Goal: Transaction & Acquisition: Purchase product/service

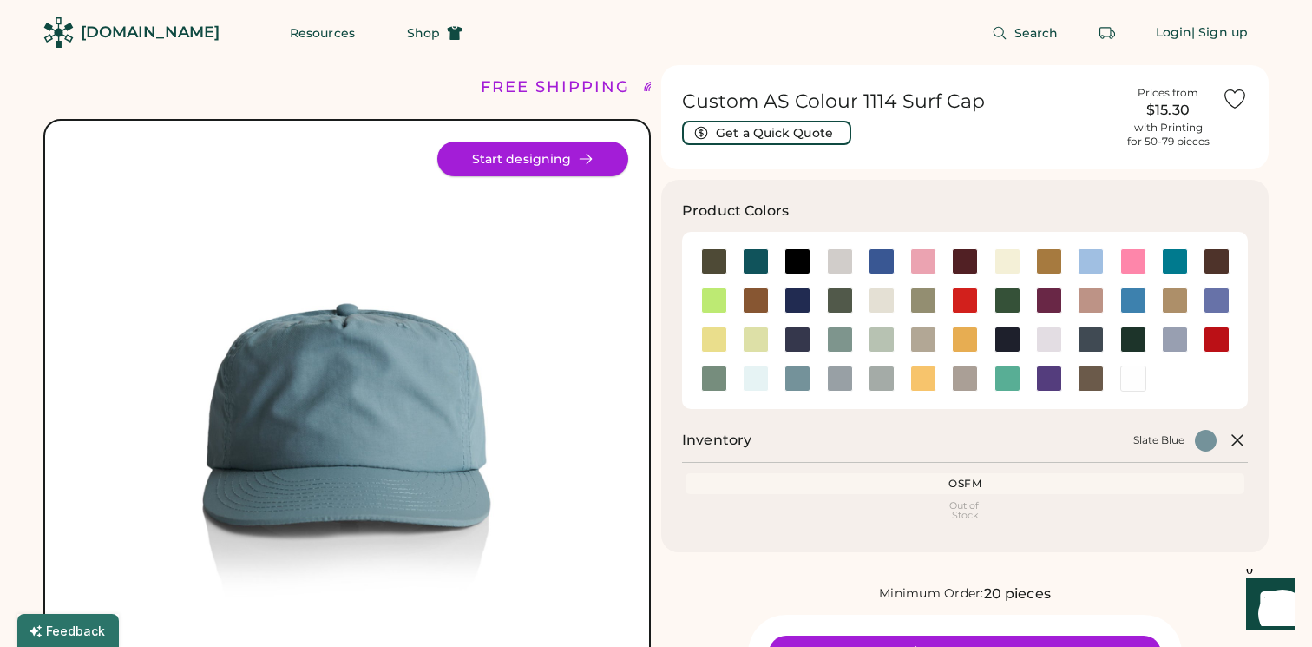
click at [511, 157] on button "Start designing" at bounding box center [532, 158] width 191 height 35
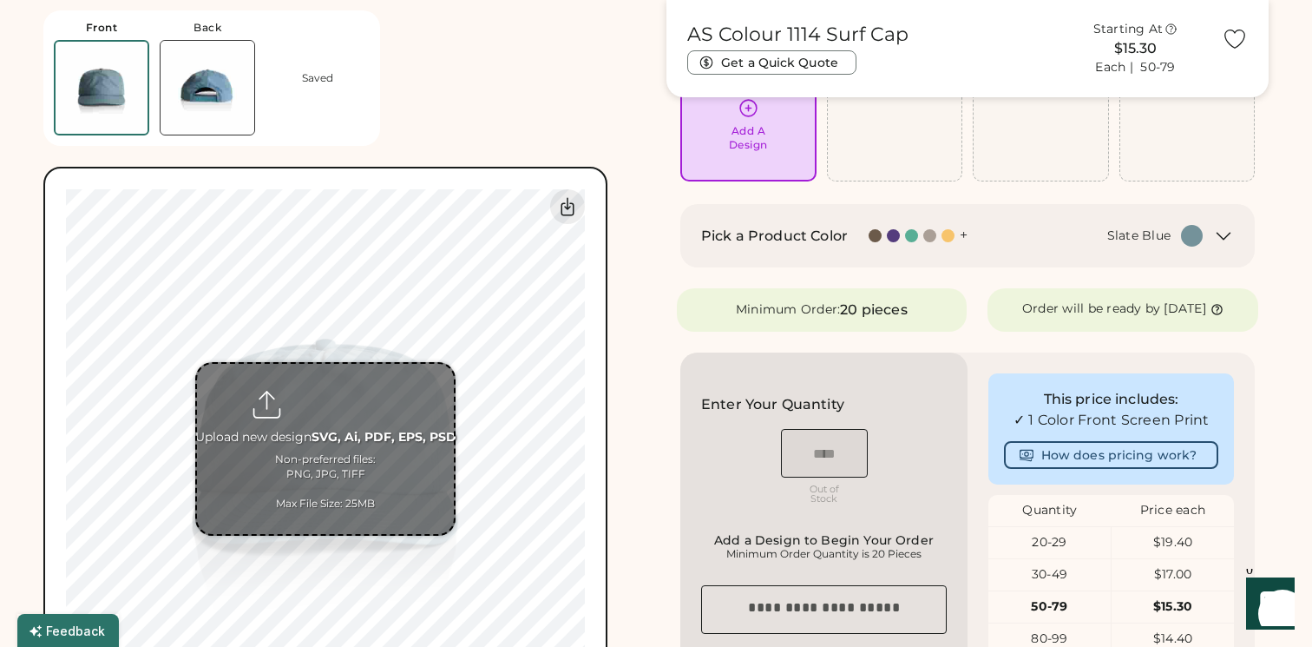
scroll to position [220, 0]
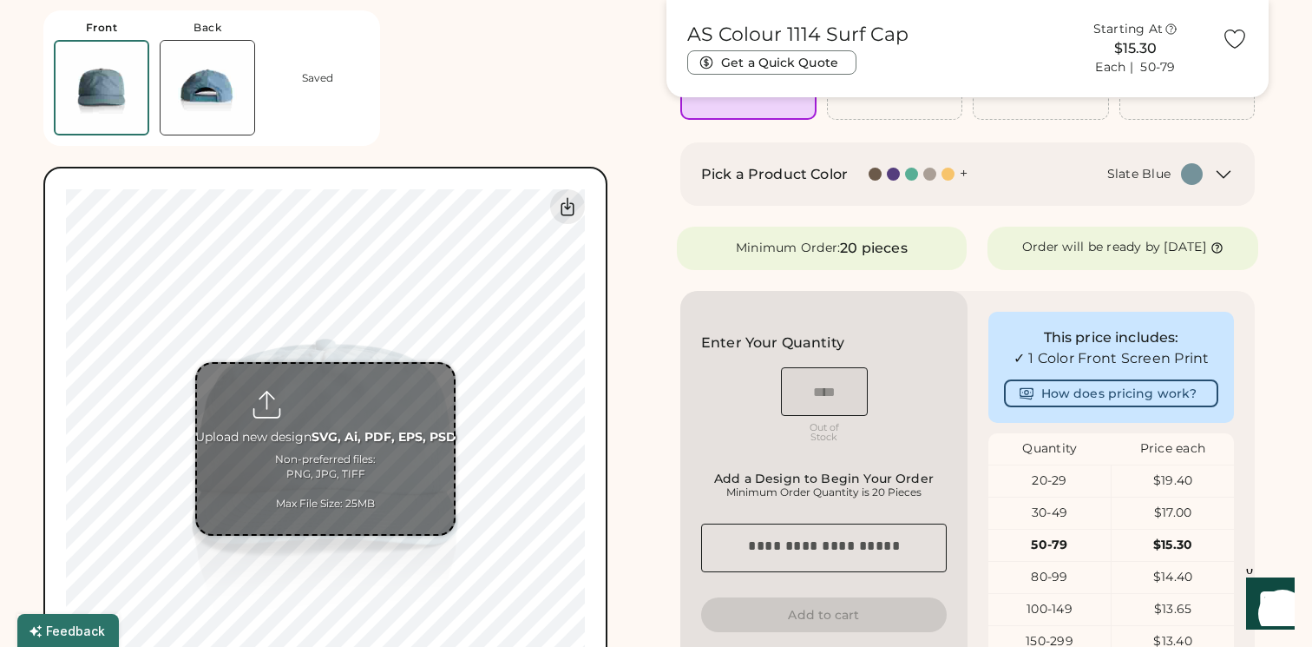
drag, startPoint x: 321, startPoint y: 367, endPoint x: 321, endPoint y: 408, distance: 40.8
click at [321, 376] on input "file" at bounding box center [325, 449] width 257 height 170
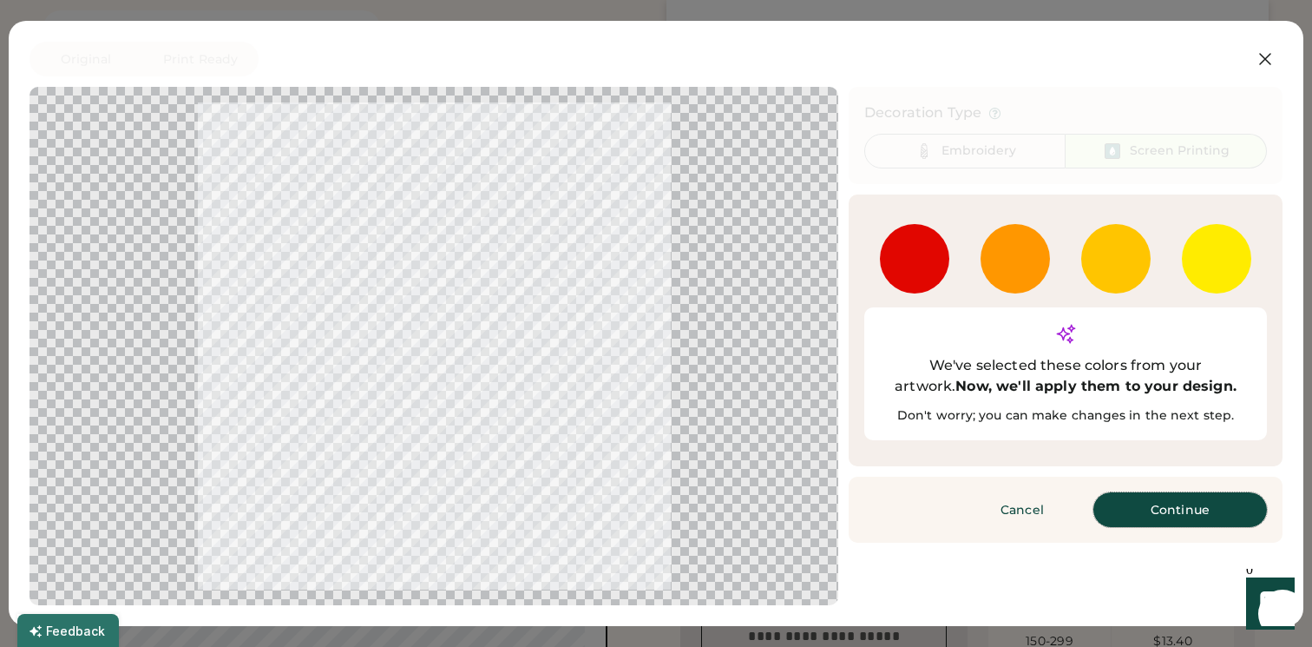
click at [1186, 492] on button "Continue" at bounding box center [1180, 509] width 174 height 35
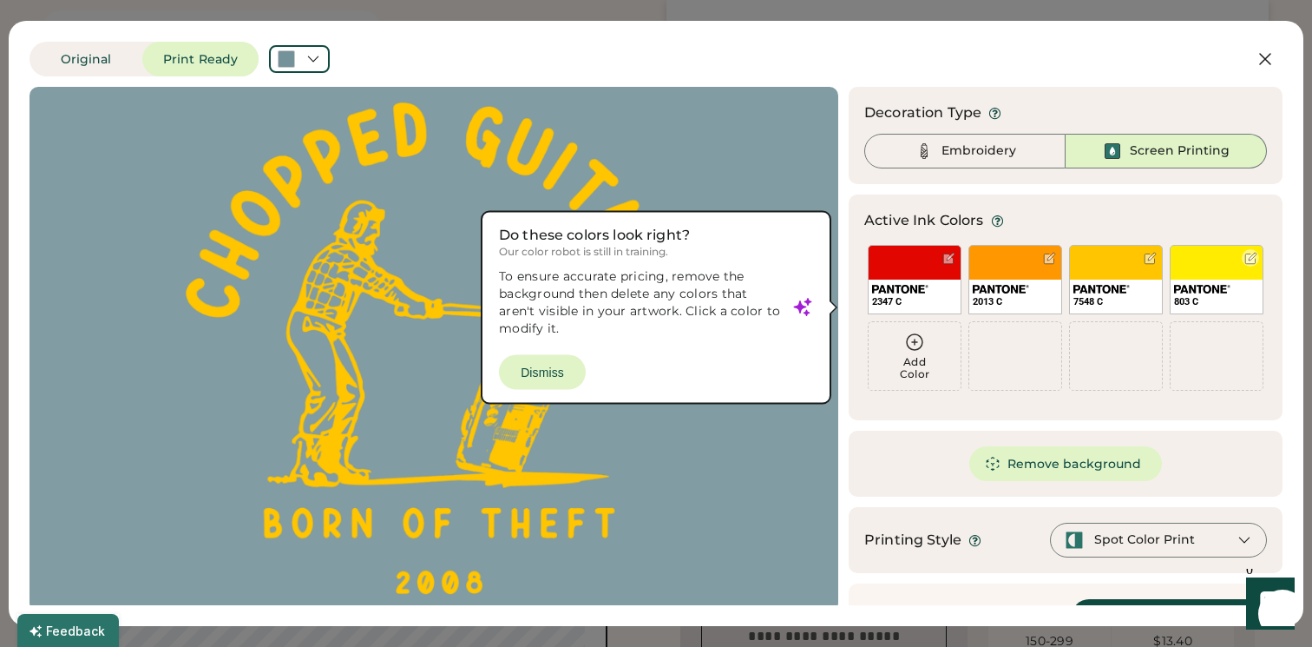
click at [1204, 260] on div "803 C" at bounding box center [1217, 279] width 94 height 69
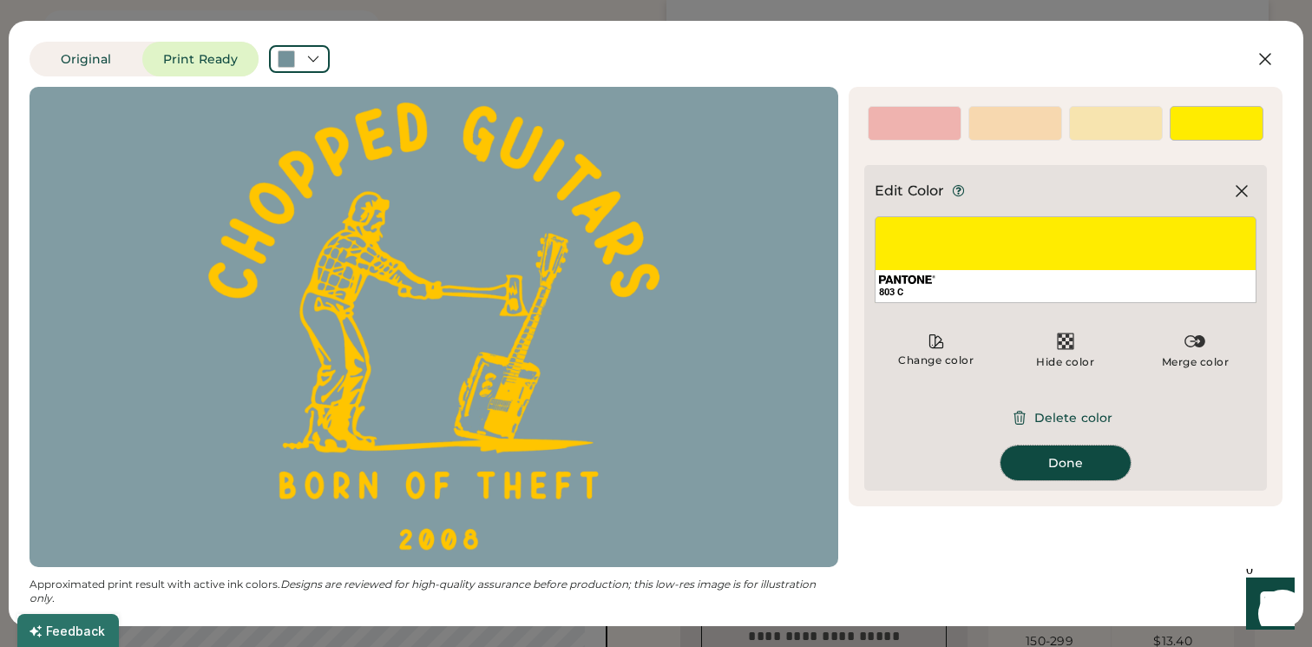
click at [1059, 465] on button "Done" at bounding box center [1066, 462] width 130 height 35
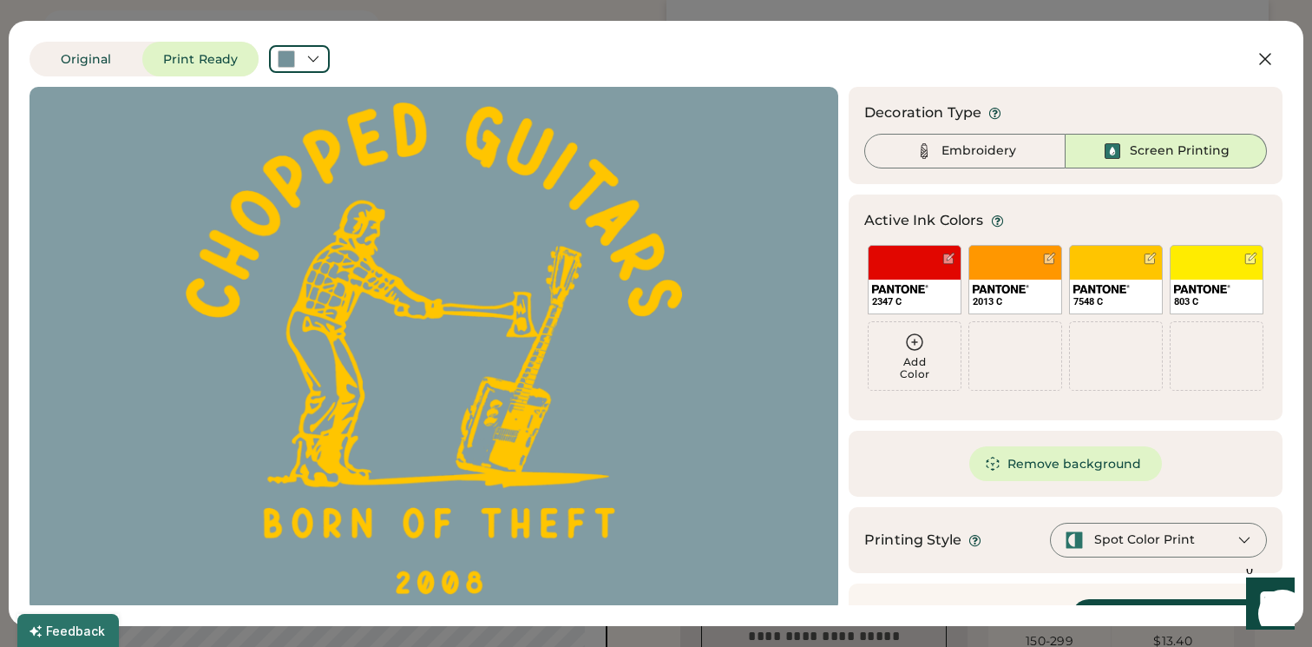
scroll to position [44, 0]
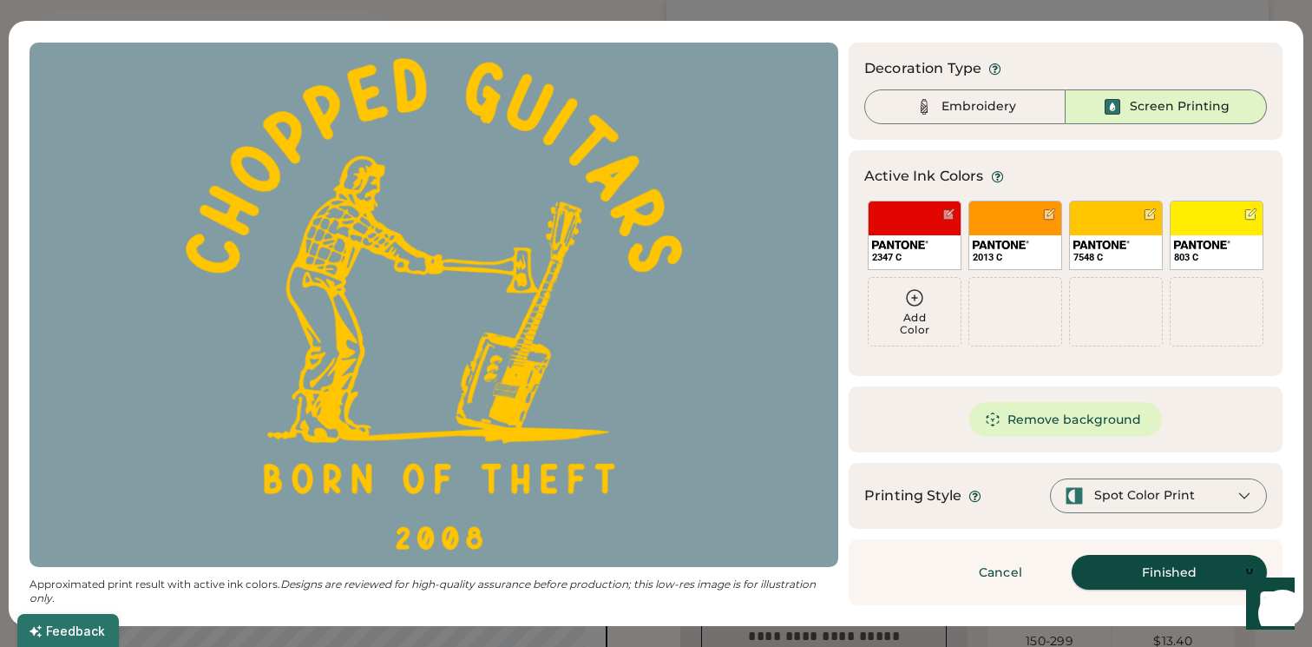
click at [1160, 580] on button "Finished" at bounding box center [1169, 572] width 195 height 35
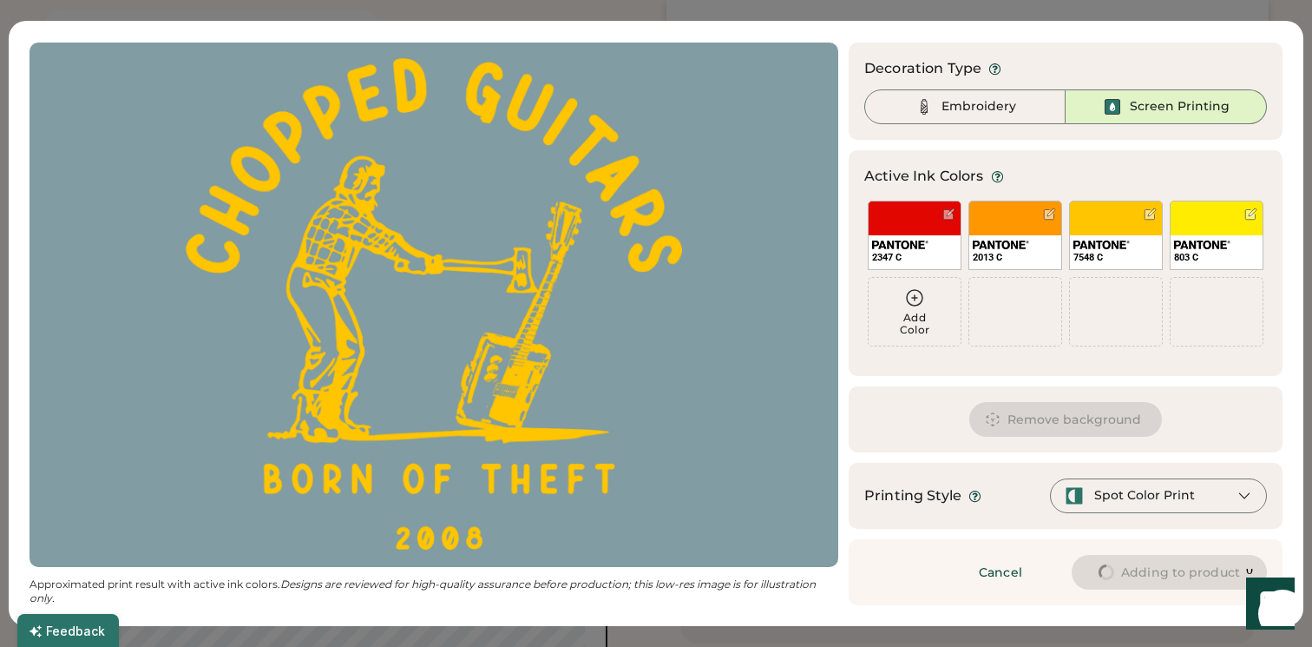
type input "****"
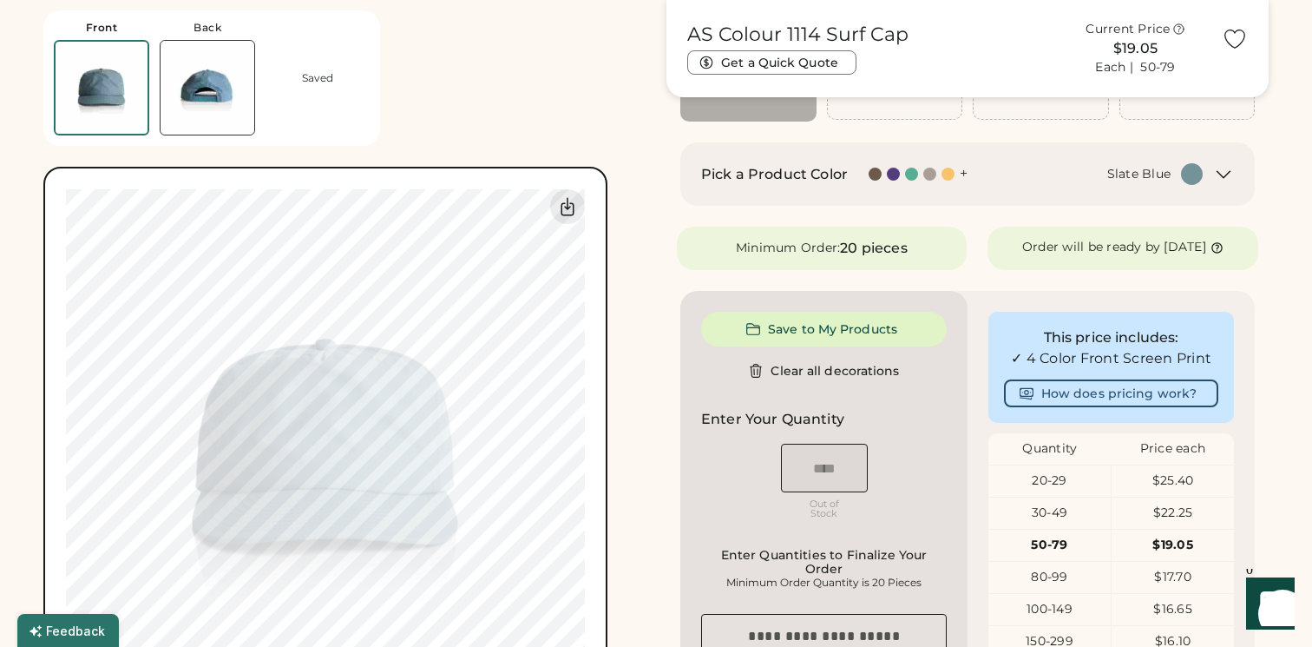
type input "****"
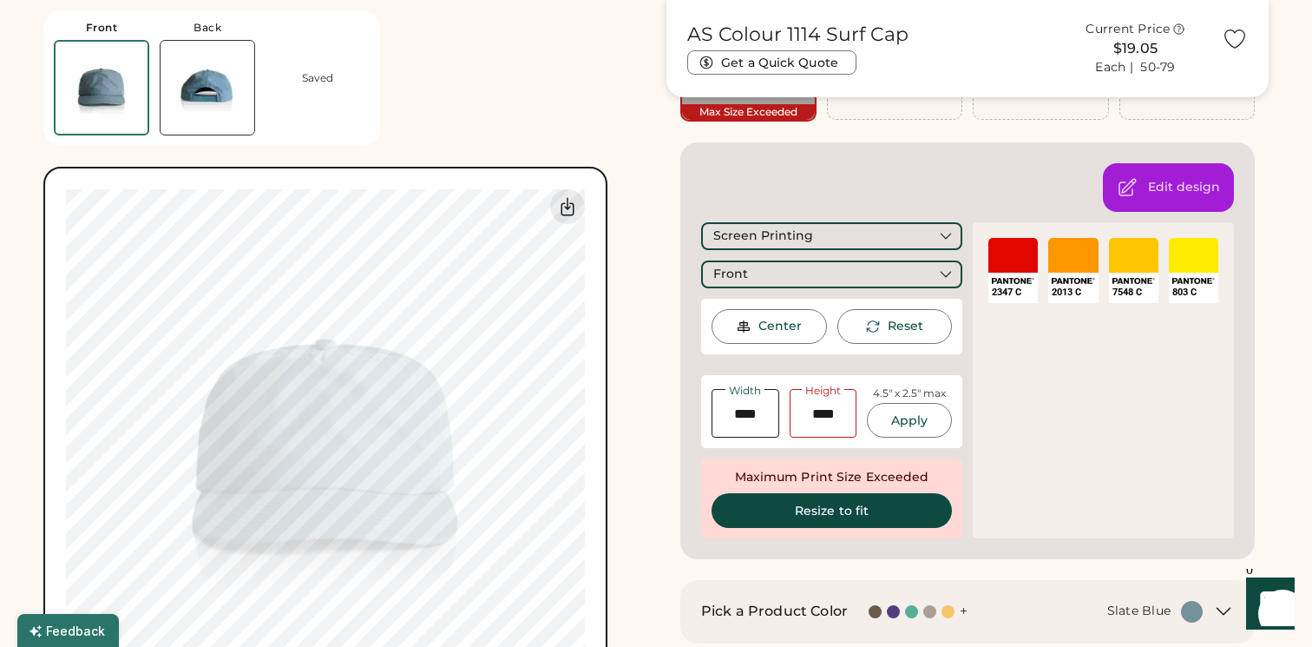
type input "****"
click at [915, 328] on div "Reset" at bounding box center [906, 326] width 36 height 17
type input "****"
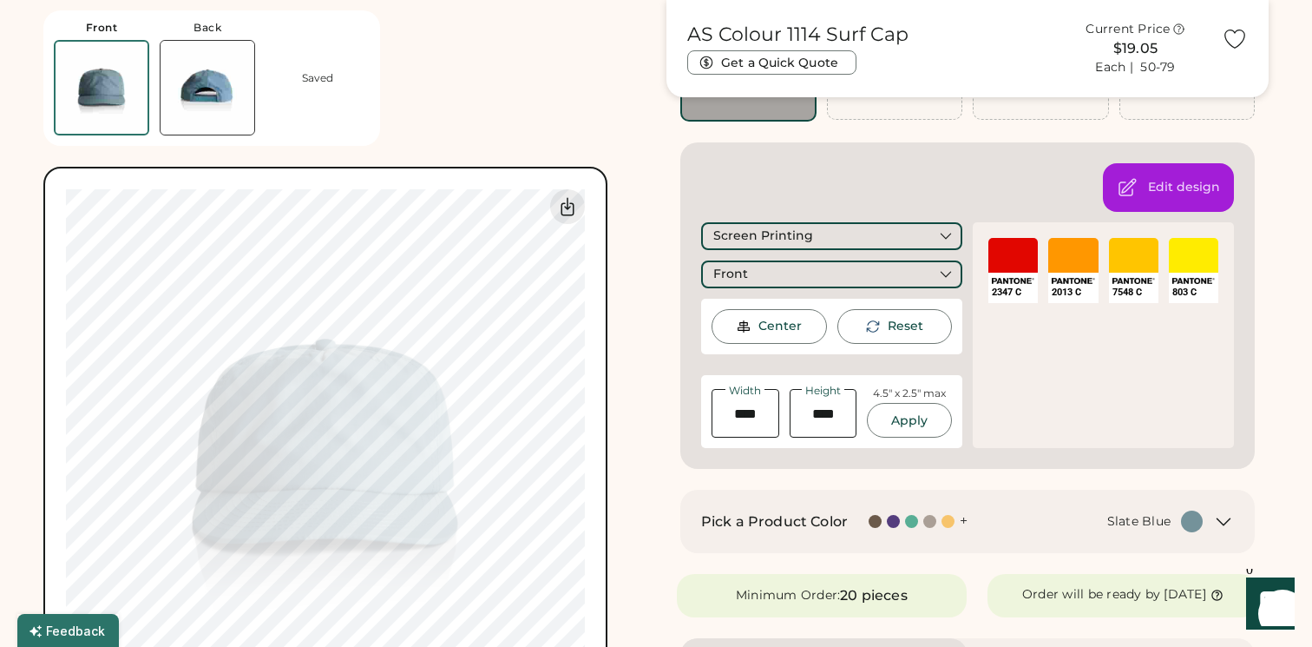
click at [774, 325] on div "Center" at bounding box center [779, 326] width 43 height 17
click at [889, 327] on div "Reset" at bounding box center [906, 326] width 36 height 17
click at [736, 420] on input "input" at bounding box center [746, 413] width 68 height 49
type input "****"
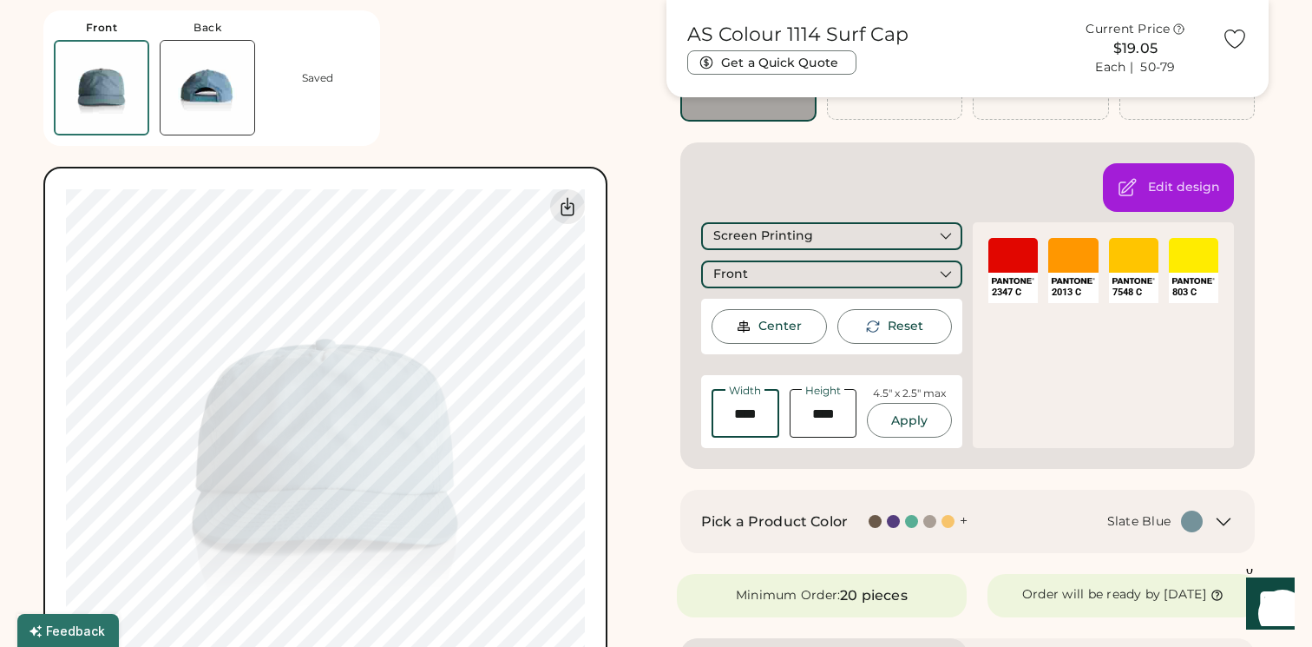
click at [818, 417] on input "input" at bounding box center [824, 413] width 68 height 49
type input "****"
click at [904, 424] on button "Apply" at bounding box center [909, 420] width 85 height 35
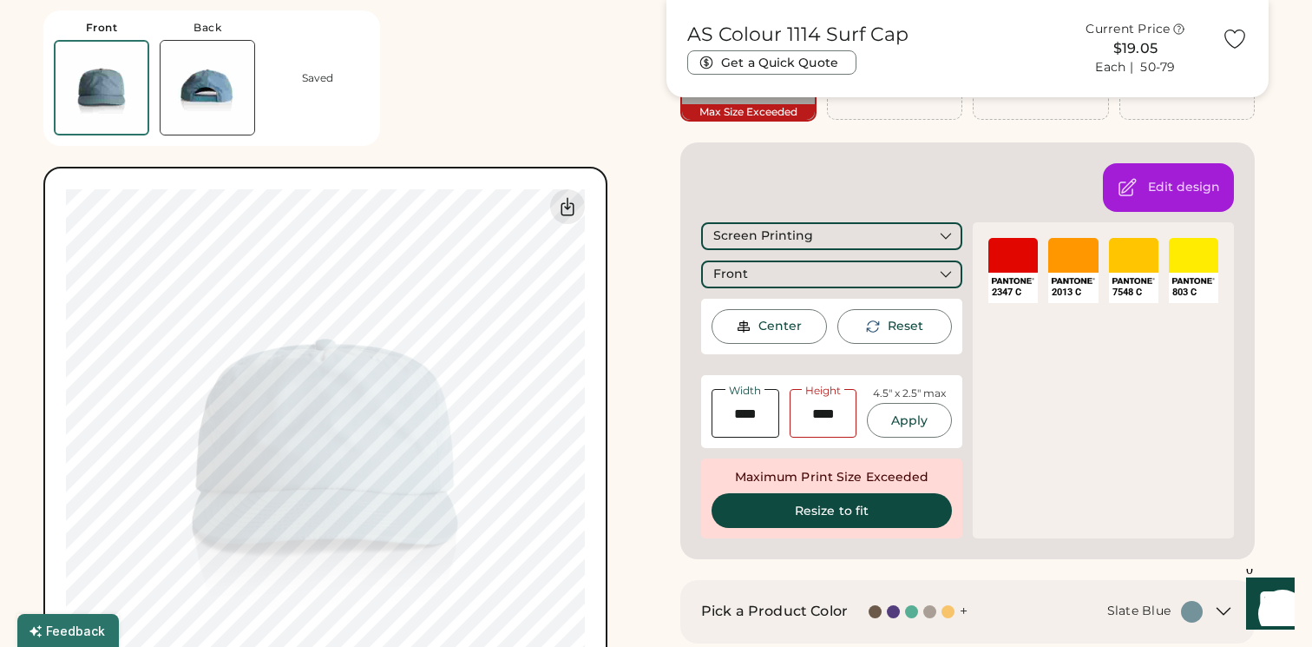
click at [761, 413] on input "input" at bounding box center [746, 413] width 68 height 49
type input "****"
click at [830, 414] on input "input" at bounding box center [824, 413] width 68 height 49
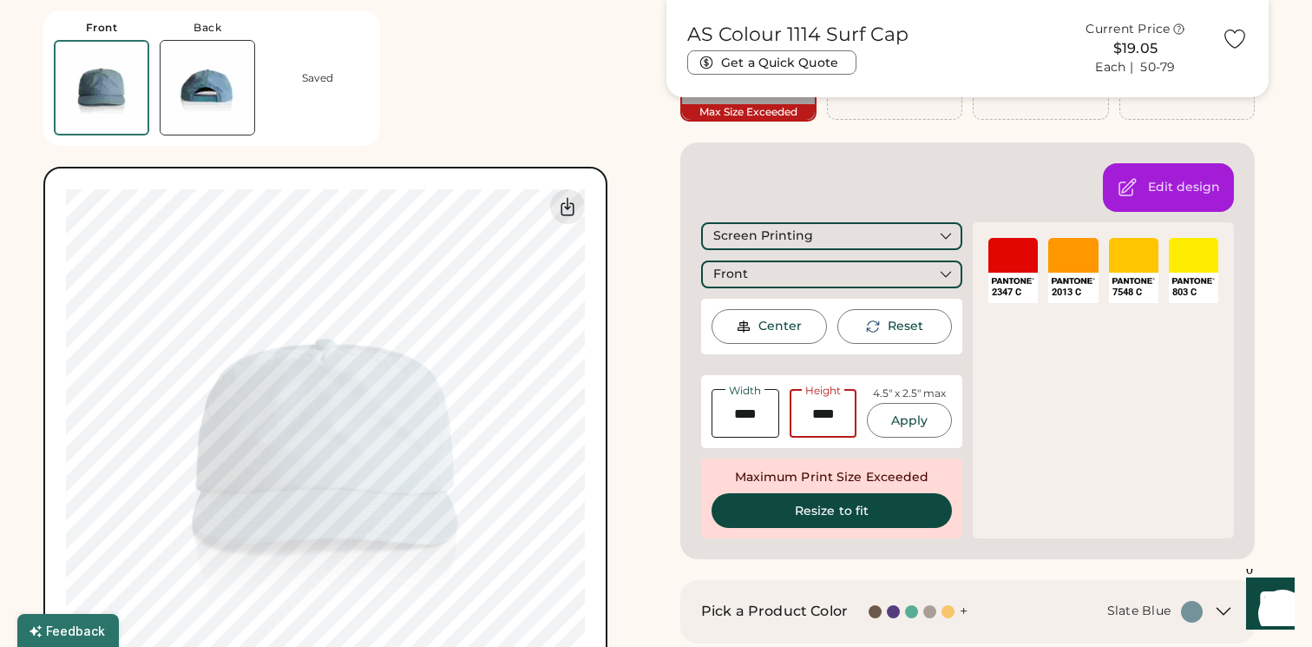
click at [830, 414] on input "input" at bounding box center [824, 413] width 68 height 49
type input "****"
click at [911, 414] on button "Apply" at bounding box center [909, 420] width 85 height 35
click at [829, 515] on button "Resize to fit" at bounding box center [832, 510] width 240 height 35
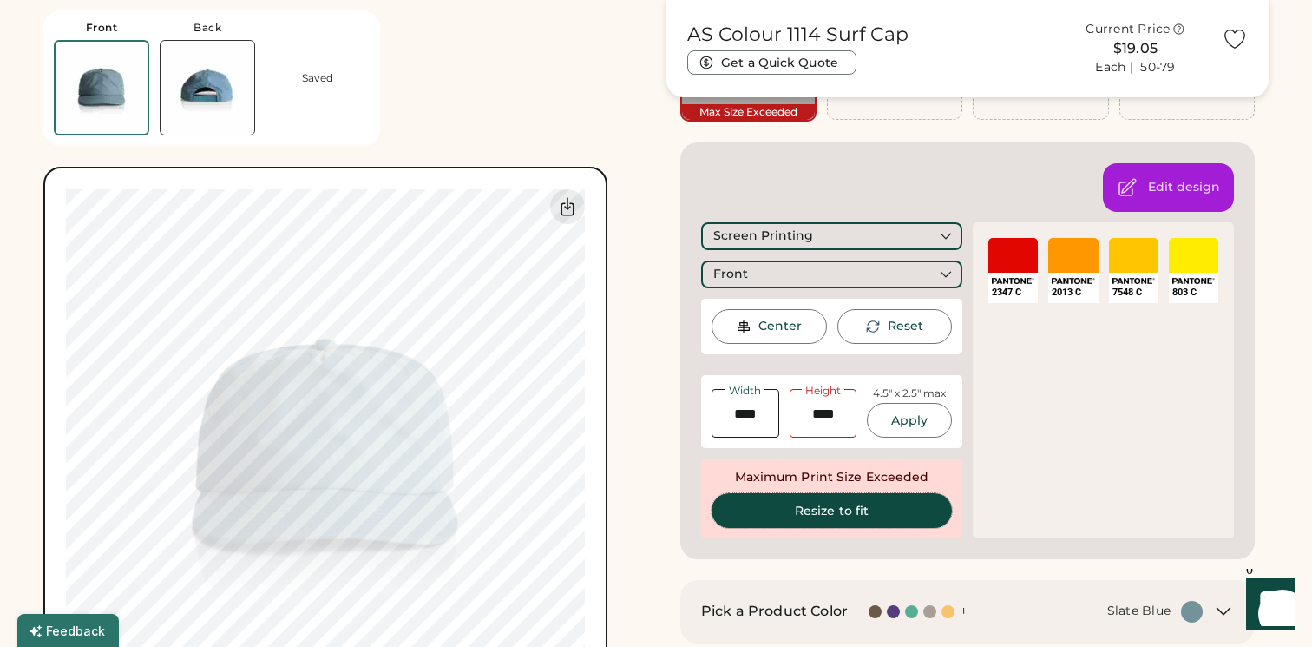
type input "****"
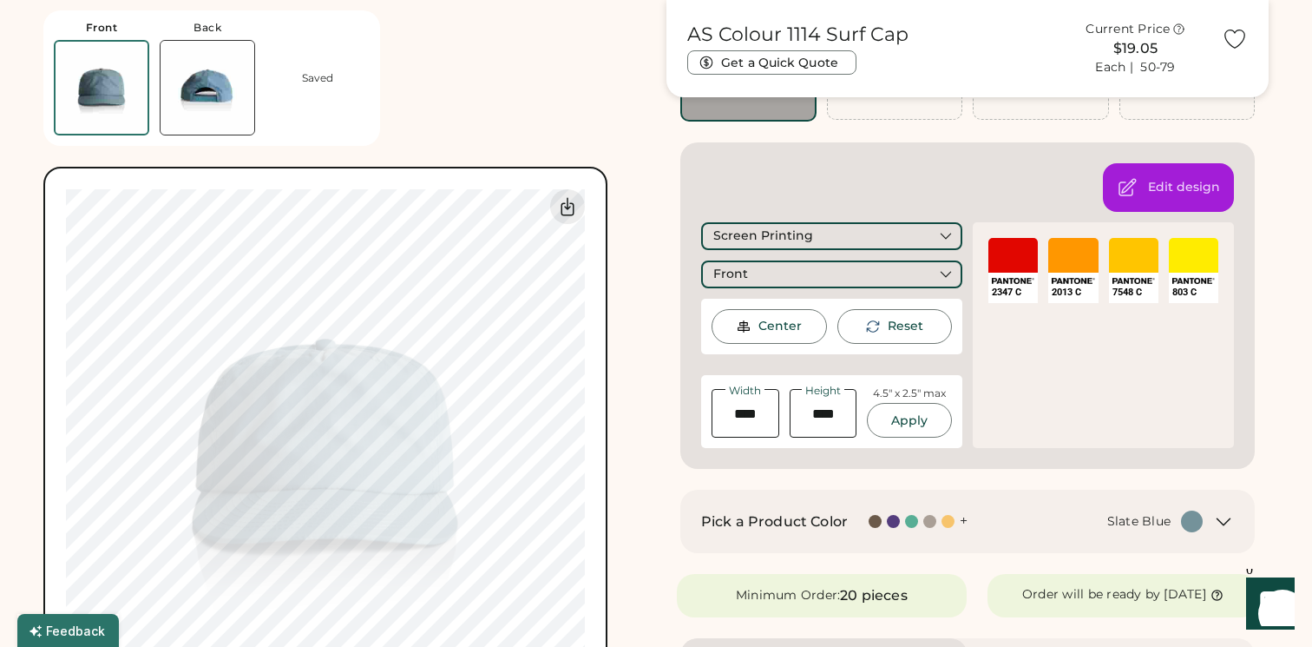
click at [778, 331] on div "Center" at bounding box center [779, 326] width 43 height 17
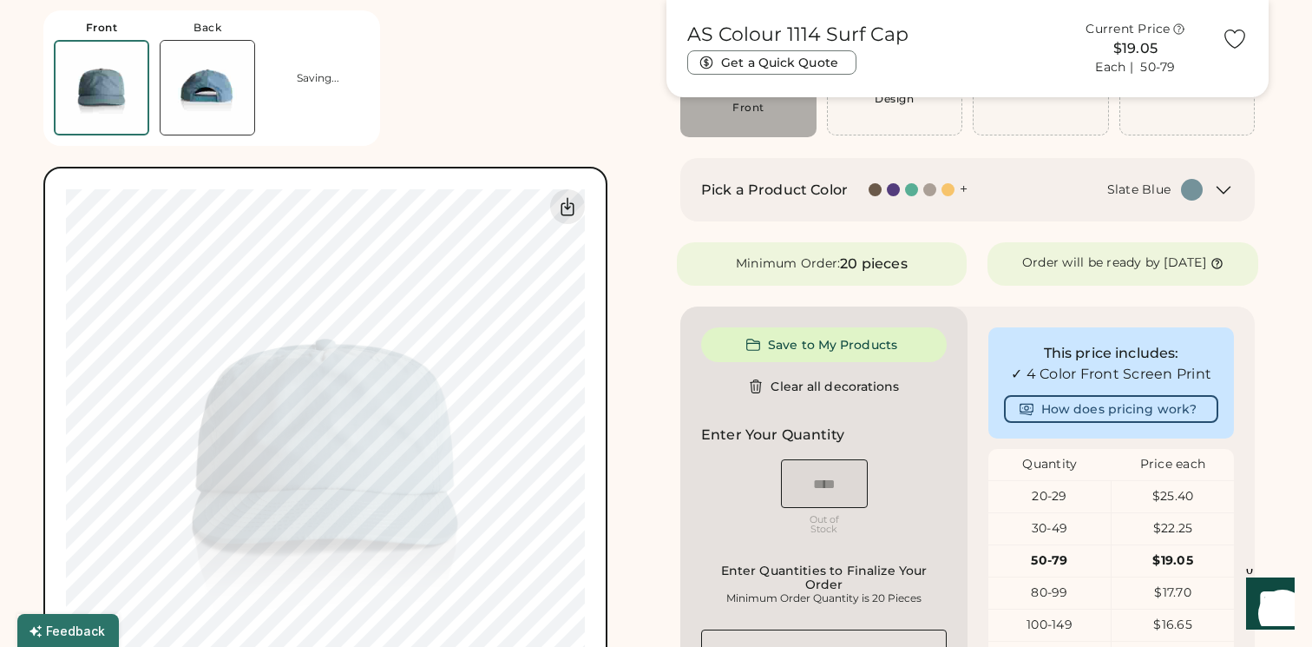
scroll to position [196, 0]
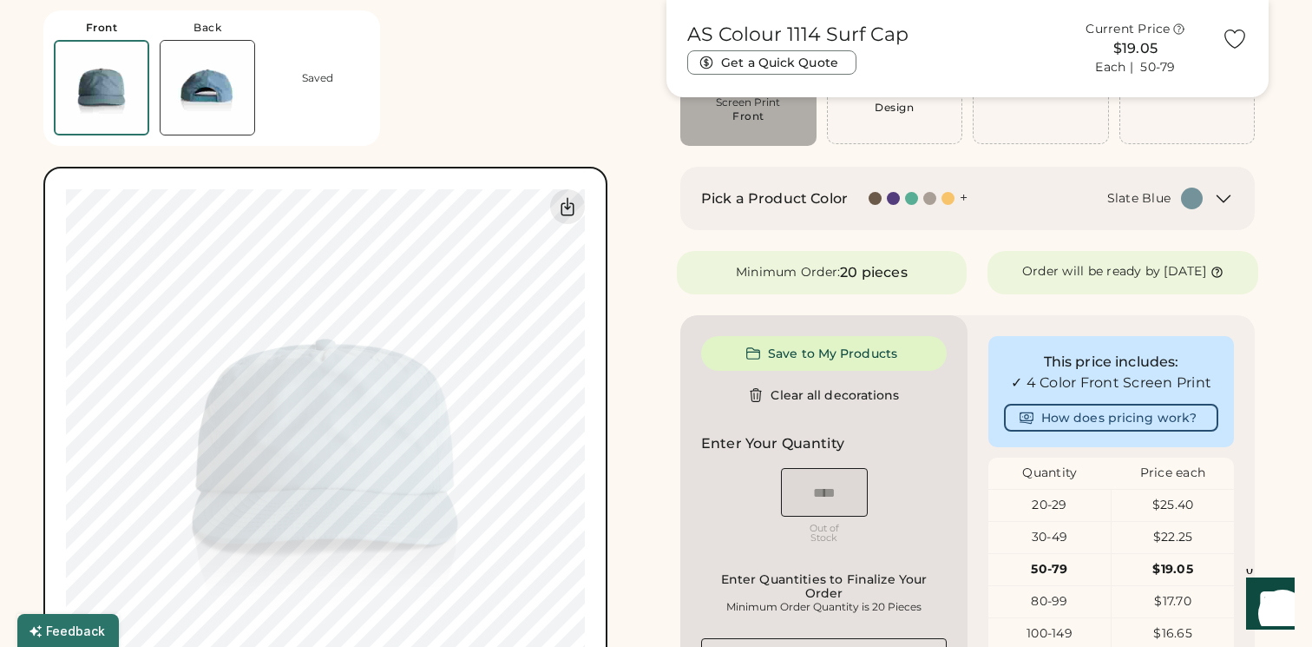
click at [202, 89] on img at bounding box center [208, 88] width 94 height 94
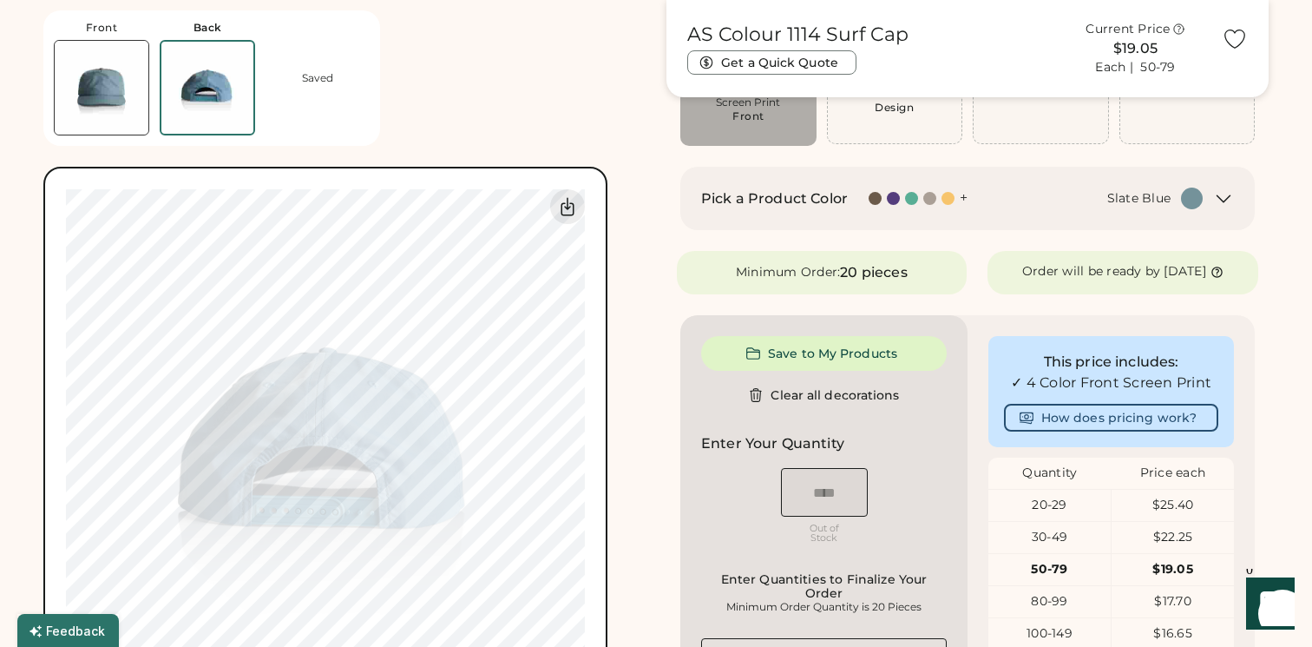
click at [108, 76] on img at bounding box center [102, 88] width 94 height 94
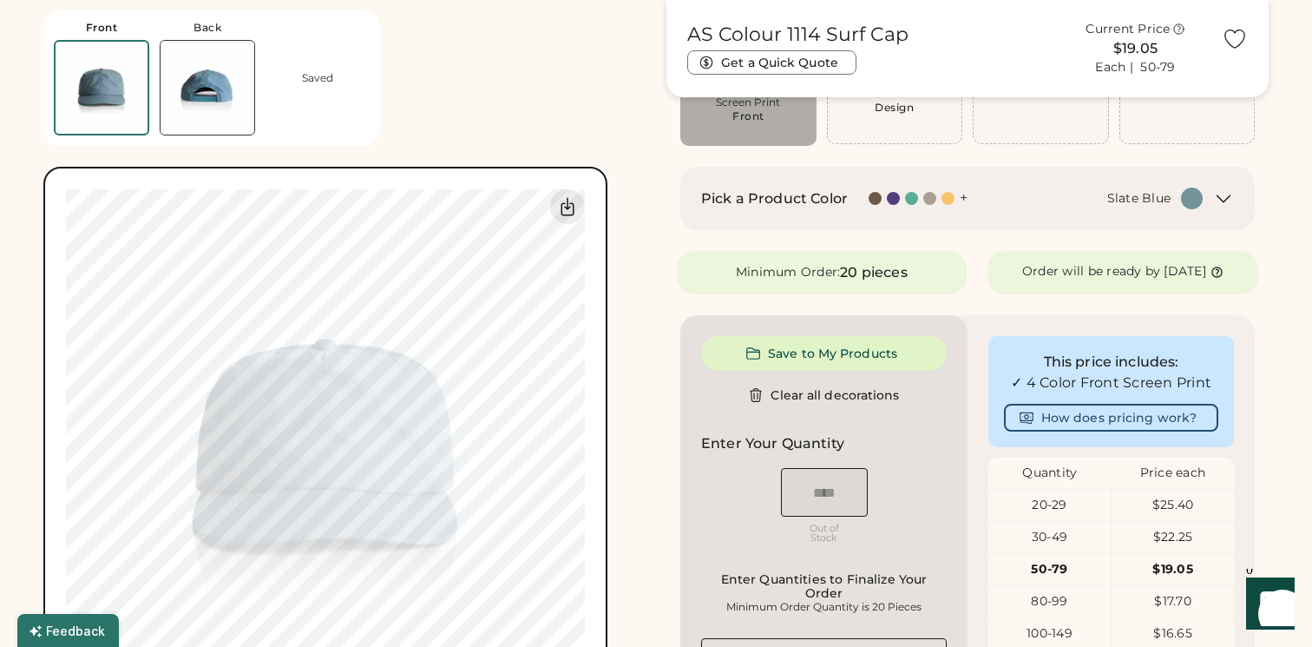
click at [1229, 195] on icon at bounding box center [1224, 198] width 13 height 7
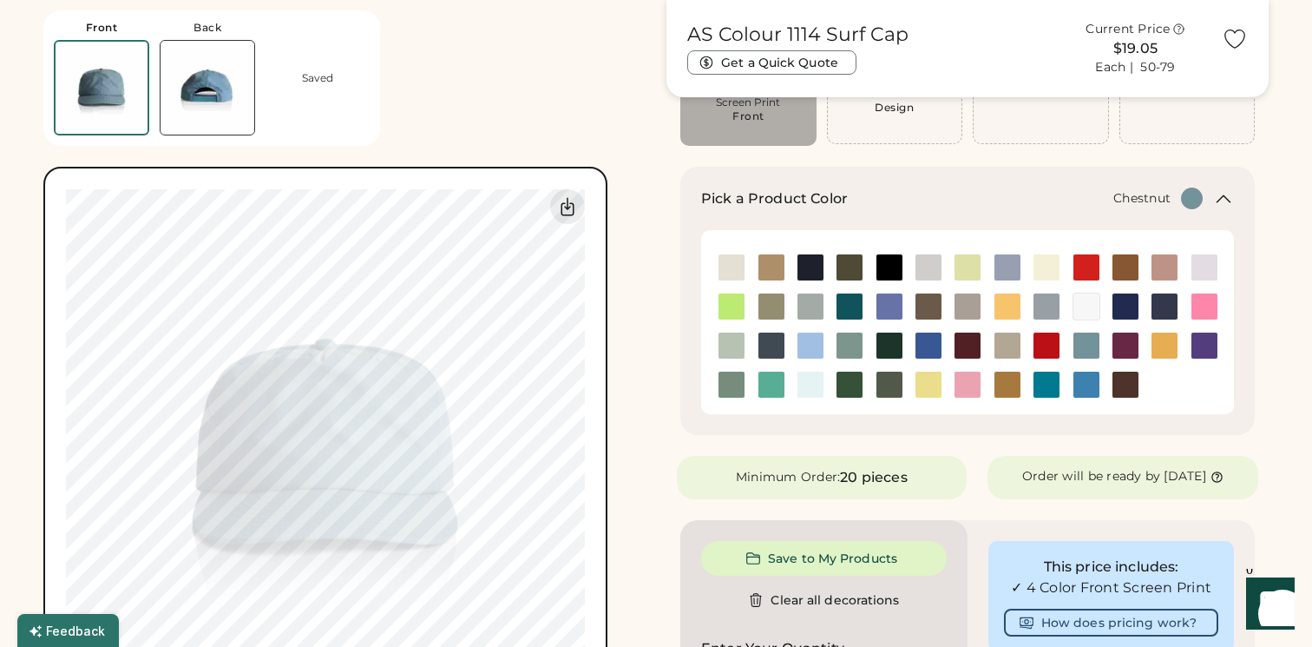
click at [1121, 388] on img at bounding box center [1126, 384] width 26 height 26
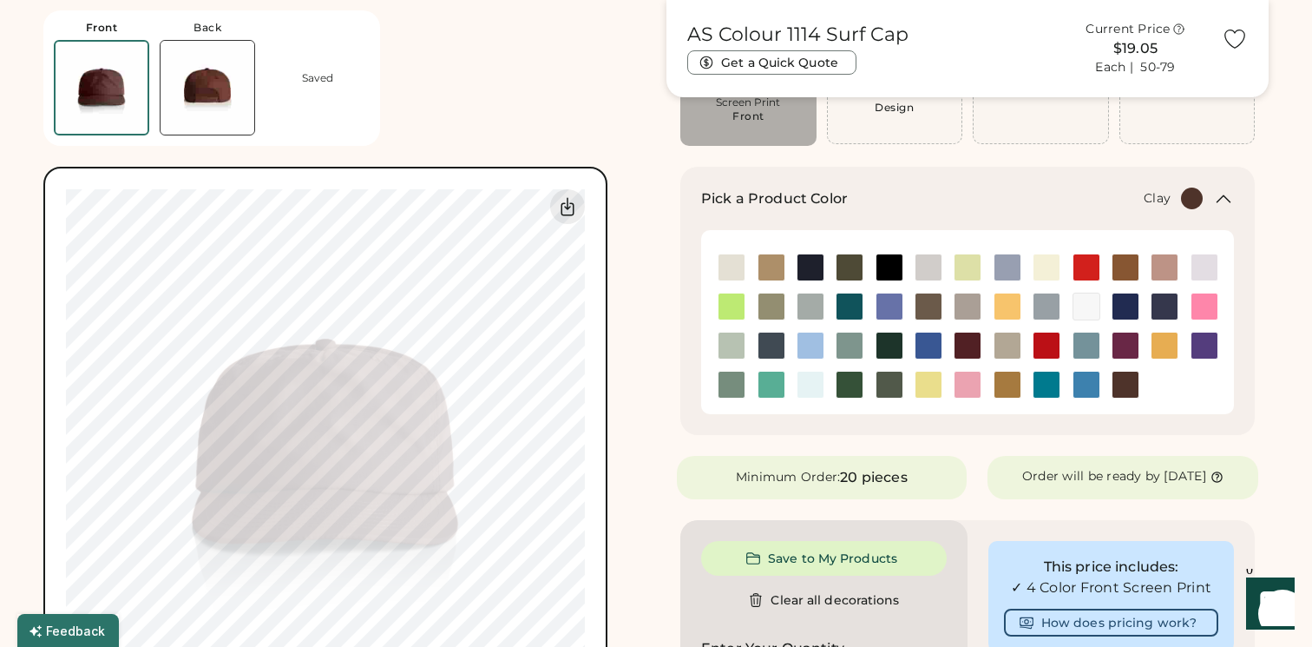
click at [1125, 268] on img at bounding box center [1126, 267] width 26 height 26
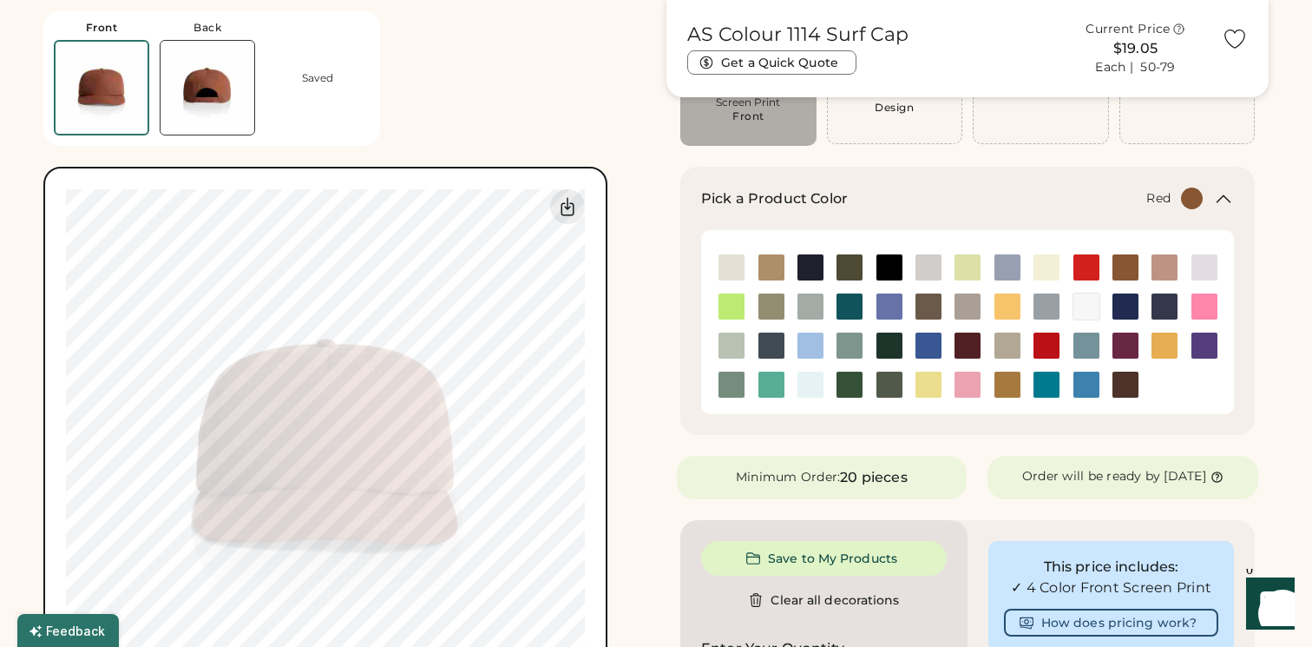
click at [1044, 340] on img at bounding box center [1047, 345] width 26 height 26
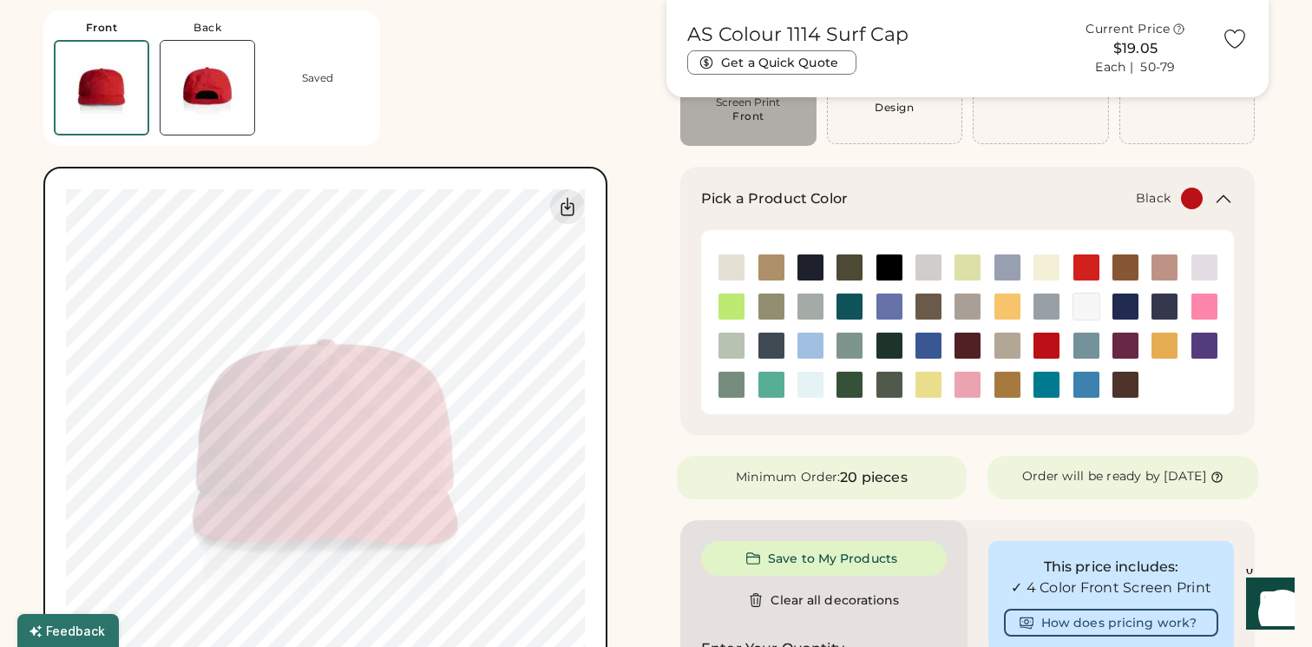
click at [890, 261] on img at bounding box center [890, 267] width 26 height 26
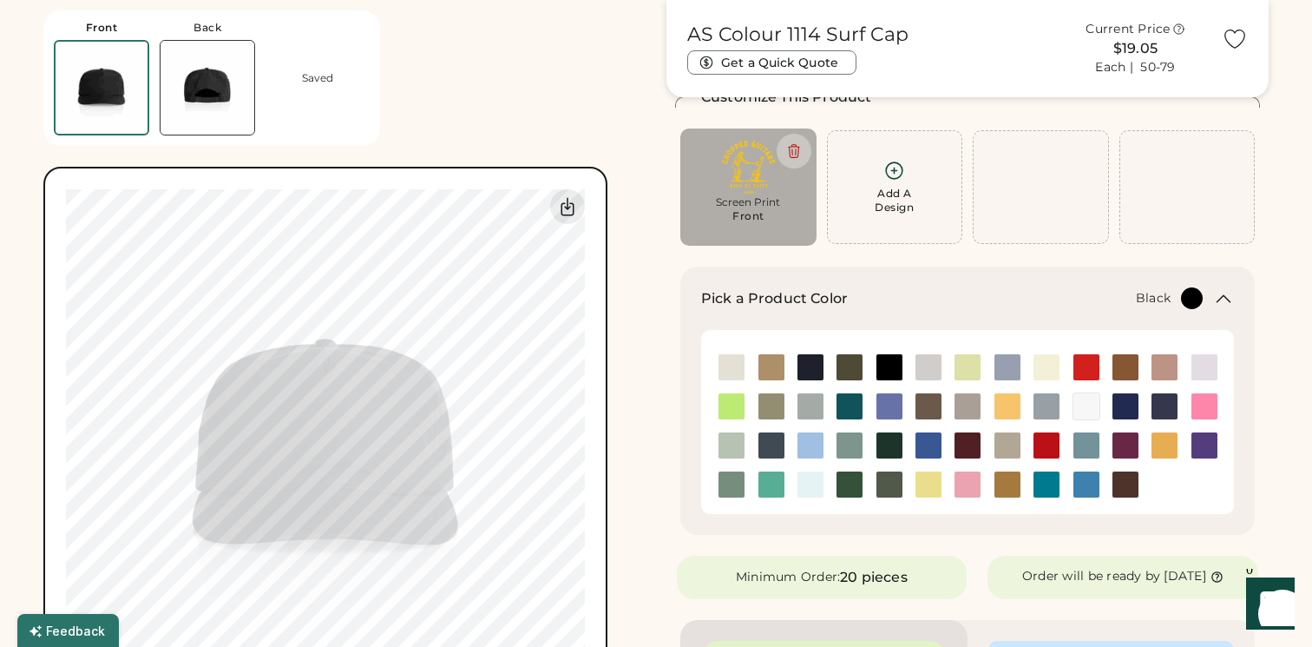
scroll to position [95, 0]
click at [867, 167] on div "Add A Design" at bounding box center [895, 188] width 114 height 55
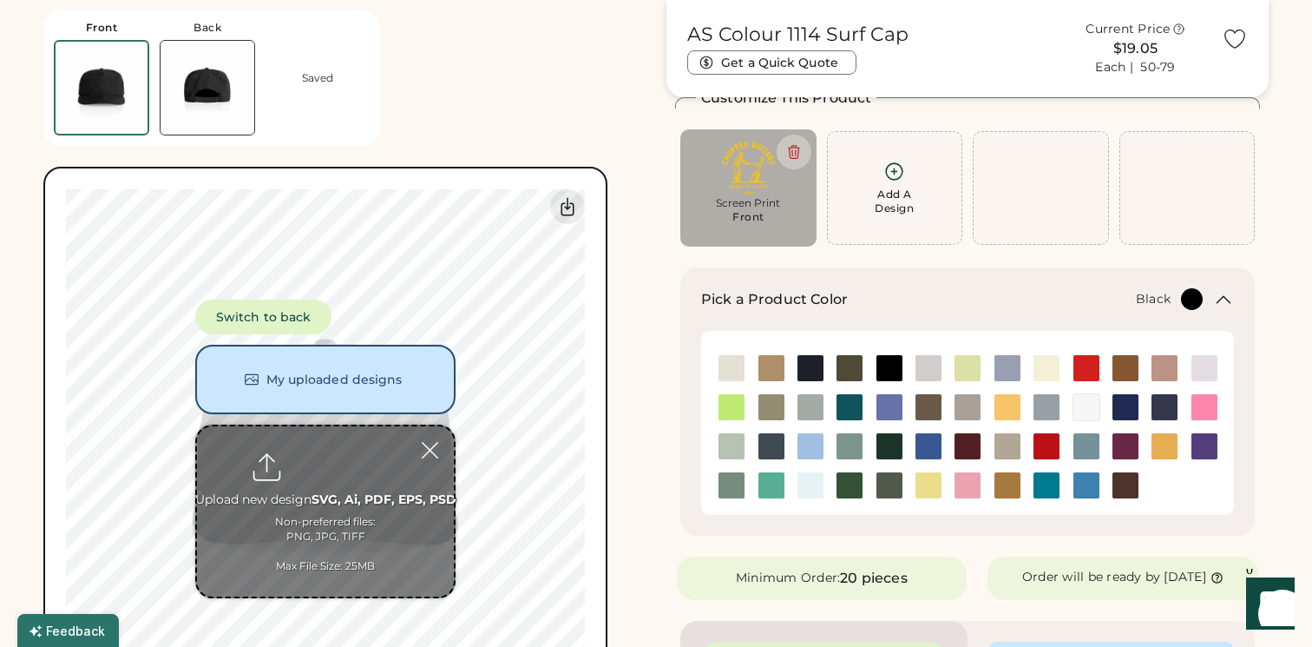
click at [332, 457] on input "file" at bounding box center [325, 511] width 257 height 170
type input "**********"
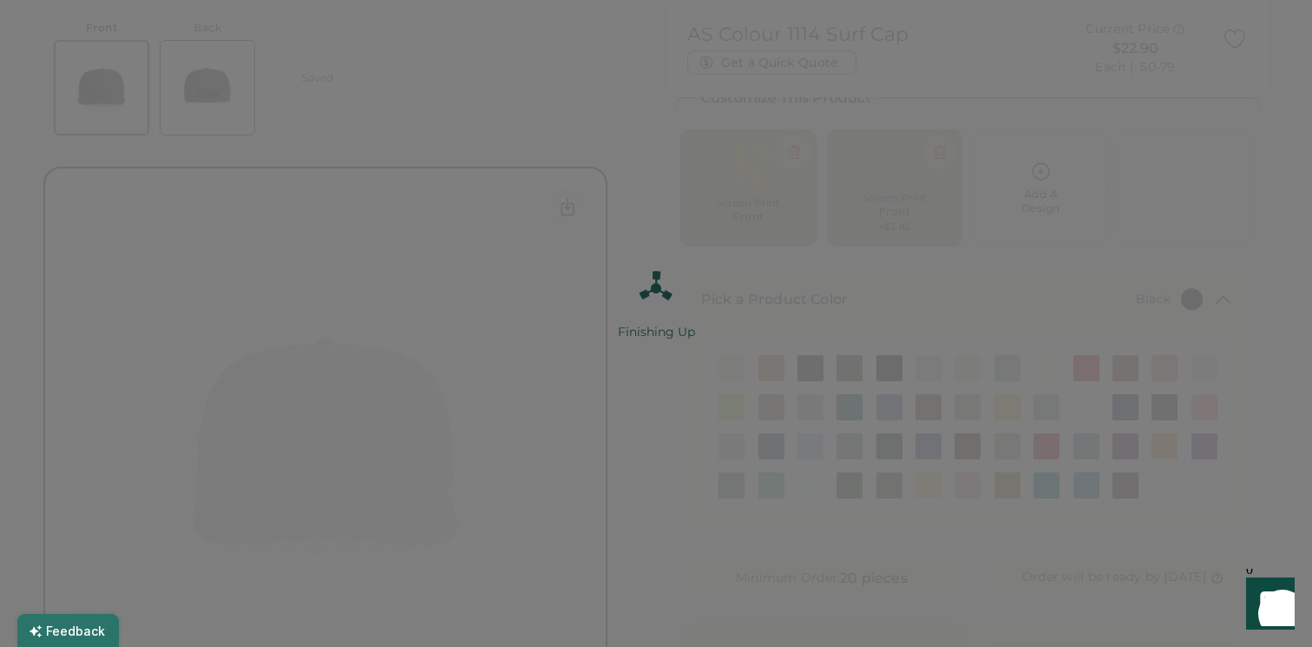
scroll to position [0, 0]
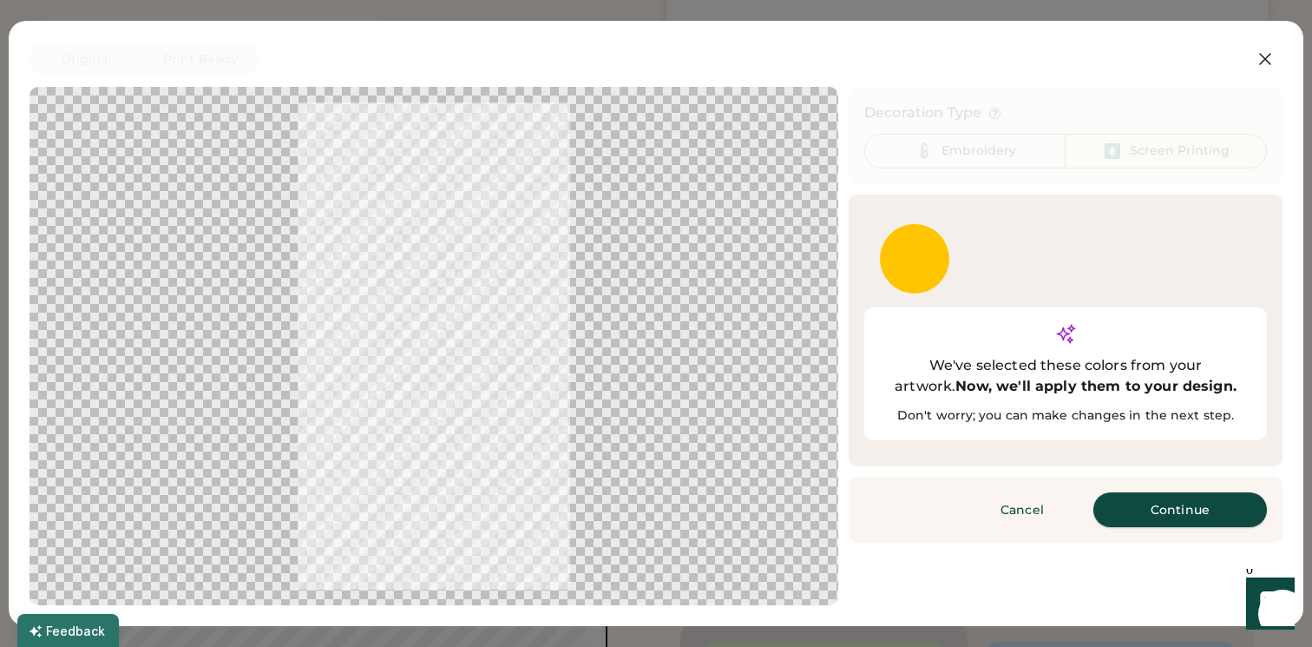
click at [1188, 492] on button "Continue" at bounding box center [1180, 509] width 174 height 35
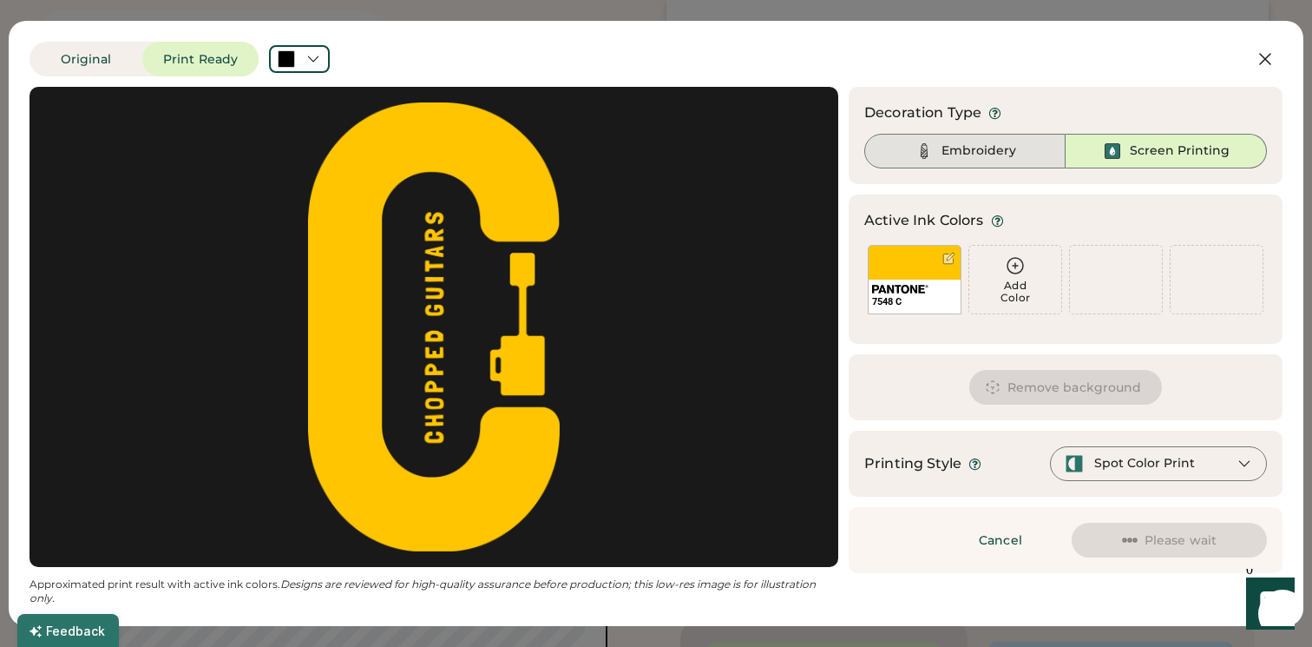
click at [987, 146] on div "Embroidery" at bounding box center [979, 150] width 75 height 17
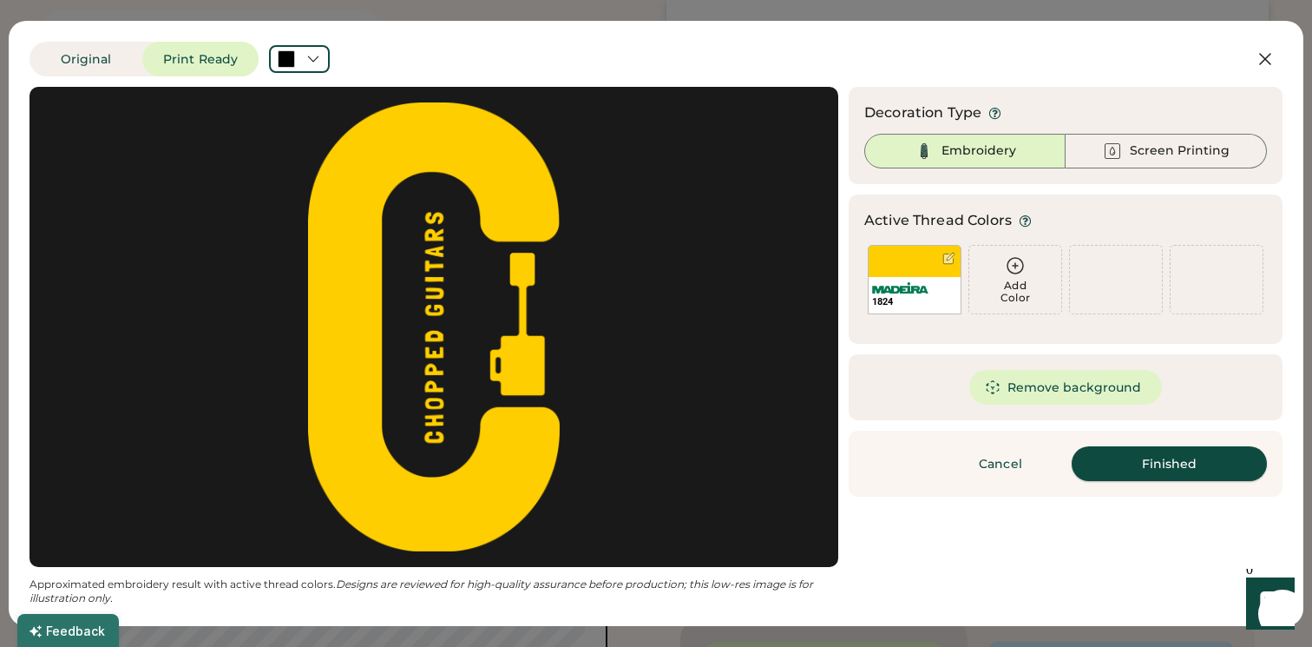
click at [1182, 459] on button "Finished" at bounding box center [1169, 463] width 195 height 35
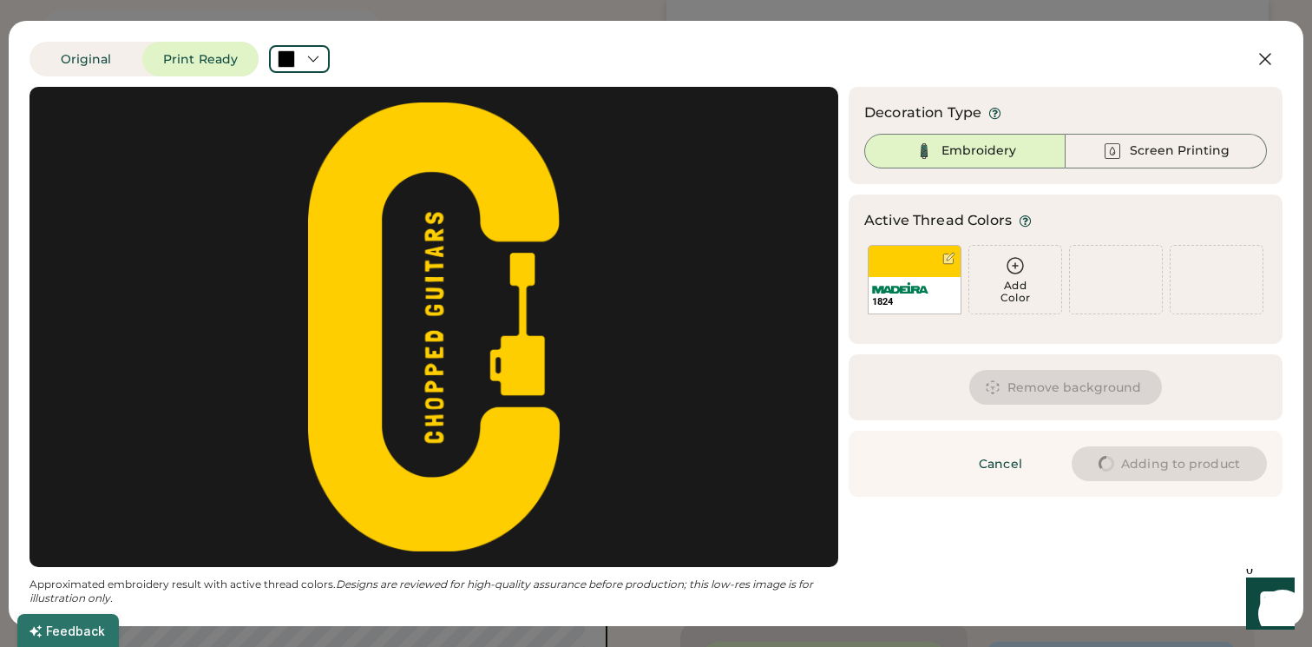
type input "****"
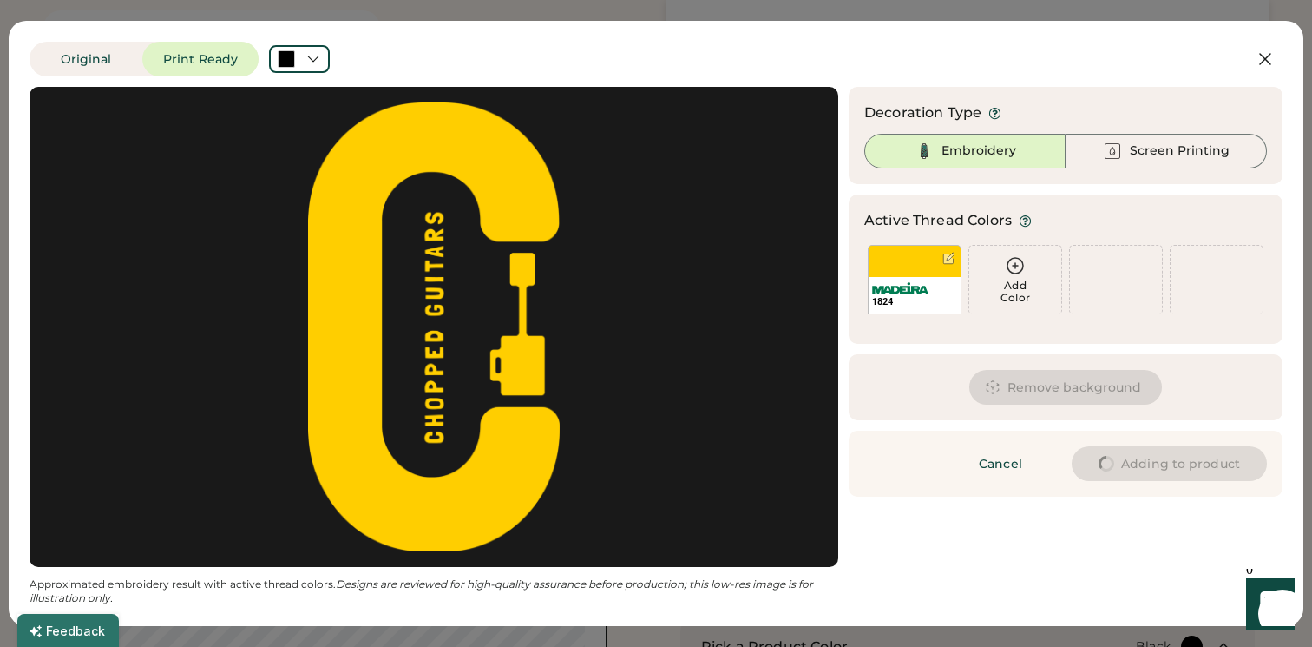
type input "****"
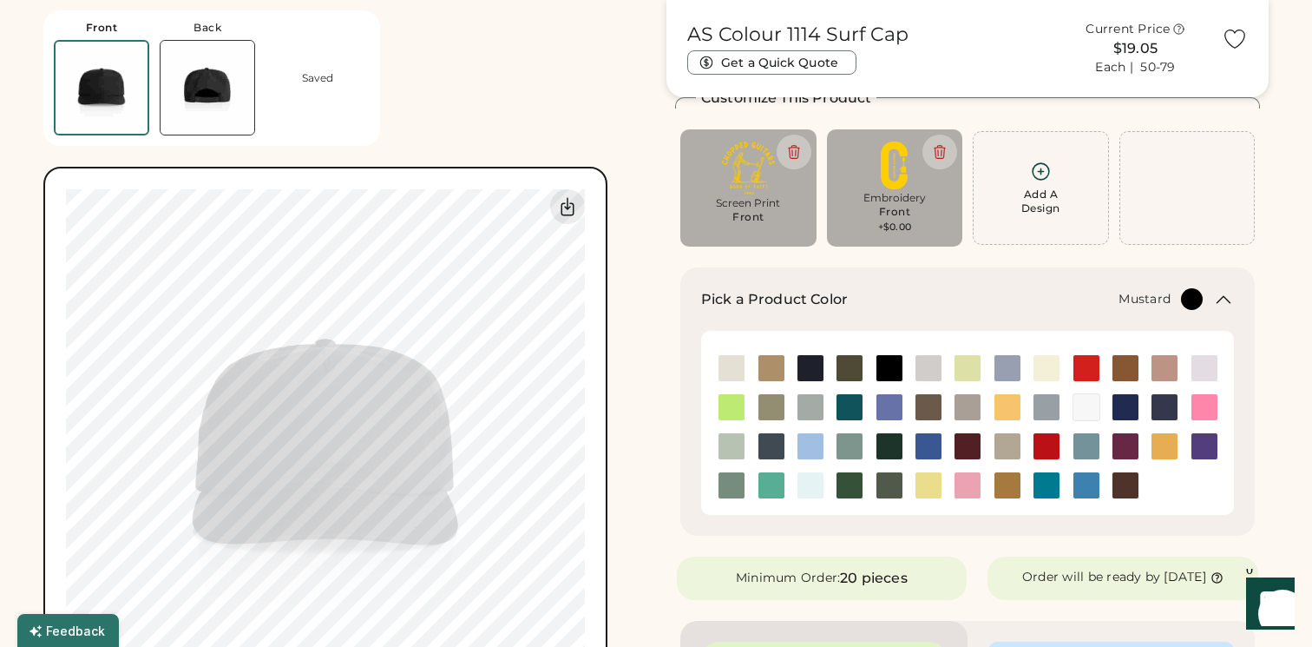
type input "****"
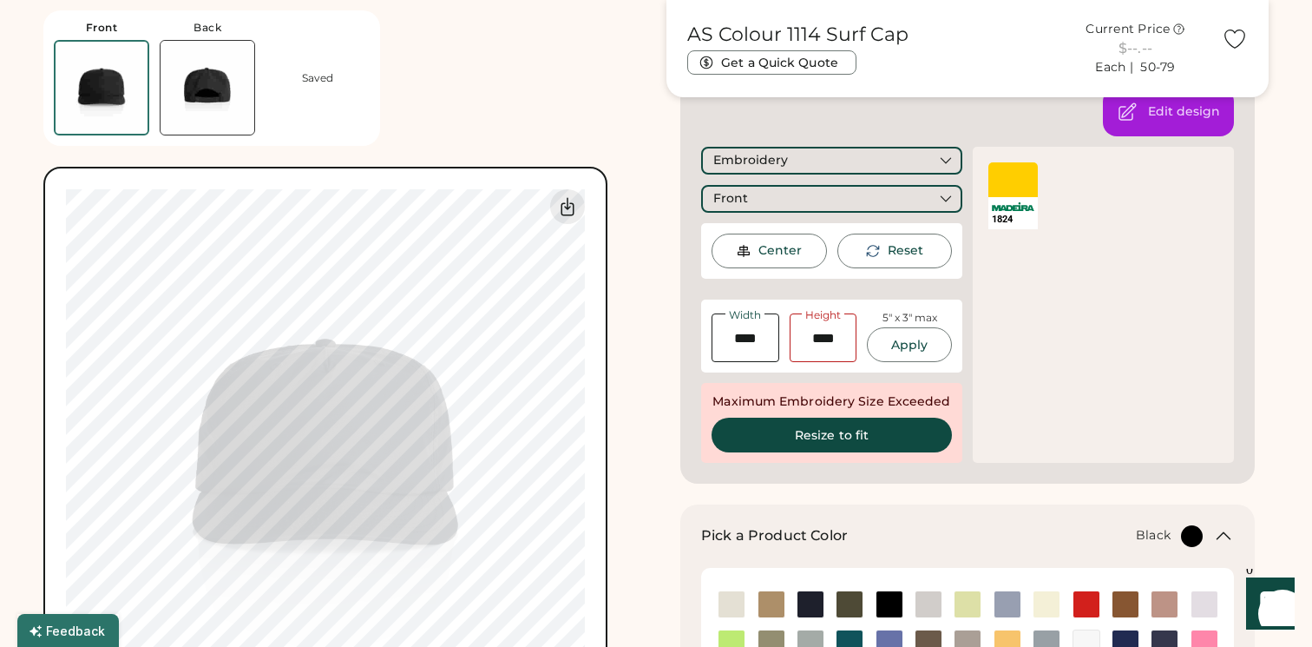
scroll to position [299, 0]
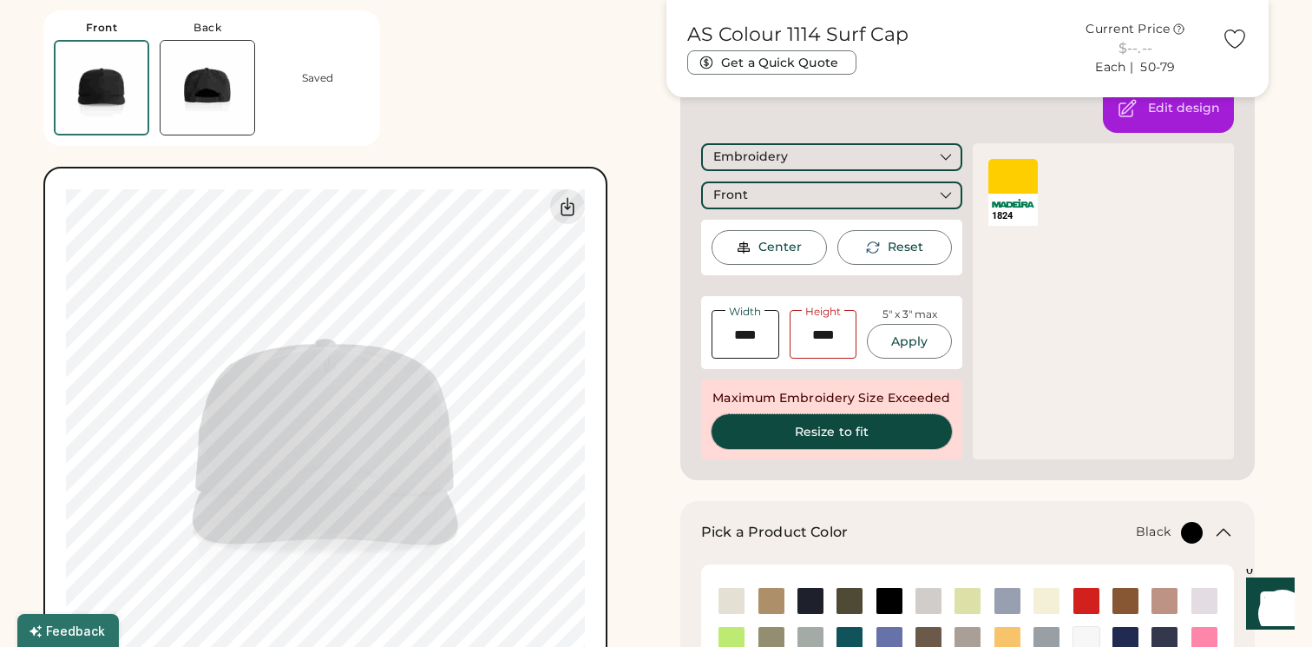
click at [820, 429] on button "Resize to fit" at bounding box center [832, 431] width 240 height 35
type input "****"
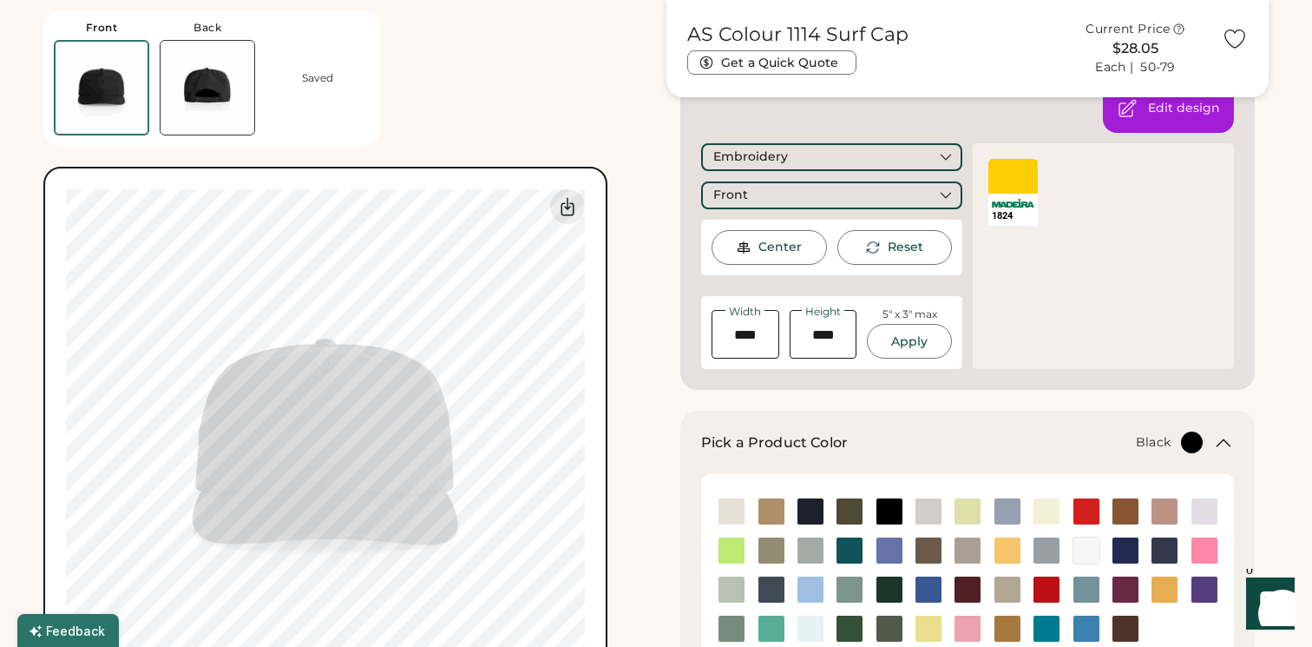
type input "****"
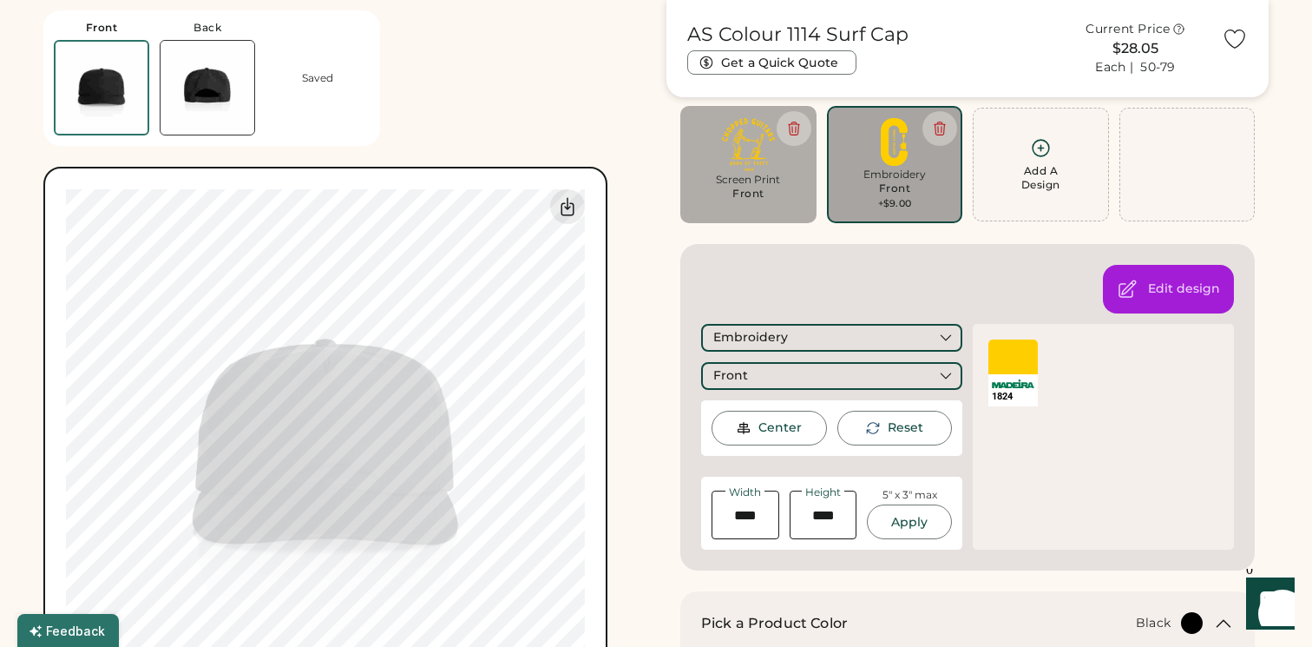
scroll to position [0, 0]
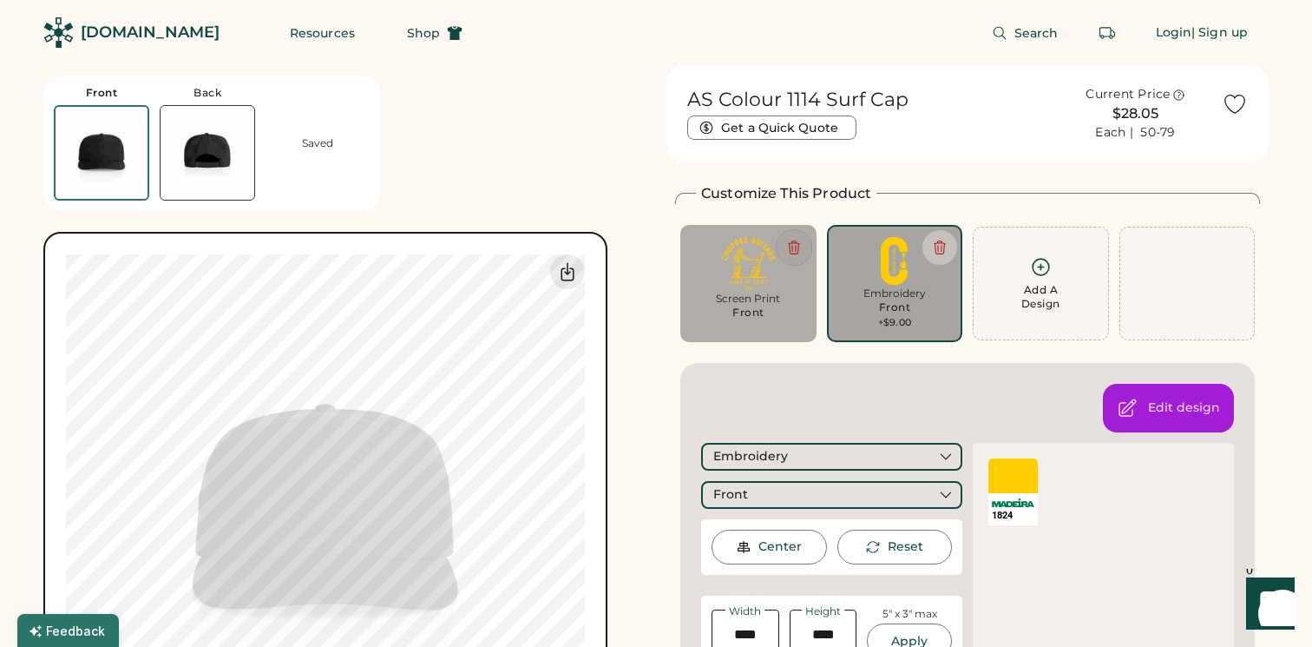
click at [790, 241] on icon at bounding box center [794, 248] width 16 height 16
type input "****"
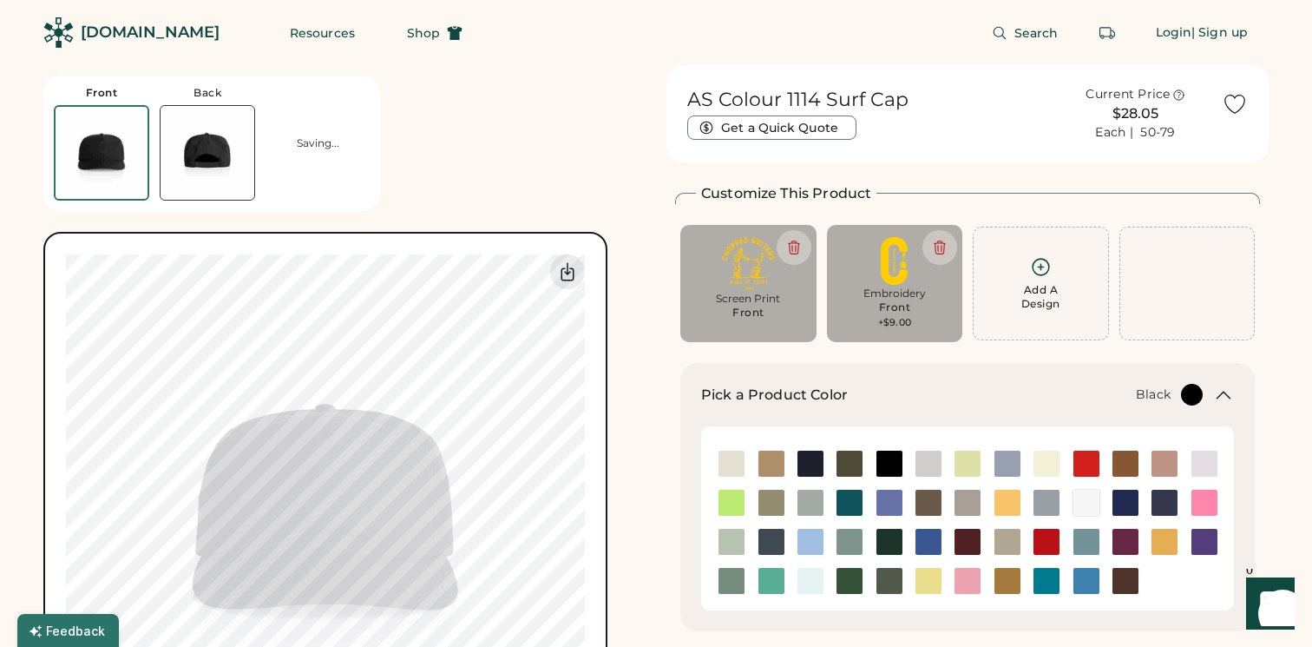
type input "****"
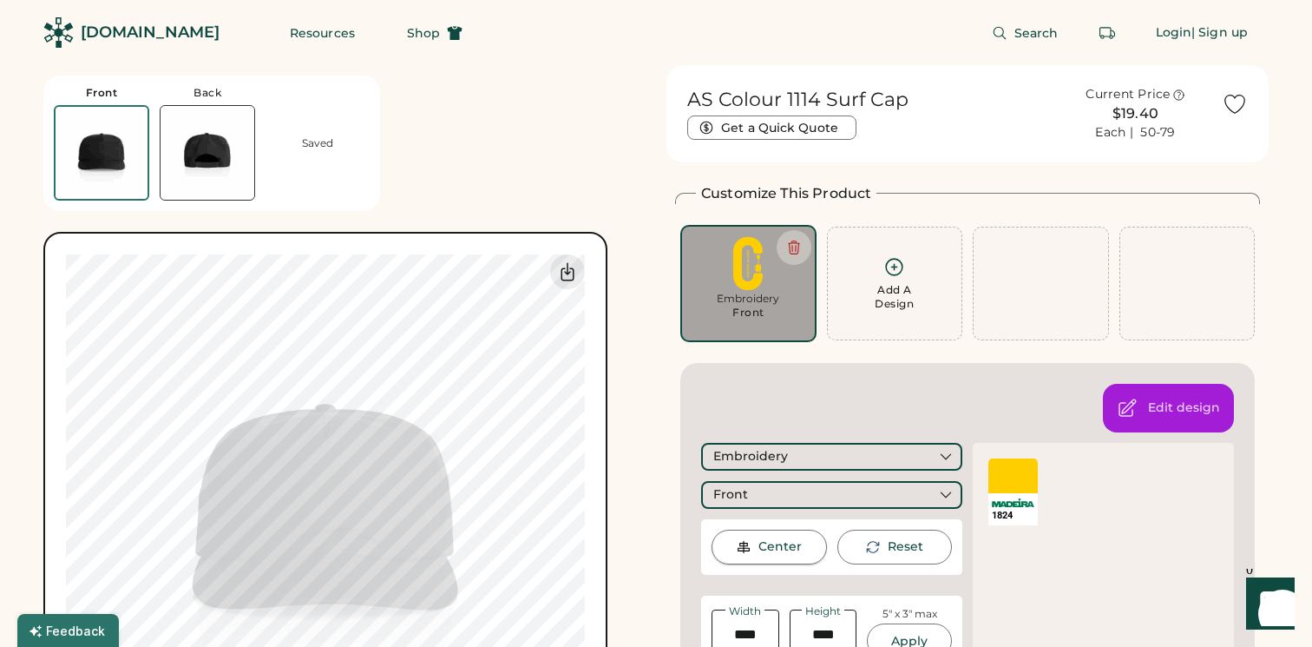
click at [779, 550] on div "Center" at bounding box center [779, 546] width 43 height 17
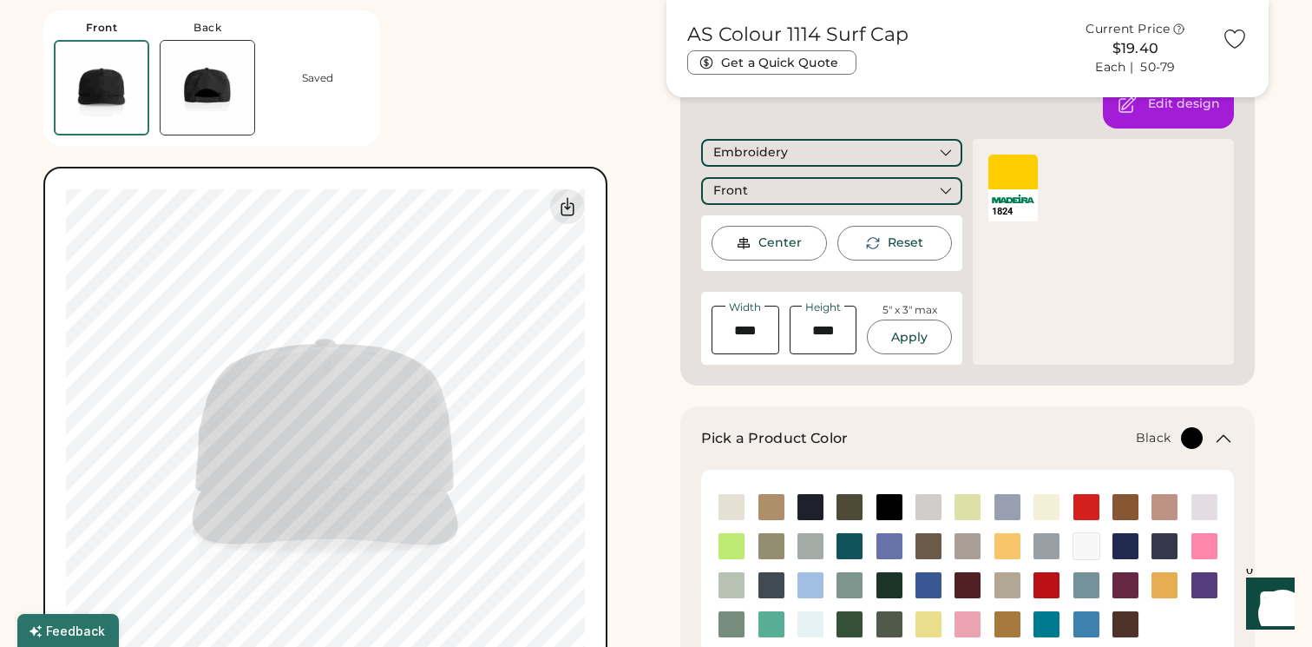
scroll to position [354, 0]
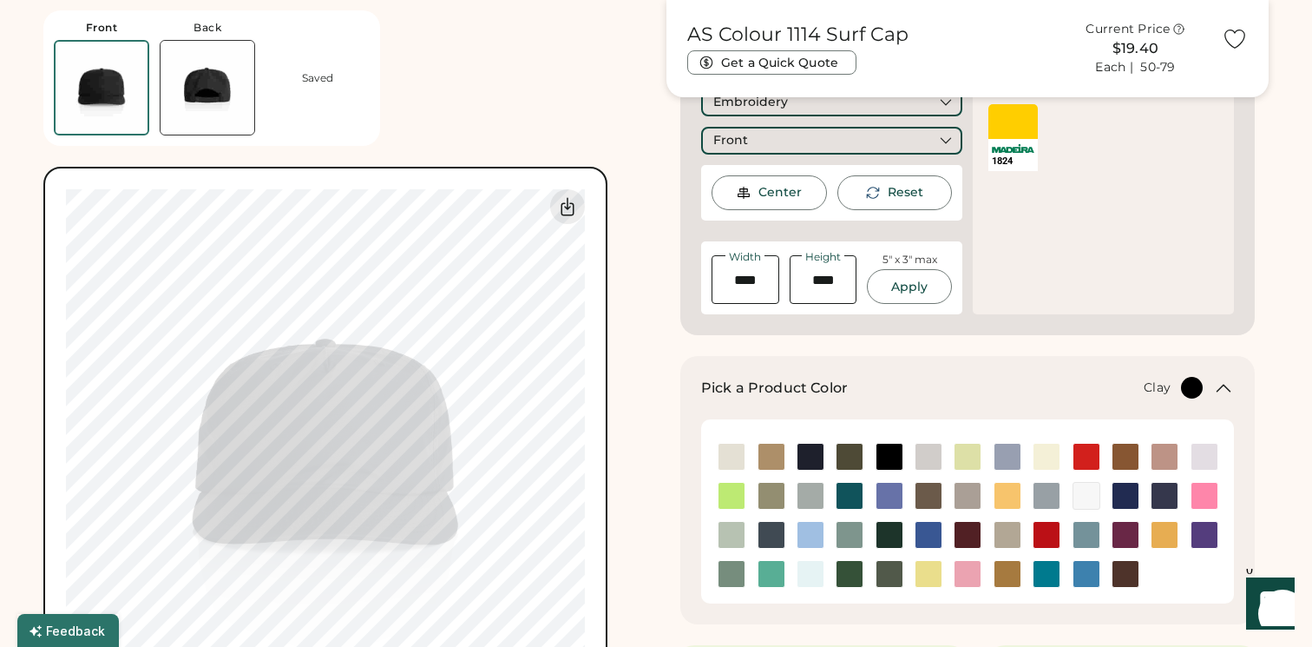
click at [1126, 455] on img at bounding box center [1126, 456] width 26 height 26
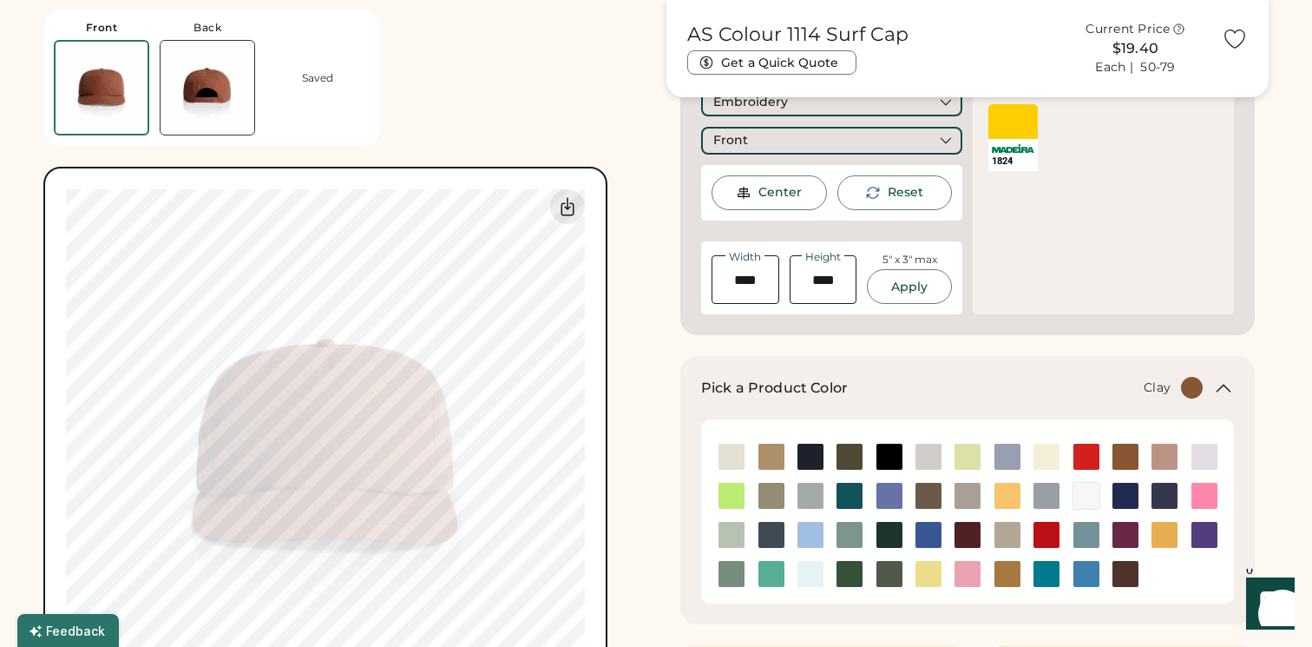
click at [1021, 128] on div at bounding box center [1012, 121] width 49 height 35
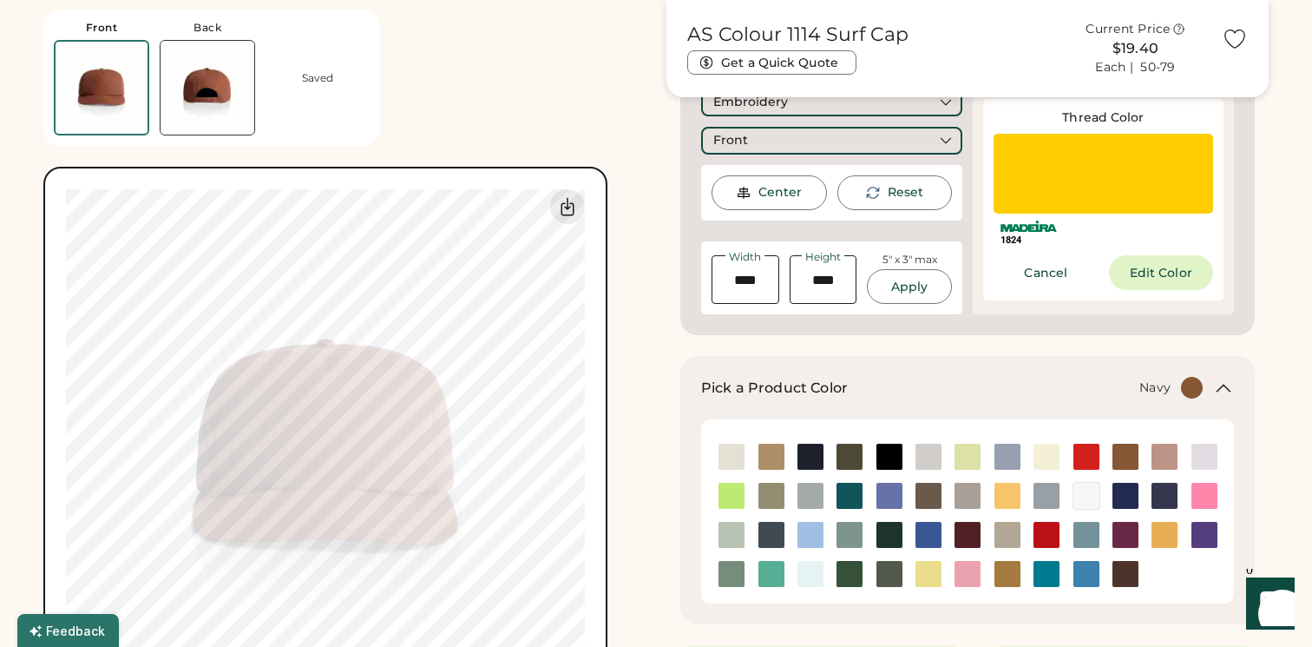
click at [806, 453] on img at bounding box center [811, 456] width 26 height 26
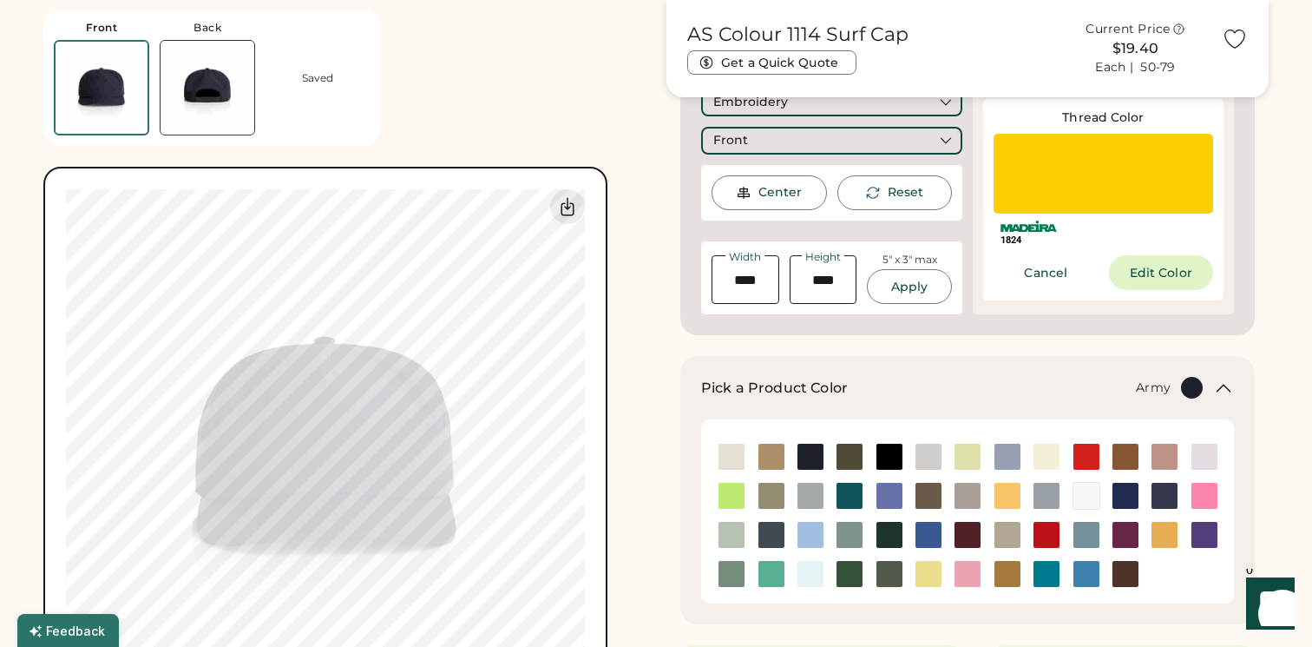
click at [845, 453] on img at bounding box center [850, 456] width 26 height 26
click at [883, 568] on img at bounding box center [890, 574] width 26 height 26
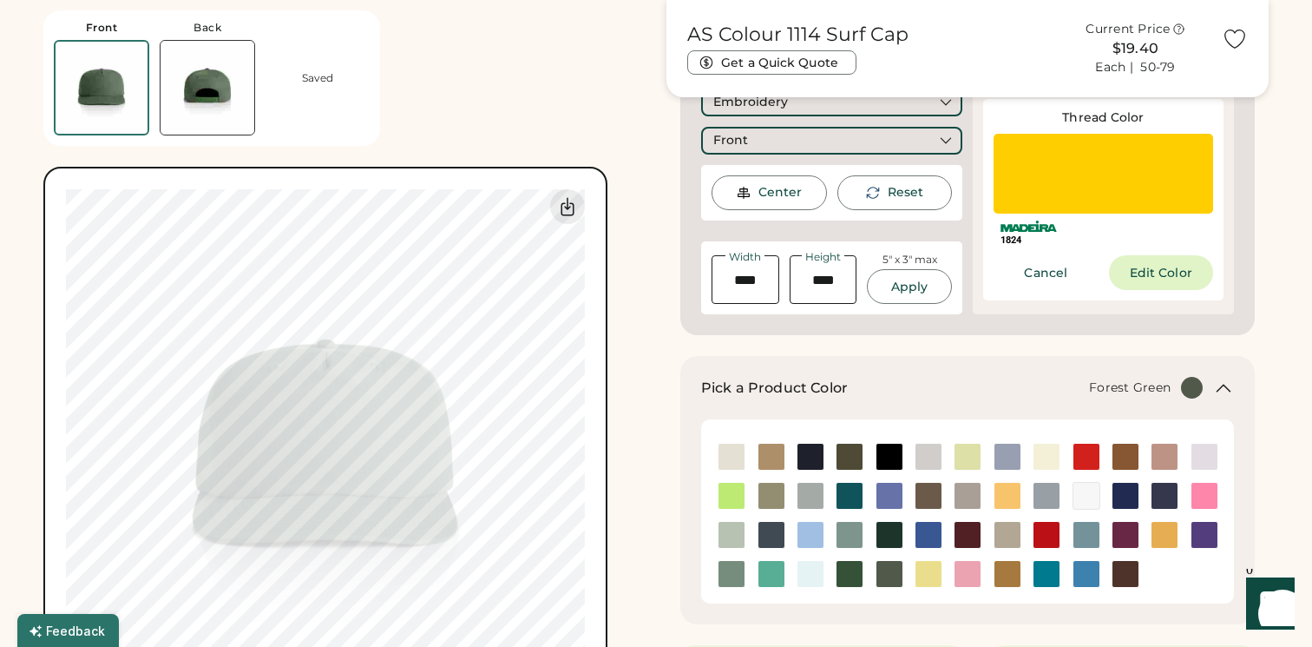
click at [855, 576] on img at bounding box center [850, 574] width 26 height 26
click at [745, 282] on input "input" at bounding box center [746, 279] width 68 height 49
type input "****"
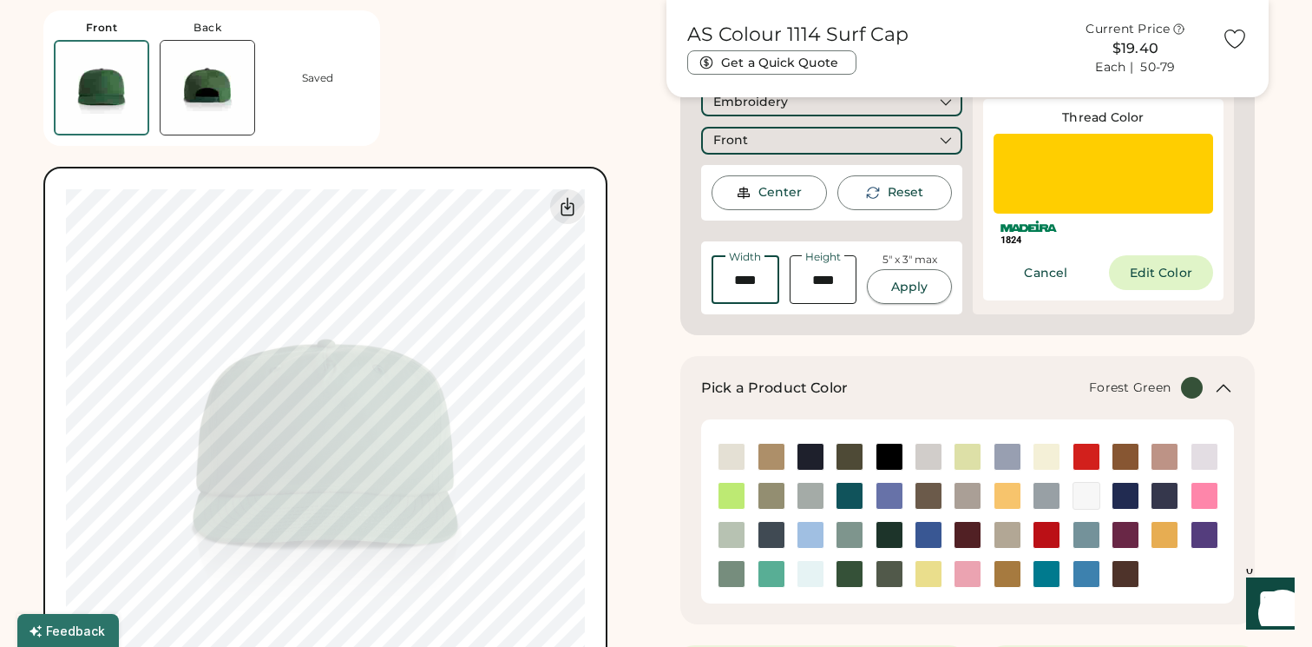
click at [911, 288] on button "Apply" at bounding box center [909, 286] width 85 height 35
type input "****"
click at [752, 276] on input "input" at bounding box center [746, 279] width 68 height 49
type input "****"
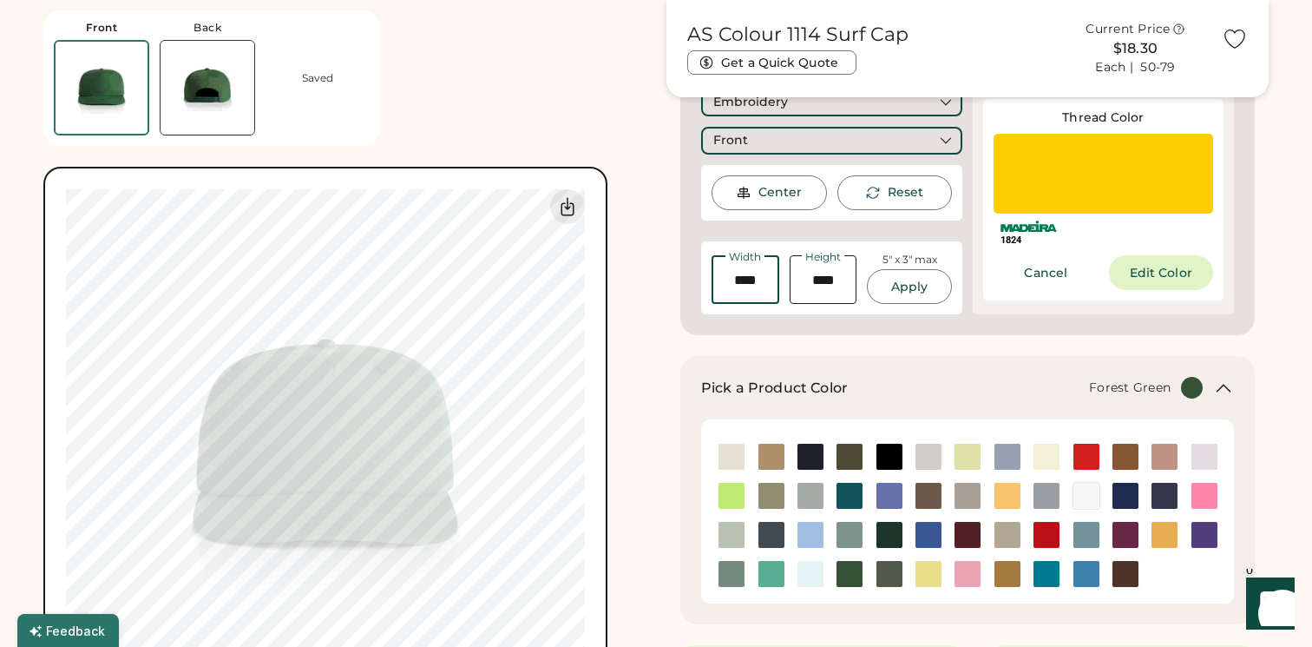
type input "****"
click at [796, 191] on div "Center" at bounding box center [779, 192] width 43 height 17
click at [769, 531] on img at bounding box center [771, 535] width 26 height 26
click at [853, 572] on img at bounding box center [850, 574] width 26 height 26
click at [893, 525] on img at bounding box center [890, 535] width 26 height 26
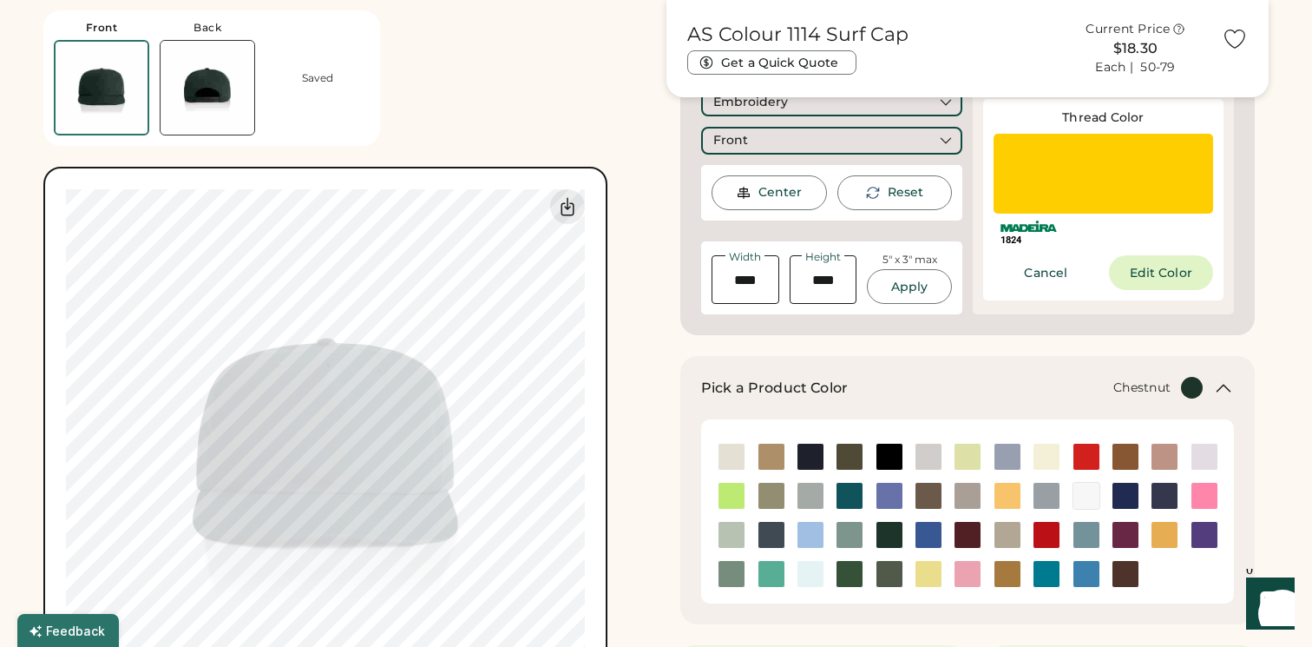
click at [1119, 576] on img at bounding box center [1126, 574] width 26 height 26
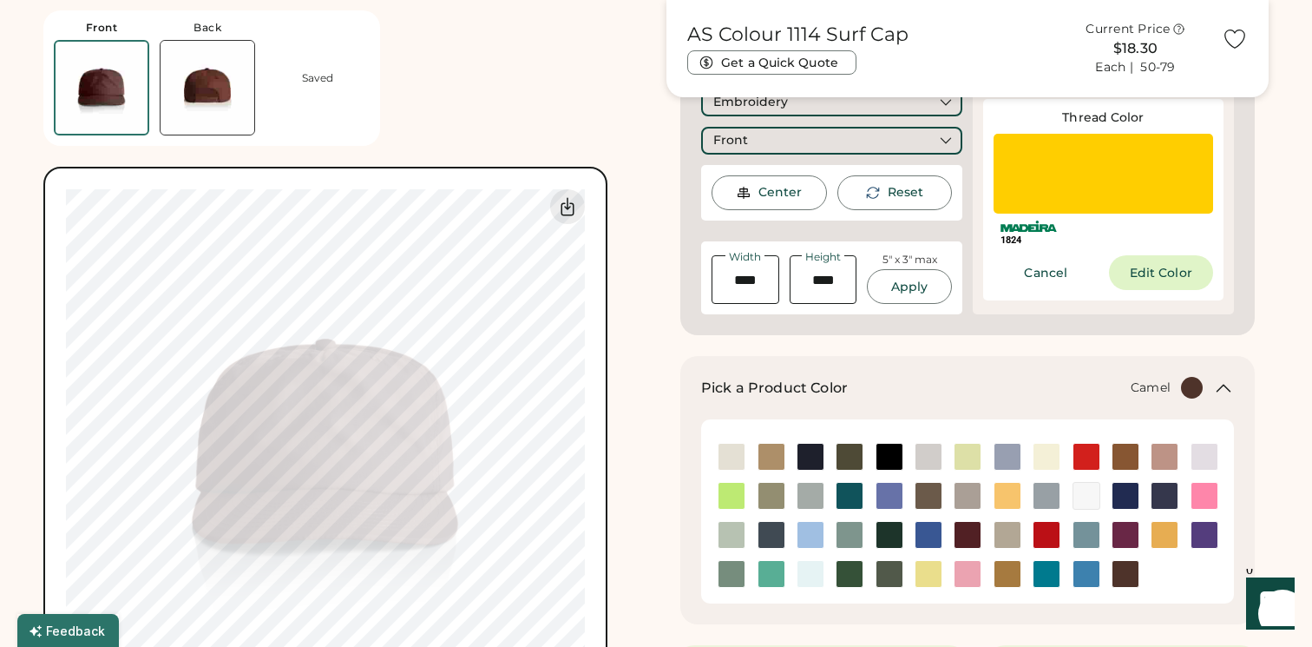
click at [1005, 575] on img at bounding box center [1008, 574] width 26 height 26
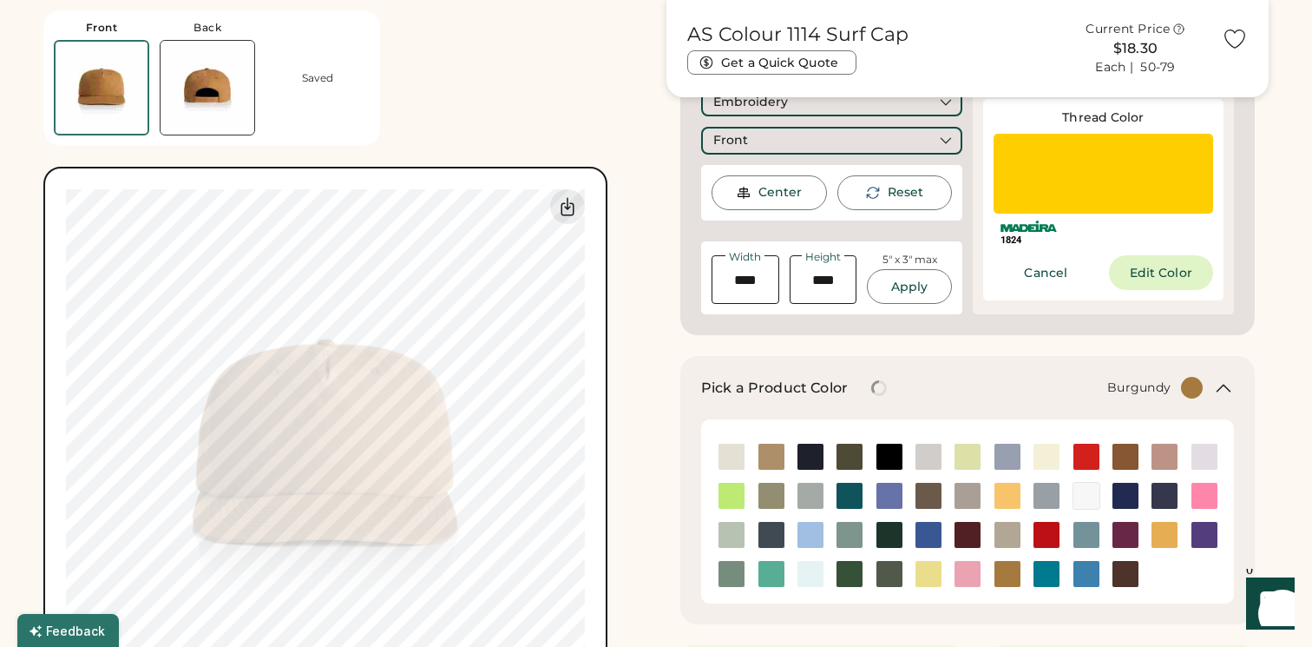
click at [961, 535] on img at bounding box center [968, 535] width 26 height 26
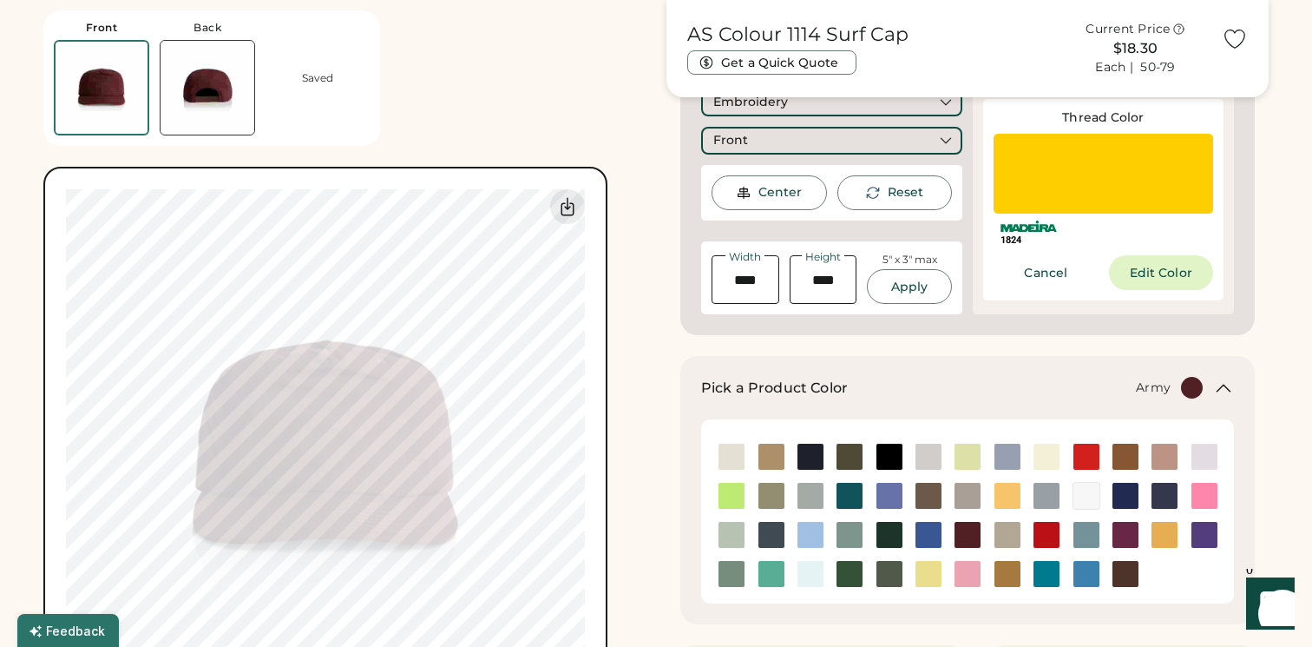
click at [841, 443] on img at bounding box center [850, 456] width 26 height 26
click at [926, 485] on img at bounding box center [929, 496] width 26 height 26
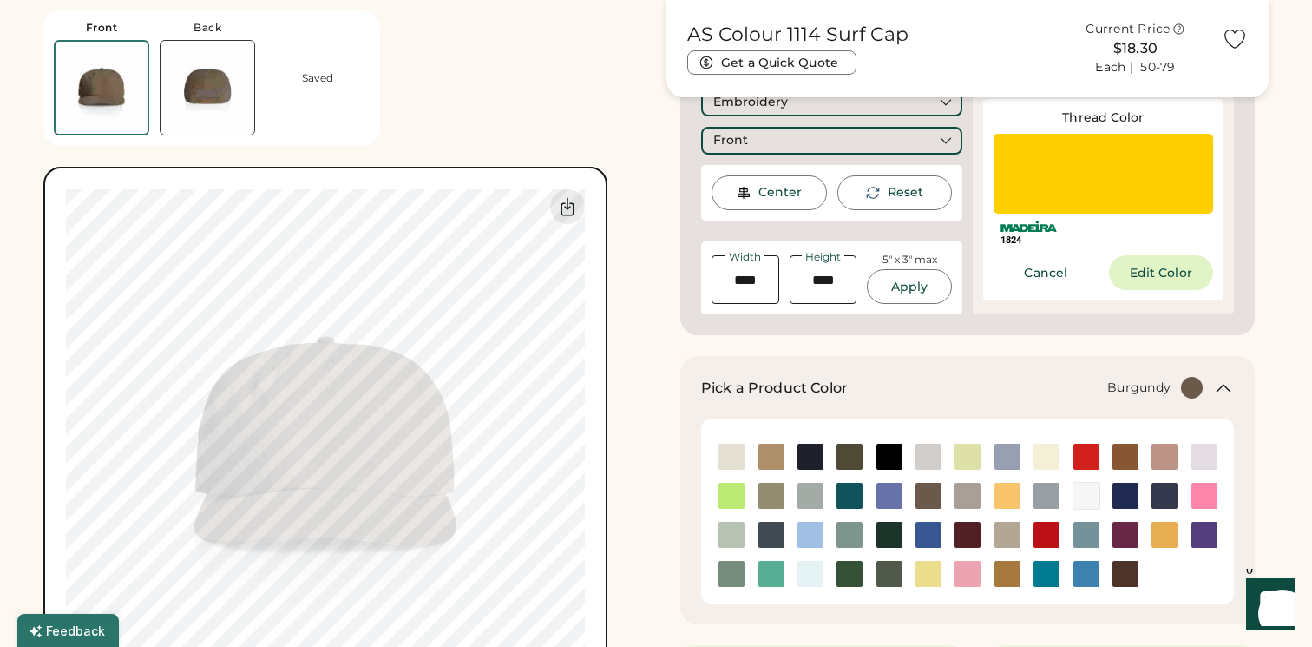
click at [967, 531] on img at bounding box center [968, 535] width 26 height 26
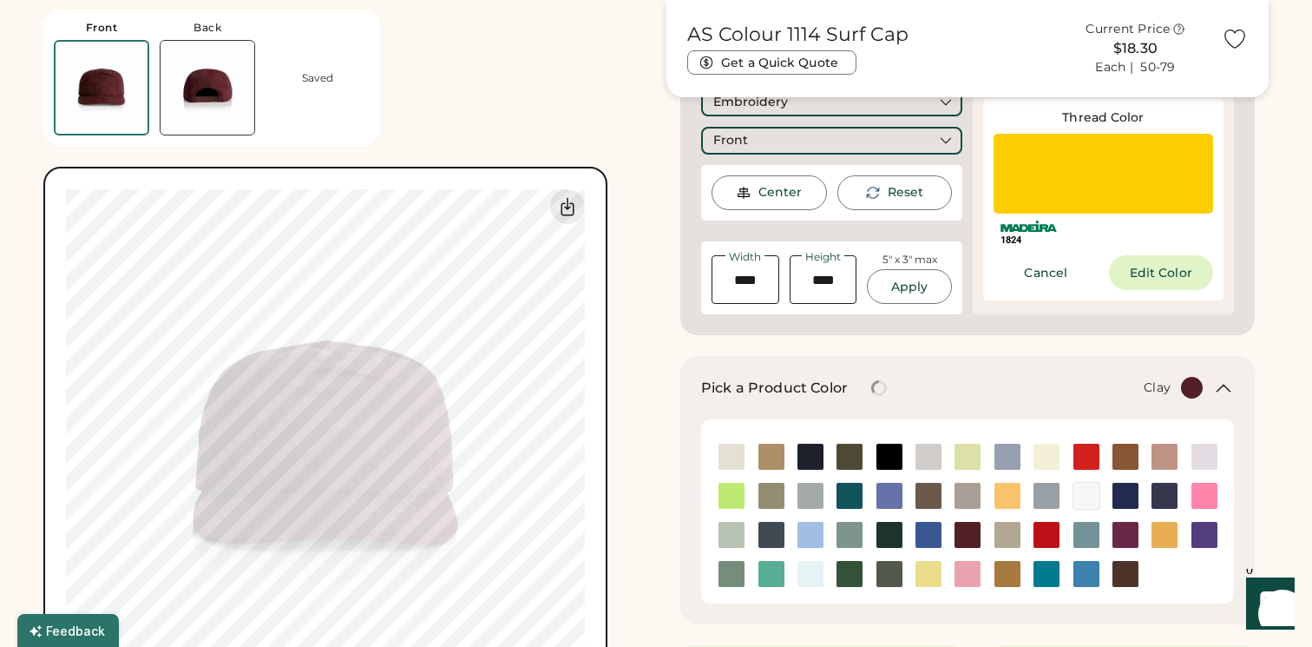
click at [1125, 444] on img at bounding box center [1126, 456] width 26 height 26
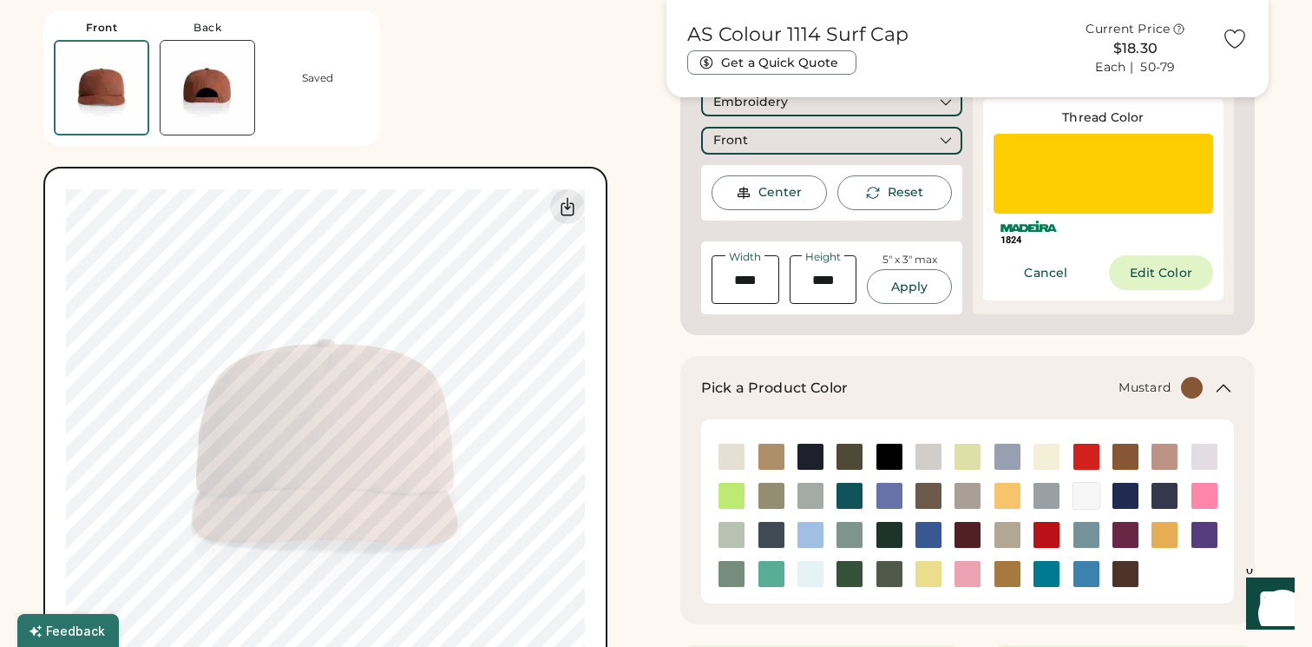
click at [1167, 534] on img at bounding box center [1165, 535] width 26 height 26
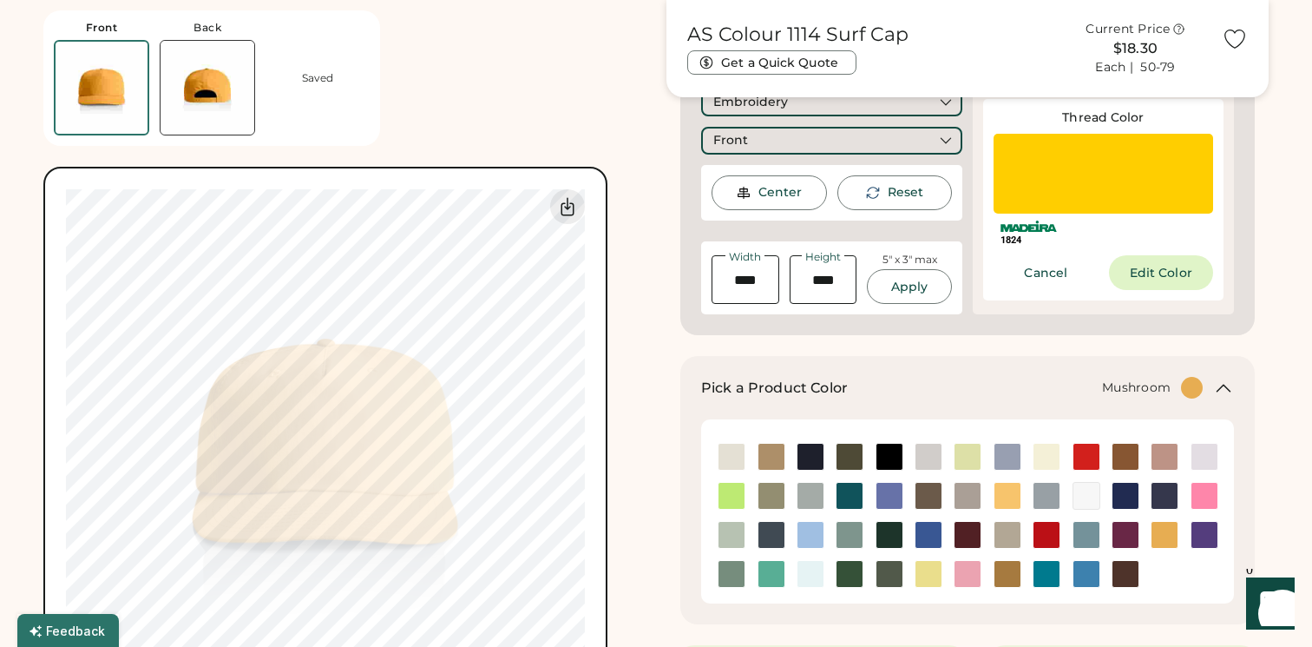
click at [1008, 523] on img at bounding box center [1008, 535] width 26 height 26
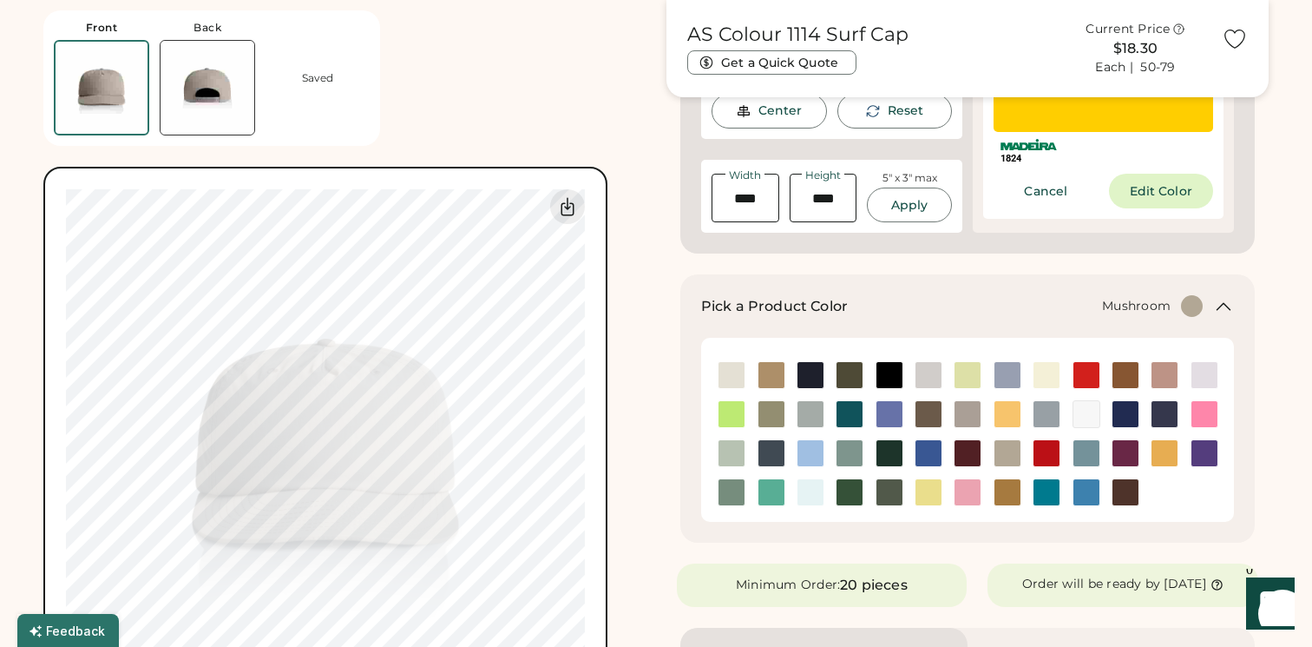
scroll to position [438, 0]
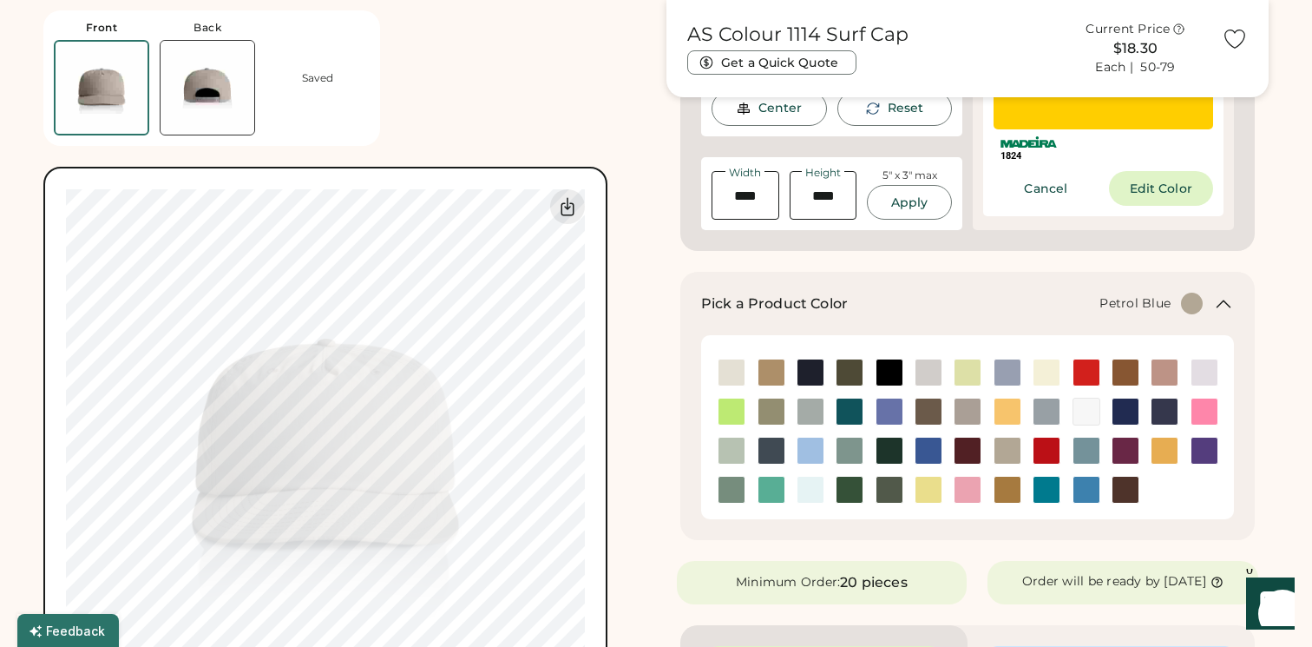
click at [774, 446] on img at bounding box center [771, 450] width 26 height 26
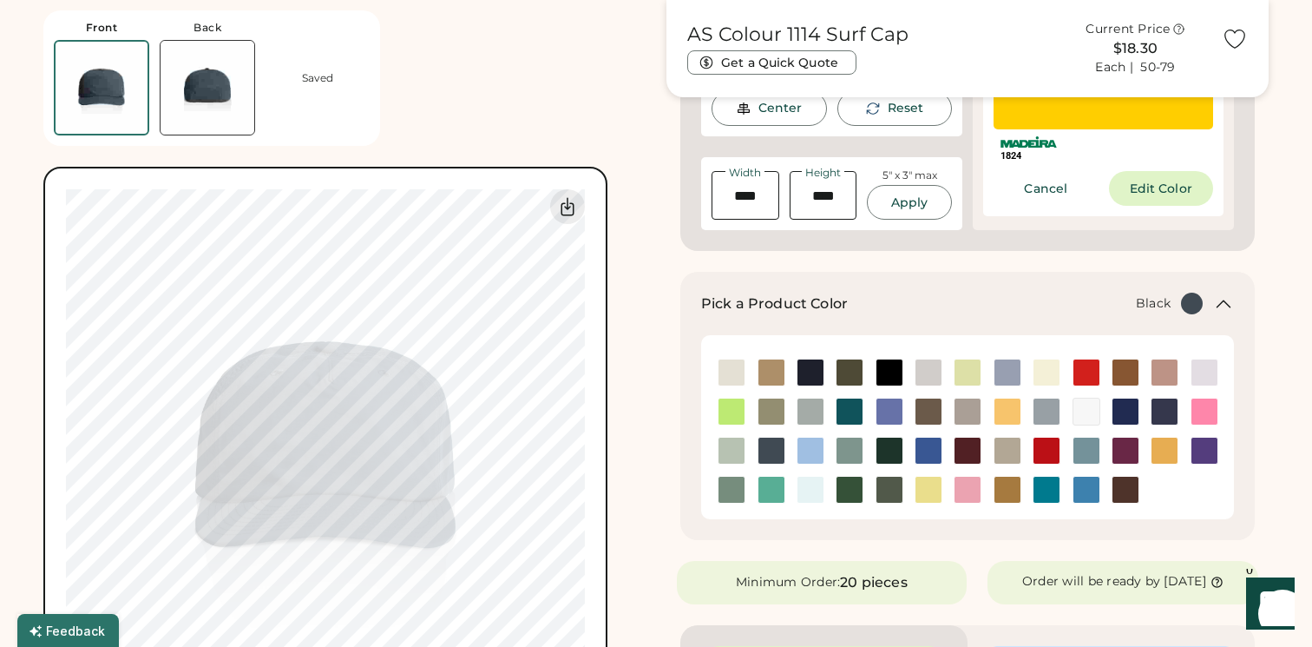
click at [887, 365] on img at bounding box center [890, 372] width 26 height 26
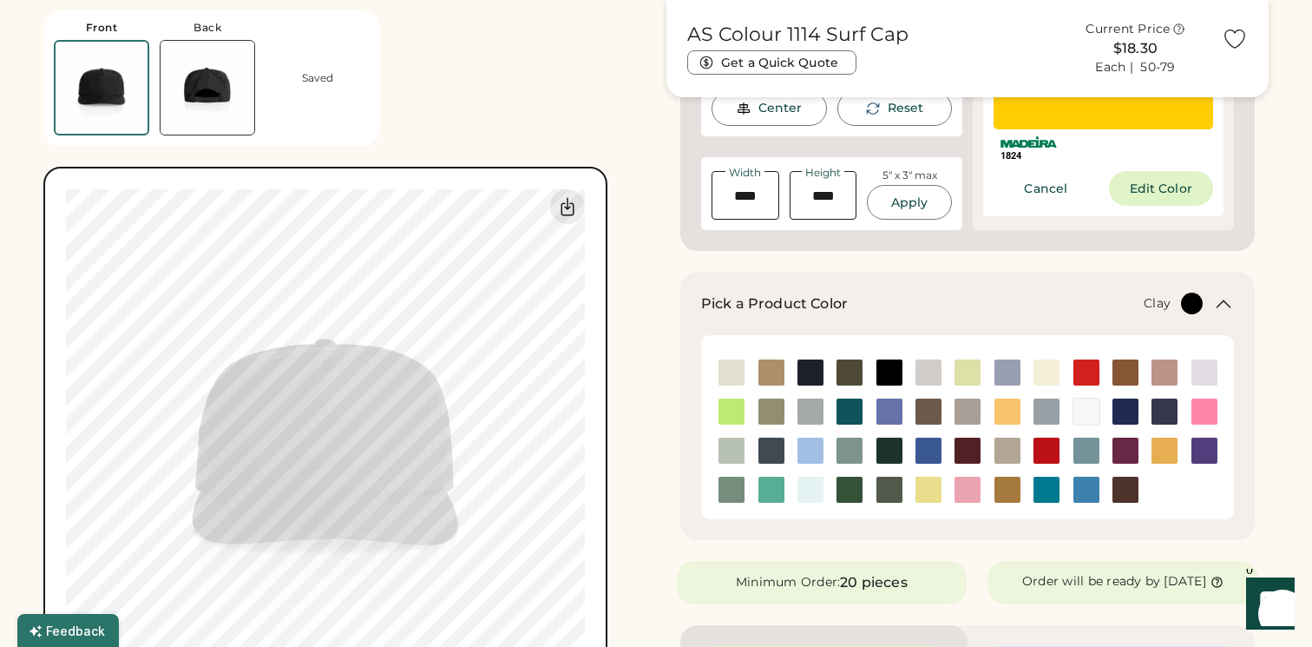
click at [1133, 366] on img at bounding box center [1126, 372] width 26 height 26
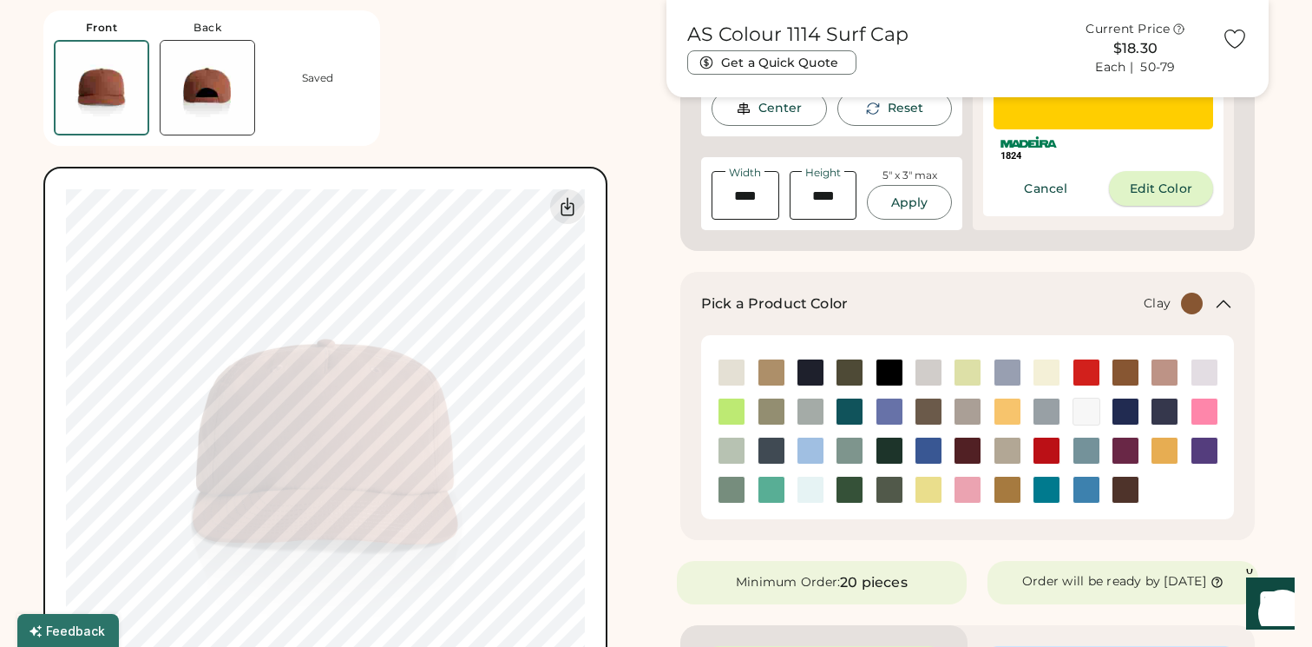
click at [1139, 186] on button "Edit Color" at bounding box center [1161, 188] width 105 height 35
click at [0, 0] on div at bounding box center [0, 0] width 0 height 0
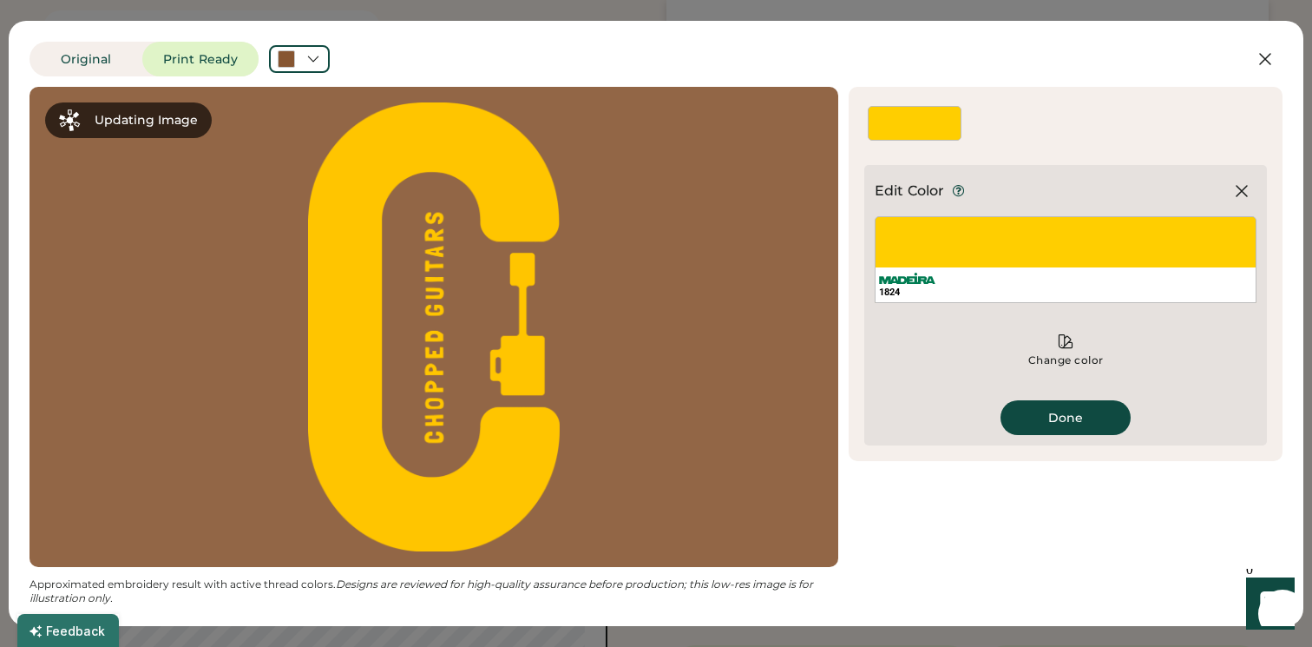
scroll to position [335, 0]
click at [904, 122] on div "1824" at bounding box center [915, 123] width 94 height 35
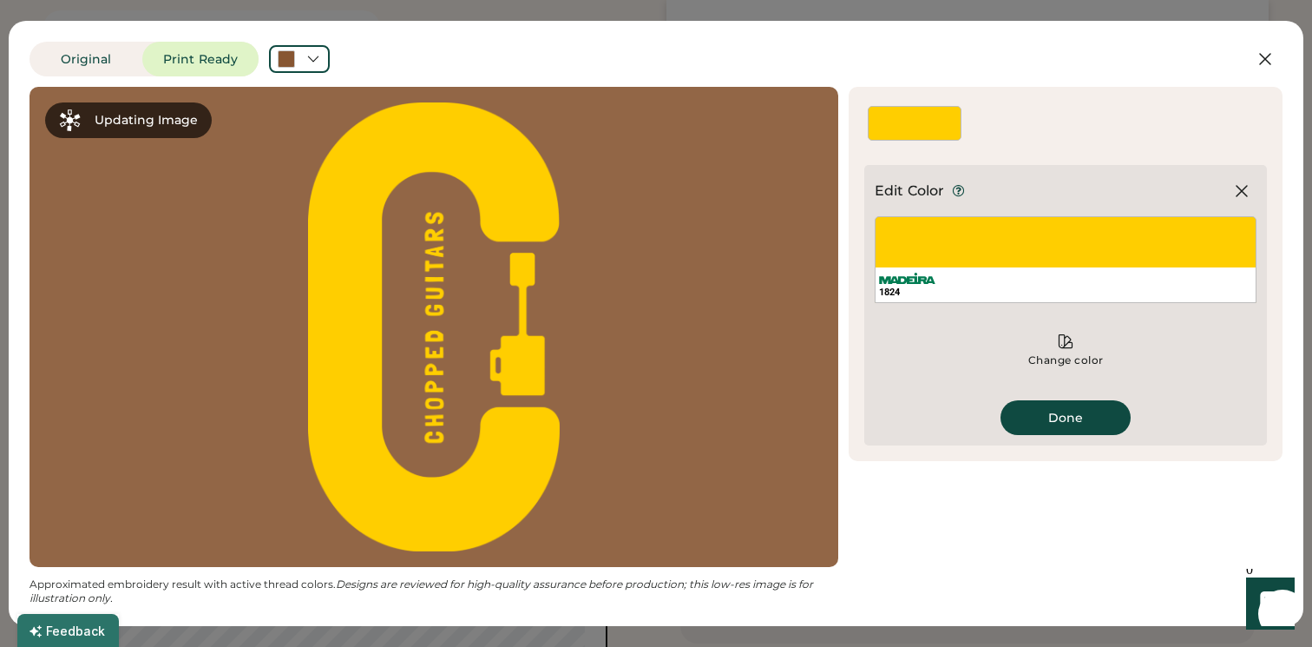
scroll to position [325, 0]
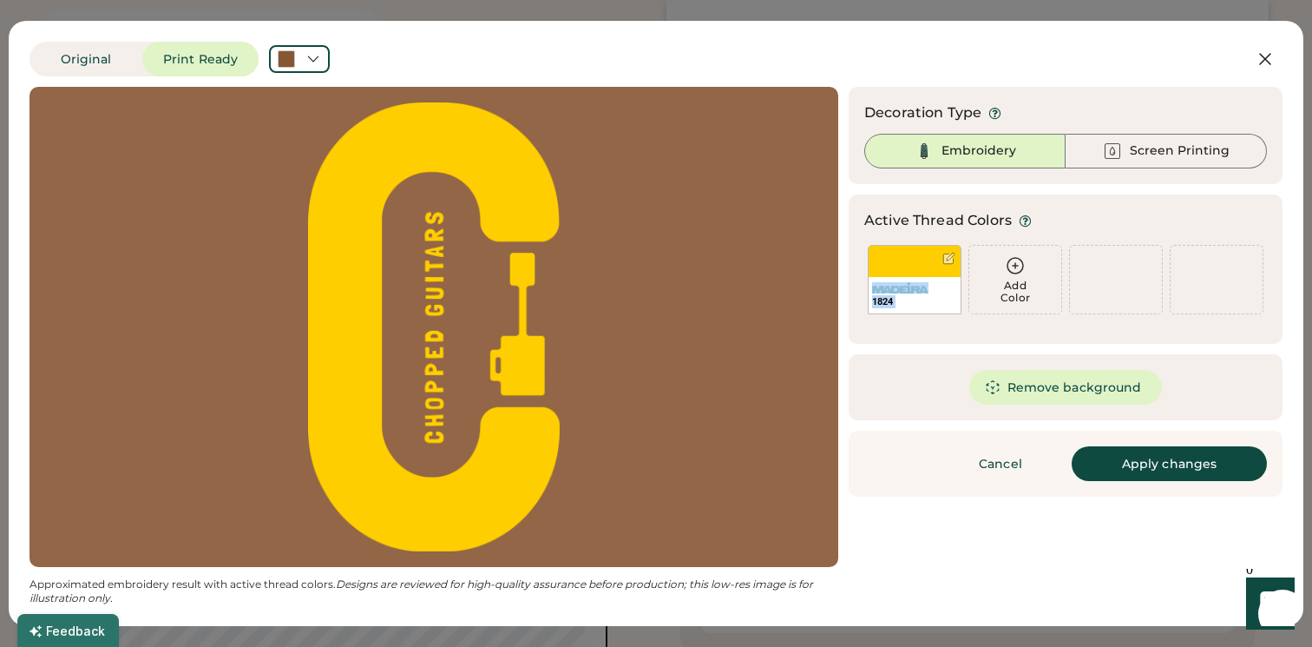
click at [1016, 264] on icon at bounding box center [1015, 265] width 21 height 21
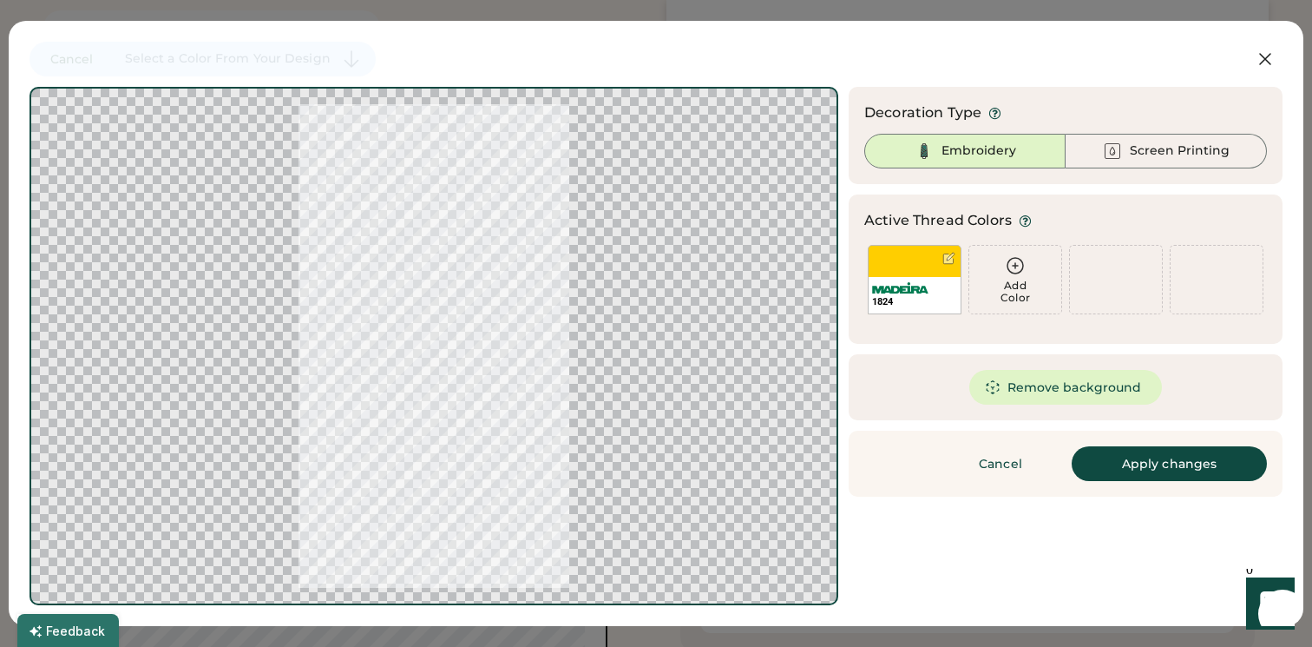
click at [1016, 264] on icon at bounding box center [1015, 265] width 21 height 21
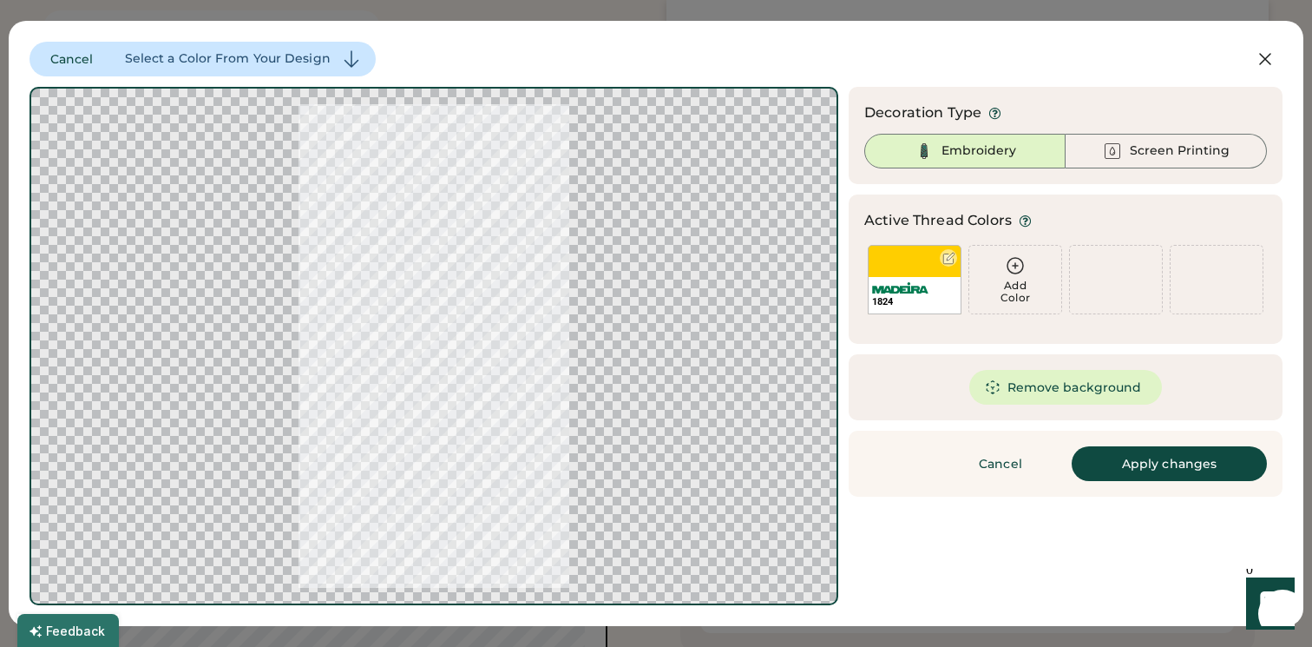
click at [934, 277] on div "1824" at bounding box center [915, 295] width 92 height 36
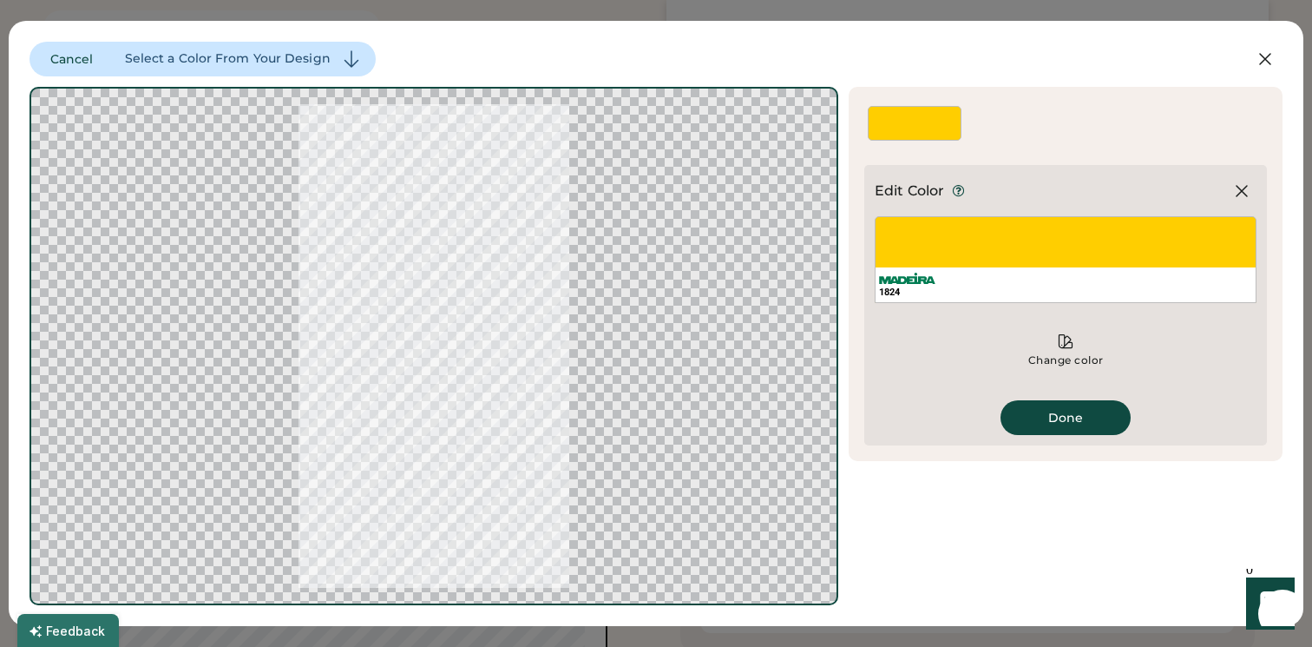
click at [931, 251] on div "1824" at bounding box center [1066, 259] width 382 height 87
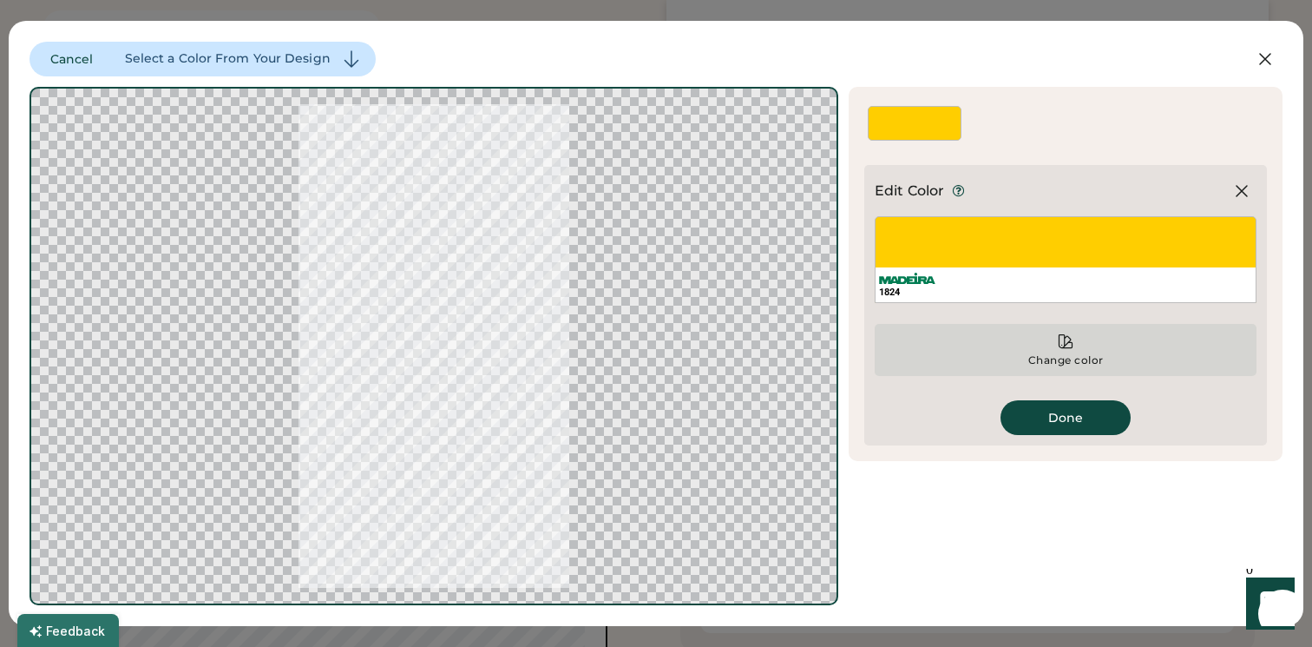
click at [1081, 344] on div "Change color" at bounding box center [1066, 350] width 382 height 52
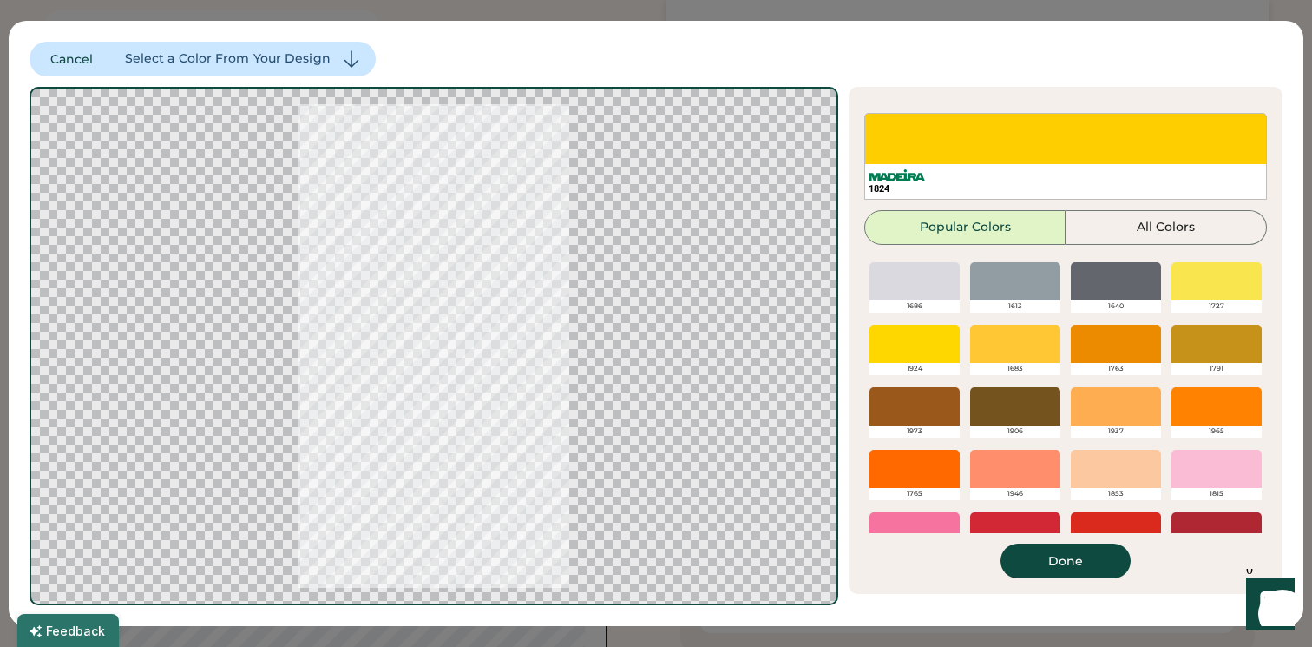
scroll to position [0, 0]
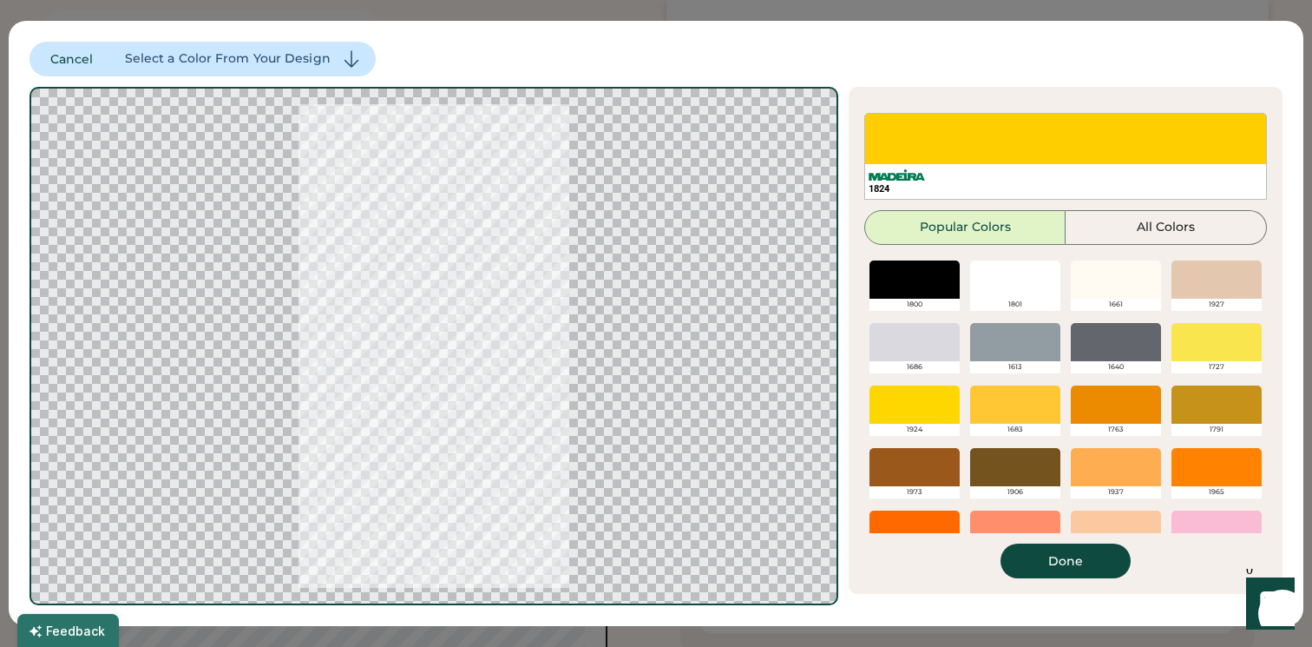
click at [1102, 284] on div at bounding box center [1116, 279] width 90 height 38
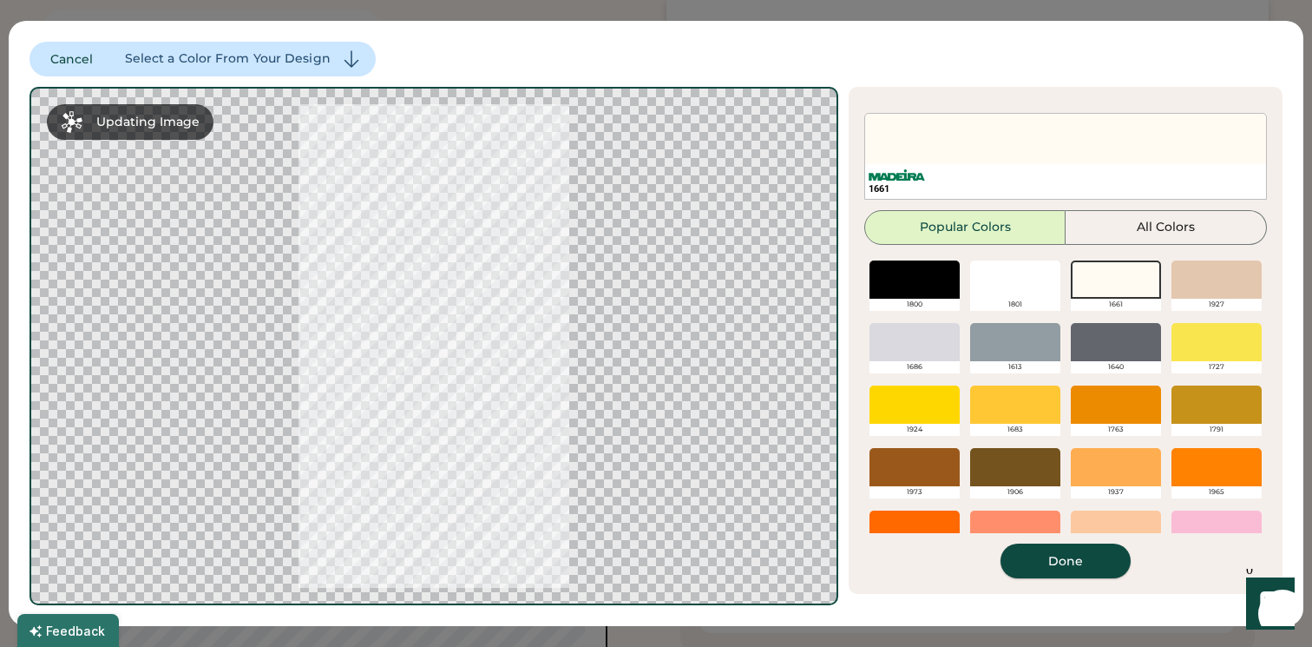
click at [1068, 553] on button "Done" at bounding box center [1066, 560] width 130 height 35
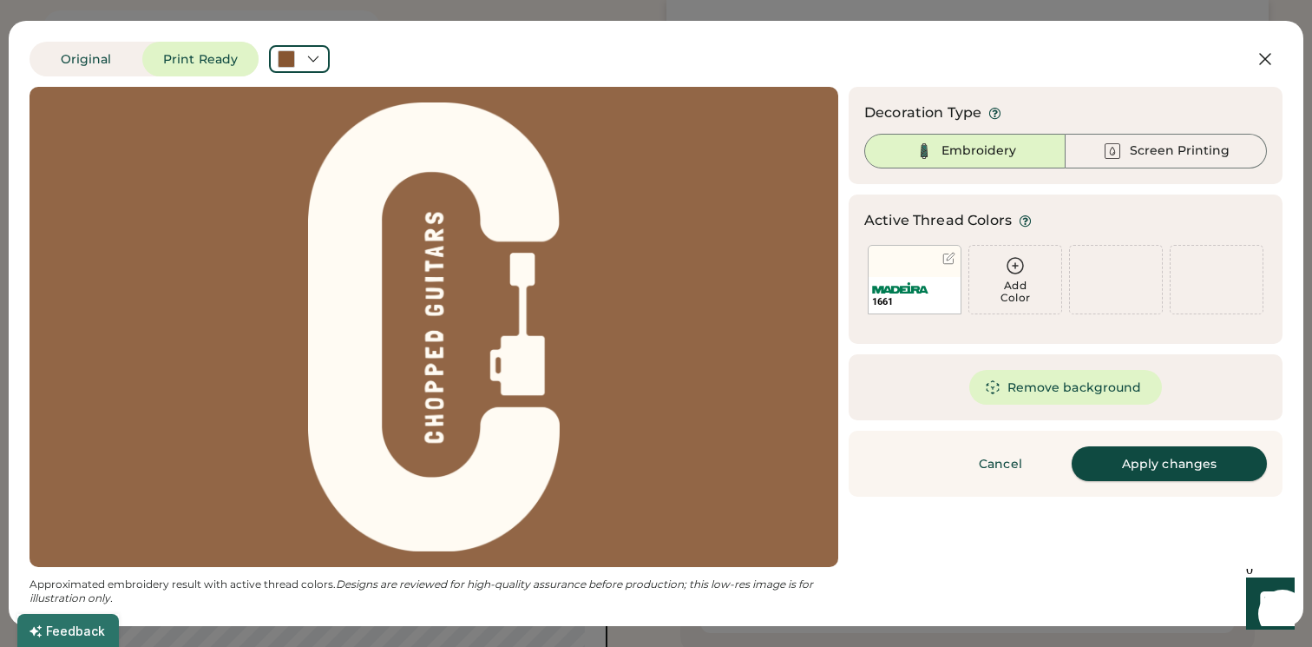
click at [1158, 465] on button "Apply changes" at bounding box center [1169, 463] width 195 height 35
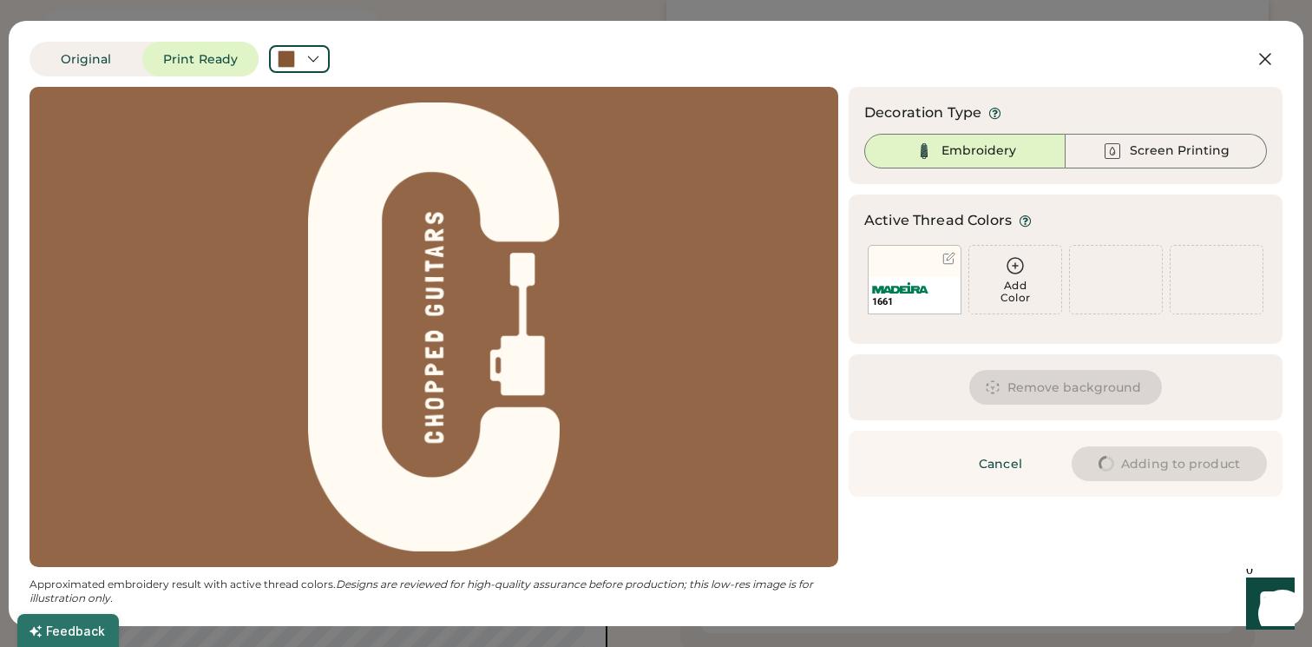
type input "****"
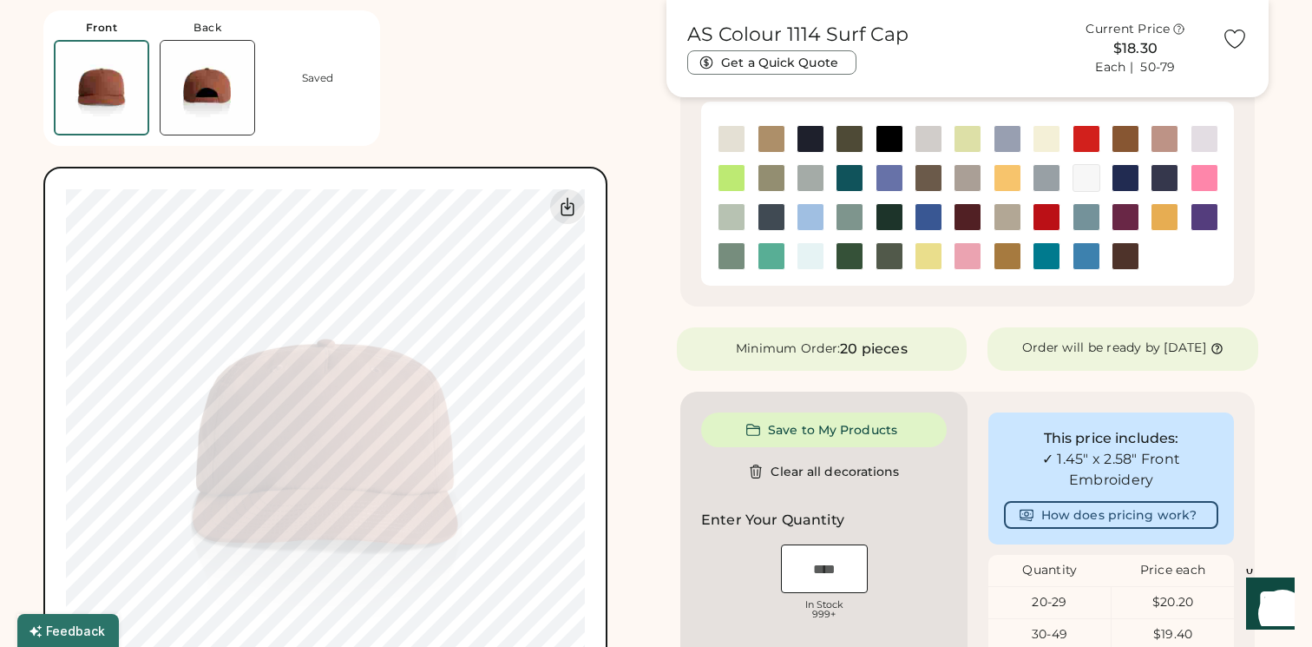
type input "****"
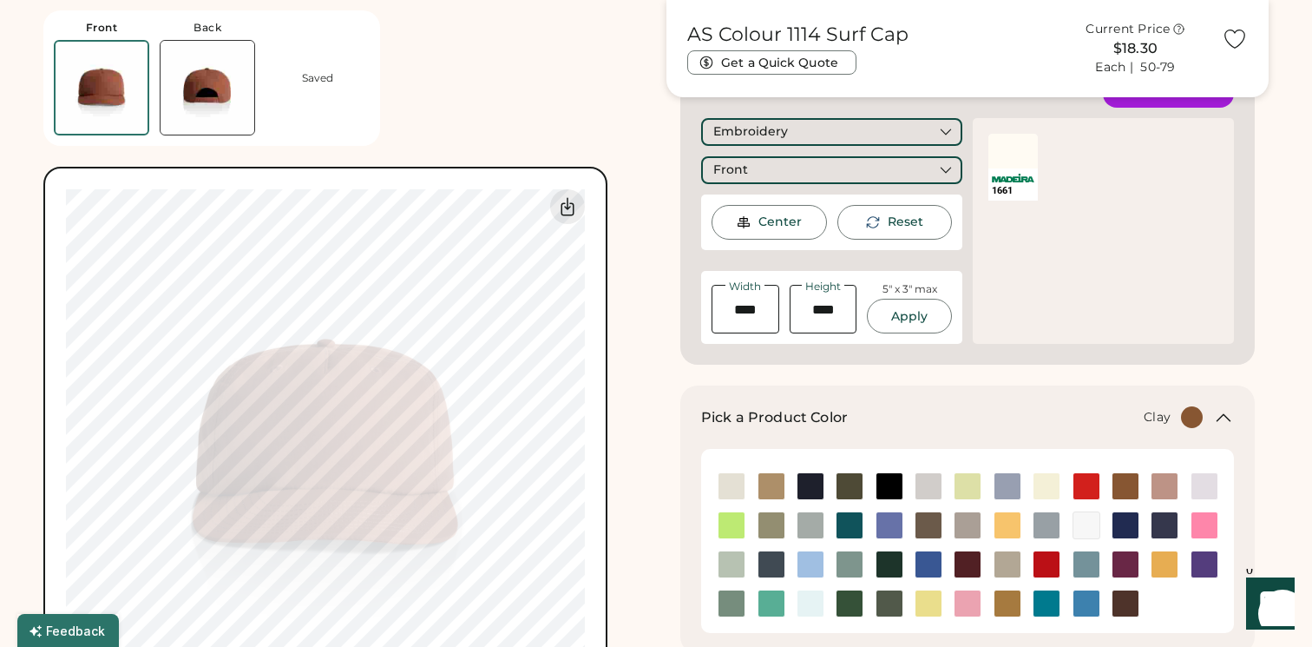
click at [1133, 485] on img at bounding box center [1126, 486] width 26 height 26
click at [1165, 487] on img at bounding box center [1165, 486] width 26 height 26
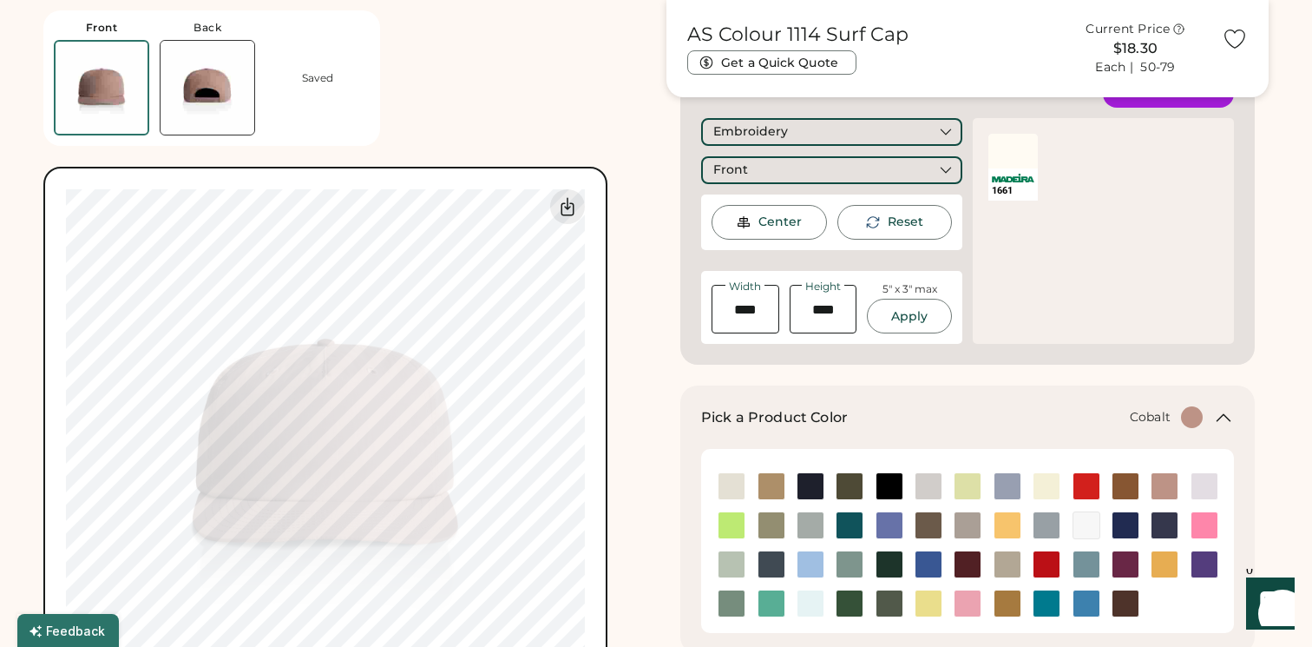
click at [1127, 523] on img at bounding box center [1126, 525] width 26 height 26
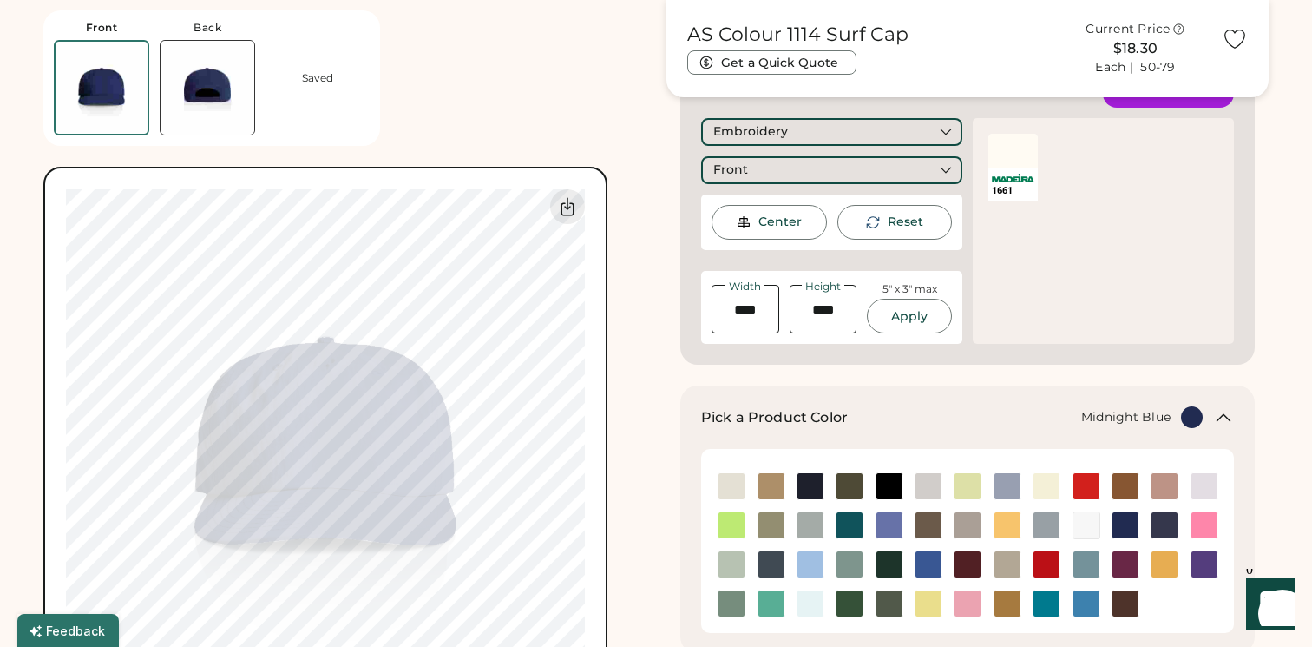
click at [1172, 529] on img at bounding box center [1165, 525] width 26 height 26
click at [810, 490] on img at bounding box center [811, 486] width 26 height 26
click at [850, 489] on img at bounding box center [850, 486] width 26 height 26
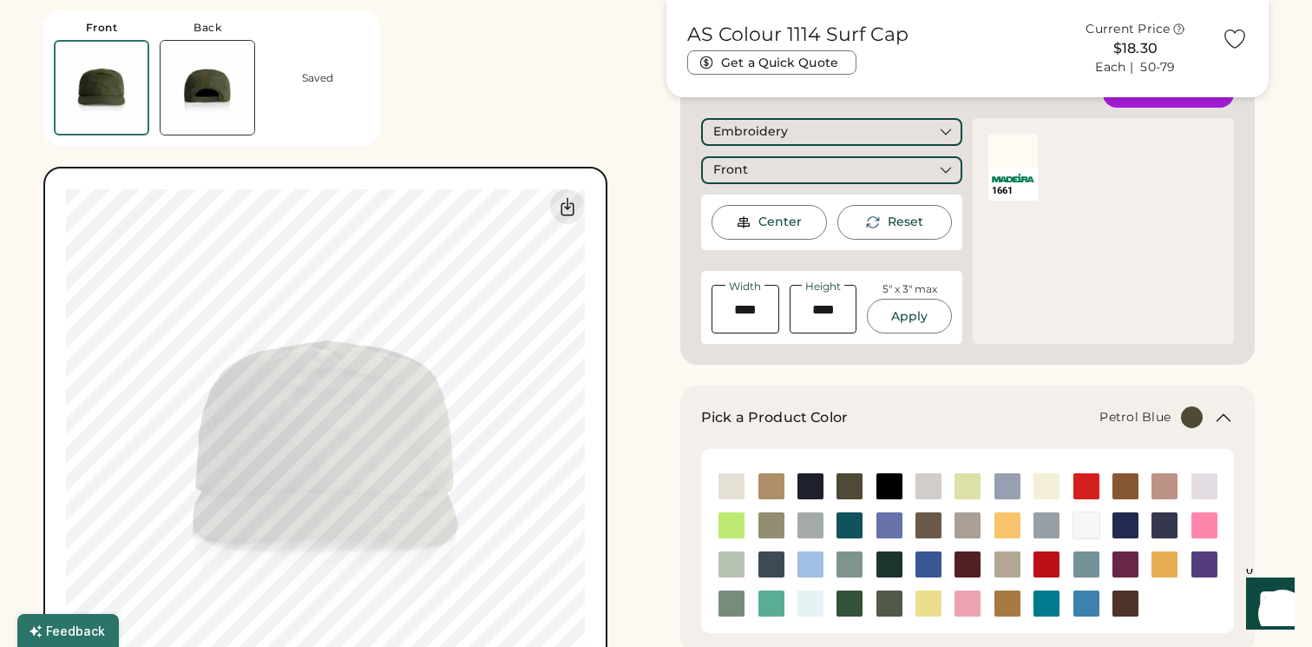
click at [766, 563] on img at bounding box center [771, 564] width 26 height 26
click at [888, 569] on img at bounding box center [890, 564] width 26 height 26
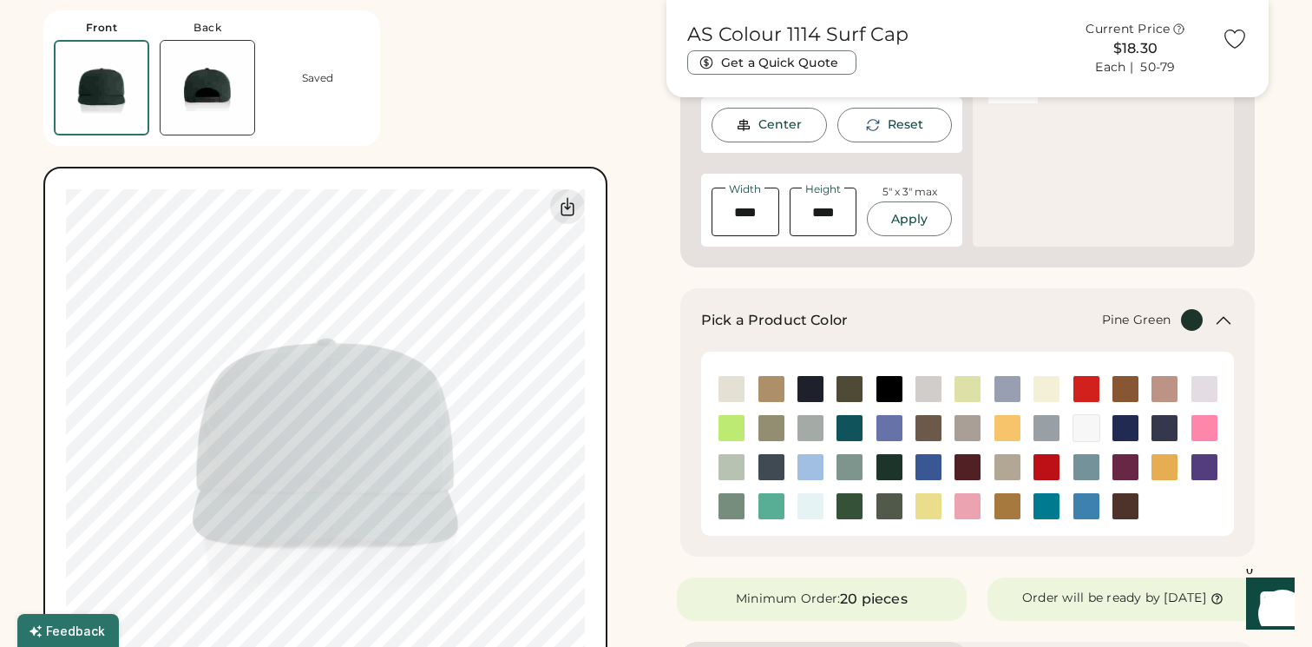
scroll to position [428, 0]
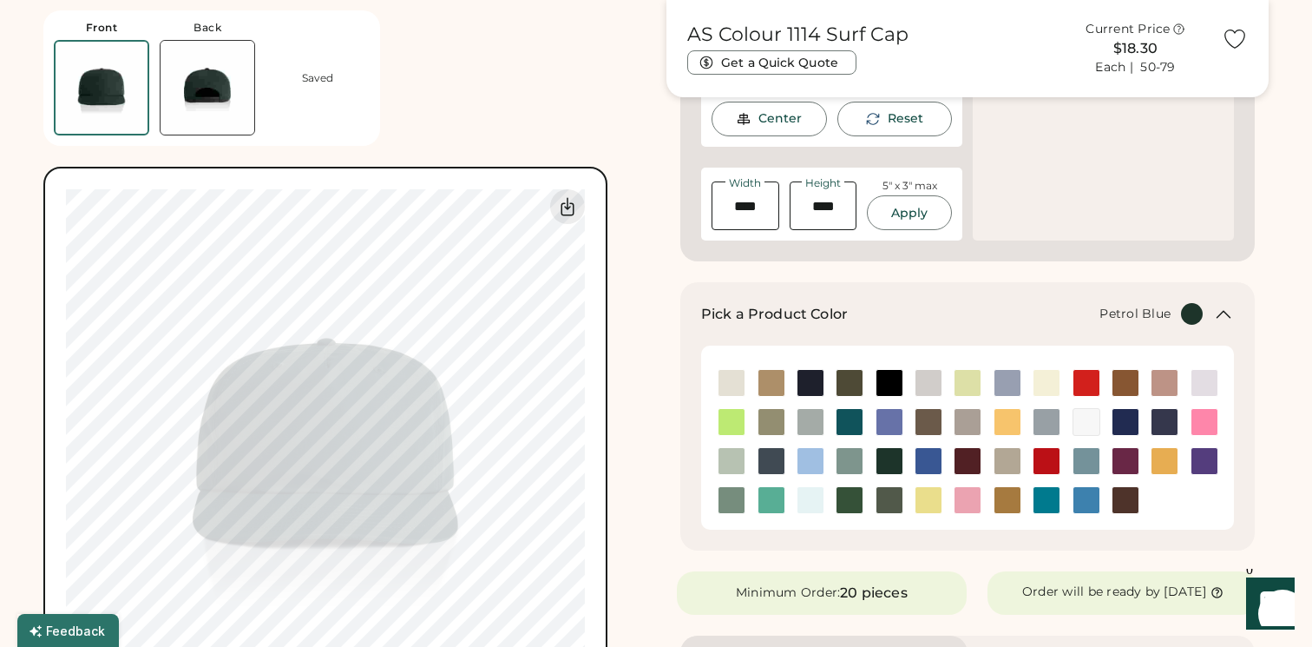
click at [764, 458] on img at bounding box center [771, 461] width 26 height 26
click at [883, 463] on img at bounding box center [890, 461] width 26 height 26
click at [892, 502] on img at bounding box center [890, 500] width 26 height 26
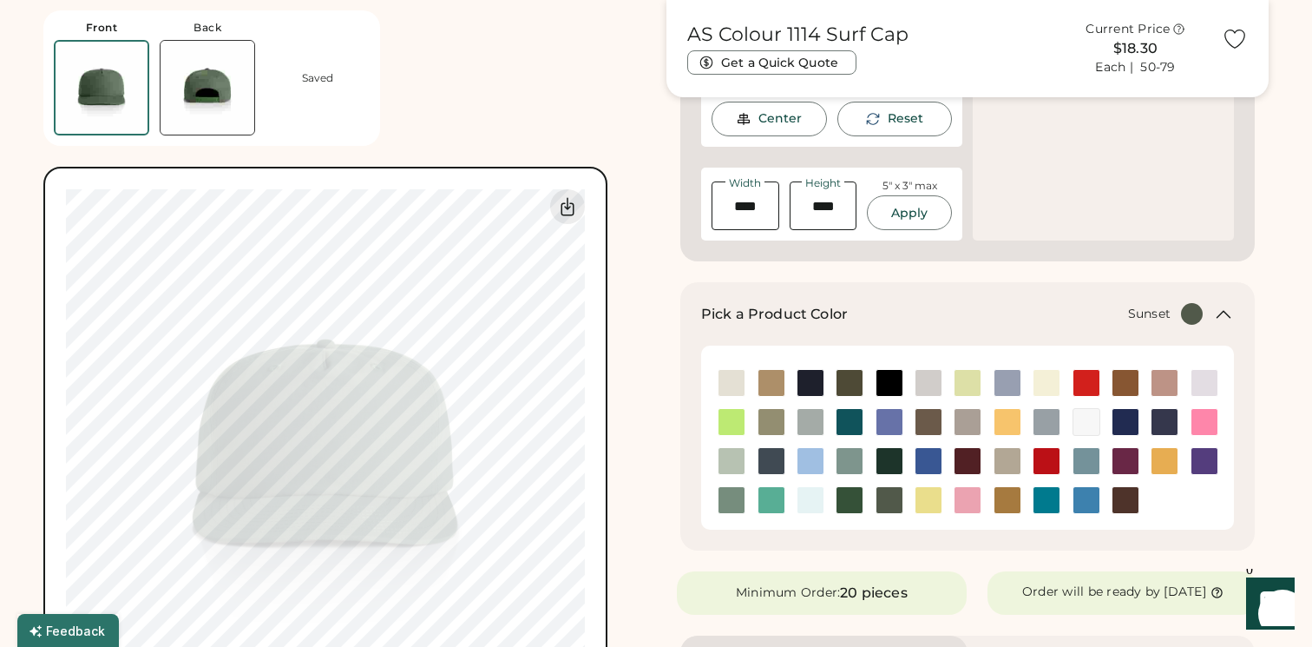
click at [1003, 418] on img at bounding box center [1008, 422] width 26 height 26
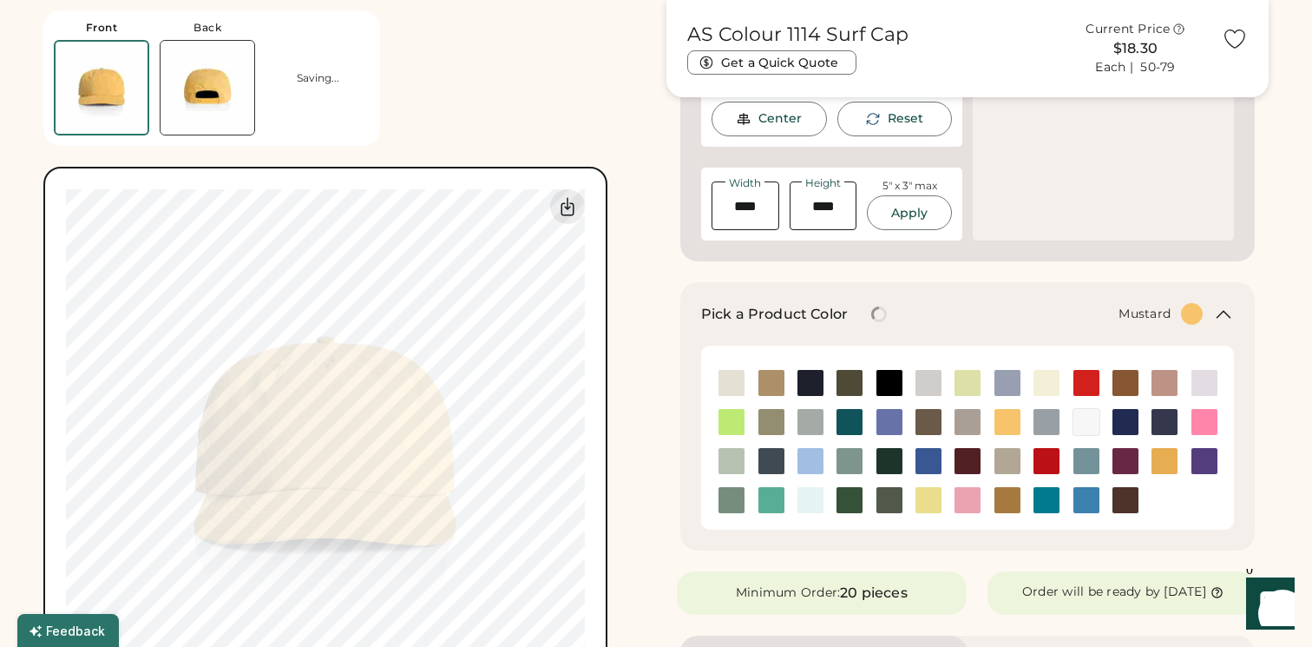
click at [1168, 456] on img at bounding box center [1165, 461] width 26 height 26
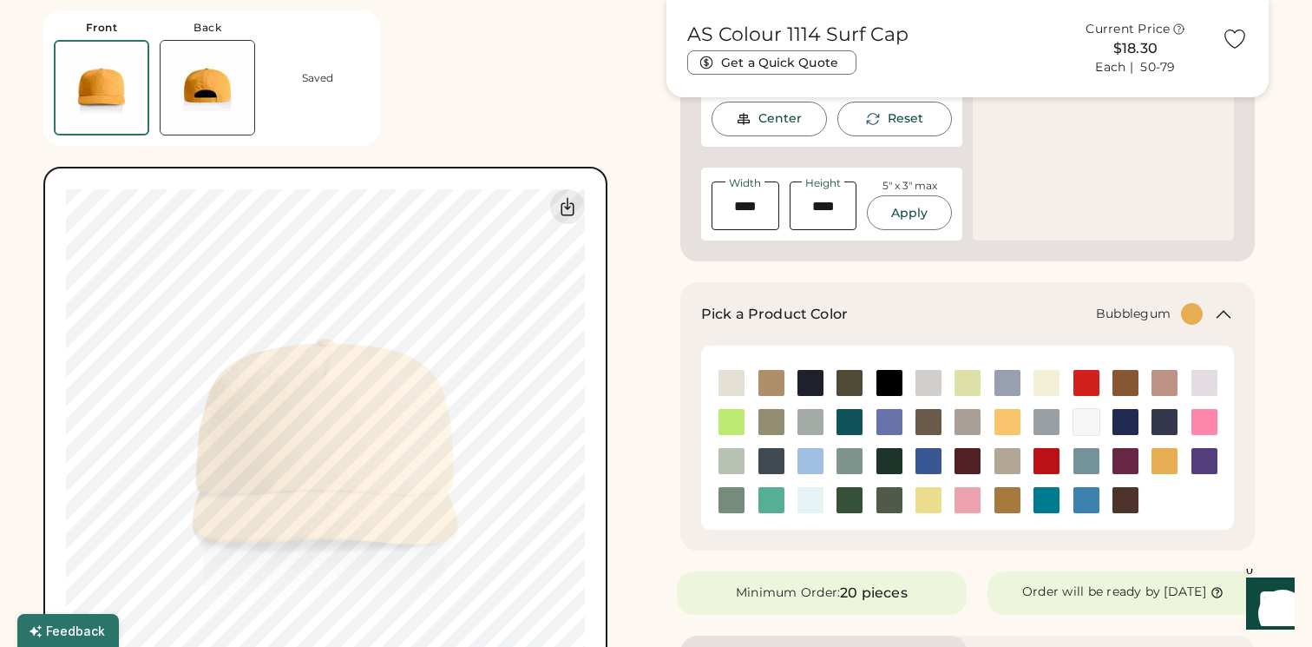
click at [971, 499] on img at bounding box center [968, 500] width 26 height 26
click at [1000, 499] on img at bounding box center [1008, 500] width 26 height 26
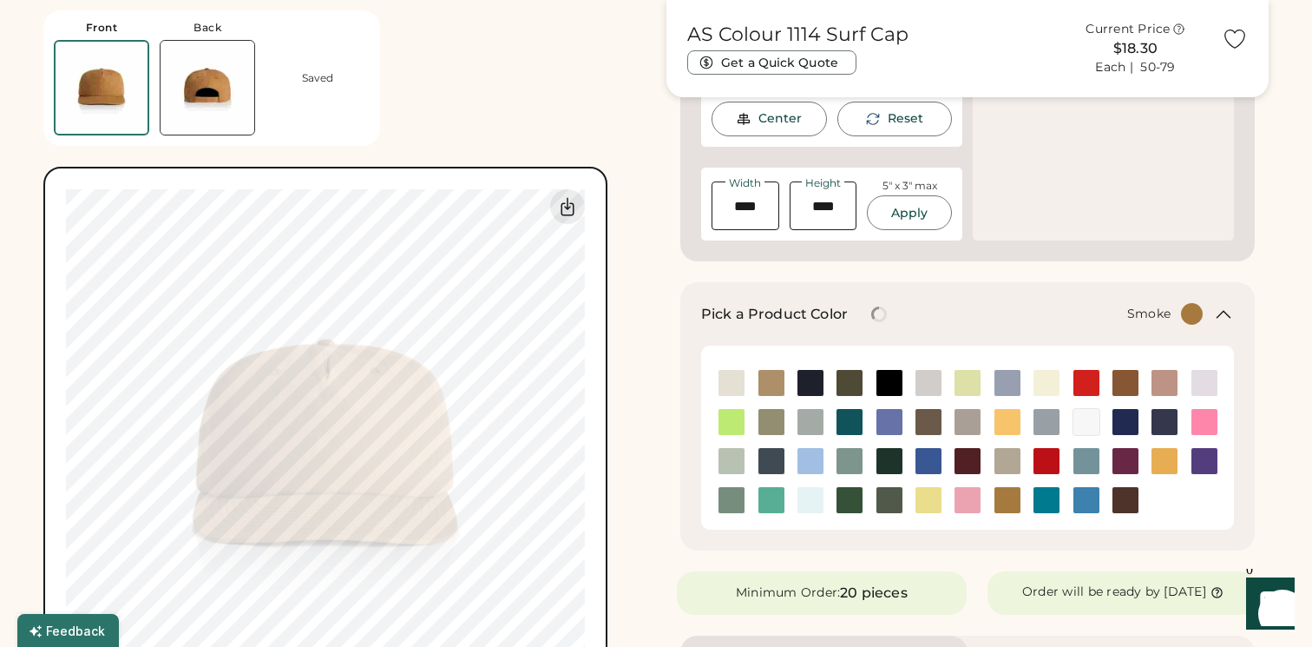
click at [1046, 425] on img at bounding box center [1047, 422] width 26 height 26
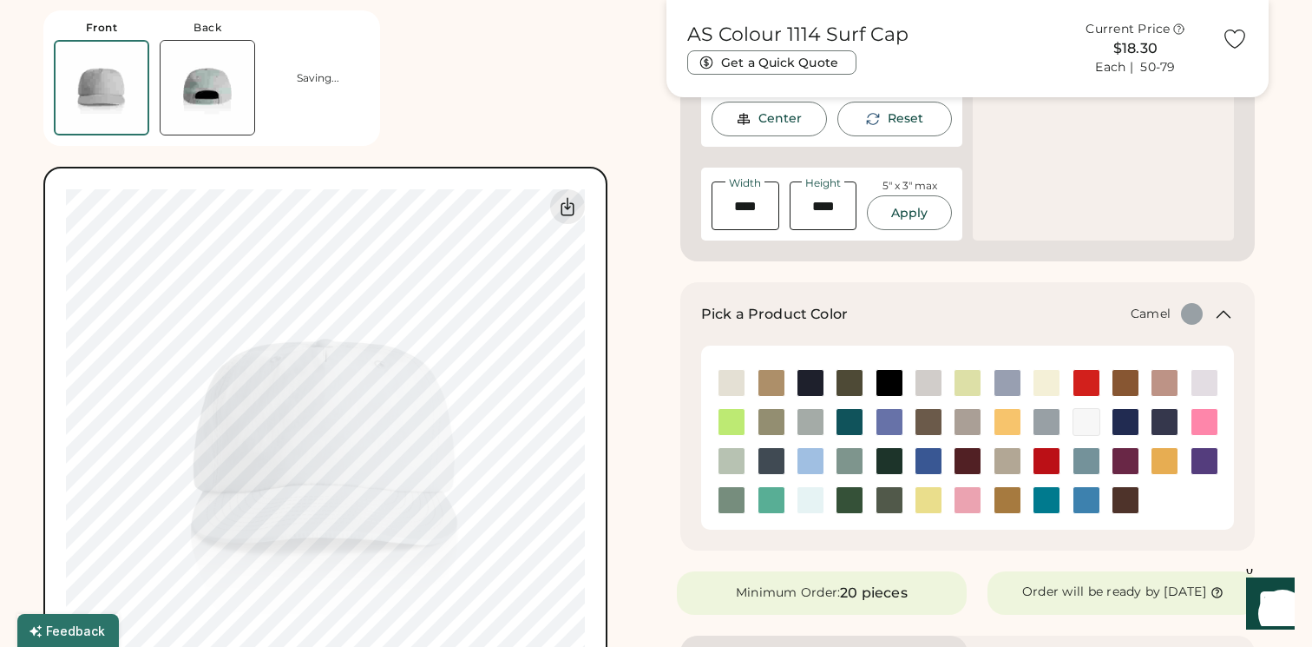
click at [1008, 498] on img at bounding box center [1008, 500] width 26 height 26
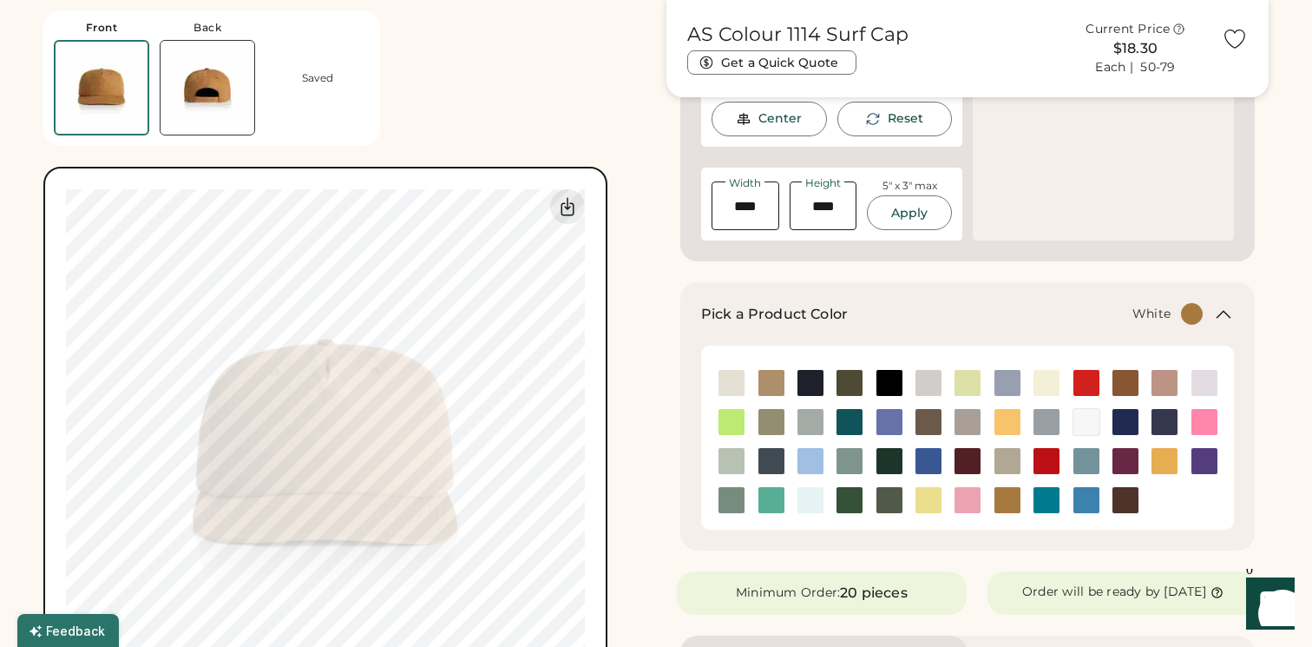
click at [1080, 420] on img at bounding box center [1087, 422] width 26 height 26
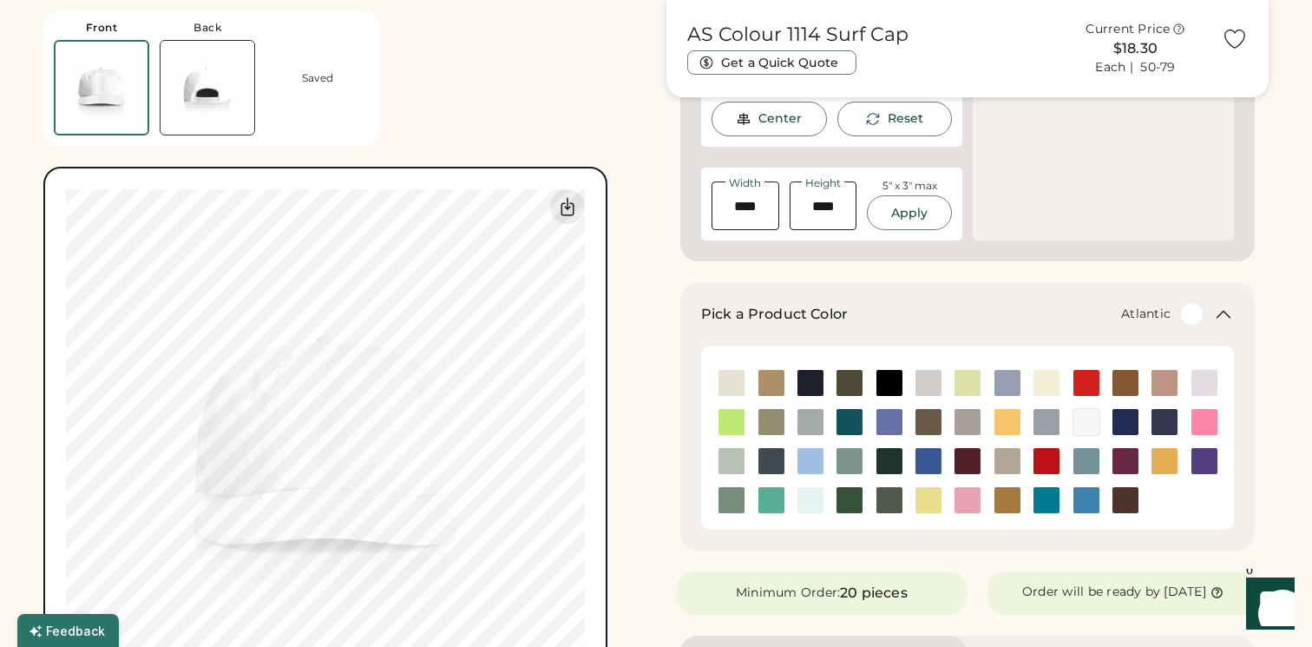
click at [843, 421] on img at bounding box center [850, 422] width 26 height 26
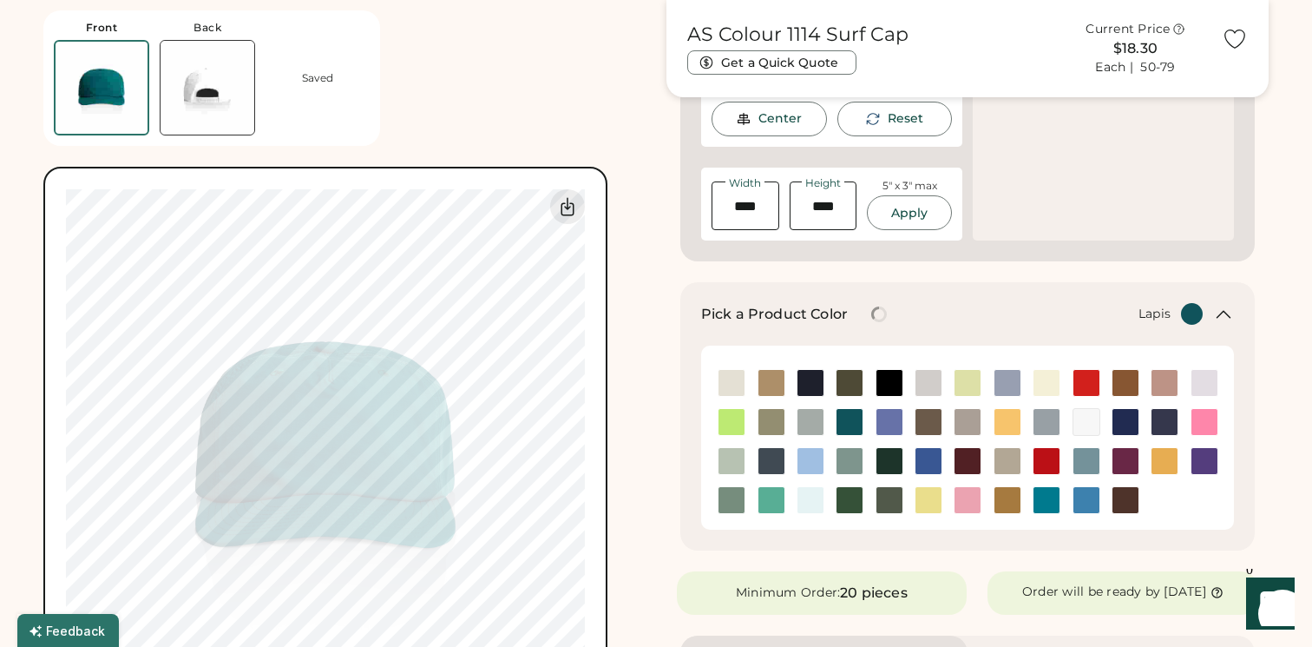
click at [894, 419] on img at bounding box center [890, 422] width 26 height 26
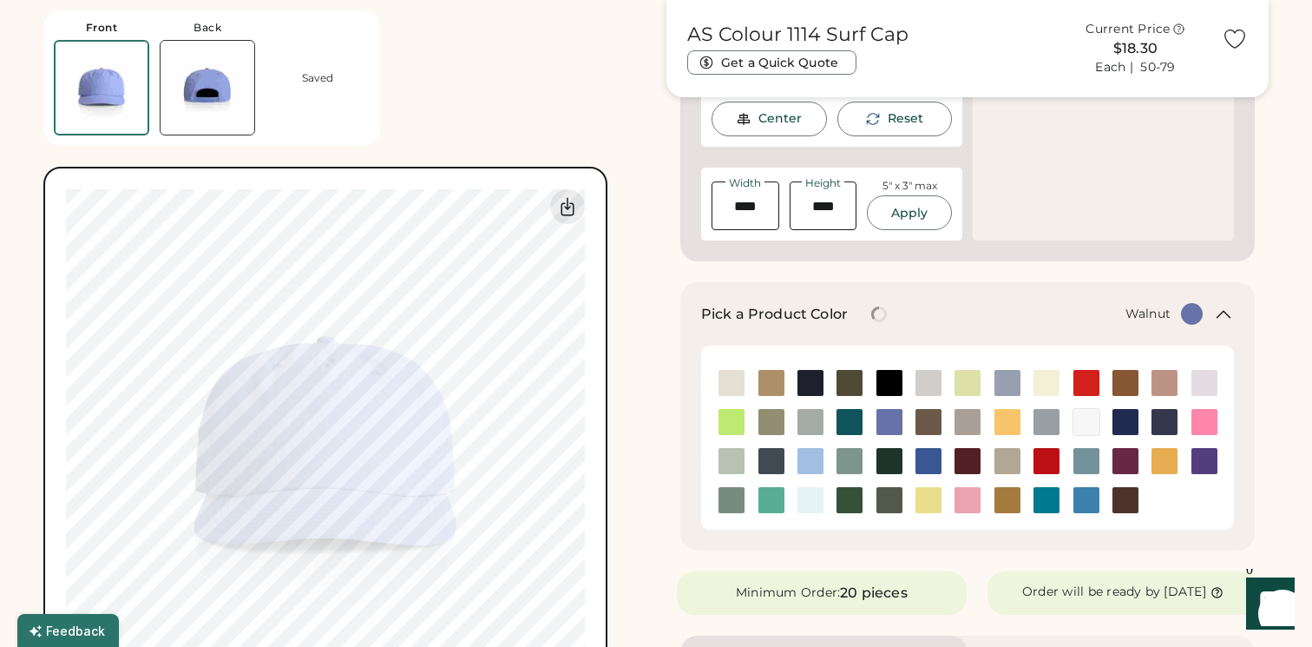
click at [928, 424] on img at bounding box center [929, 422] width 26 height 26
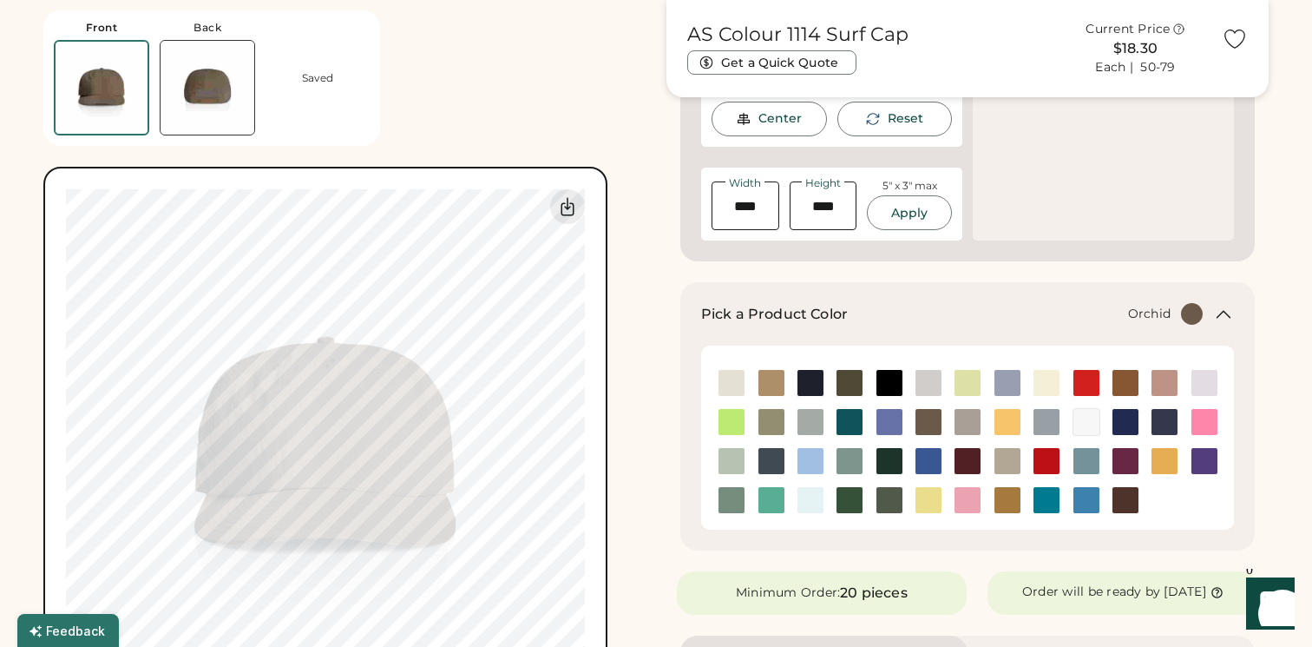
click at [1189, 384] on div at bounding box center [1204, 383] width 39 height 28
click at [1205, 384] on img at bounding box center [1205, 383] width 26 height 26
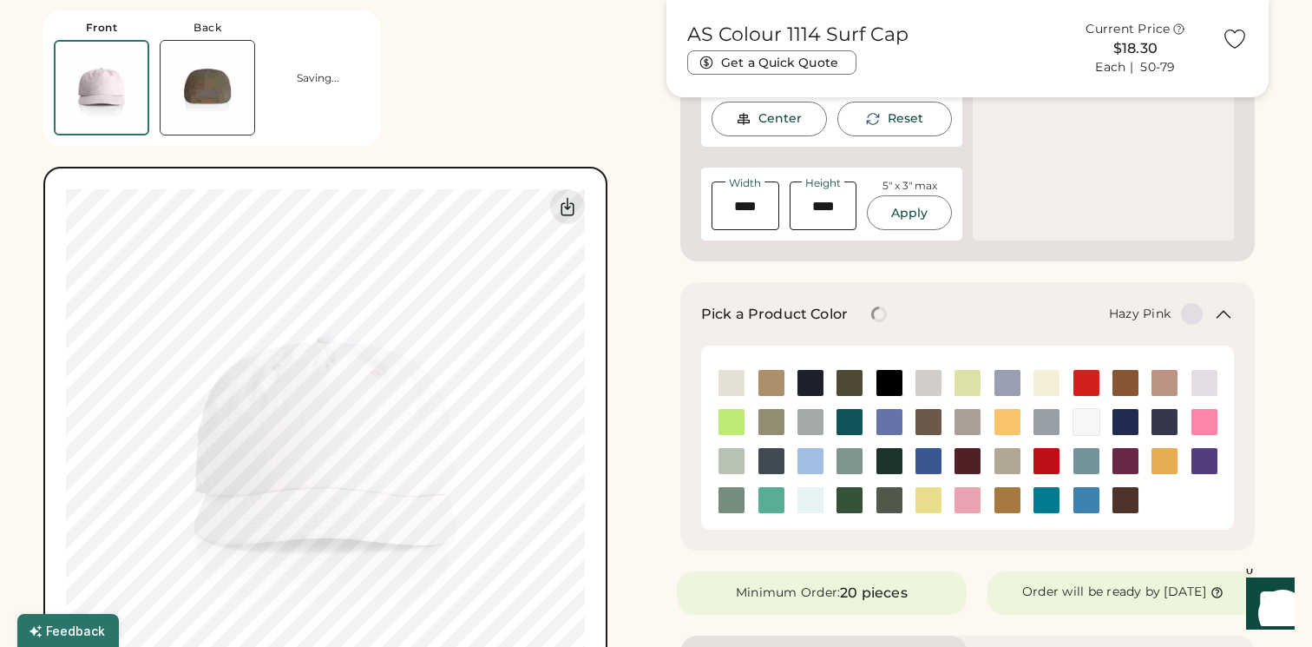
click at [1157, 379] on img at bounding box center [1165, 383] width 26 height 26
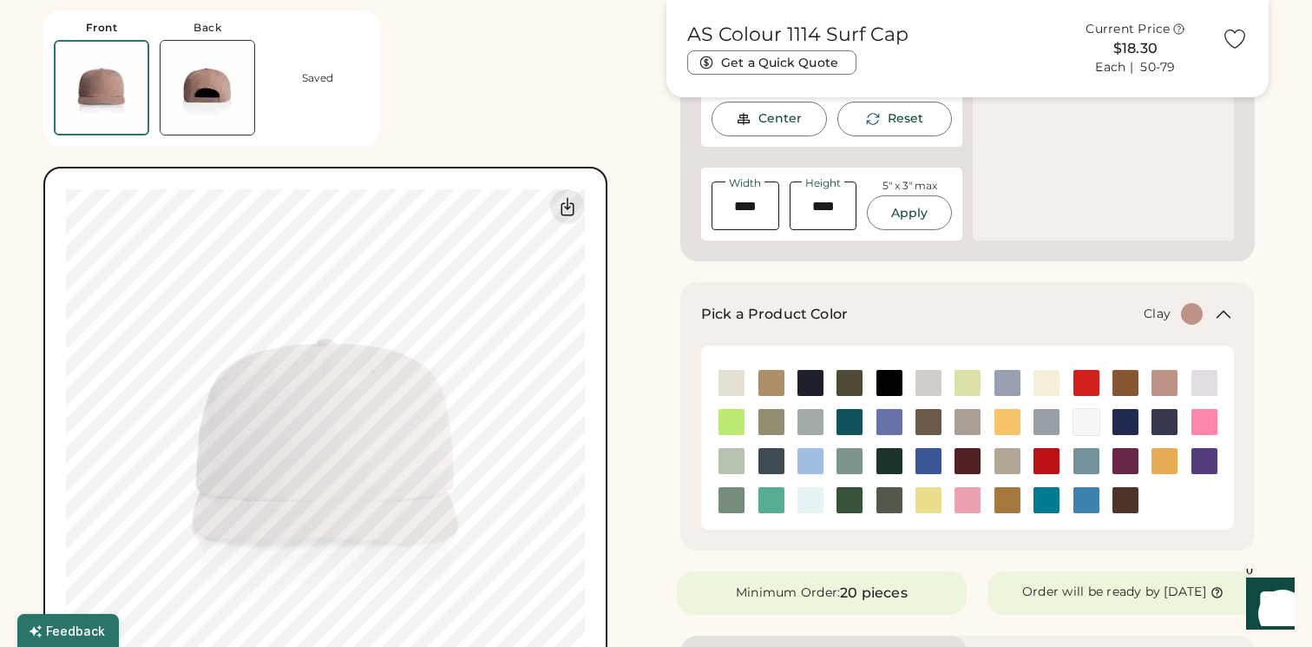
click at [1120, 379] on img at bounding box center [1126, 383] width 26 height 26
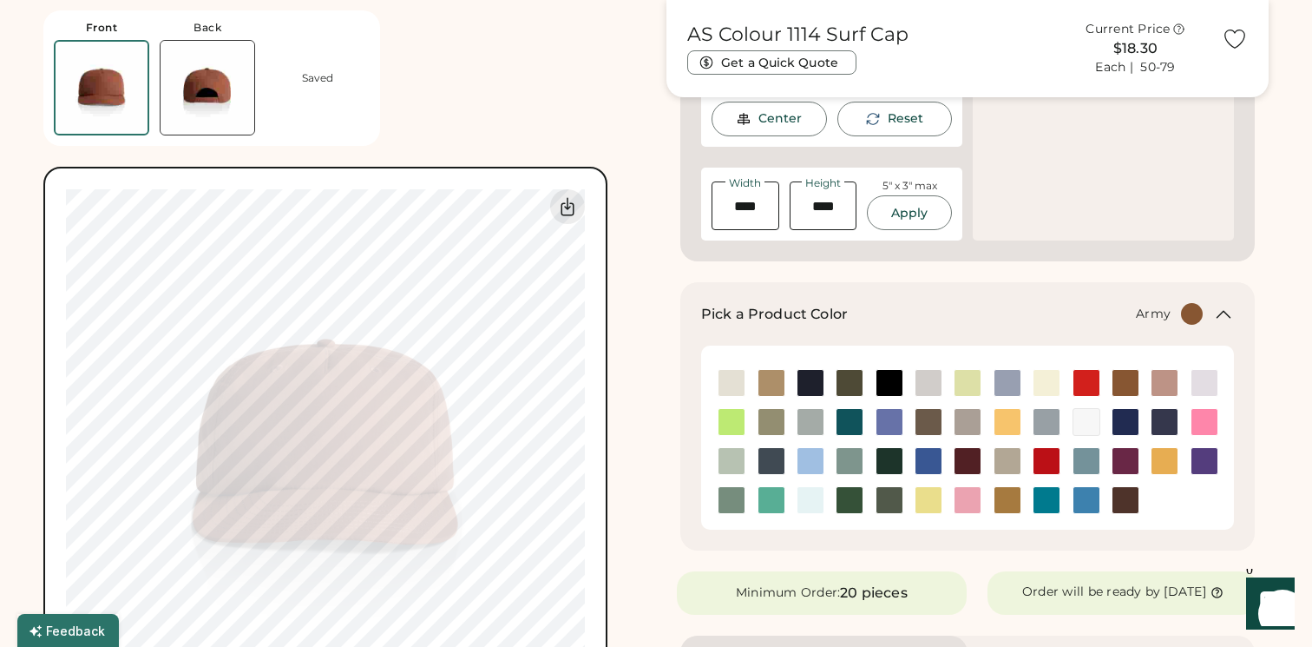
click at [847, 371] on img at bounding box center [850, 383] width 26 height 26
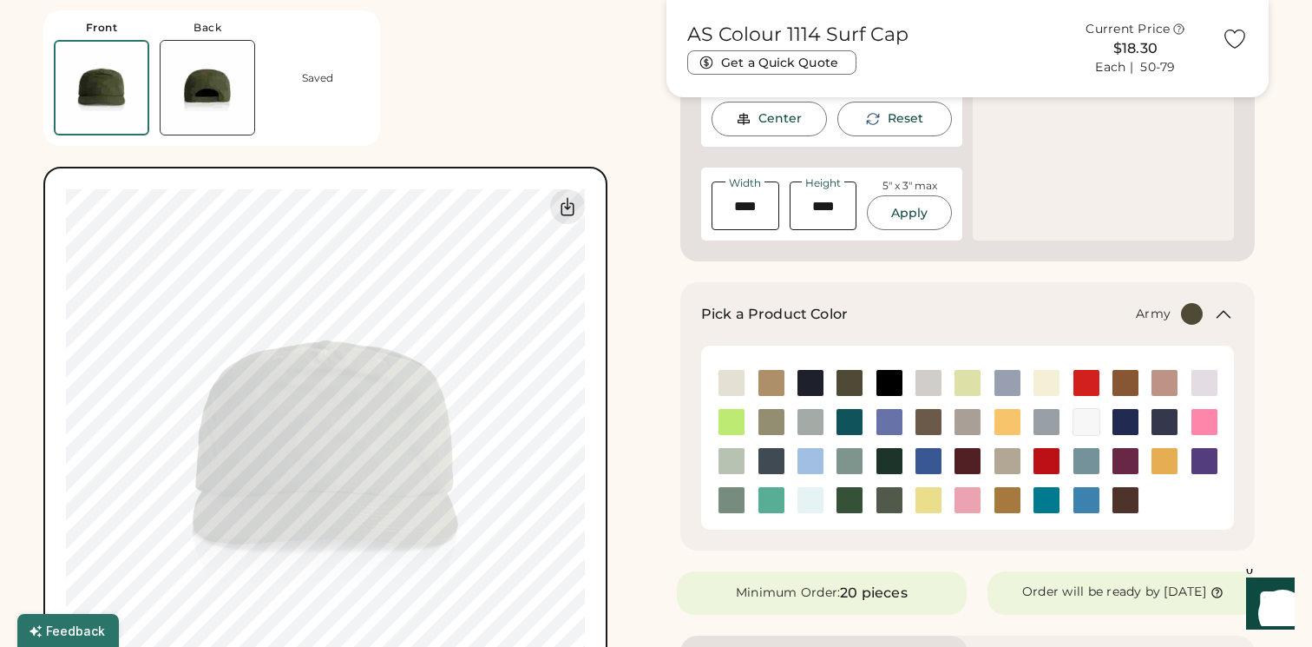
click at [604, 447] on div "Switch to back My uploaded designs Upload new design SVG, Ai, PDF, EPS, PSD Non…" at bounding box center [325, 449] width 564 height 564
click at [638, 384] on div "Front Back Saved Switch to back My uploaded designs Upload new design SVG, Ai, …" at bounding box center [344, 365] width 602 height 731
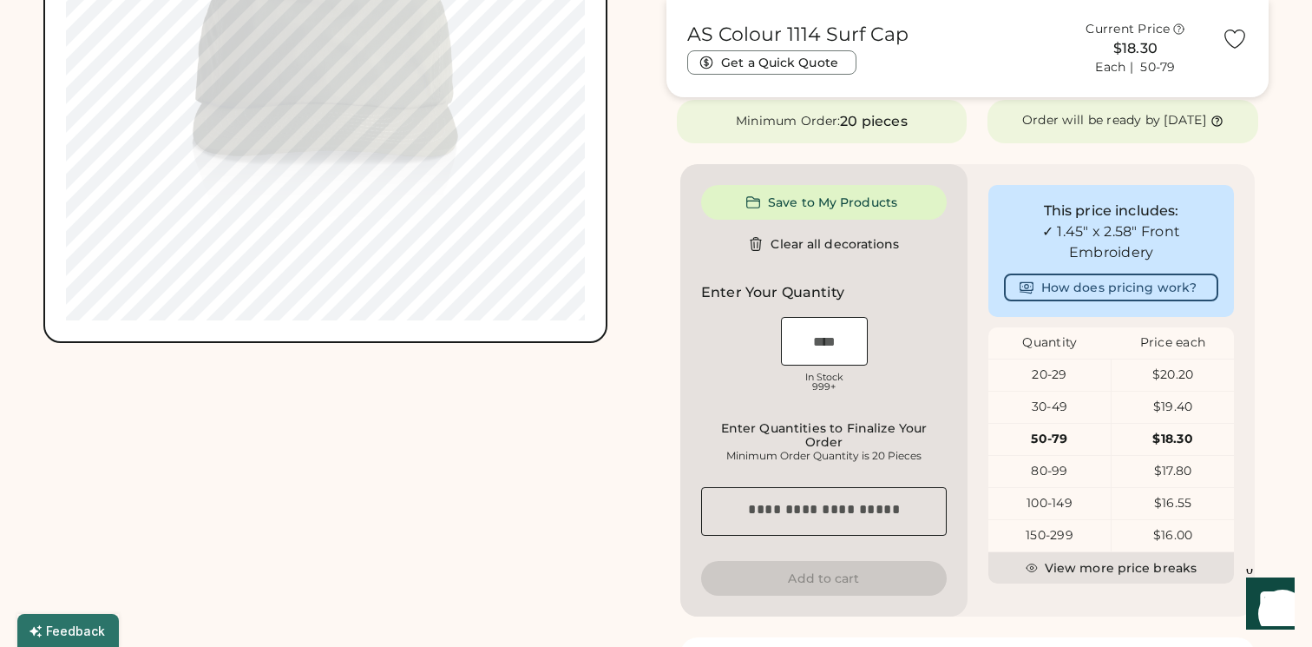
scroll to position [912, 0]
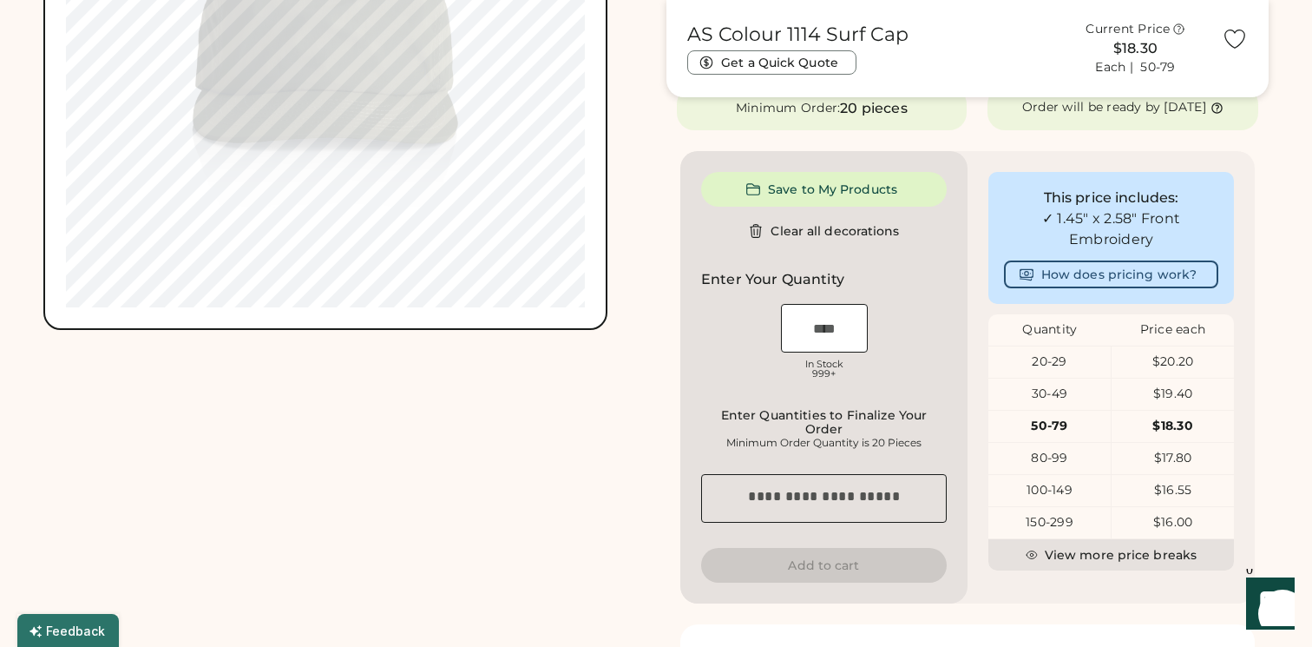
click at [838, 338] on input "input" at bounding box center [824, 328] width 87 height 49
type input "*"
click at [896, 354] on div "OSFM In Stock 999+" at bounding box center [824, 343] width 246 height 87
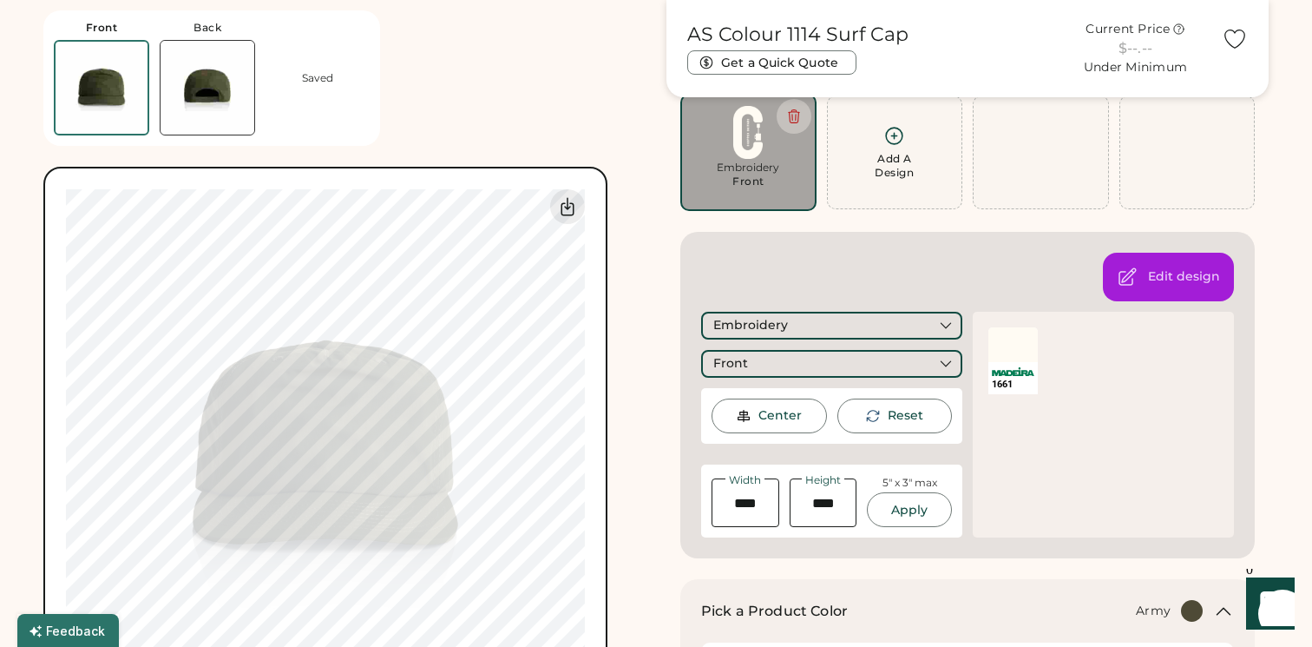
scroll to position [0, 0]
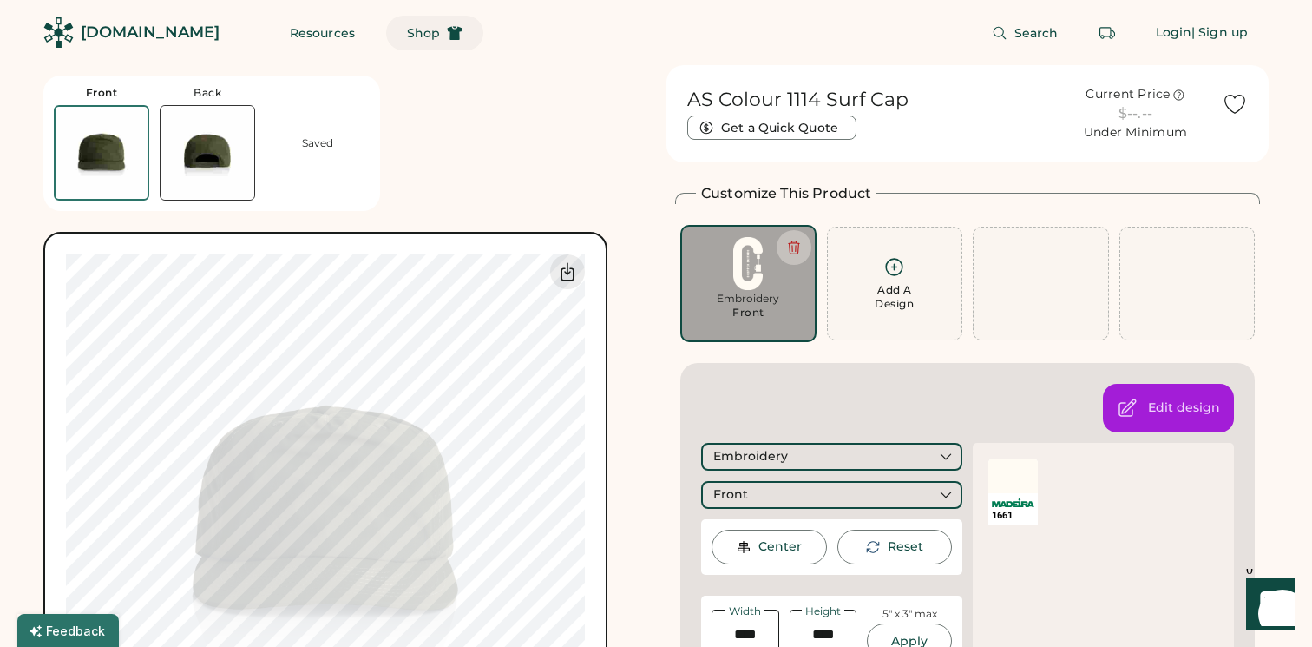
click at [407, 35] on span "Shop" at bounding box center [423, 33] width 33 height 12
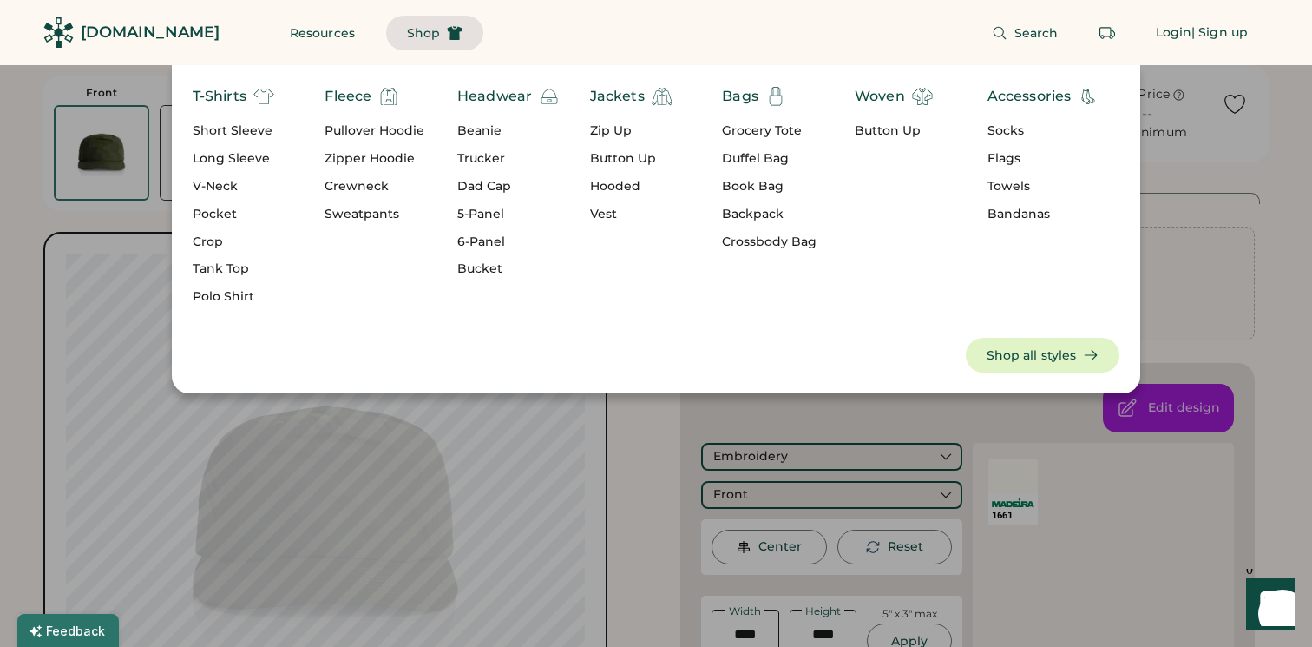
click at [480, 96] on div "Headwear" at bounding box center [494, 96] width 75 height 21
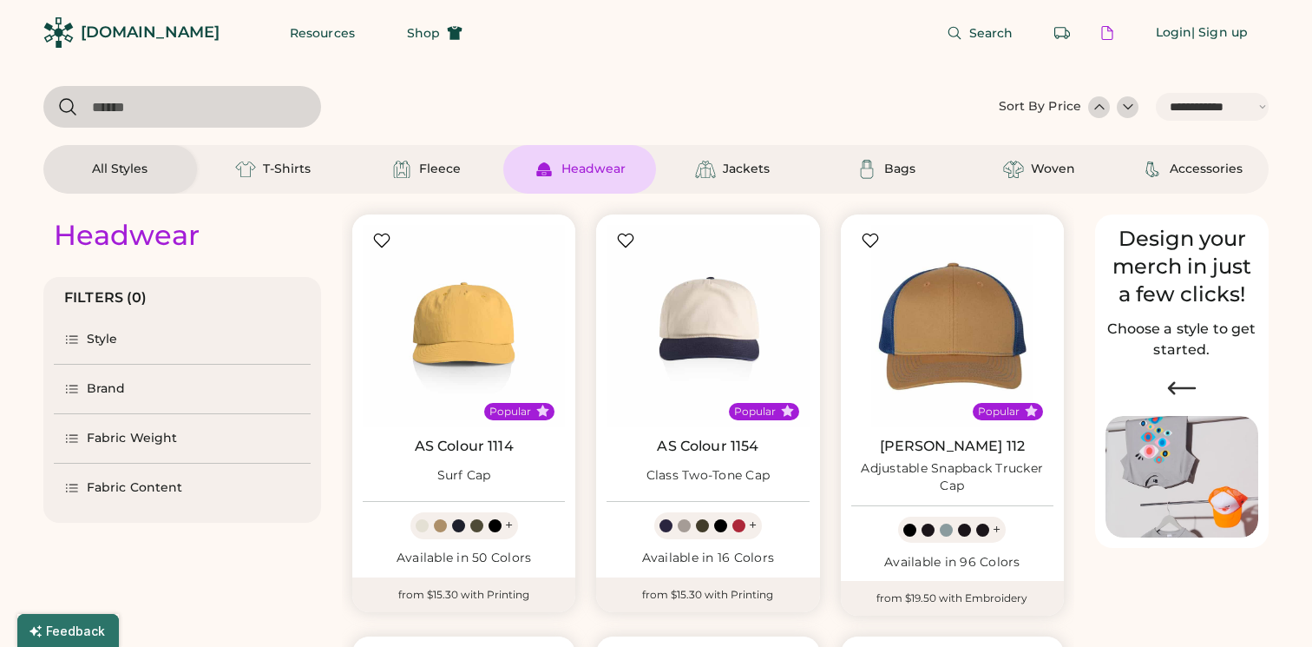
select select "*****"
select select "*"
click at [1134, 102] on div at bounding box center [1128, 106] width 17 height 17
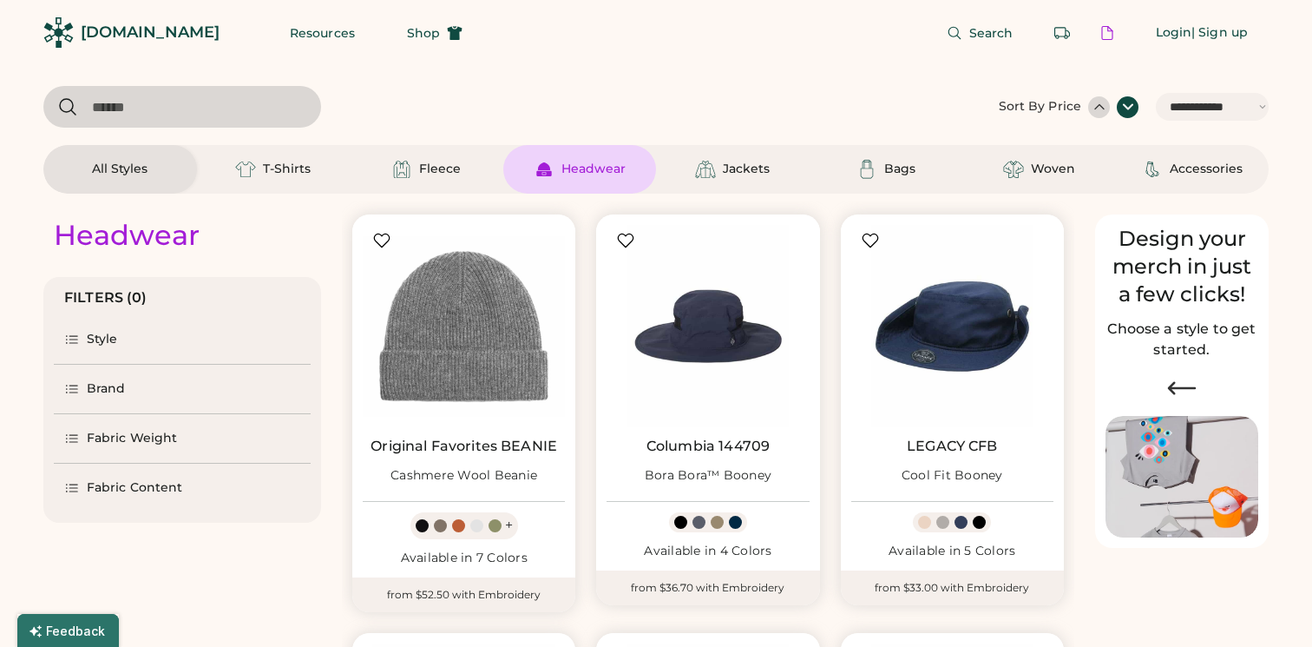
click at [1106, 102] on div at bounding box center [1099, 106] width 17 height 17
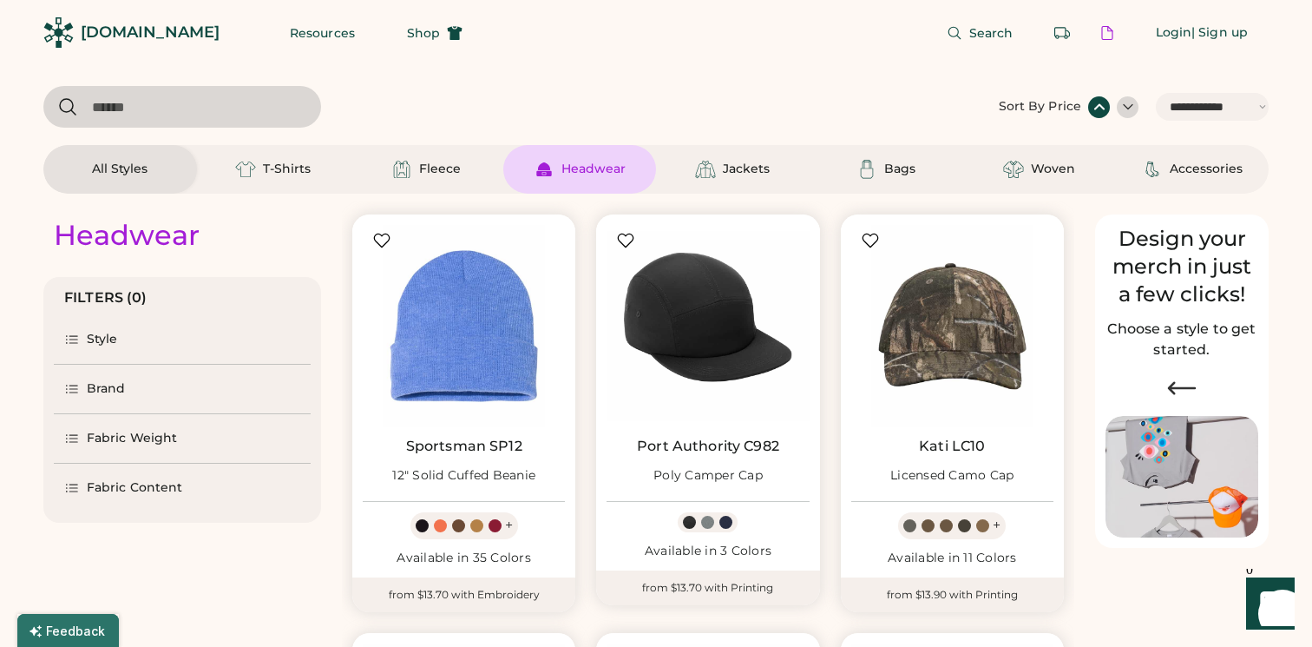
scroll to position [78, 0]
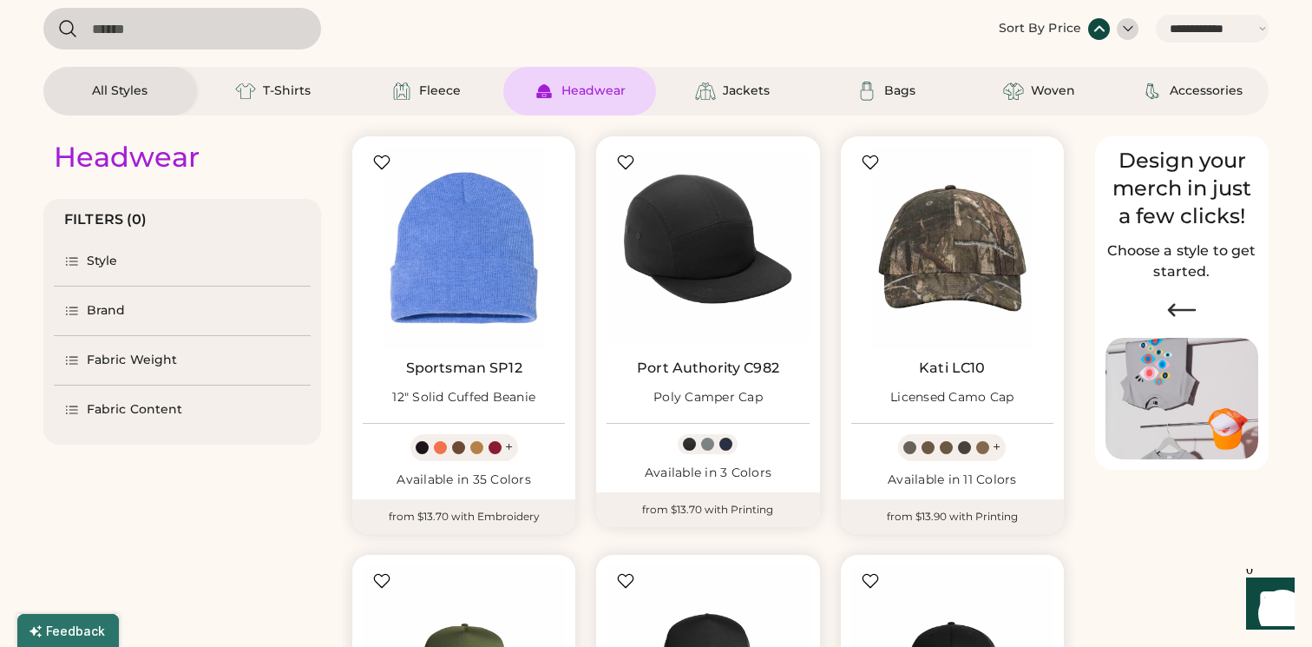
select select "*****"
select select "*"
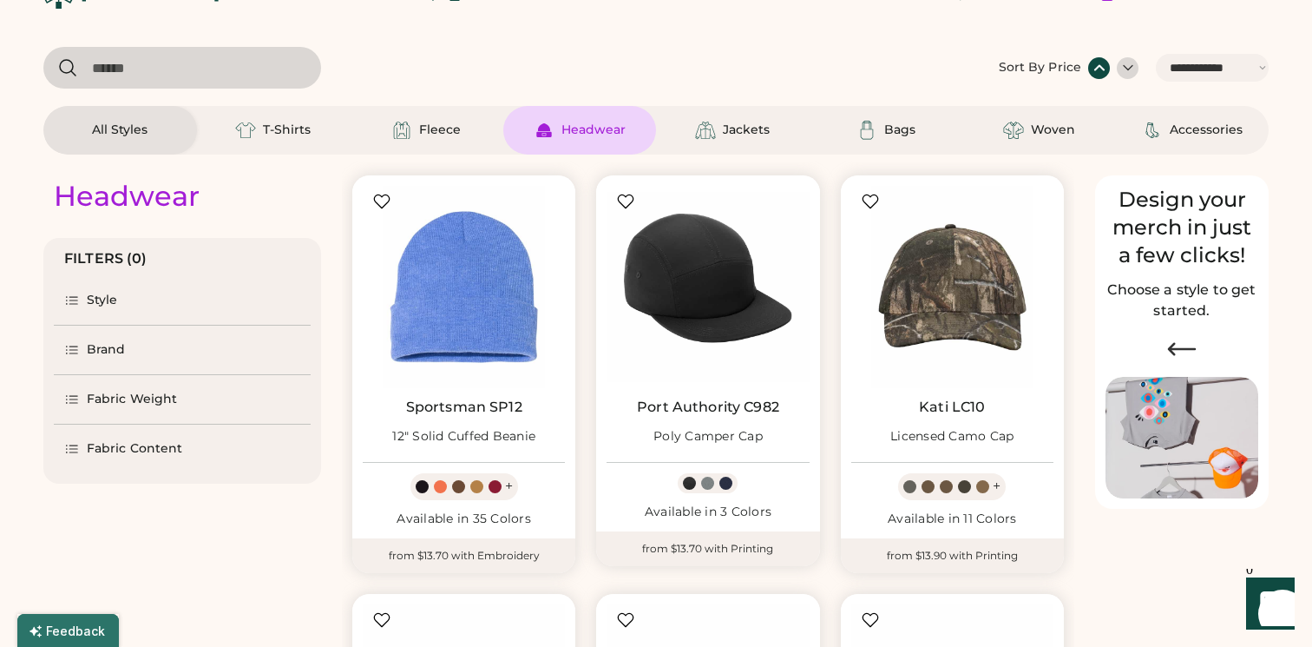
scroll to position [34, 0]
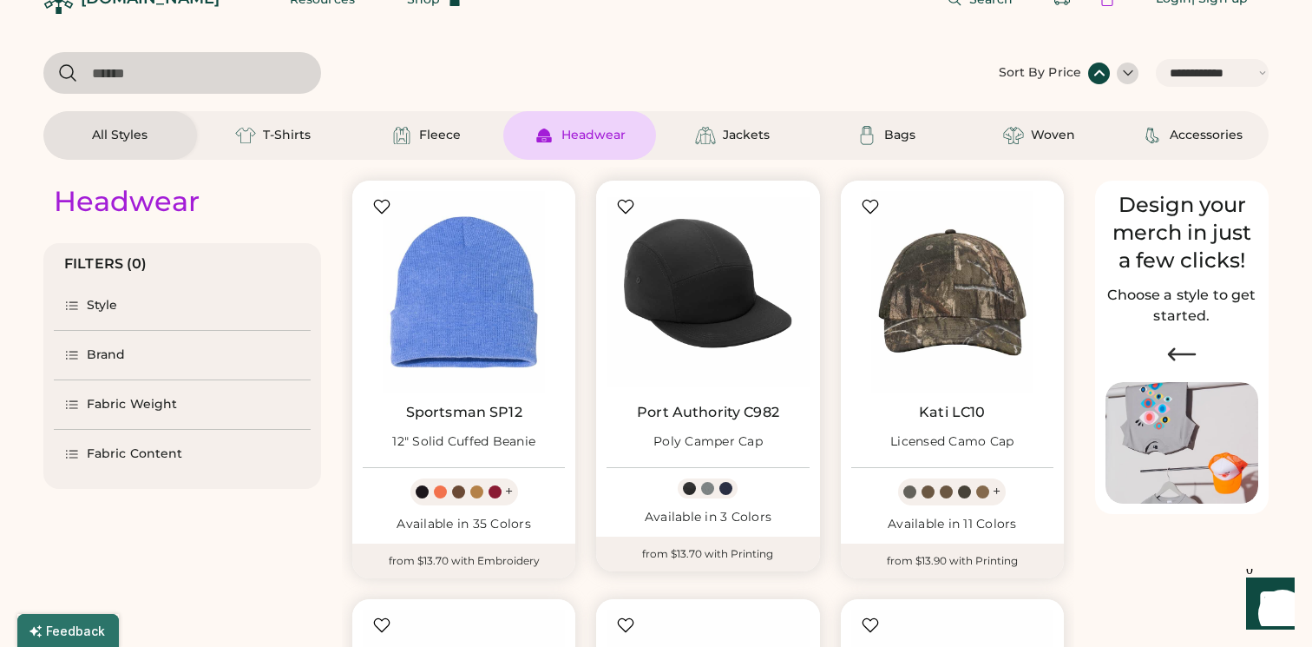
click at [706, 484] on div at bounding box center [707, 488] width 13 height 13
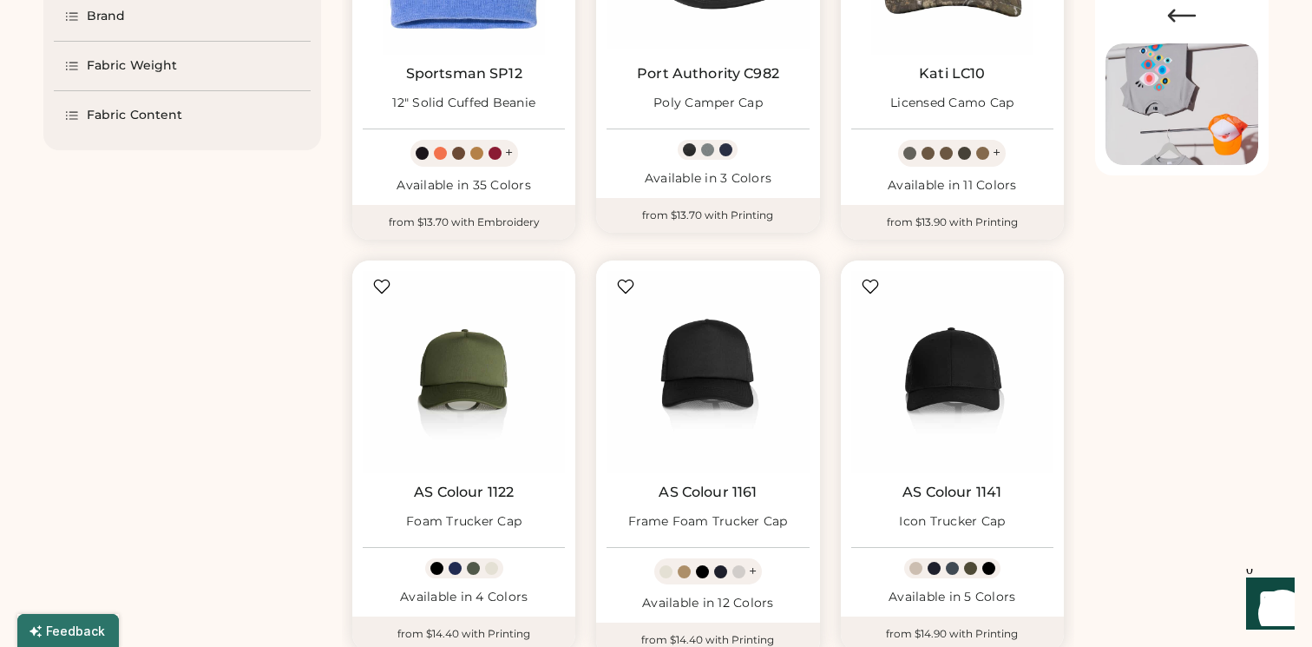
scroll to position [385, 0]
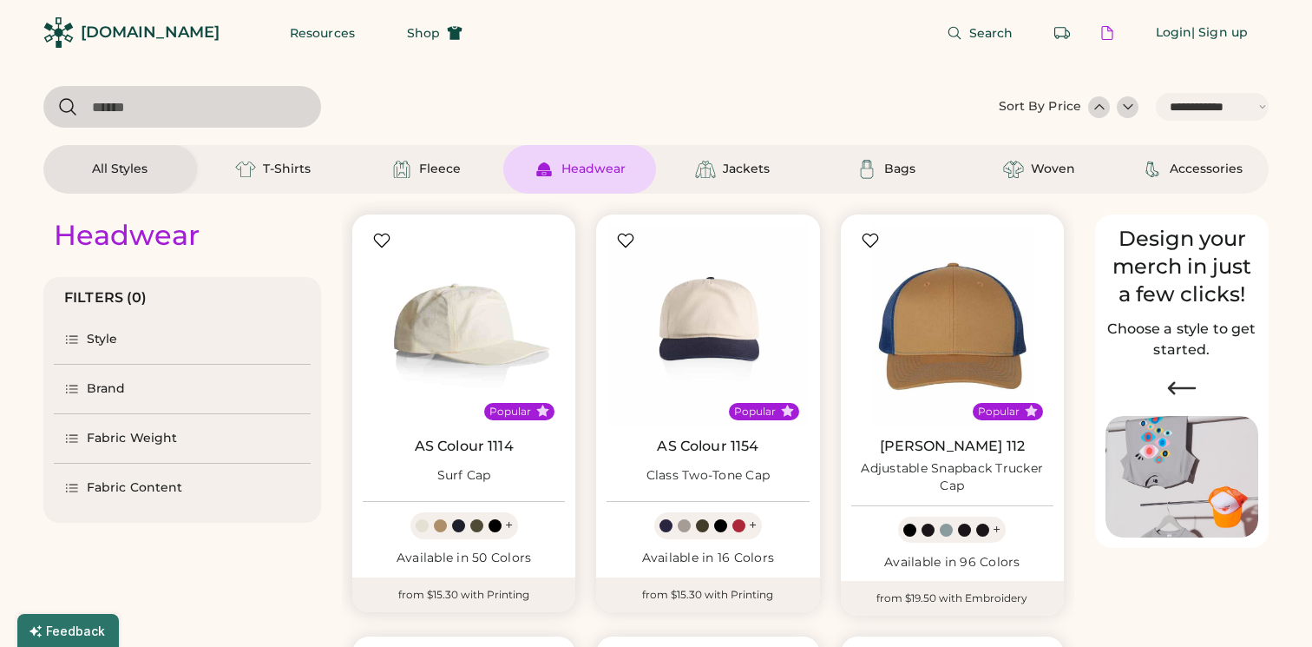
select select "*****"
select select "*"
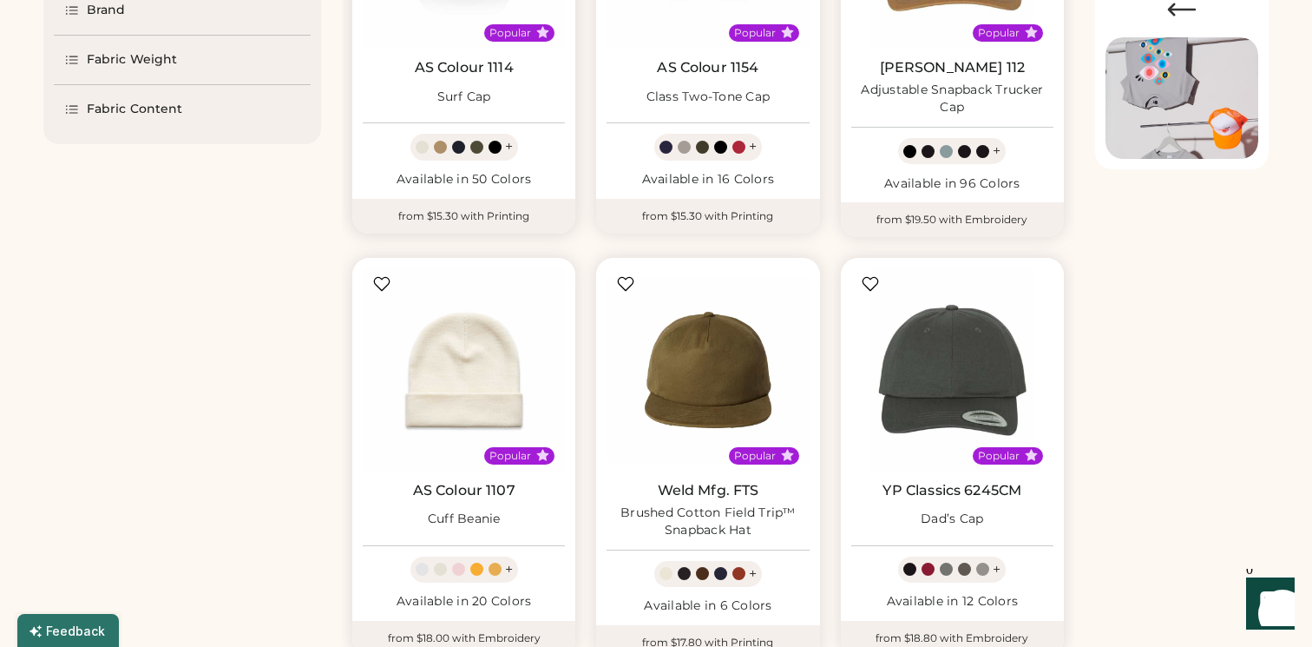
scroll to position [380, 0]
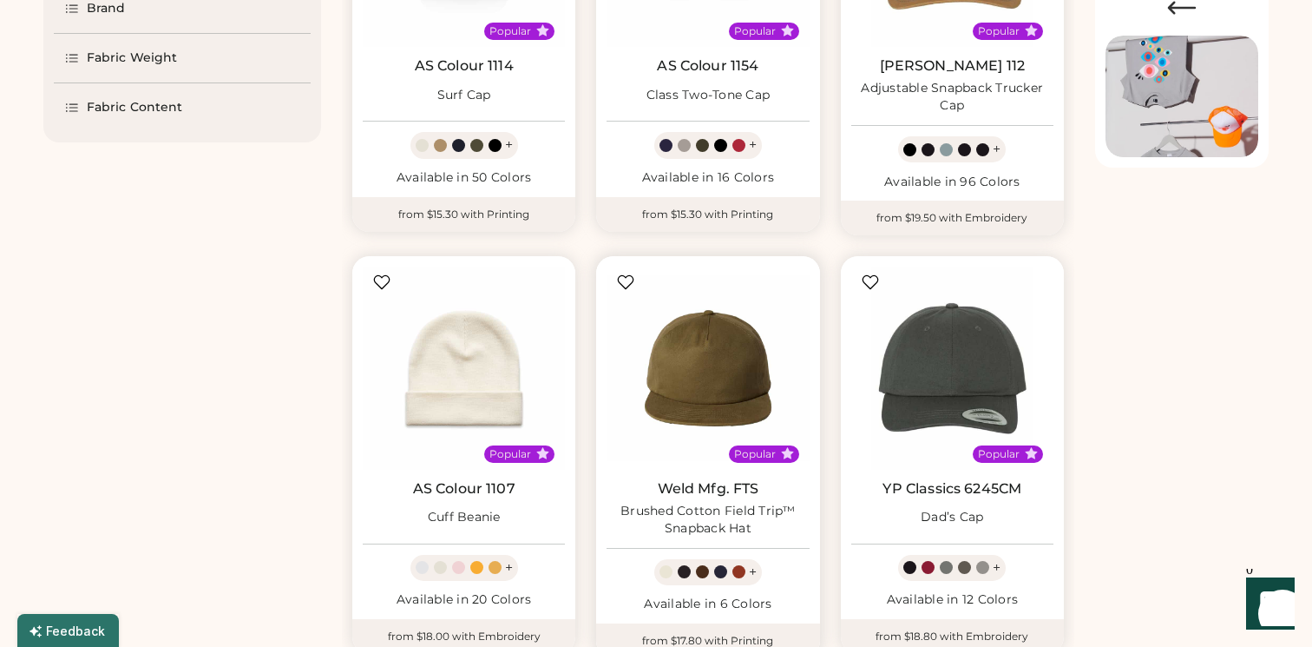
click at [678, 365] on img at bounding box center [708, 367] width 202 height 202
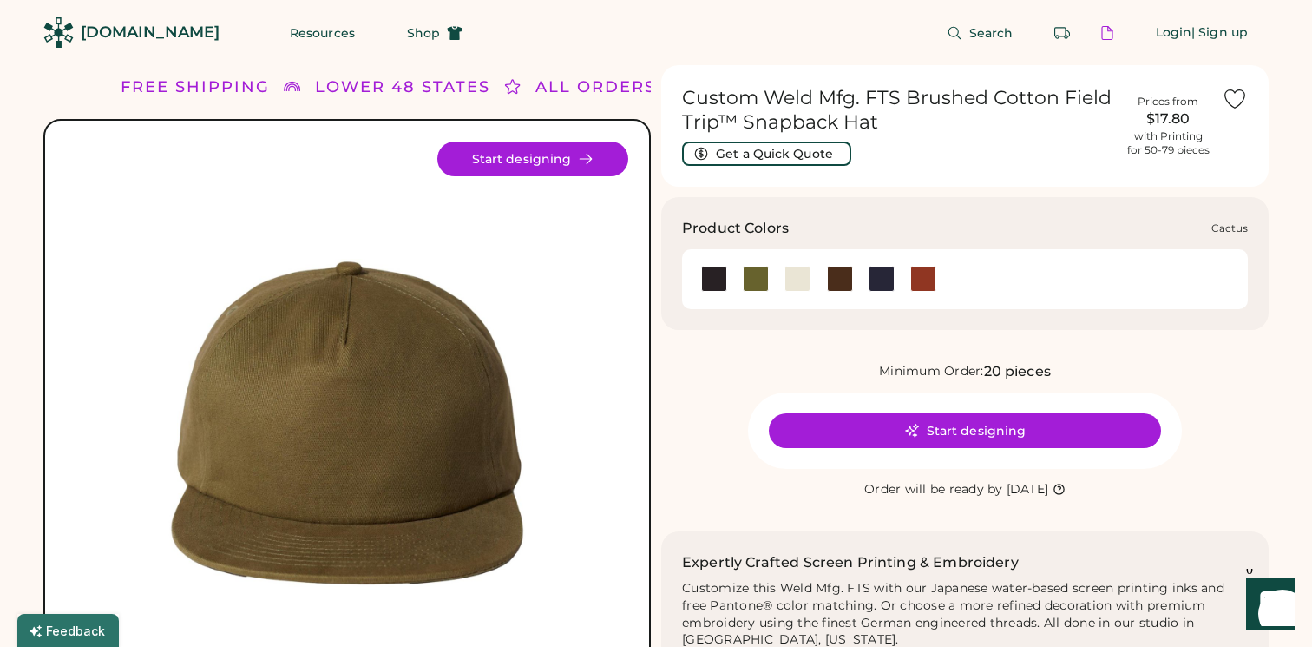
click at [762, 274] on div at bounding box center [756, 279] width 26 height 26
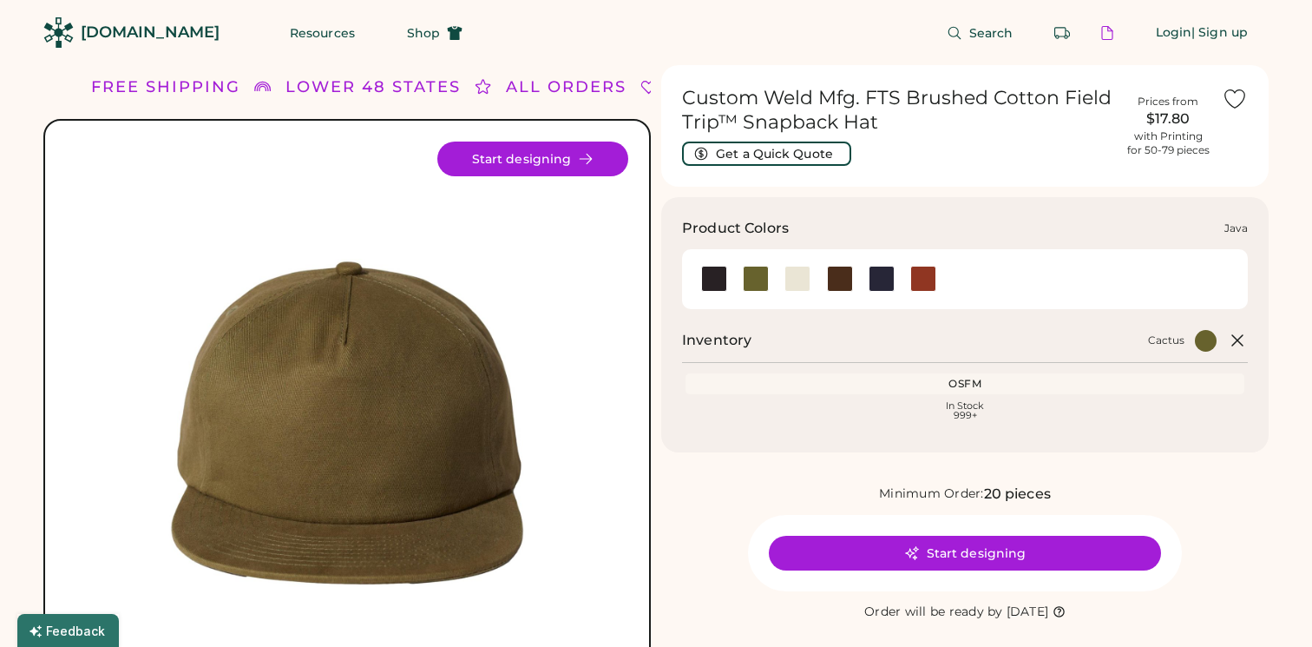
click at [842, 278] on div at bounding box center [840, 279] width 26 height 26
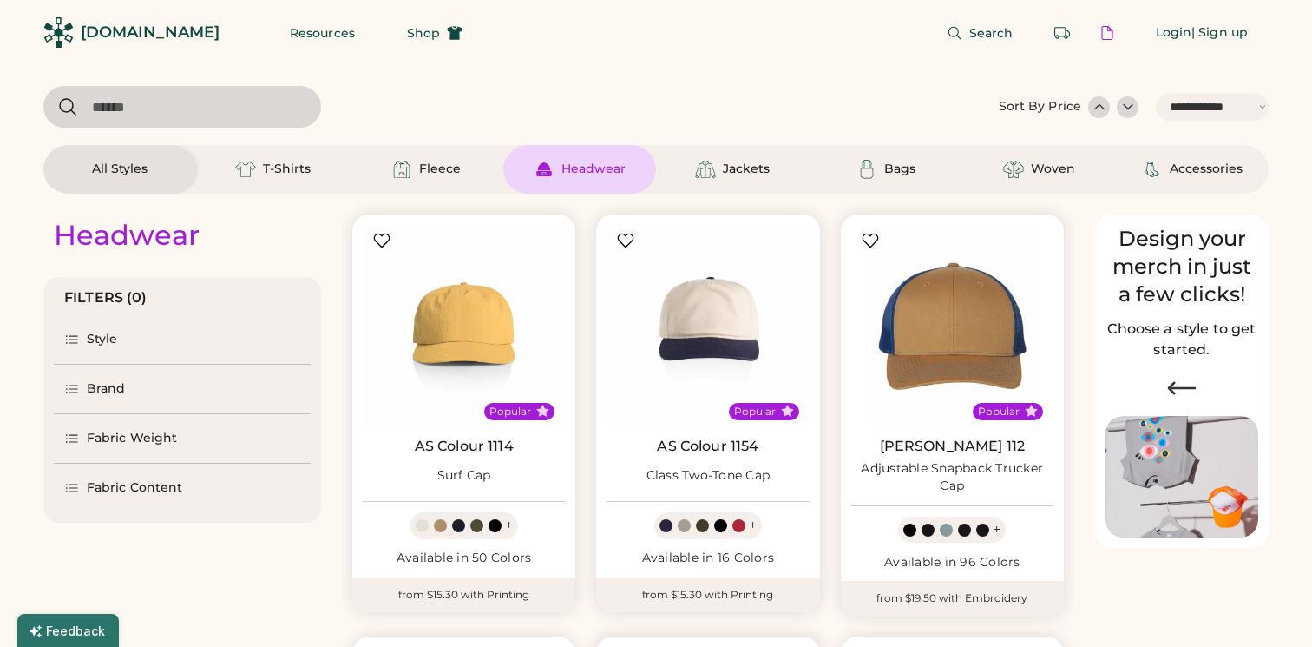
select select "*****"
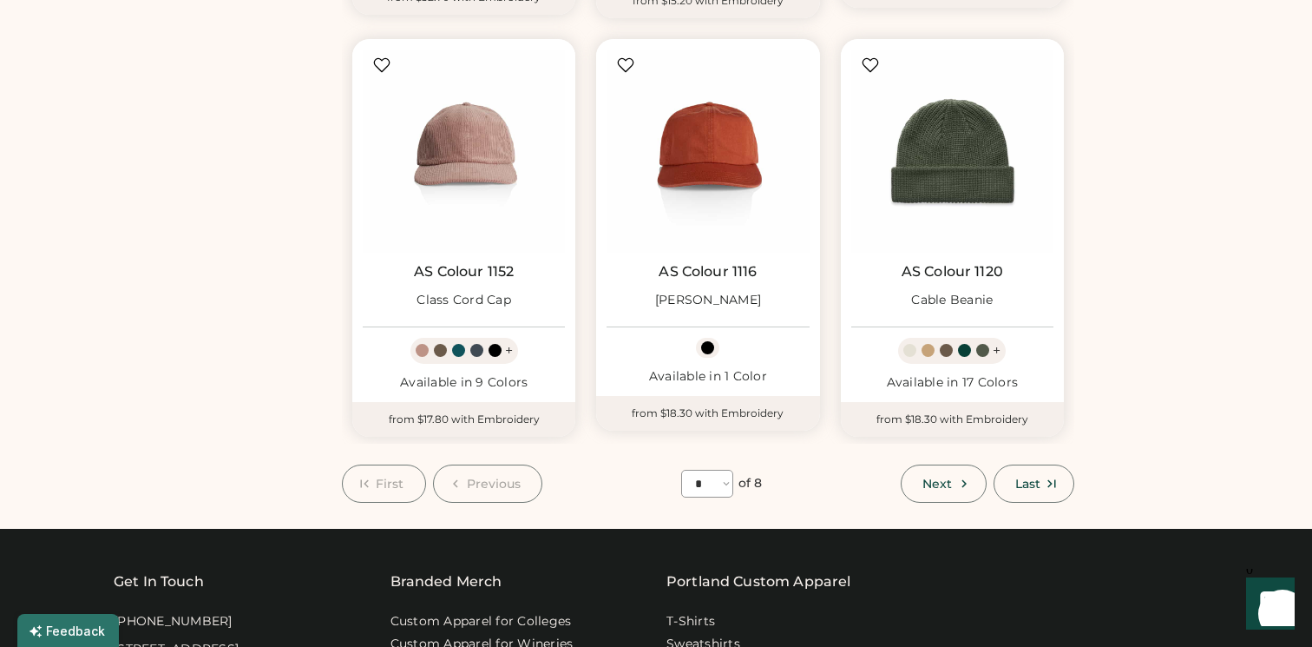
scroll to position [1435, 0]
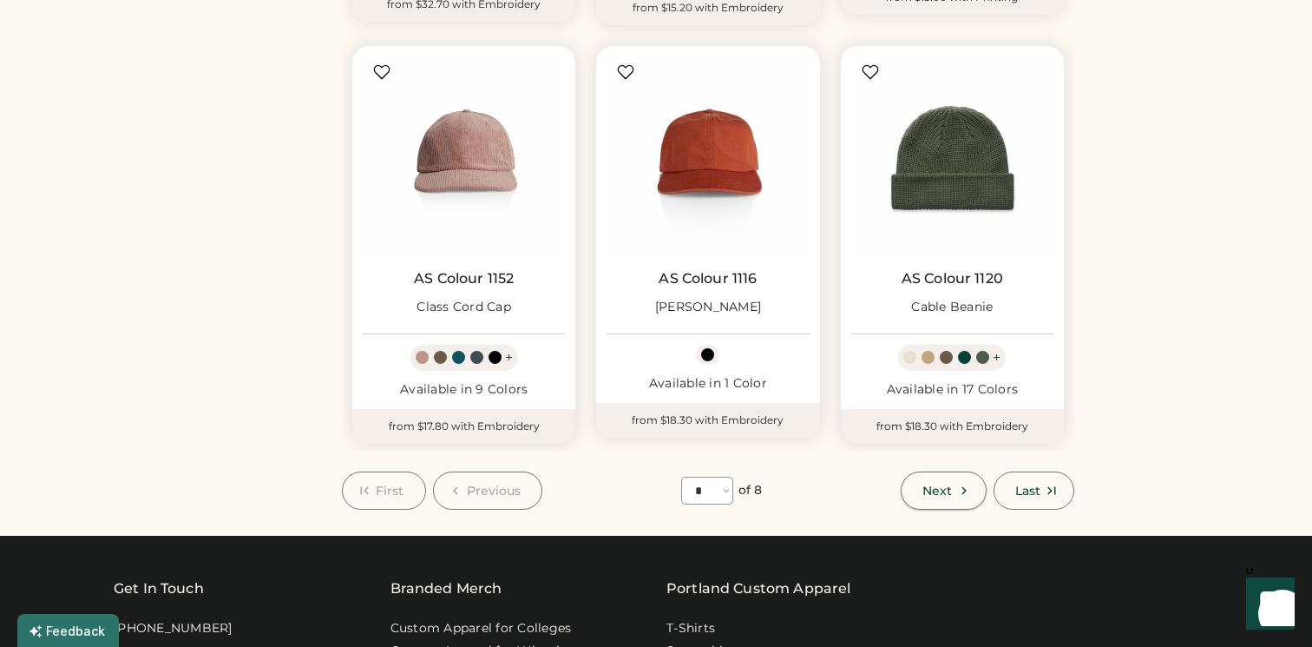
click at [950, 490] on span "Next" at bounding box center [938, 490] width 30 height 12
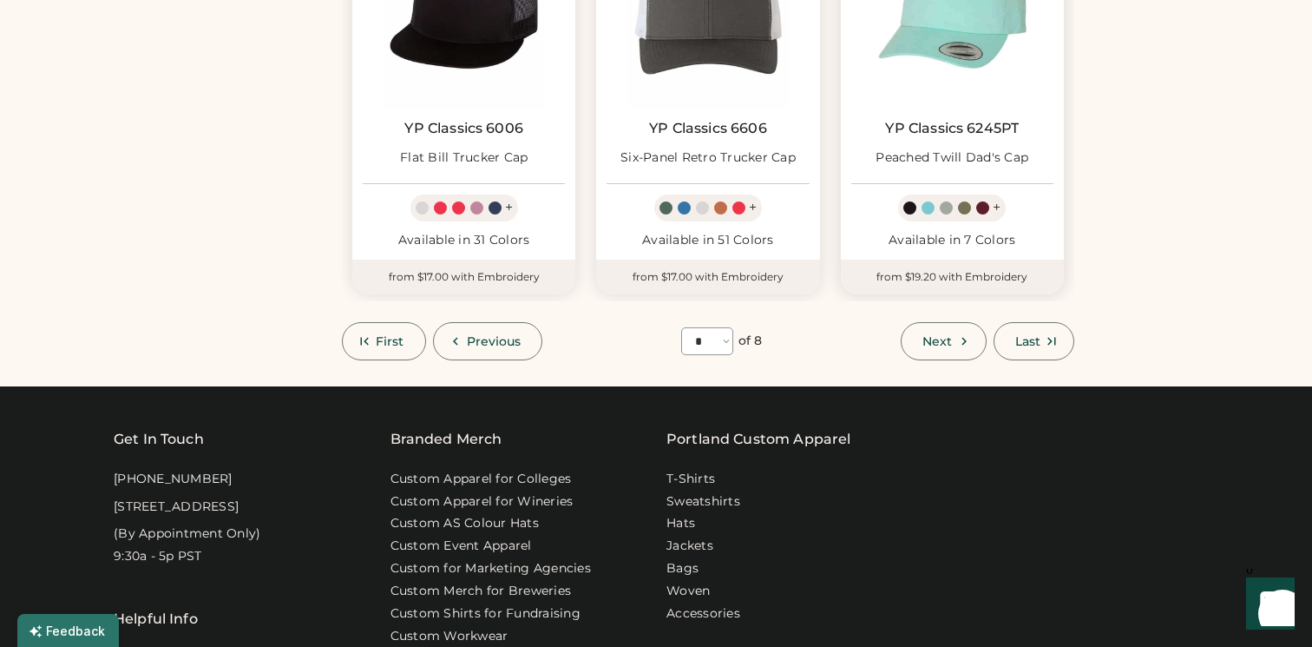
scroll to position [1599, 0]
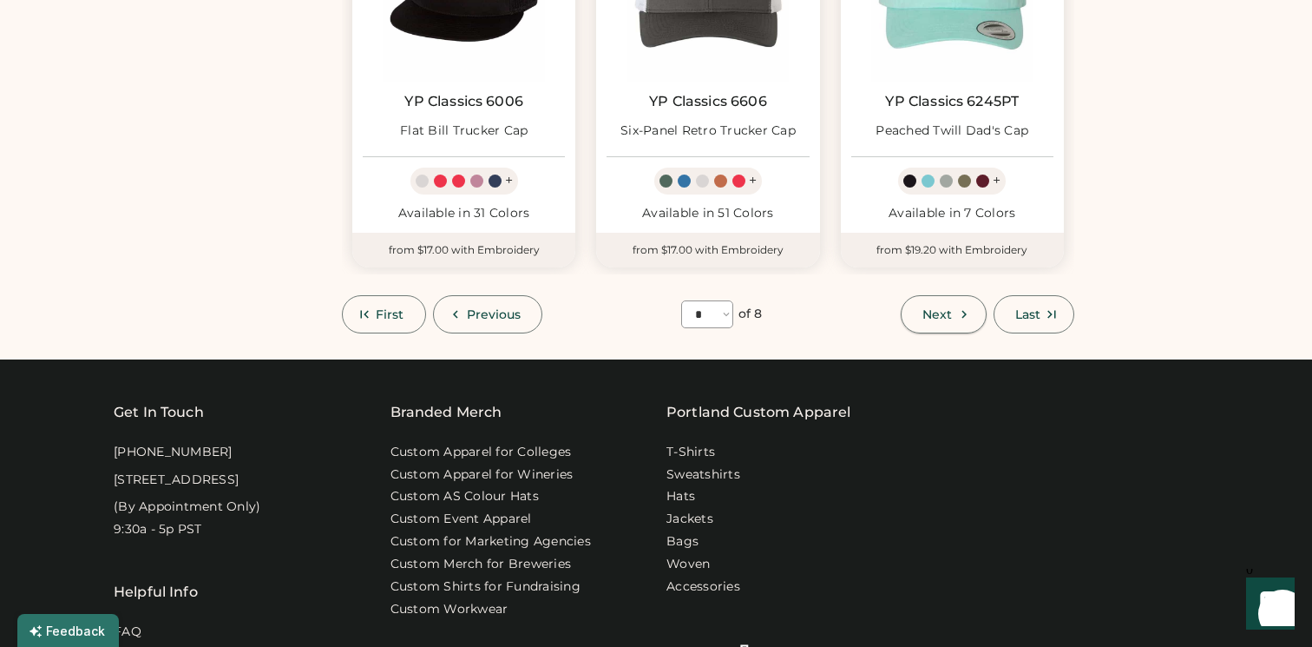
click at [945, 309] on span "Next" at bounding box center [938, 314] width 30 height 12
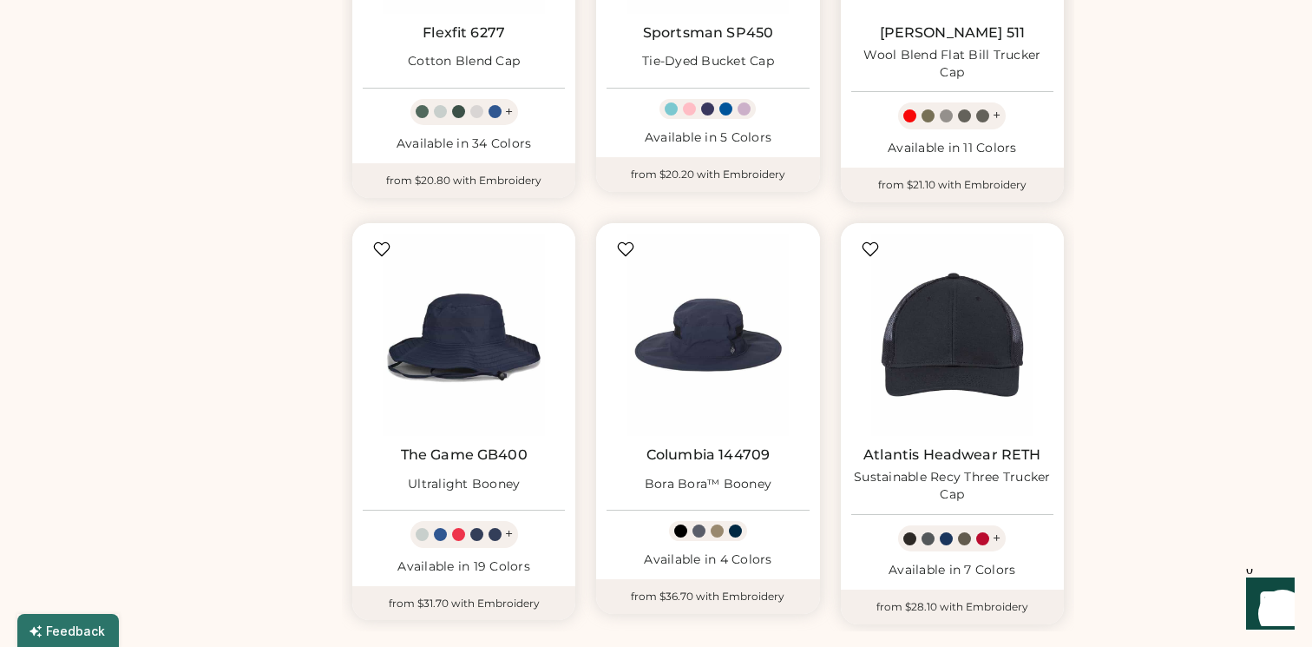
scroll to position [1331, 0]
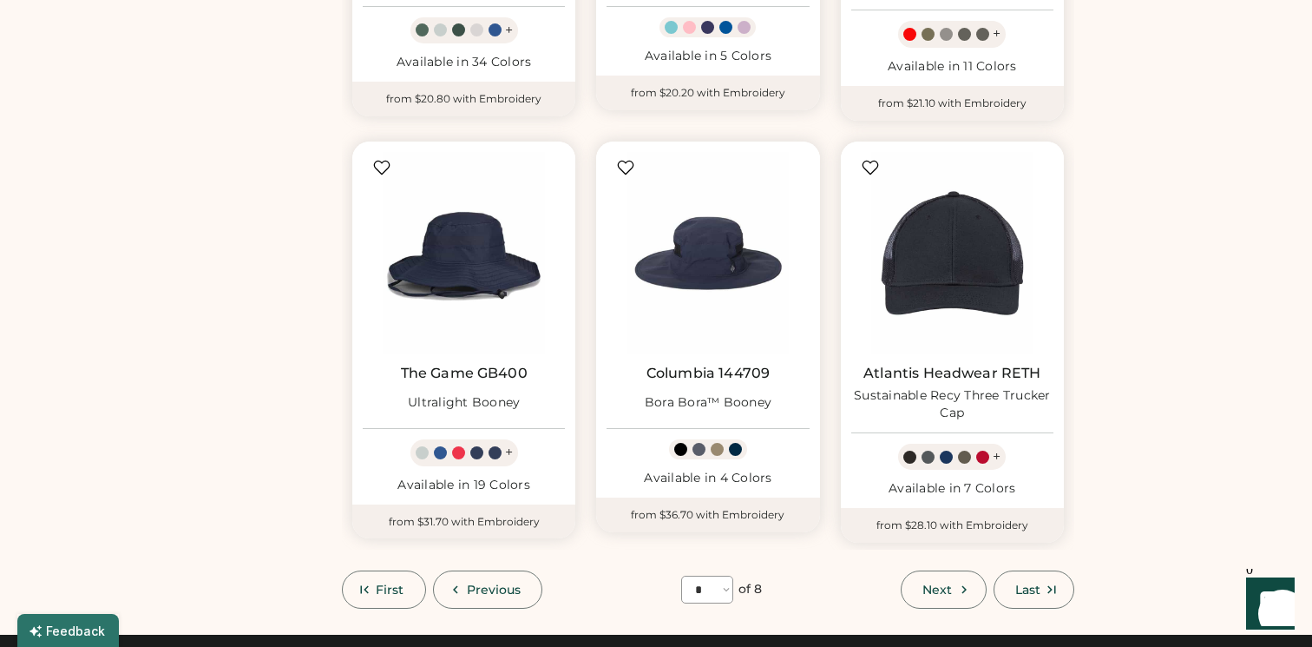
click at [937, 583] on span "Next" at bounding box center [938, 589] width 30 height 12
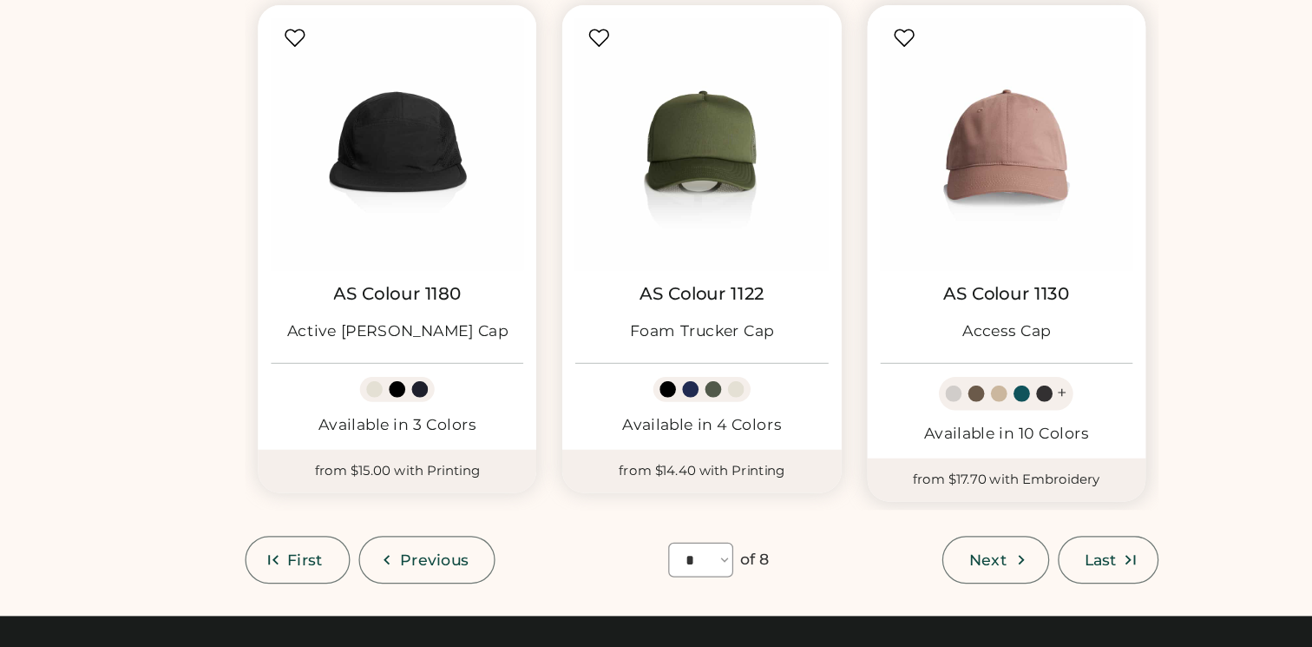
scroll to position [1335, 0]
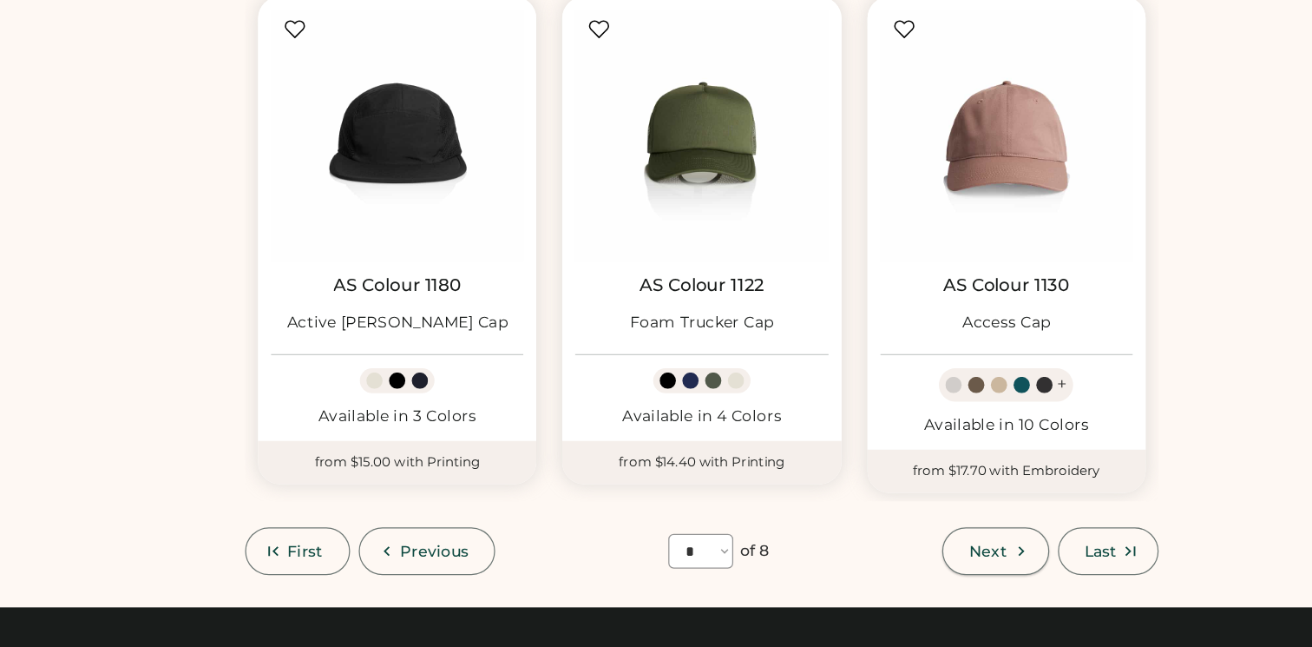
click at [952, 562] on button "Next" at bounding box center [943, 569] width 85 height 38
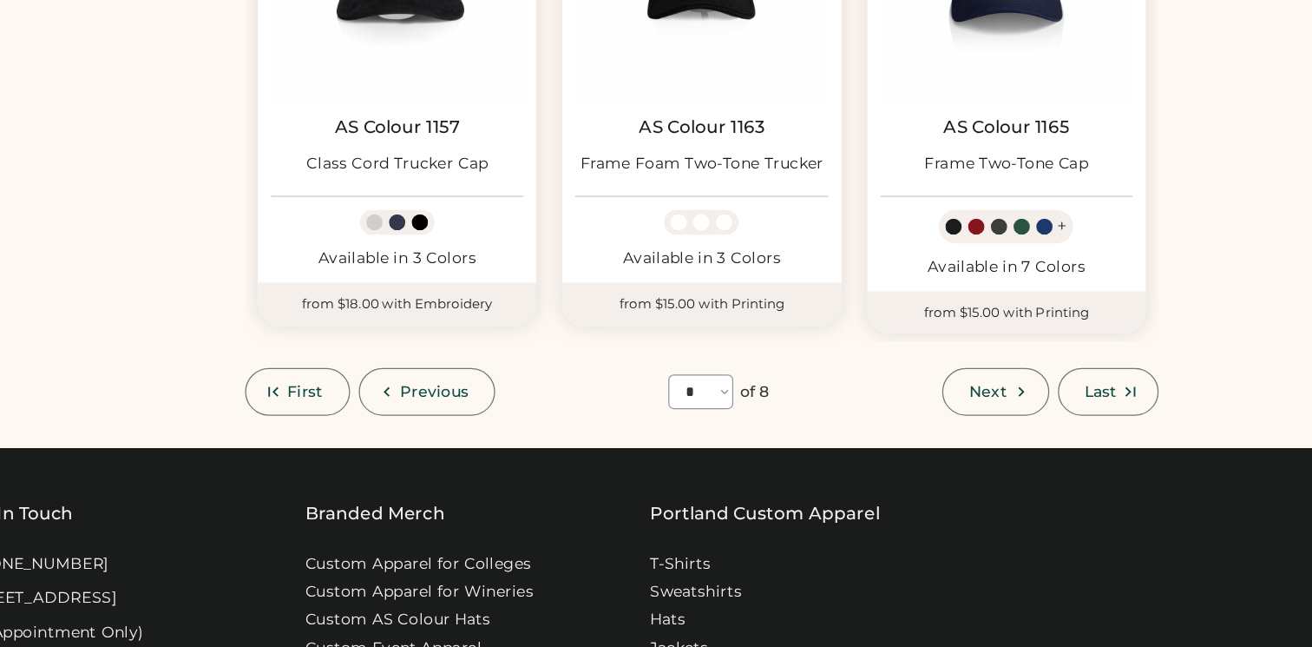
scroll to position [1488, 0]
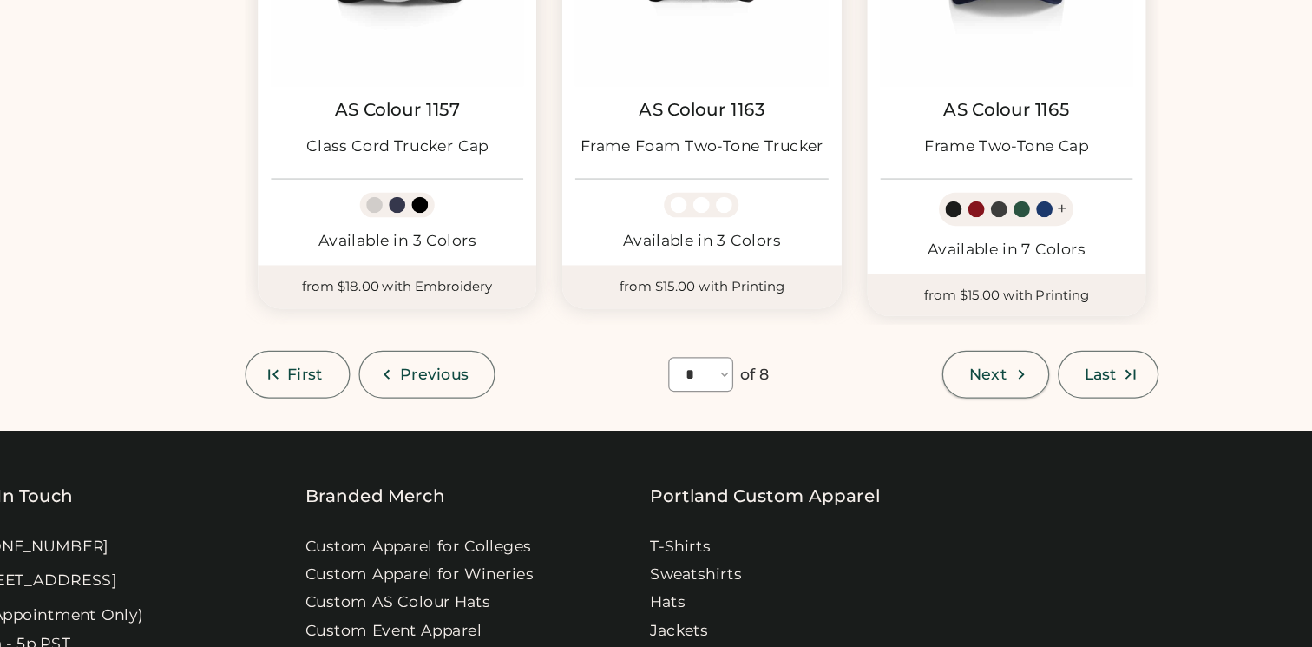
click at [933, 424] on span "Next" at bounding box center [938, 428] width 30 height 12
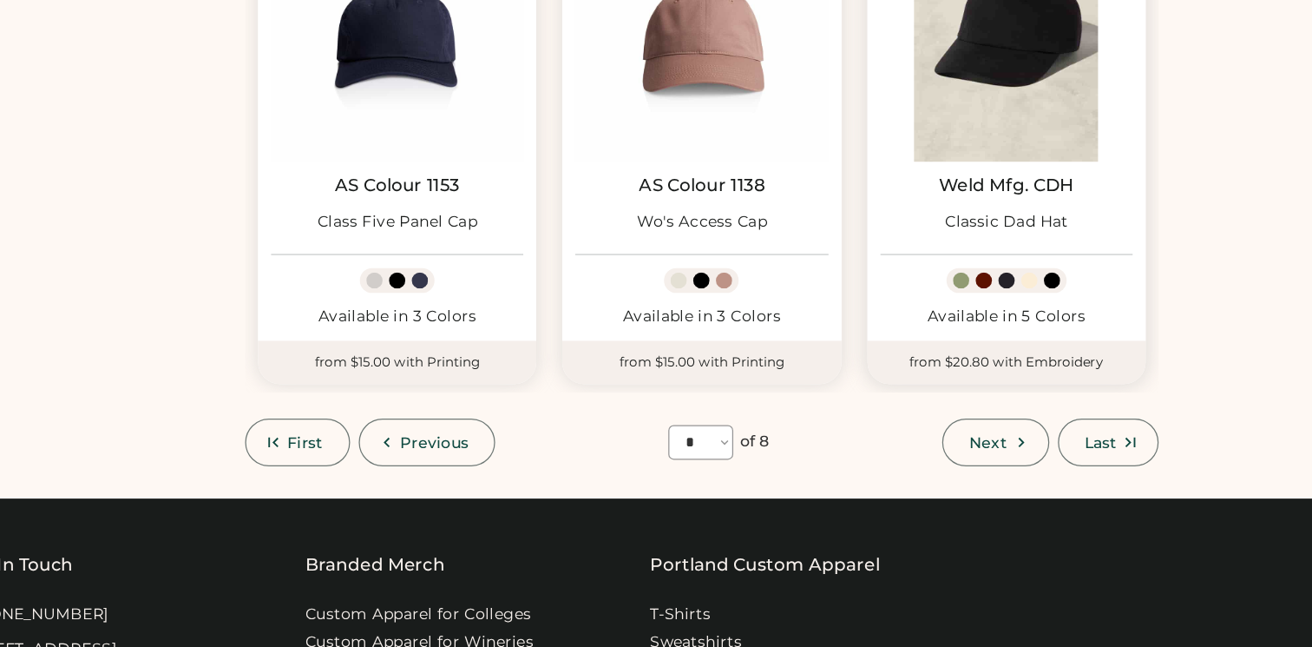
scroll to position [1543, 0]
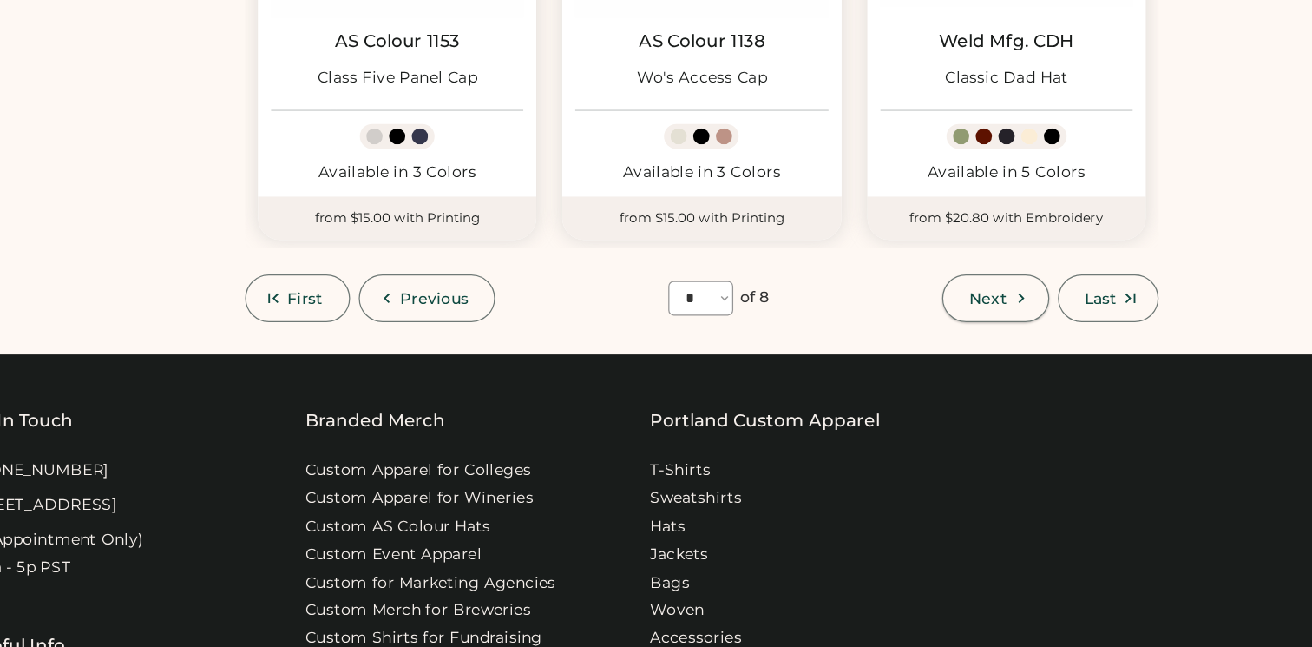
click at [960, 364] on icon at bounding box center [964, 367] width 16 height 16
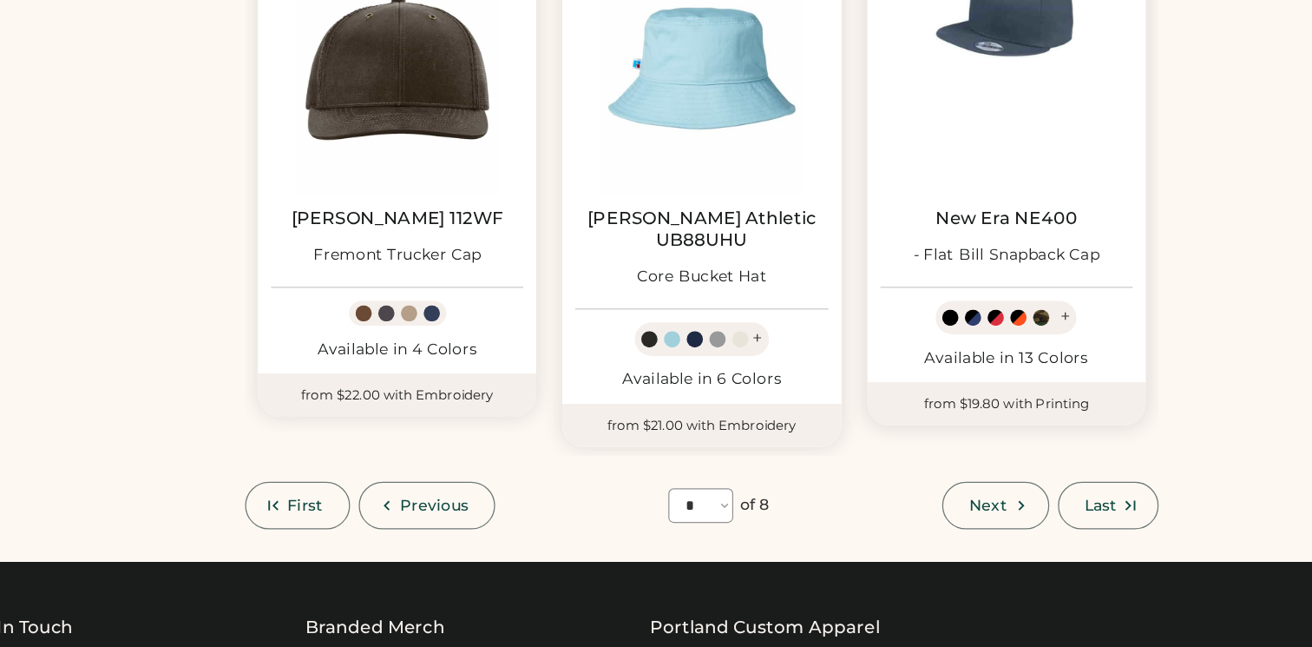
scroll to position [1529, 0]
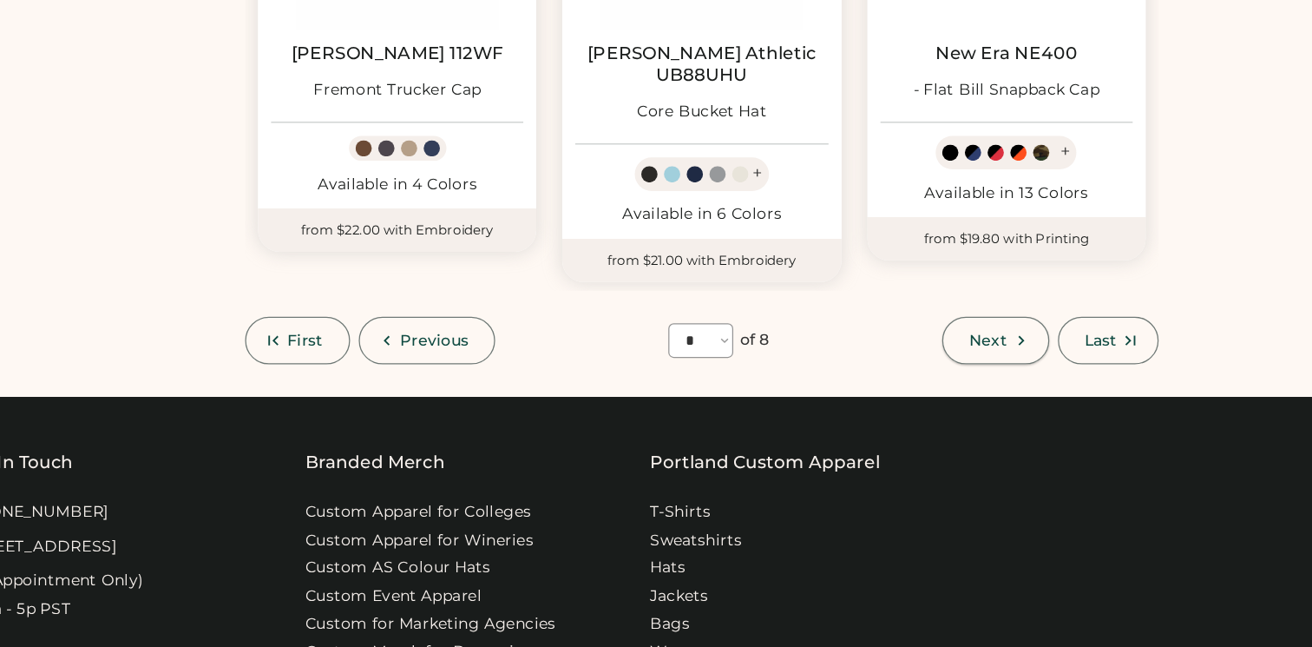
click at [932, 395] on span "Next" at bounding box center [938, 401] width 30 height 12
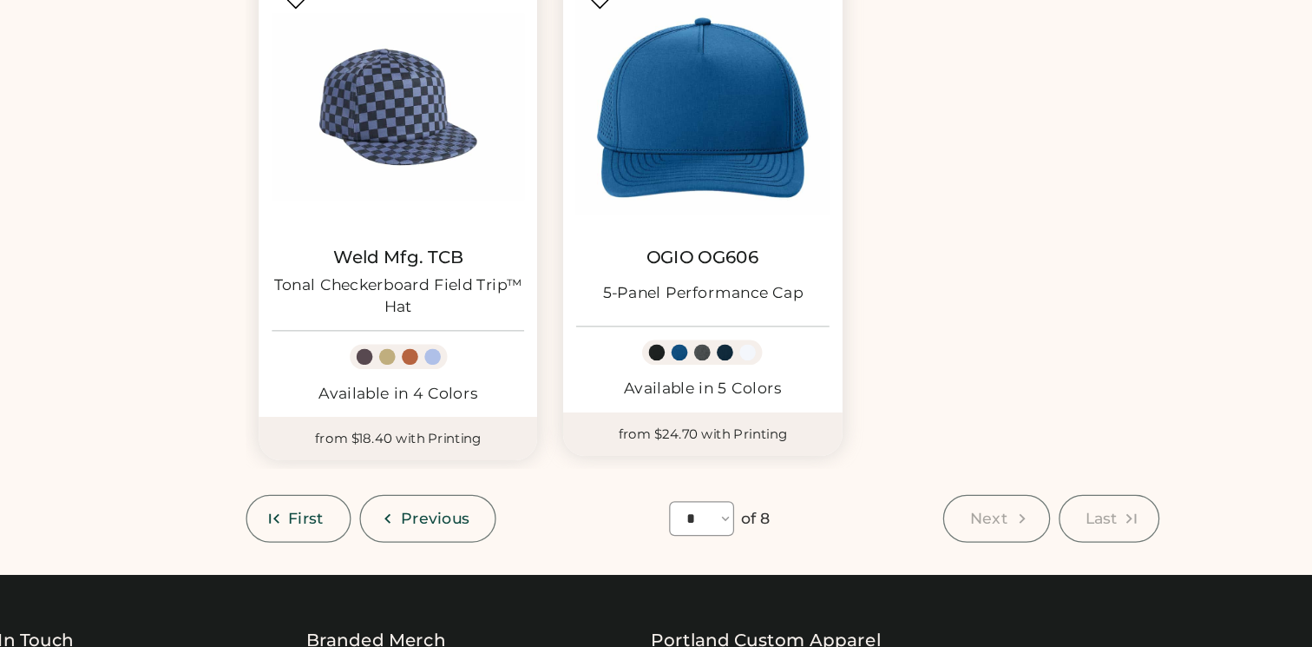
scroll to position [1071, 0]
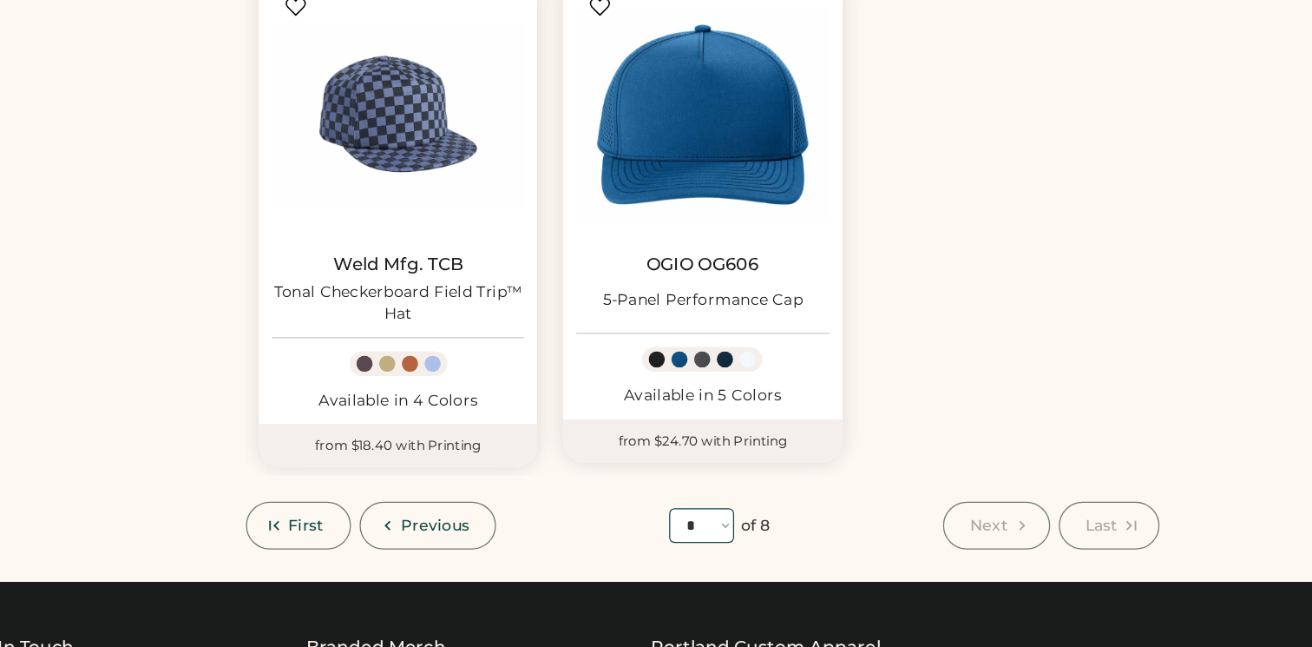
click at [731, 422] on select "**** * * * * * * * *" at bounding box center [707, 421] width 52 height 28
select select "*"
click at [681, 407] on select "**** * * * * * * * *" at bounding box center [707, 421] width 52 height 28
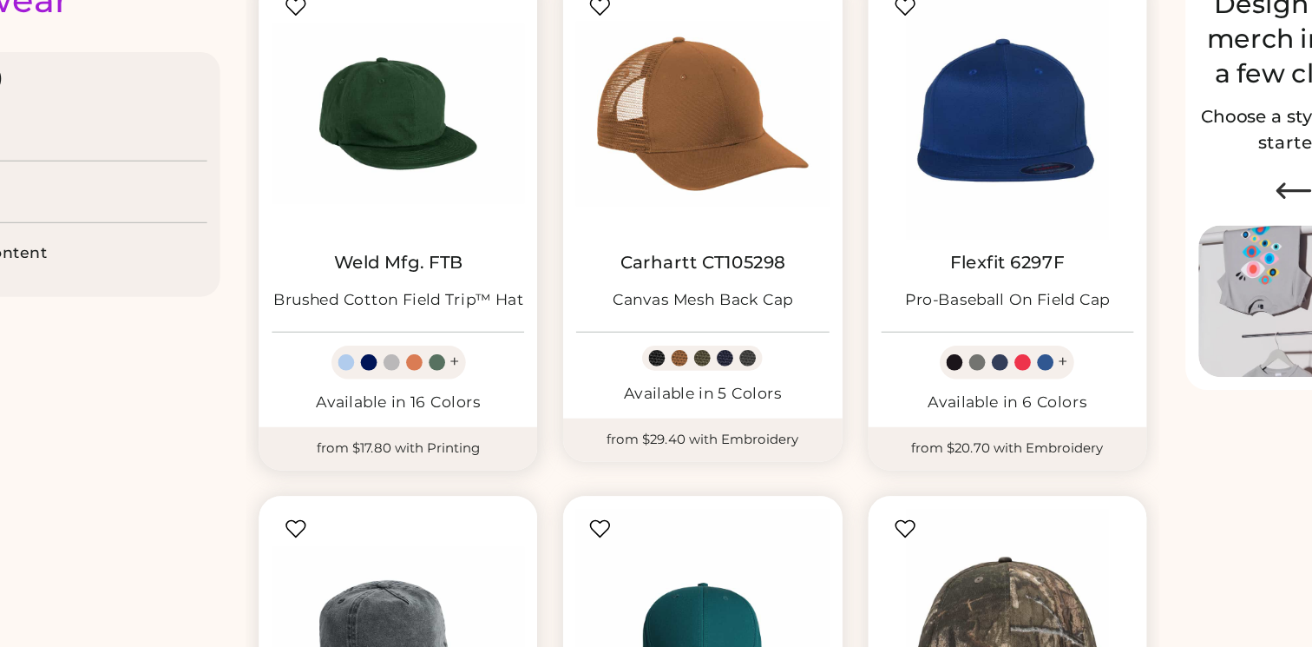
scroll to position [177, 0]
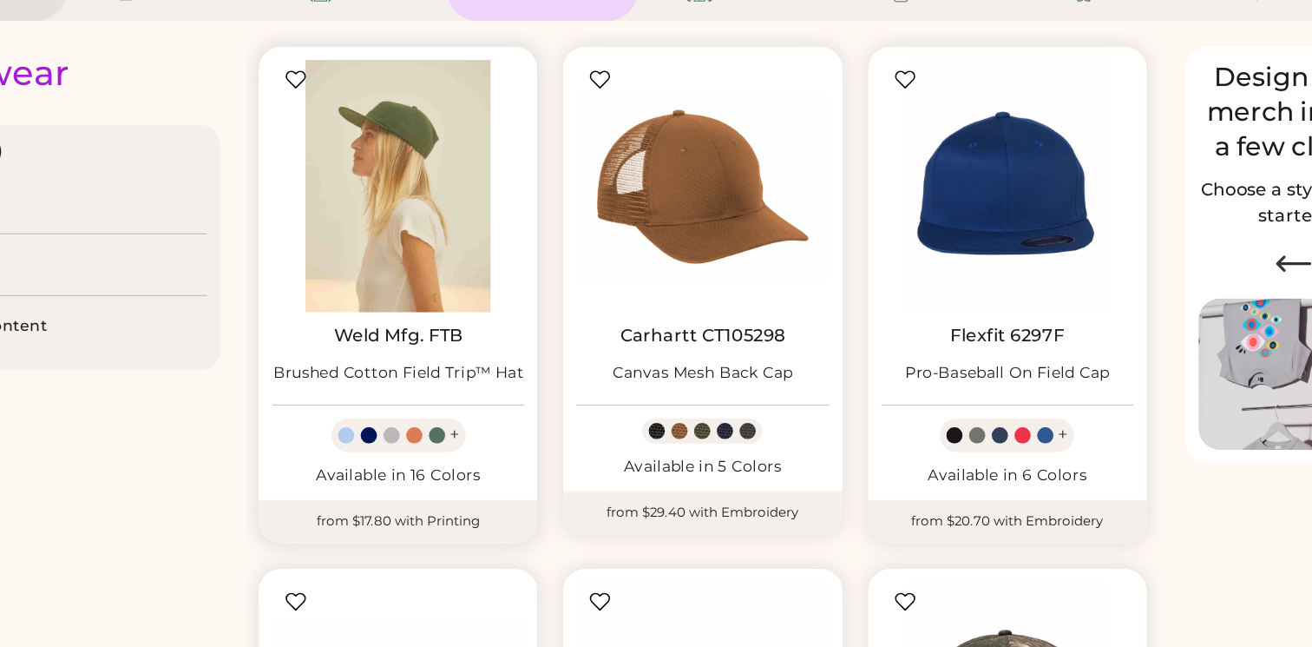
click at [441, 136] on img at bounding box center [464, 149] width 202 height 202
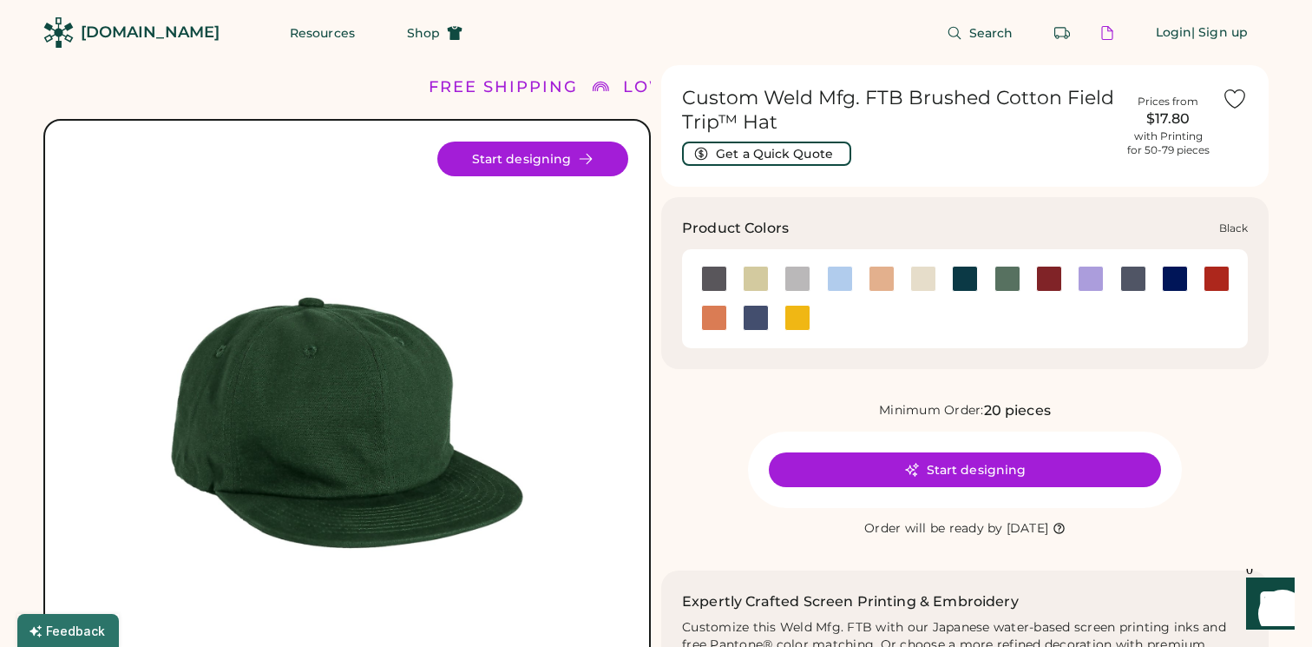
click at [716, 276] on div at bounding box center [714, 279] width 26 height 26
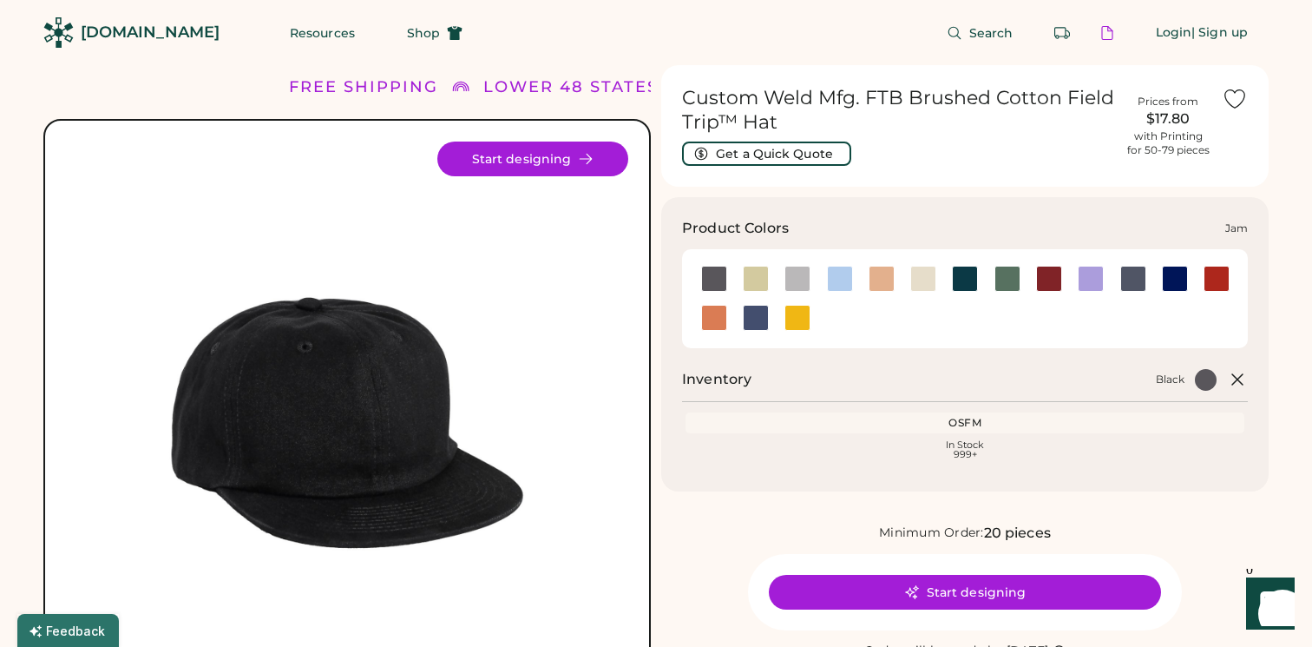
click at [1046, 272] on div at bounding box center [1049, 279] width 26 height 26
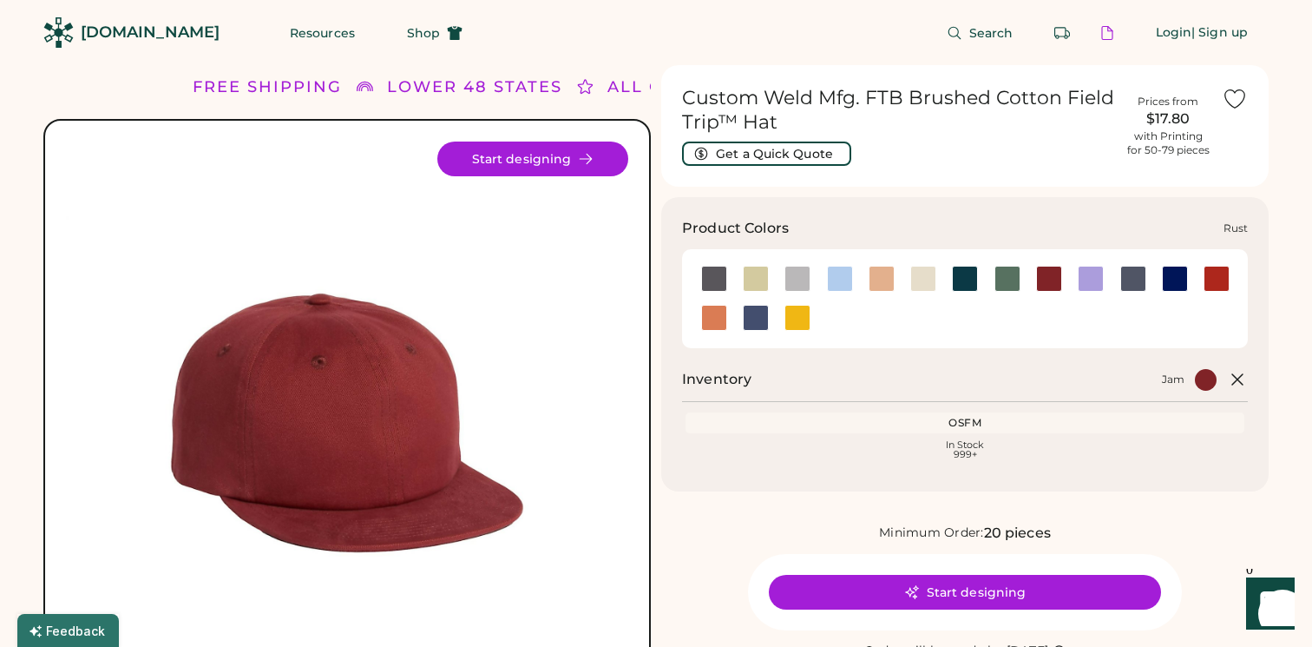
click at [708, 318] on div at bounding box center [714, 318] width 26 height 26
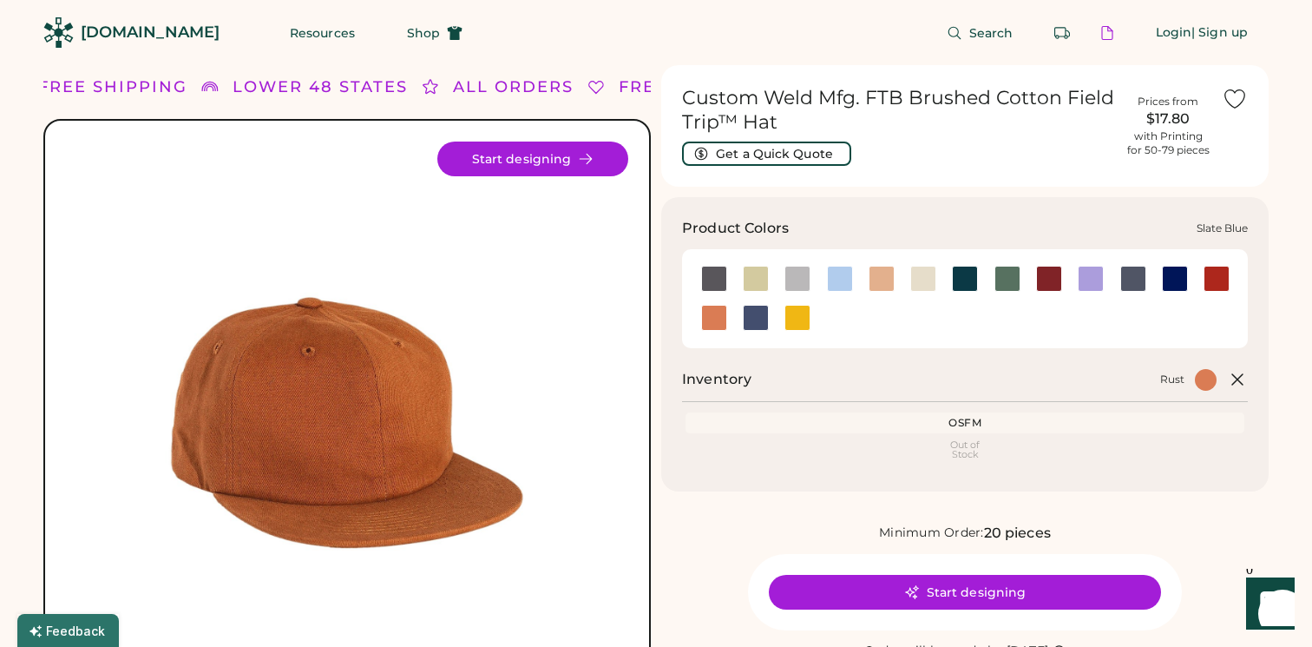
click at [757, 318] on div at bounding box center [756, 318] width 26 height 26
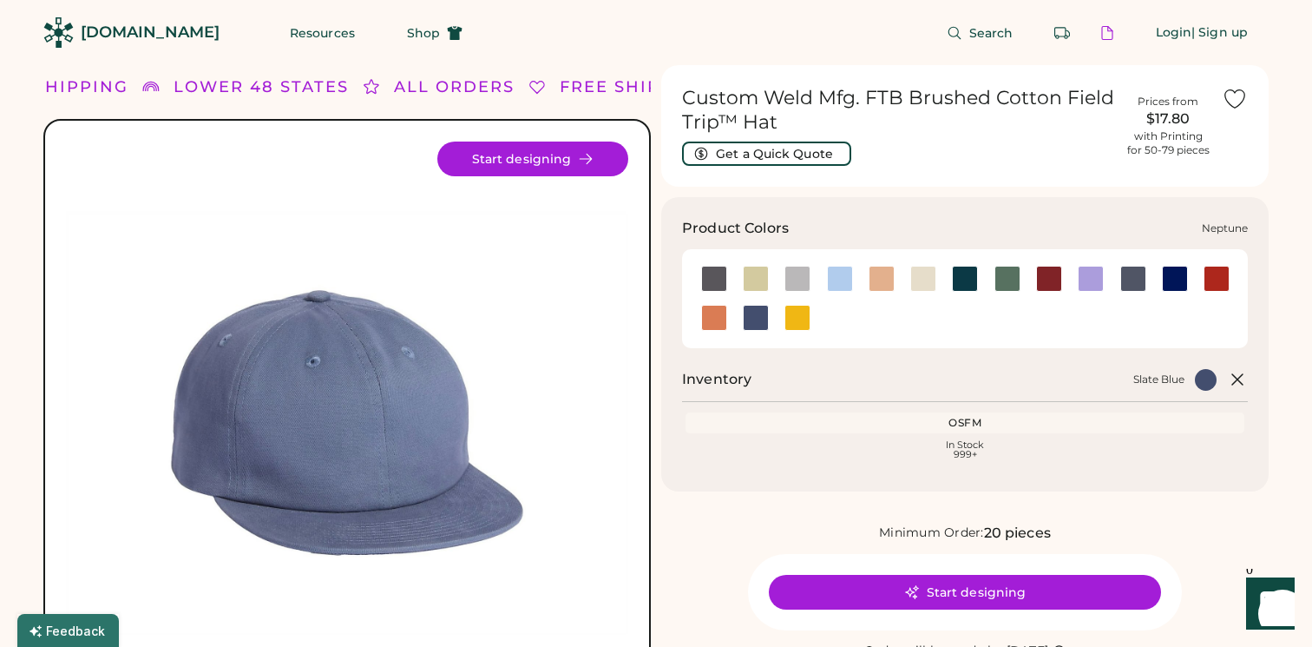
click at [1172, 275] on div at bounding box center [1175, 279] width 26 height 26
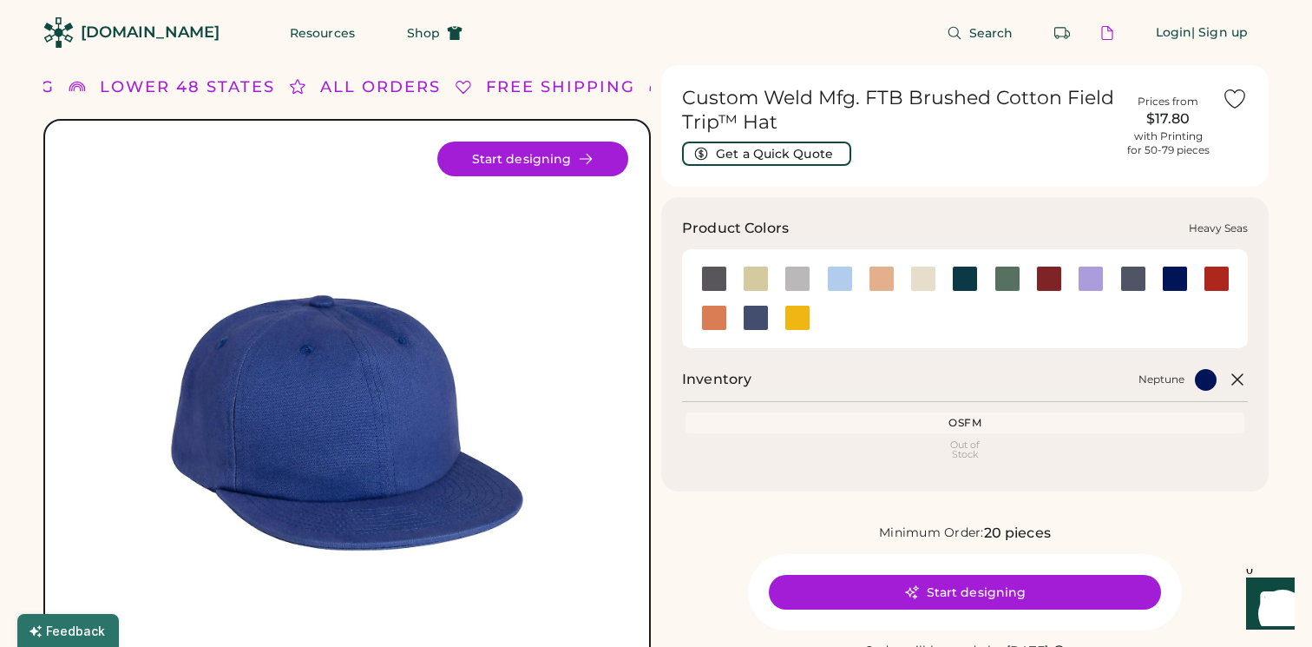
click at [966, 279] on div at bounding box center [965, 279] width 26 height 26
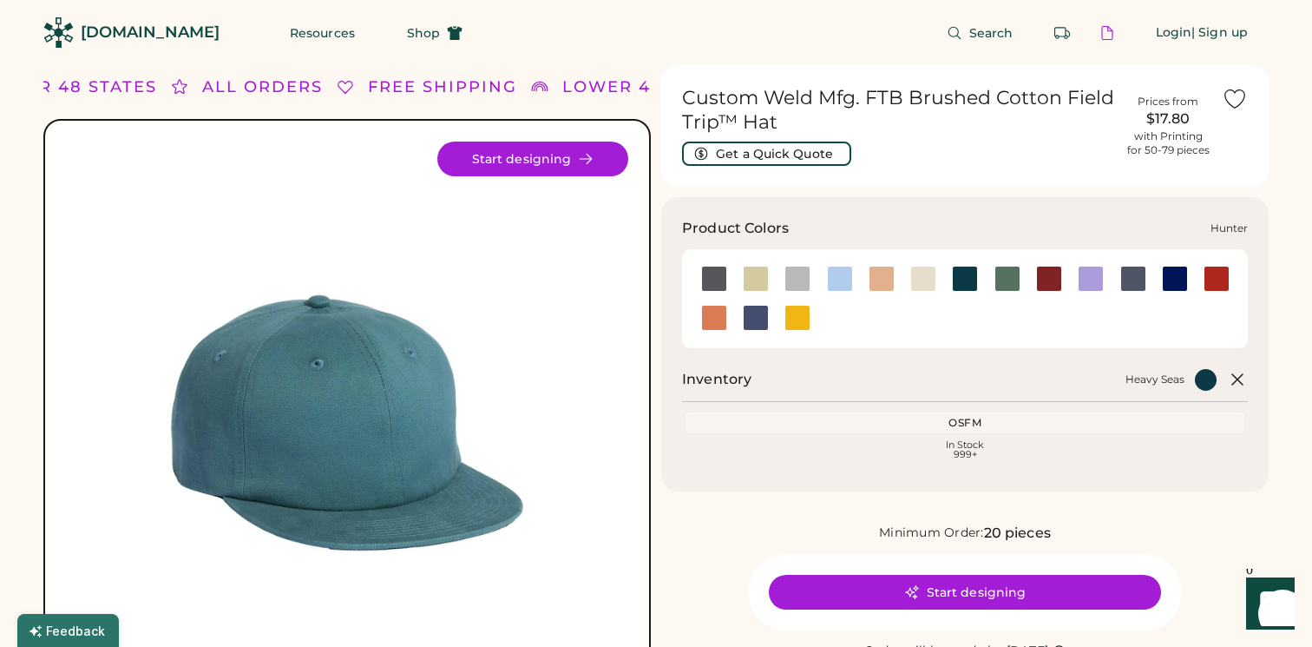
click at [1011, 280] on div at bounding box center [1008, 279] width 26 height 26
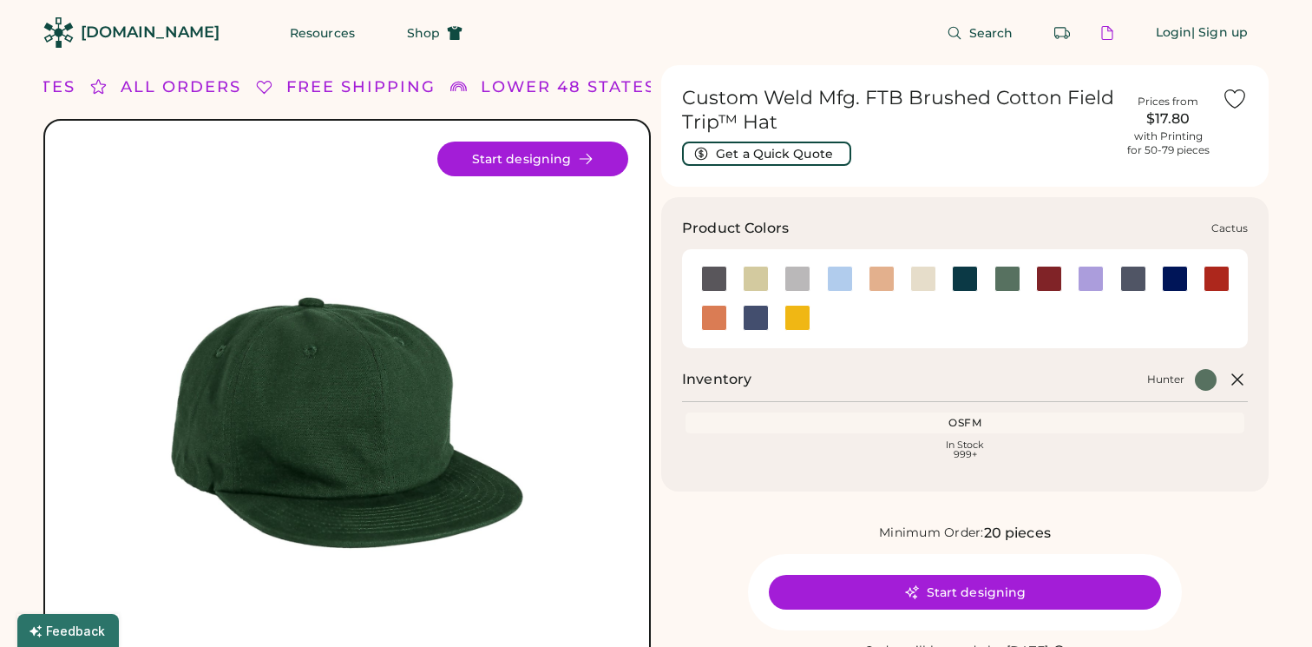
click at [755, 278] on div at bounding box center [756, 279] width 26 height 26
click at [803, 274] on div at bounding box center [798, 279] width 26 height 26
click at [709, 274] on div at bounding box center [714, 279] width 26 height 26
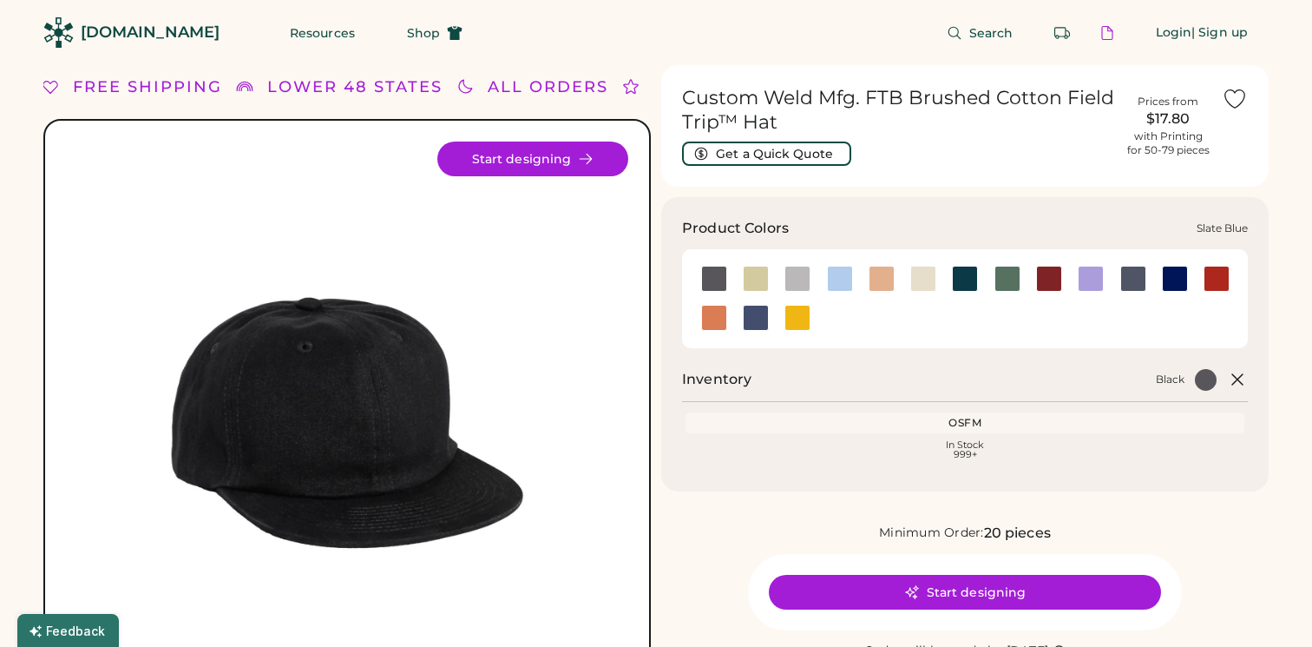
click at [752, 314] on div at bounding box center [756, 318] width 26 height 26
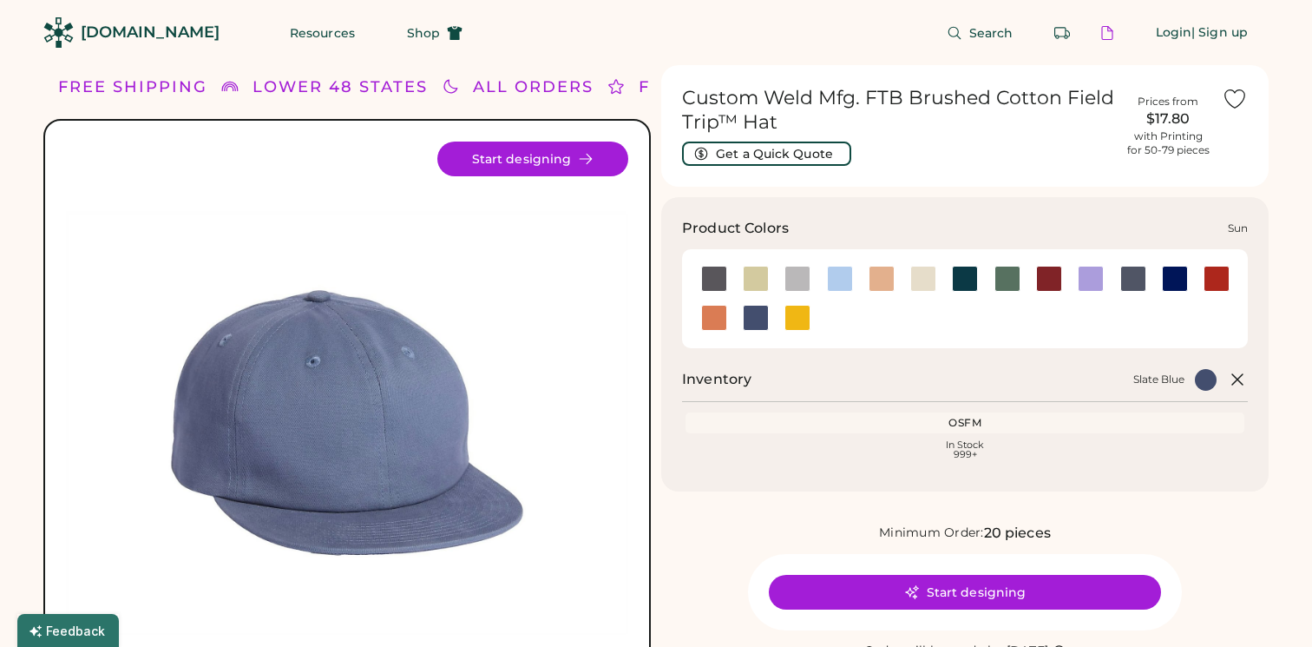
click at [802, 317] on div at bounding box center [798, 318] width 26 height 26
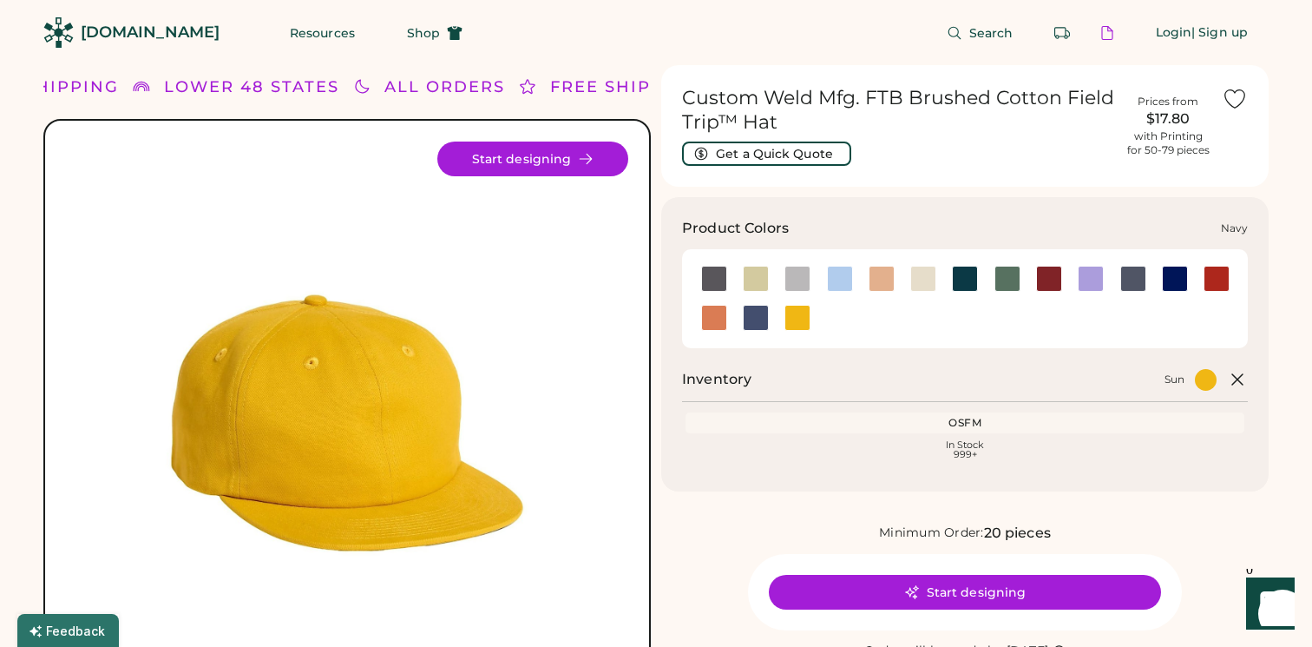
click at [1123, 283] on div at bounding box center [1133, 279] width 26 height 26
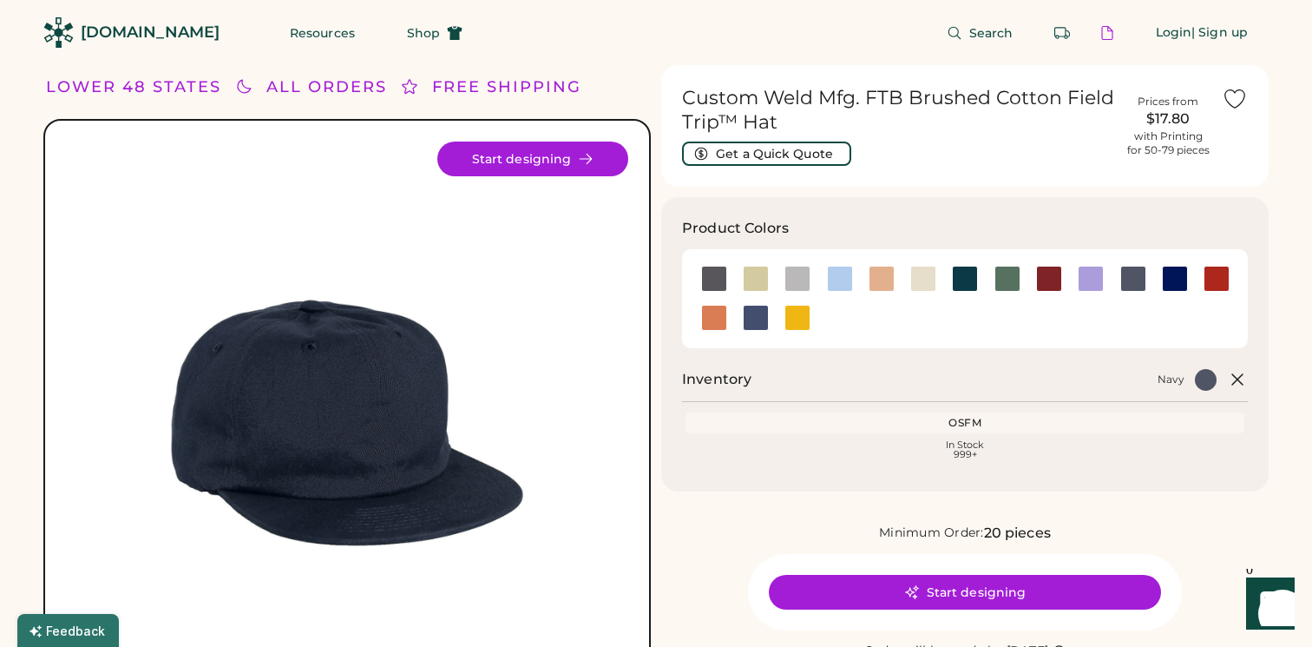
click at [492, 130] on div "Front Back Start designing" at bounding box center [346, 439] width 607 height 640
click at [508, 148] on button "Start designing" at bounding box center [532, 158] width 191 height 35
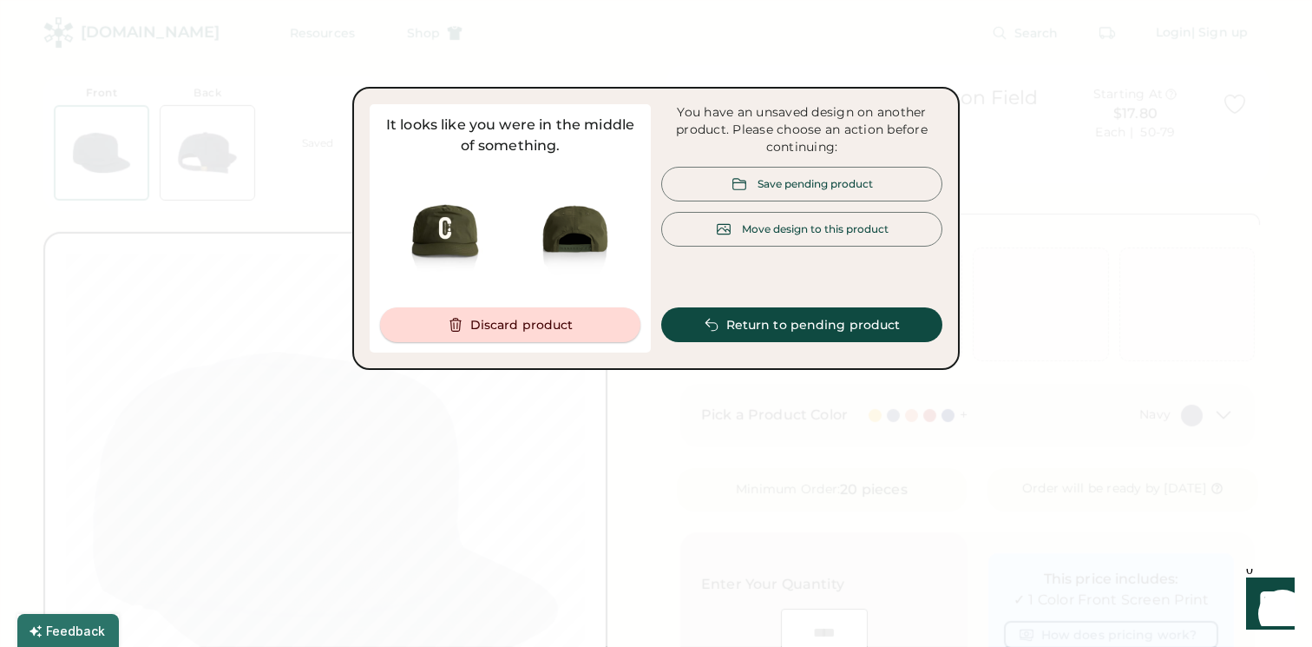
click at [522, 313] on button "Discard product" at bounding box center [510, 324] width 260 height 35
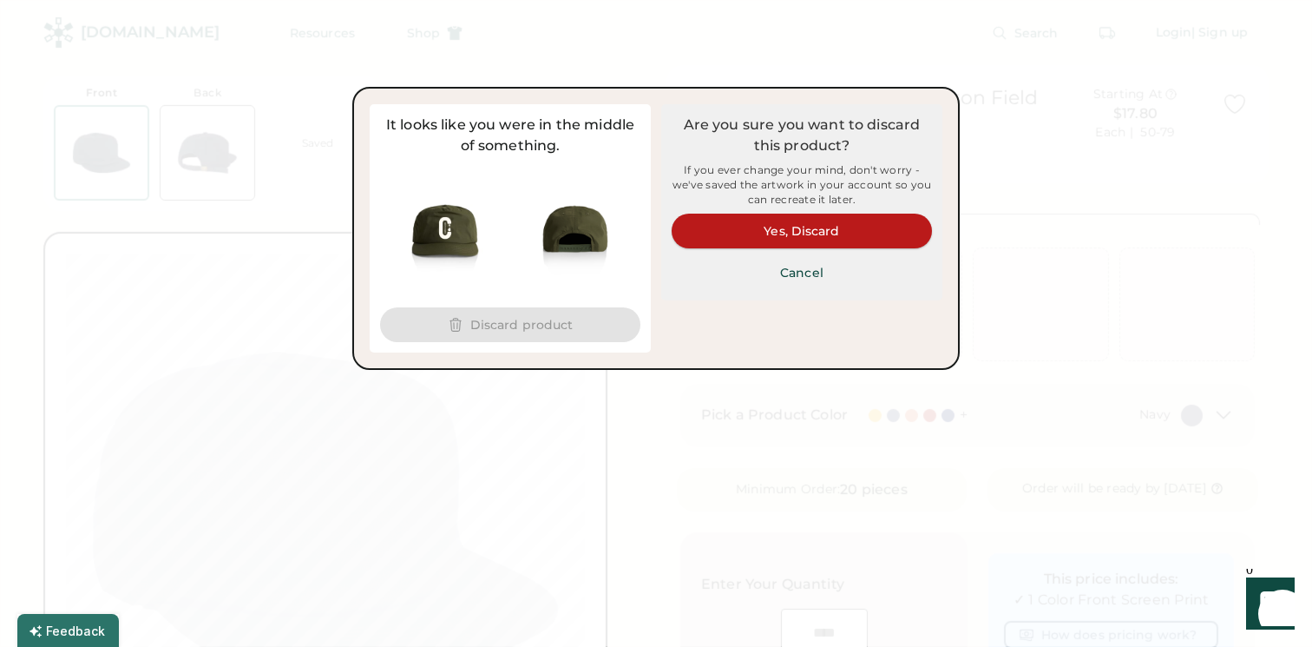
click at [789, 225] on button "Yes, Discard" at bounding box center [802, 230] width 260 height 35
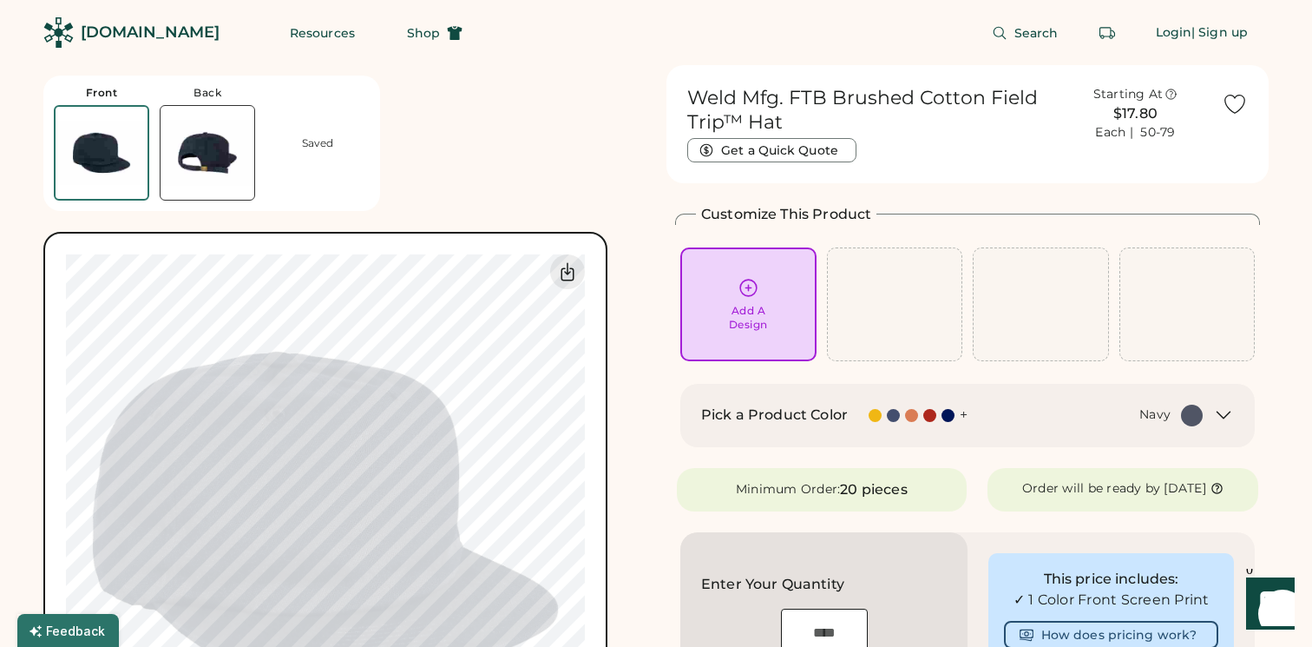
click at [226, 145] on img at bounding box center [208, 153] width 94 height 94
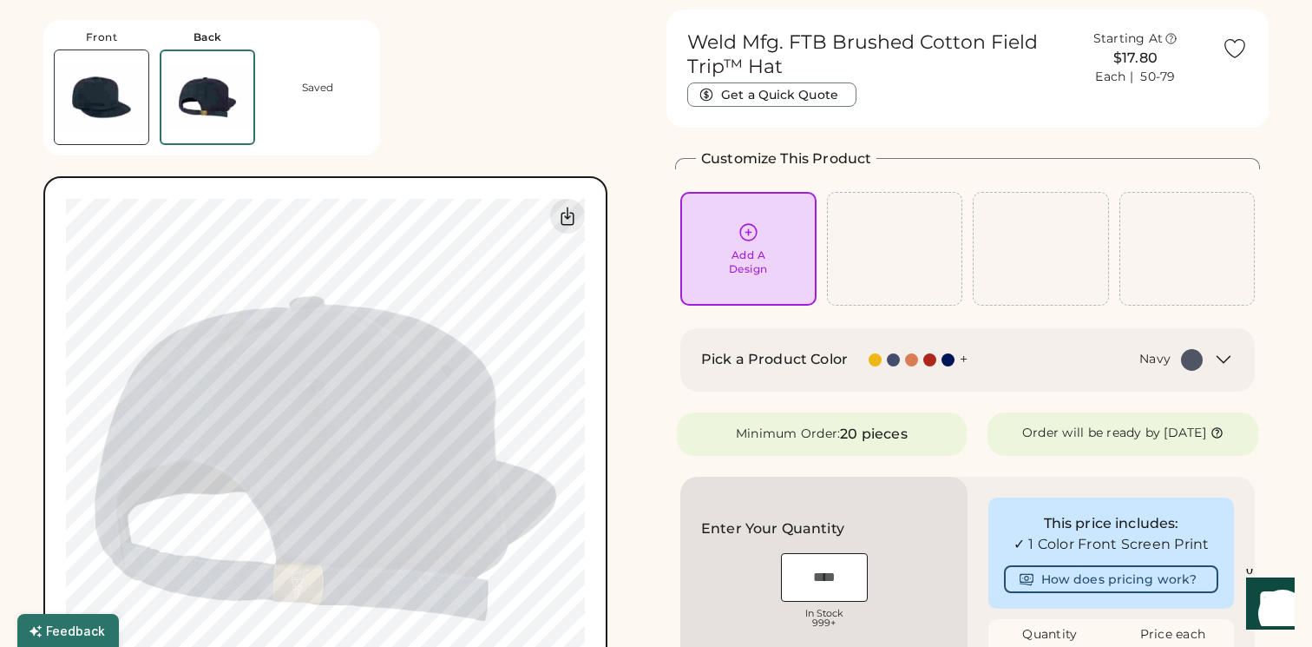
scroll to position [65, 0]
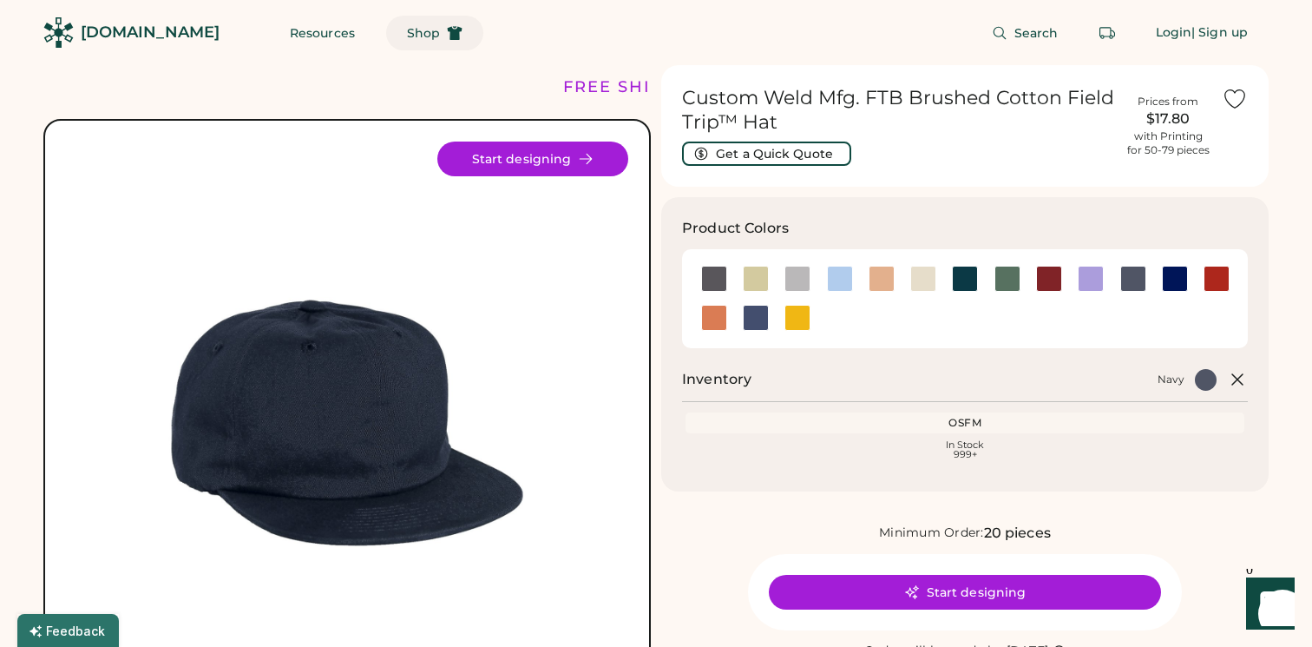
click at [407, 36] on span "Shop" at bounding box center [423, 33] width 33 height 12
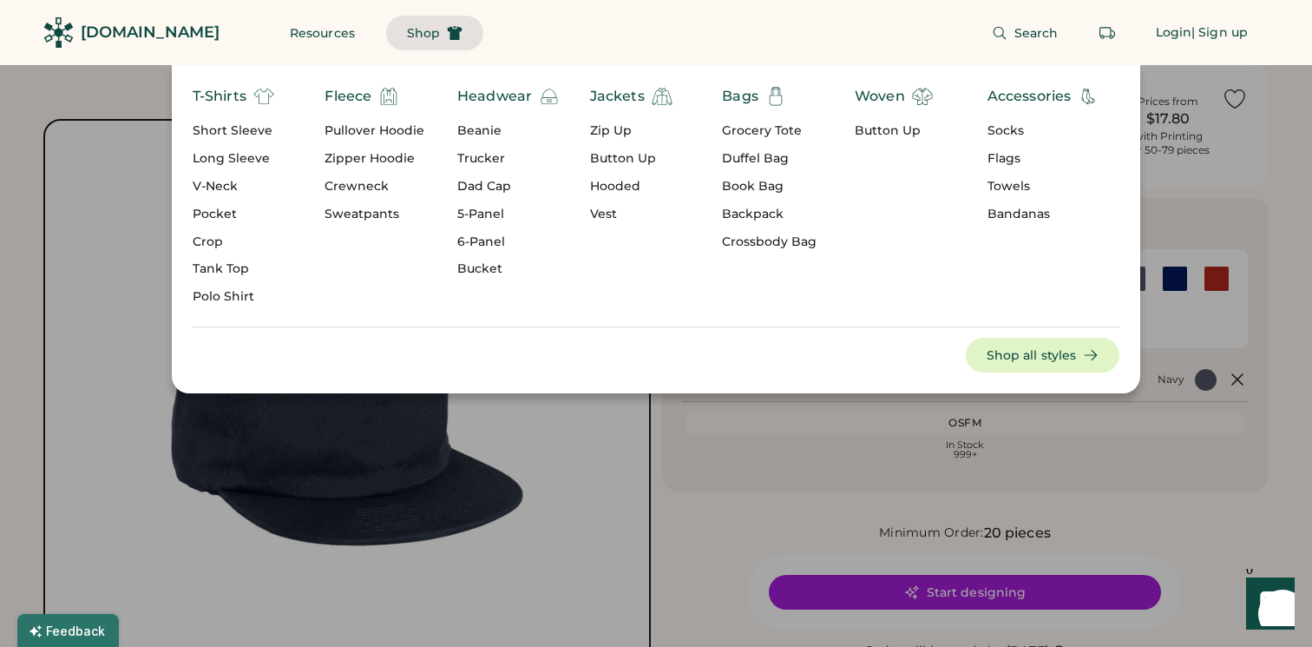
click at [473, 95] on div "Headwear" at bounding box center [494, 96] width 75 height 21
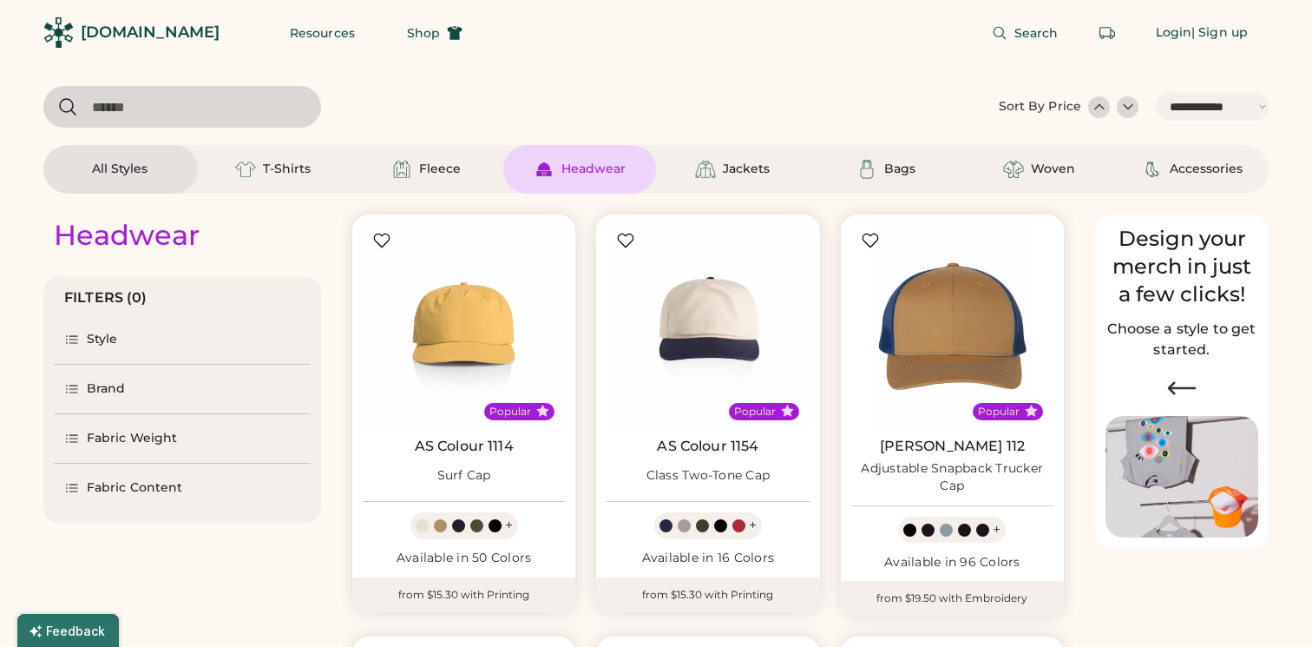
select select "*****"
select select "*"
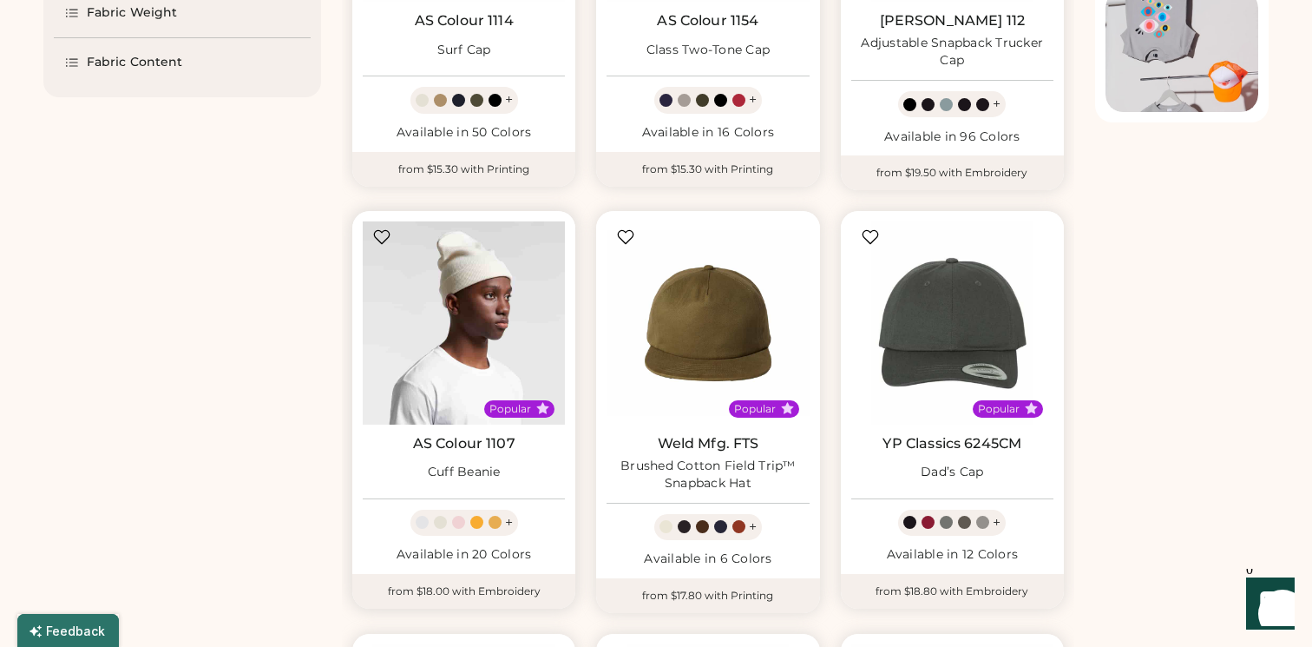
select select "*****"
select select "*"
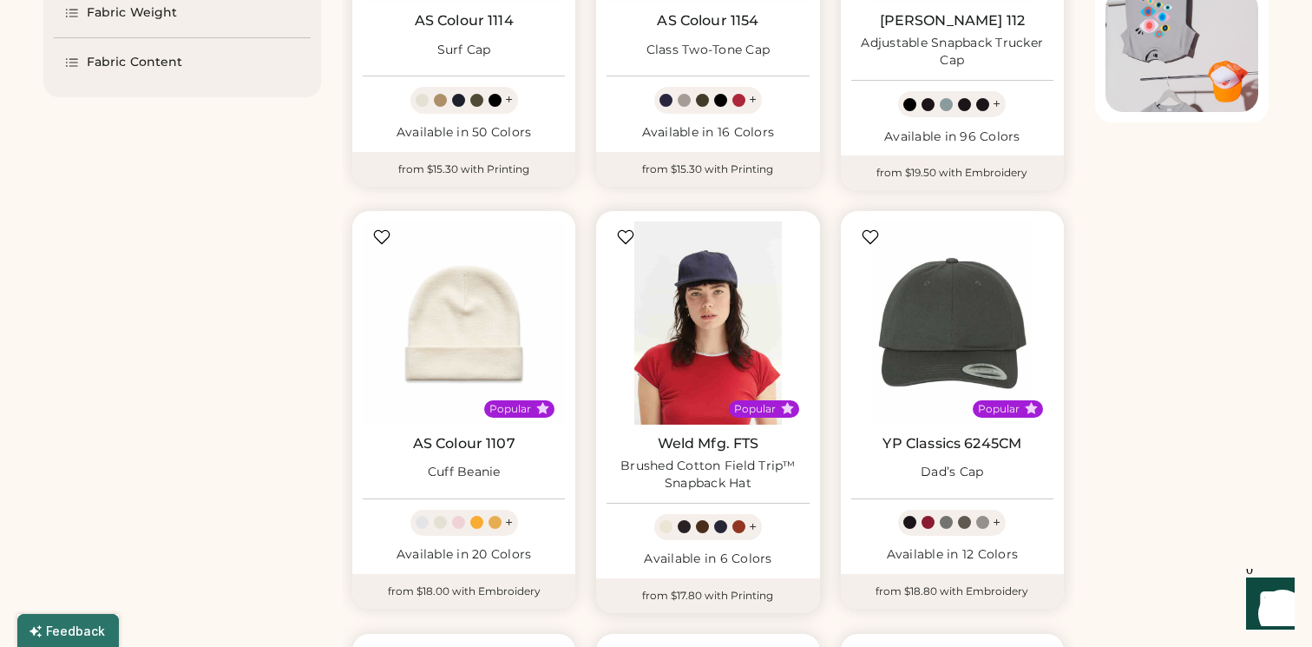
click at [637, 280] on img at bounding box center [708, 322] width 202 height 202
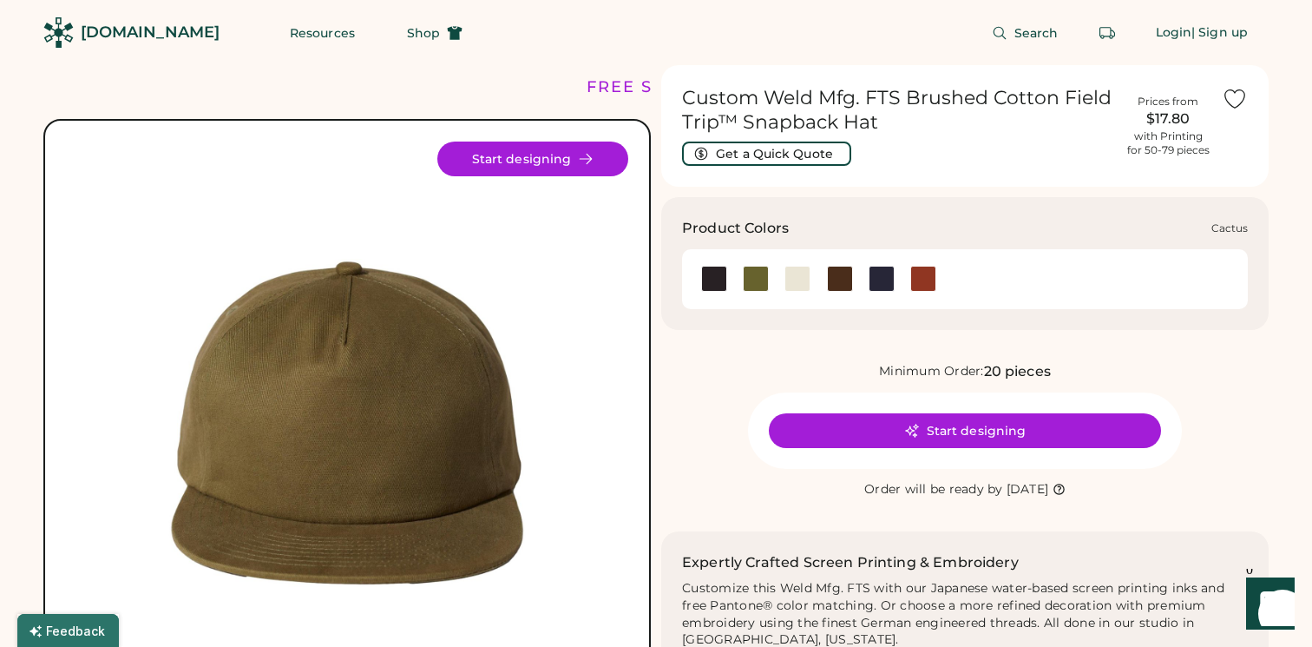
click at [755, 282] on div at bounding box center [756, 279] width 26 height 26
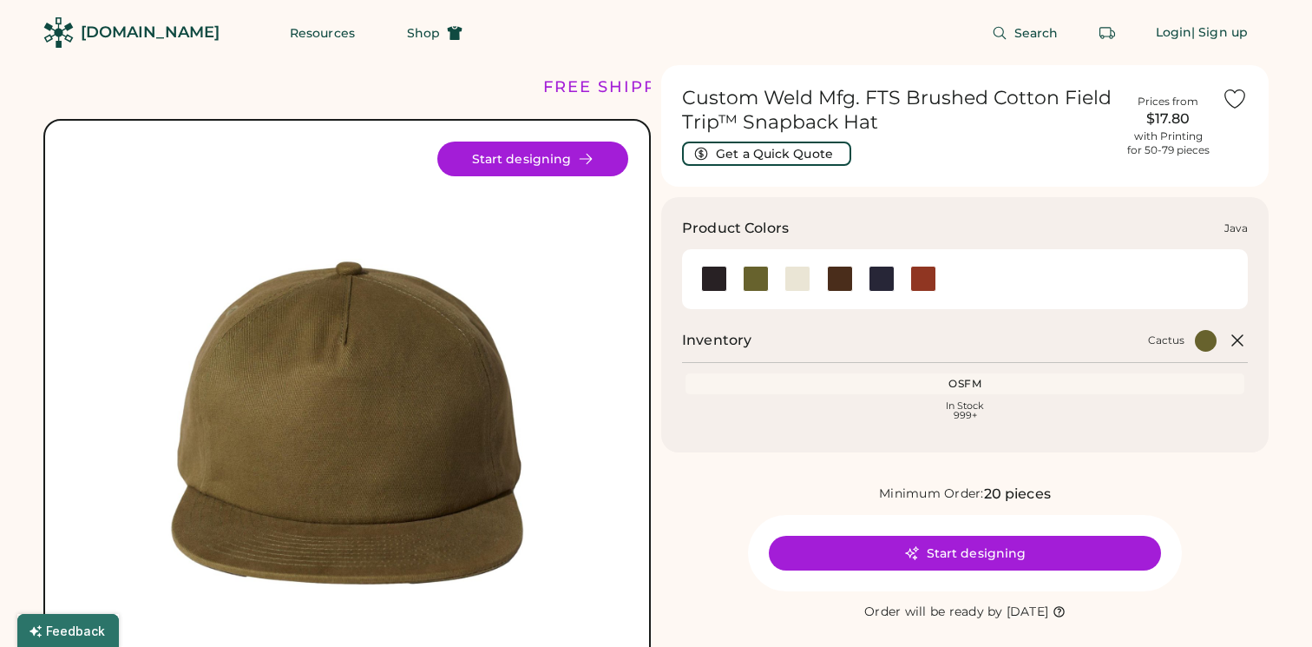
click at [844, 281] on div at bounding box center [840, 279] width 26 height 26
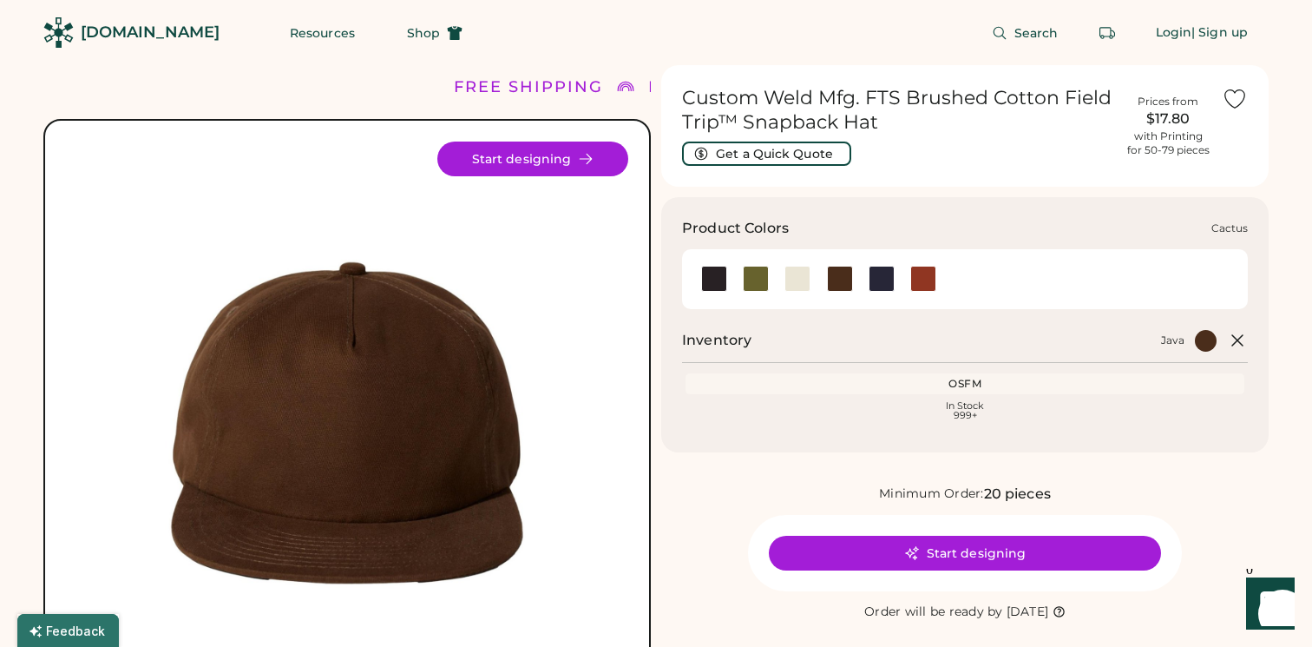
click at [756, 283] on div at bounding box center [756, 279] width 26 height 26
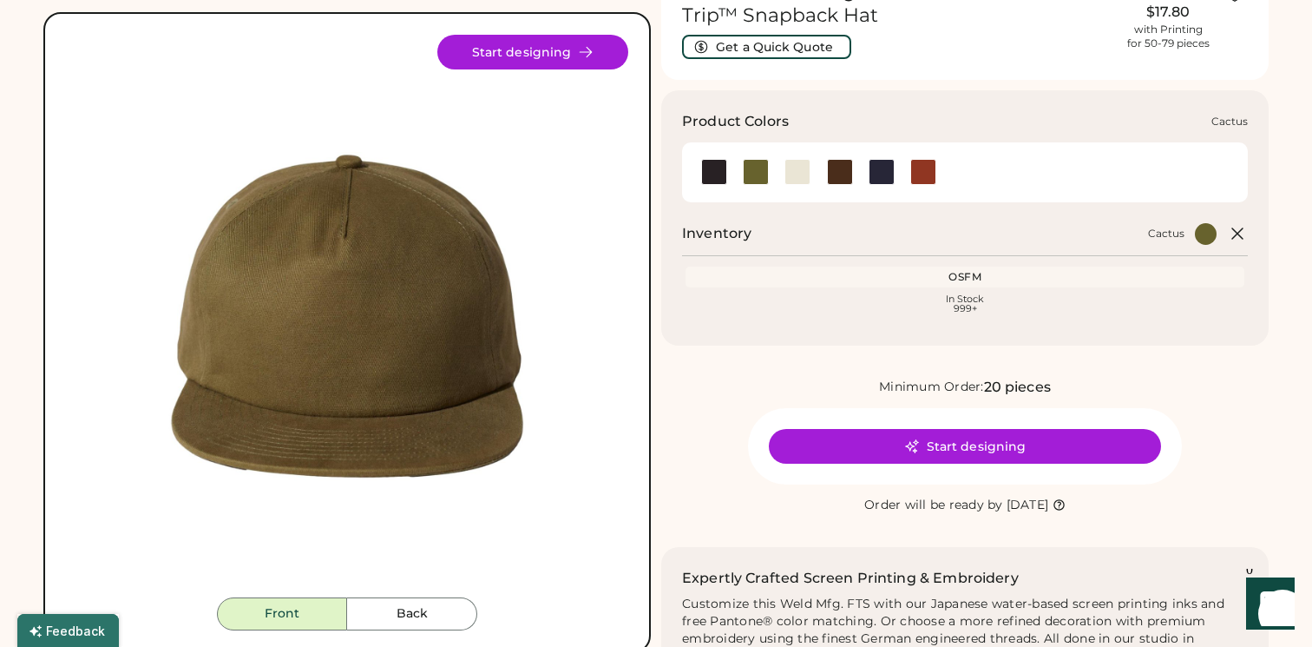
scroll to position [122, 0]
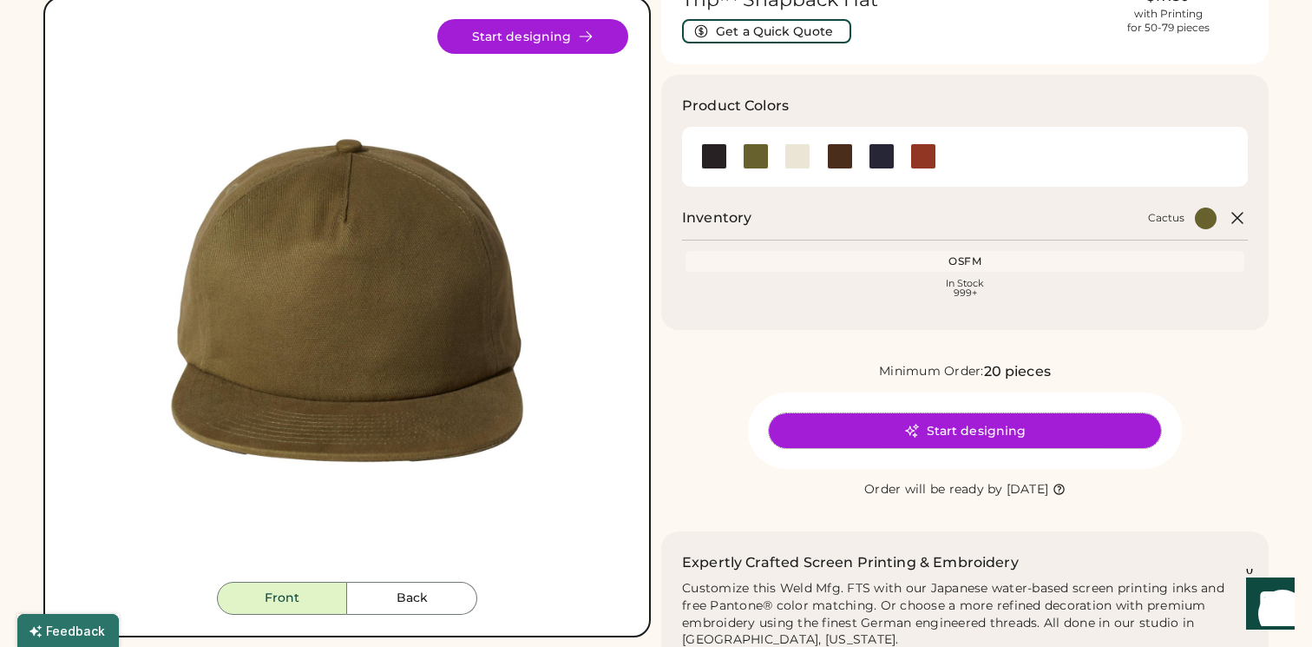
click at [1003, 434] on button "Start designing" at bounding box center [965, 430] width 392 height 35
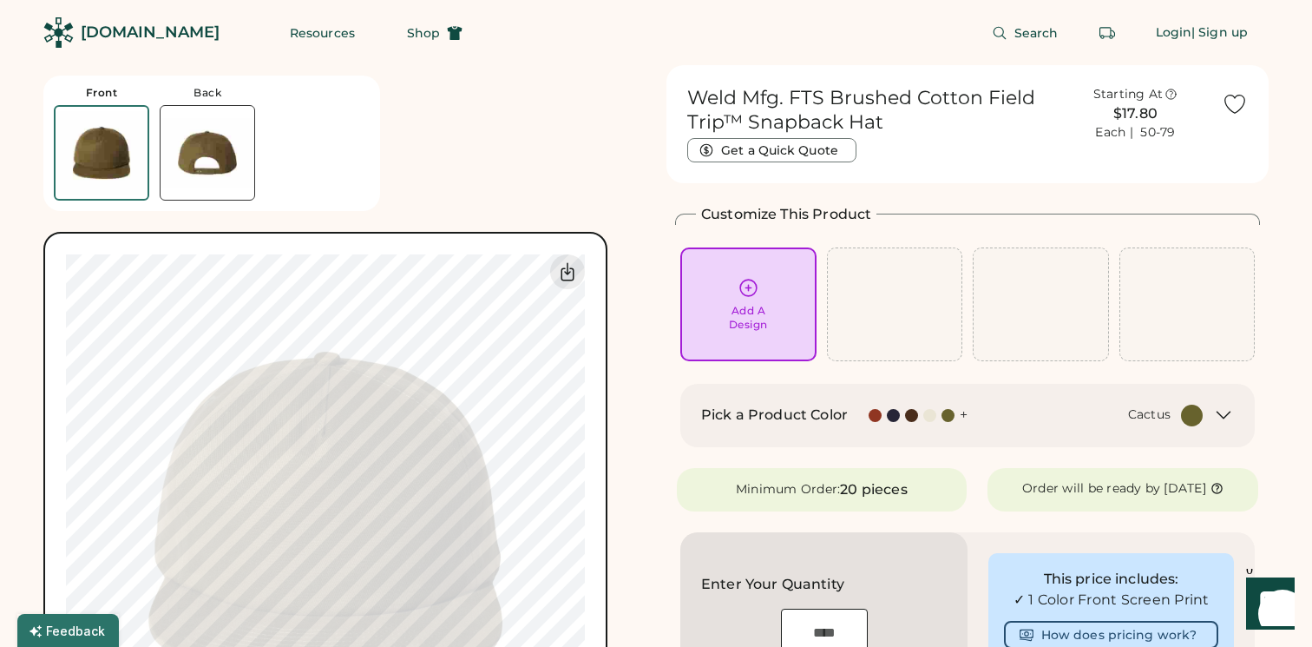
click at [212, 174] on img at bounding box center [208, 153] width 94 height 94
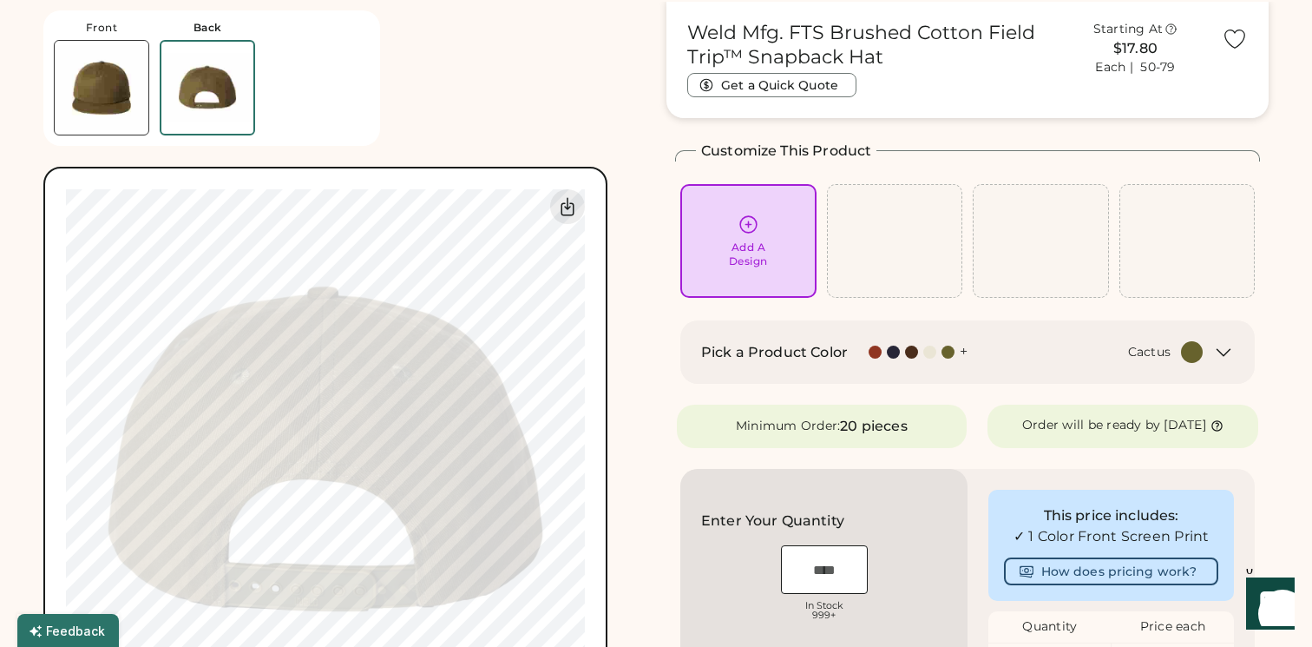
scroll to position [65, 0]
click at [102, 116] on img at bounding box center [102, 88] width 94 height 94
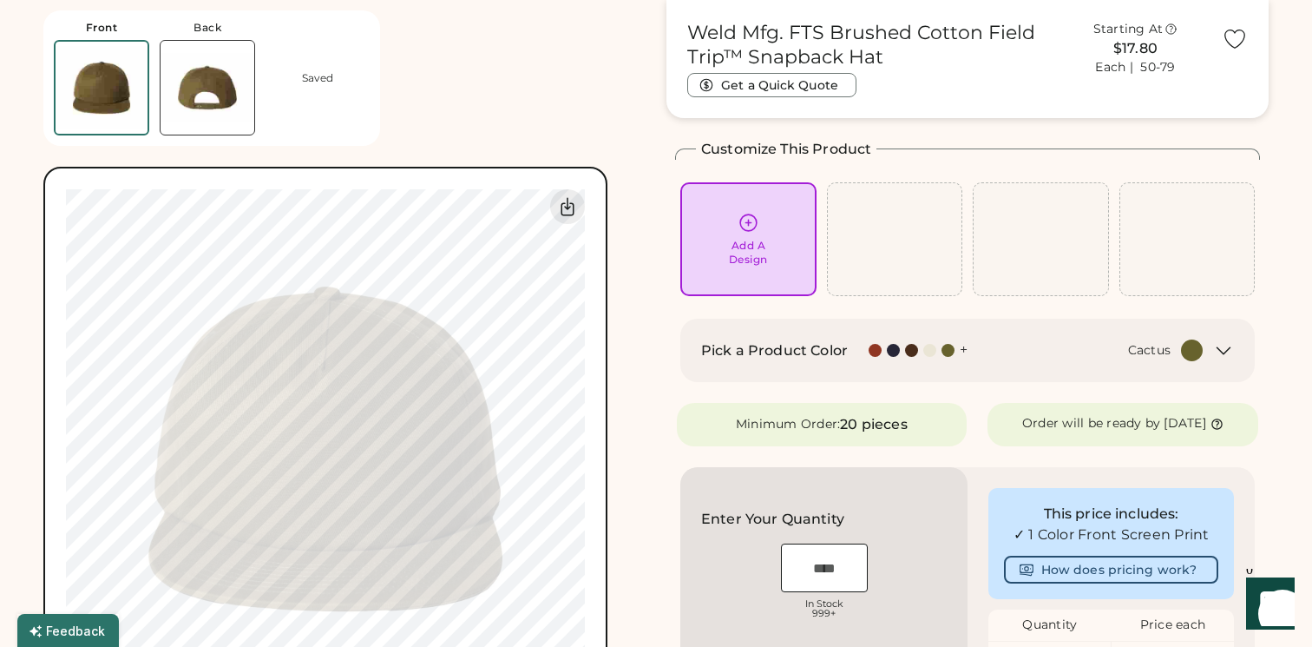
click at [175, 90] on img at bounding box center [208, 88] width 94 height 94
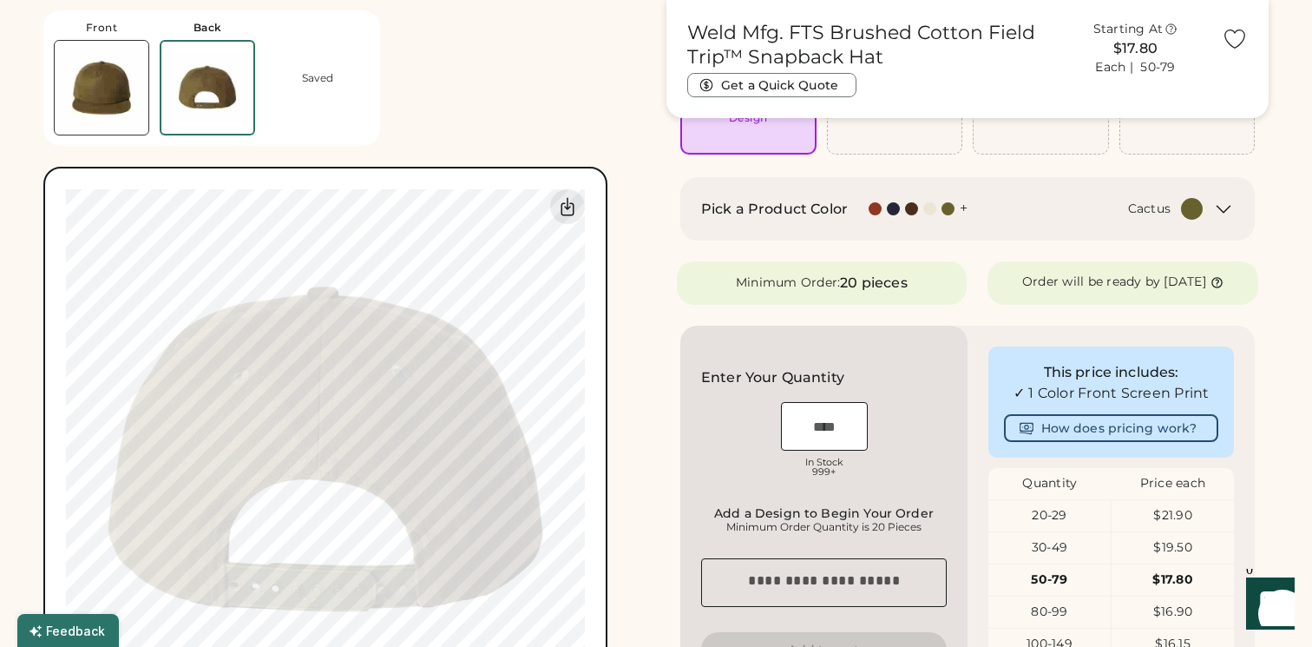
scroll to position [351, 0]
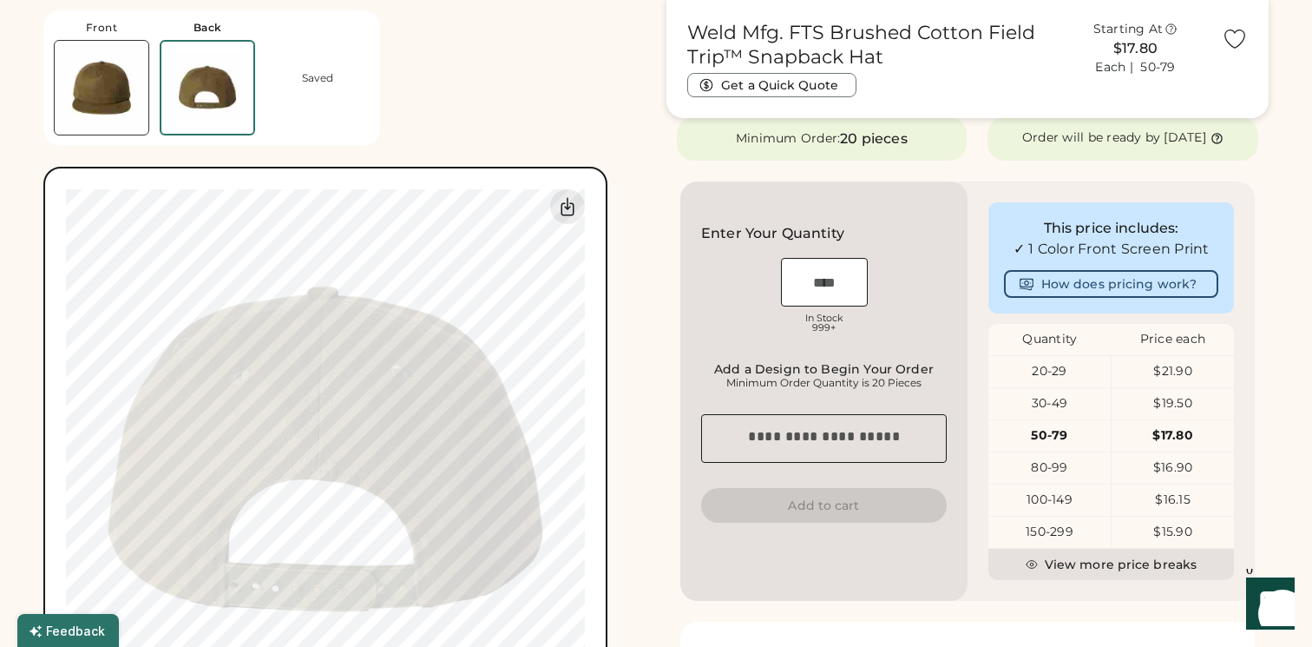
click at [108, 93] on img at bounding box center [102, 88] width 94 height 94
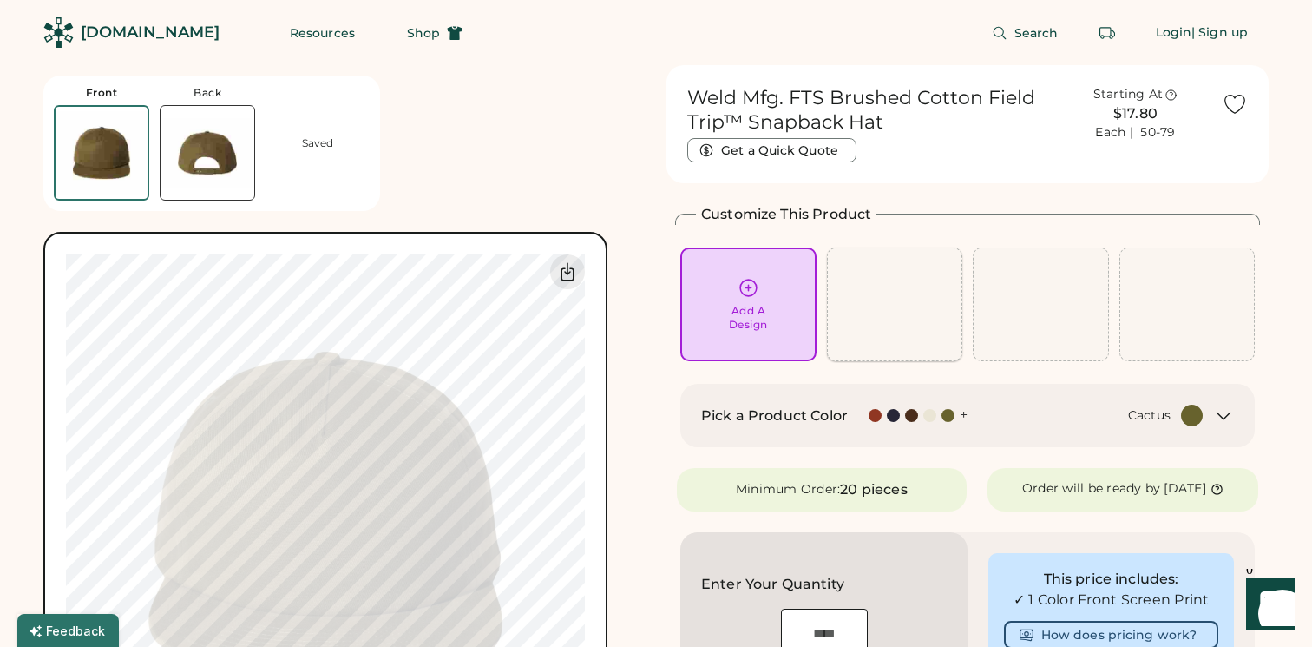
scroll to position [34, 0]
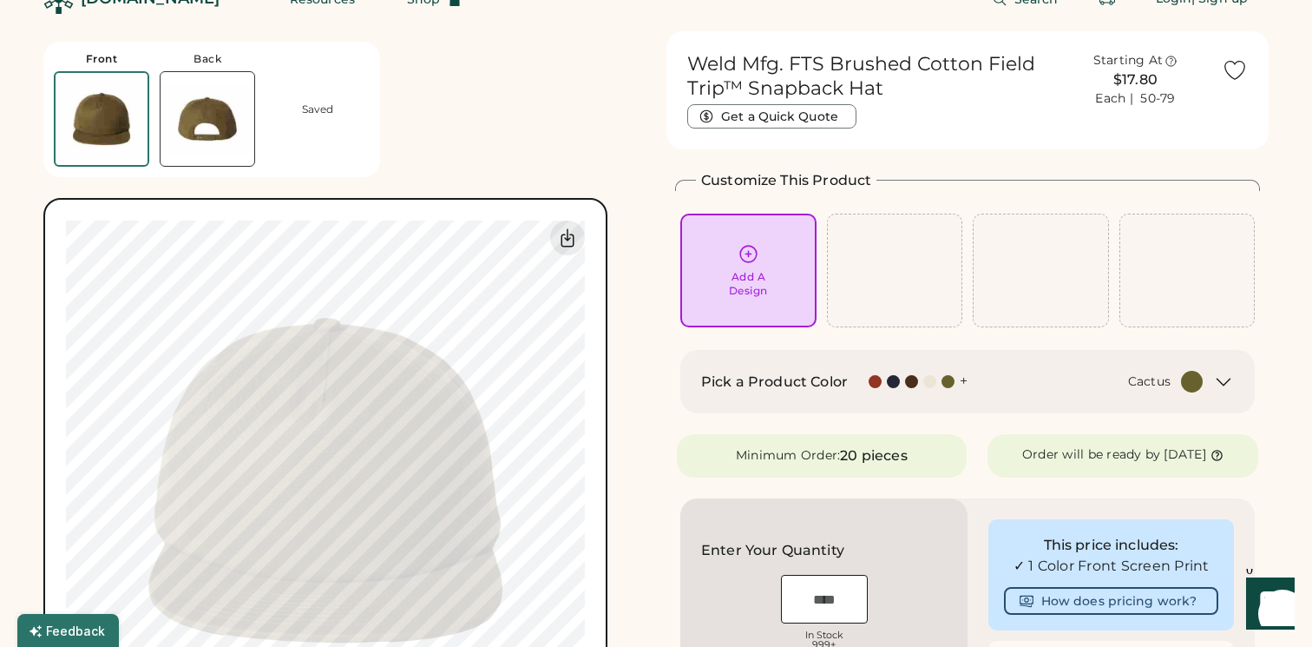
click at [872, 380] on div at bounding box center [875, 381] width 13 height 13
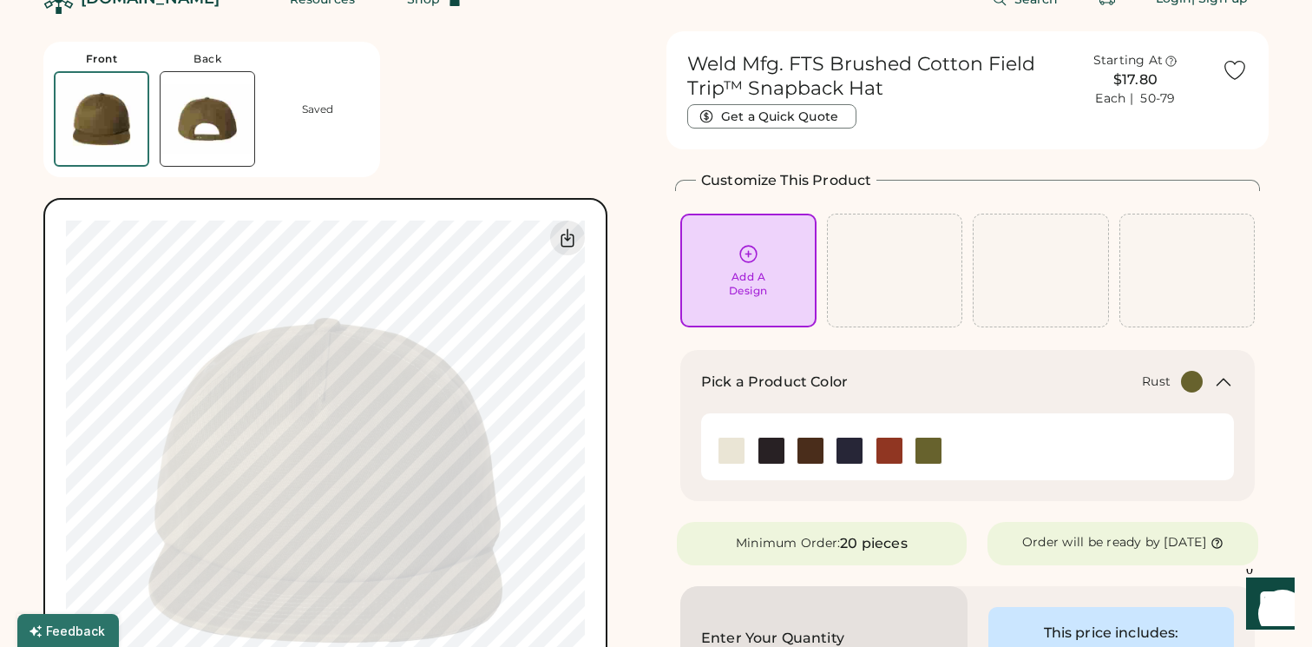
click at [888, 443] on img at bounding box center [890, 450] width 26 height 26
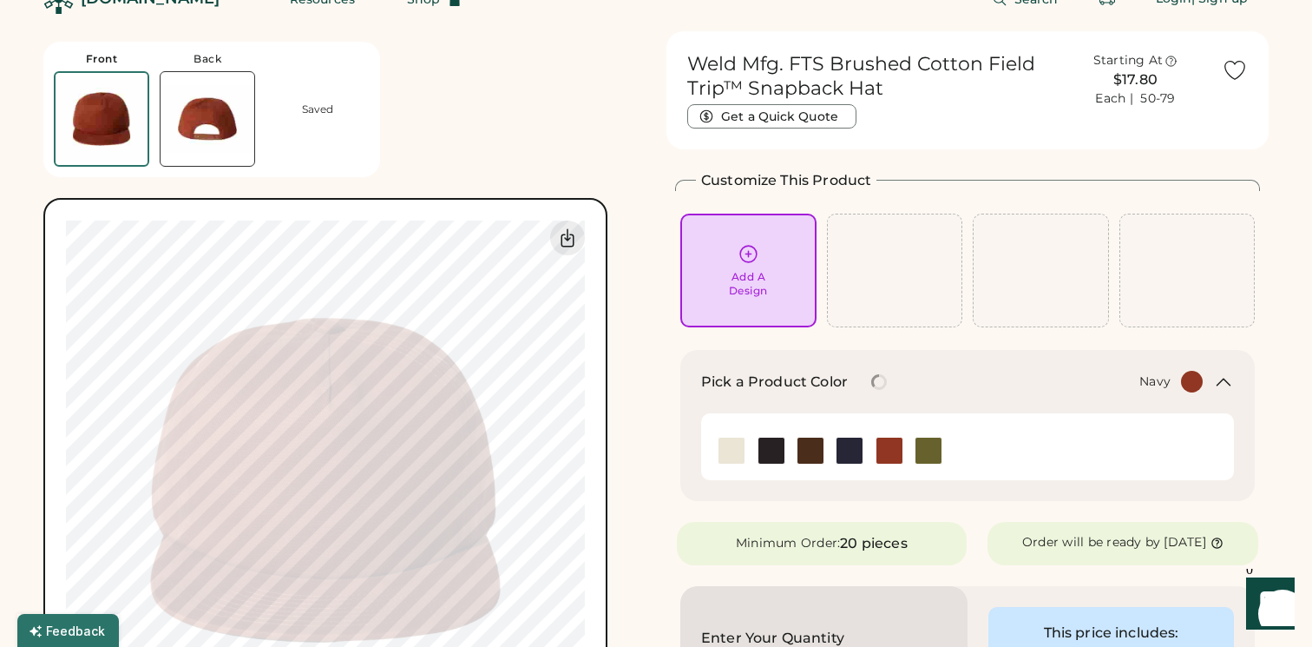
click at [858, 450] on img at bounding box center [850, 450] width 26 height 26
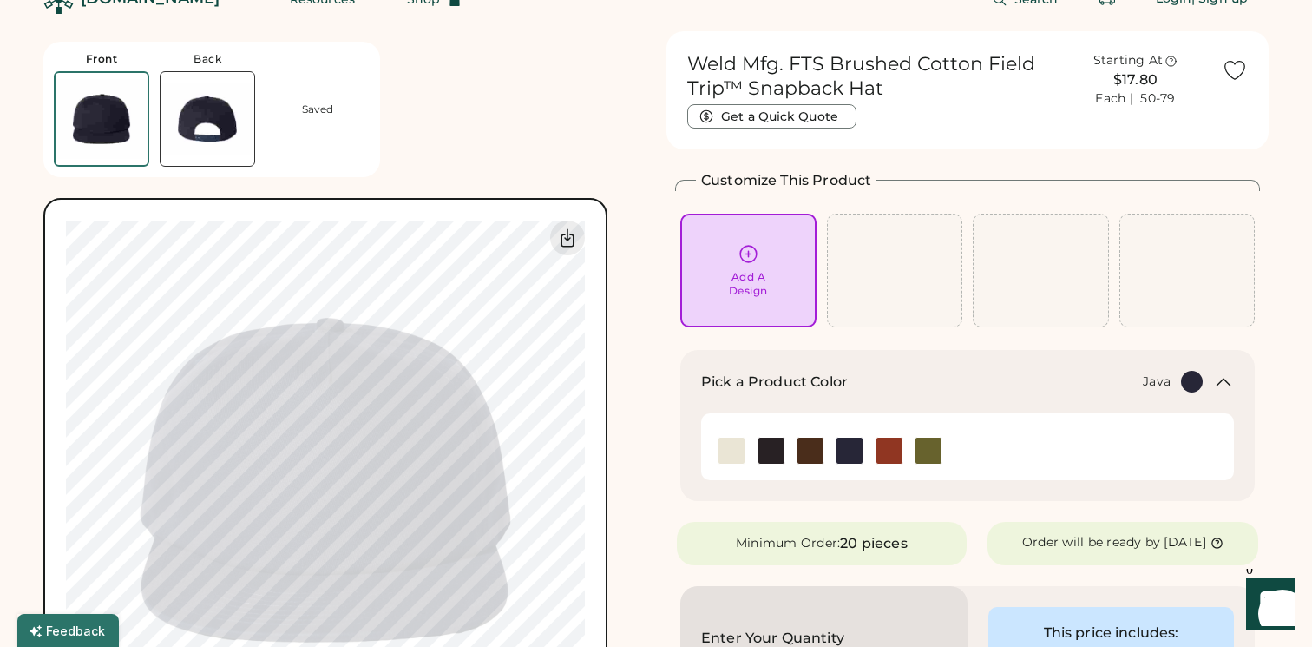
click at [815, 447] on img at bounding box center [811, 450] width 26 height 26
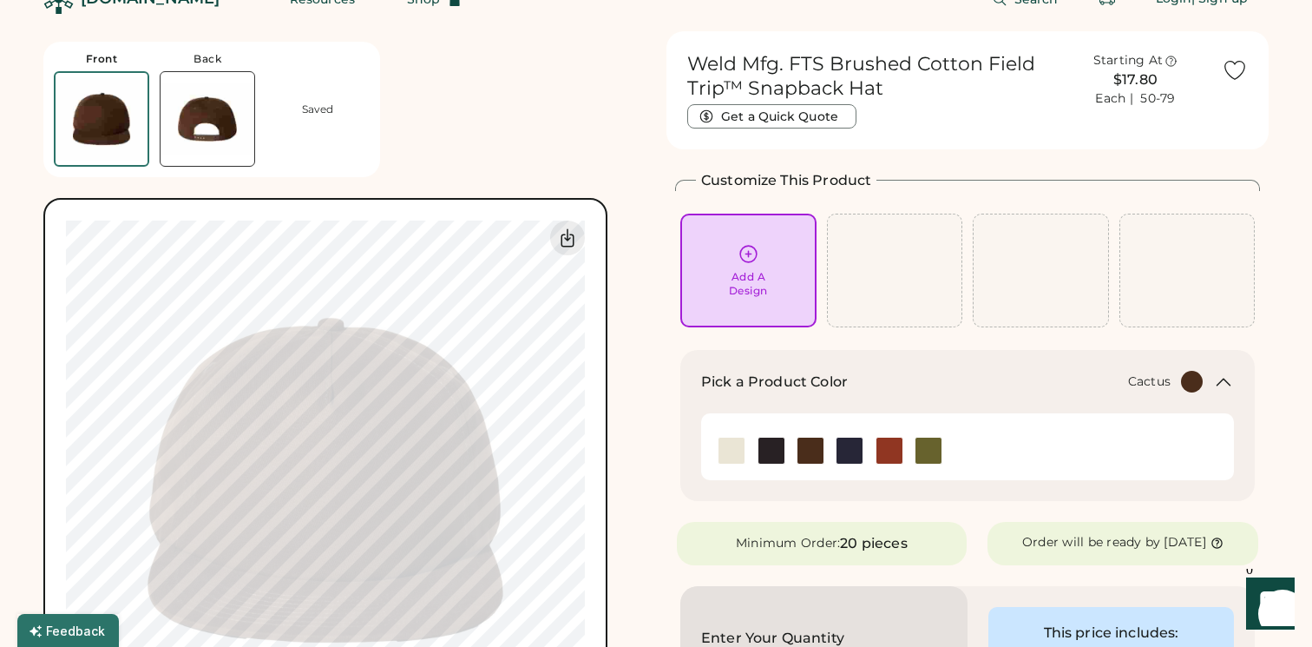
click at [932, 445] on img at bounding box center [929, 450] width 26 height 26
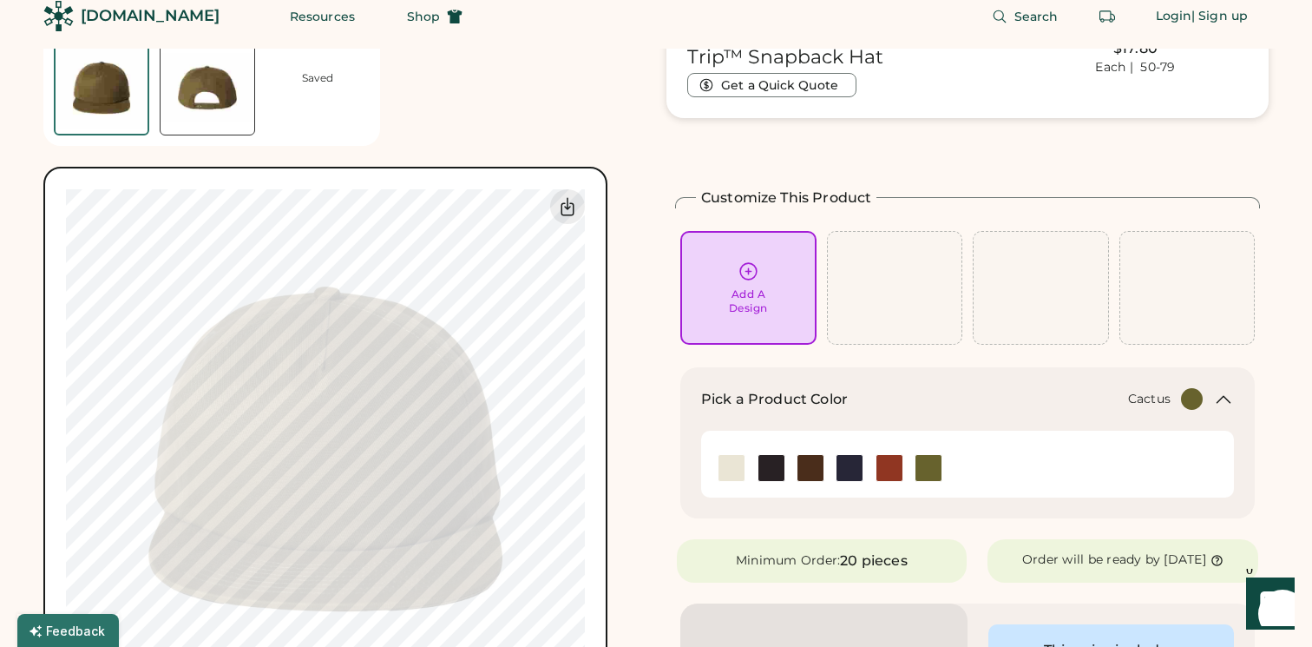
scroll to position [0, 0]
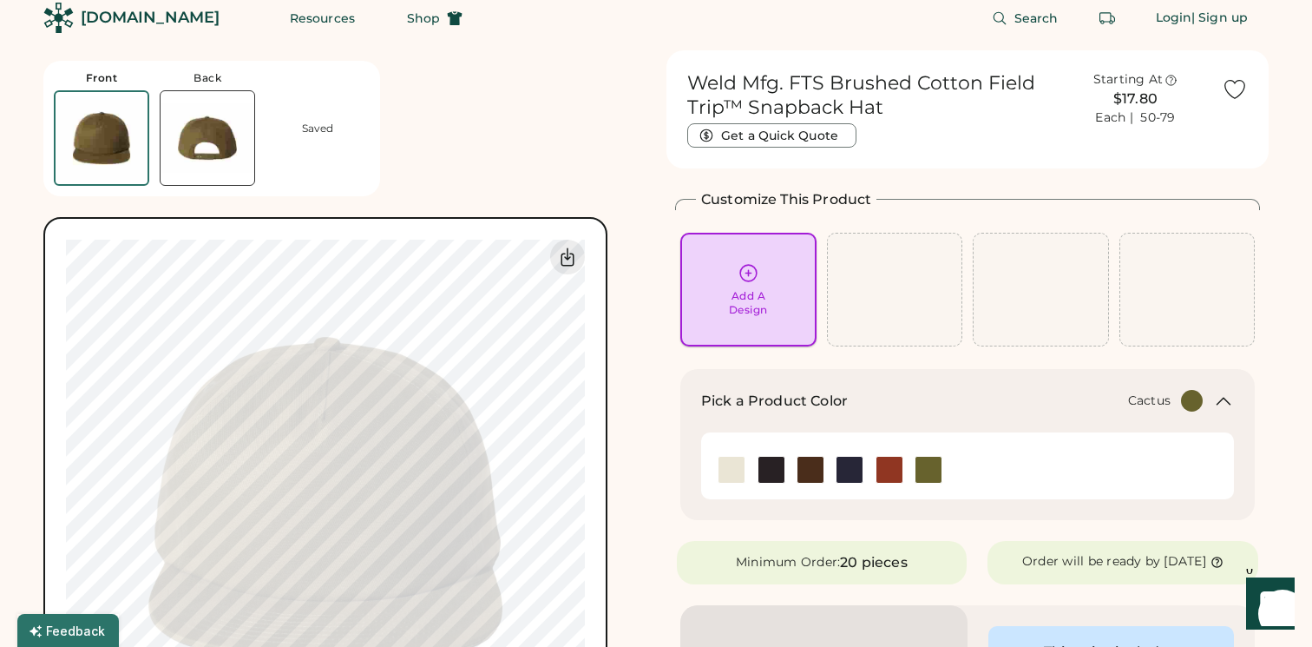
click at [787, 262] on div "Add A Design" at bounding box center [749, 289] width 112 height 55
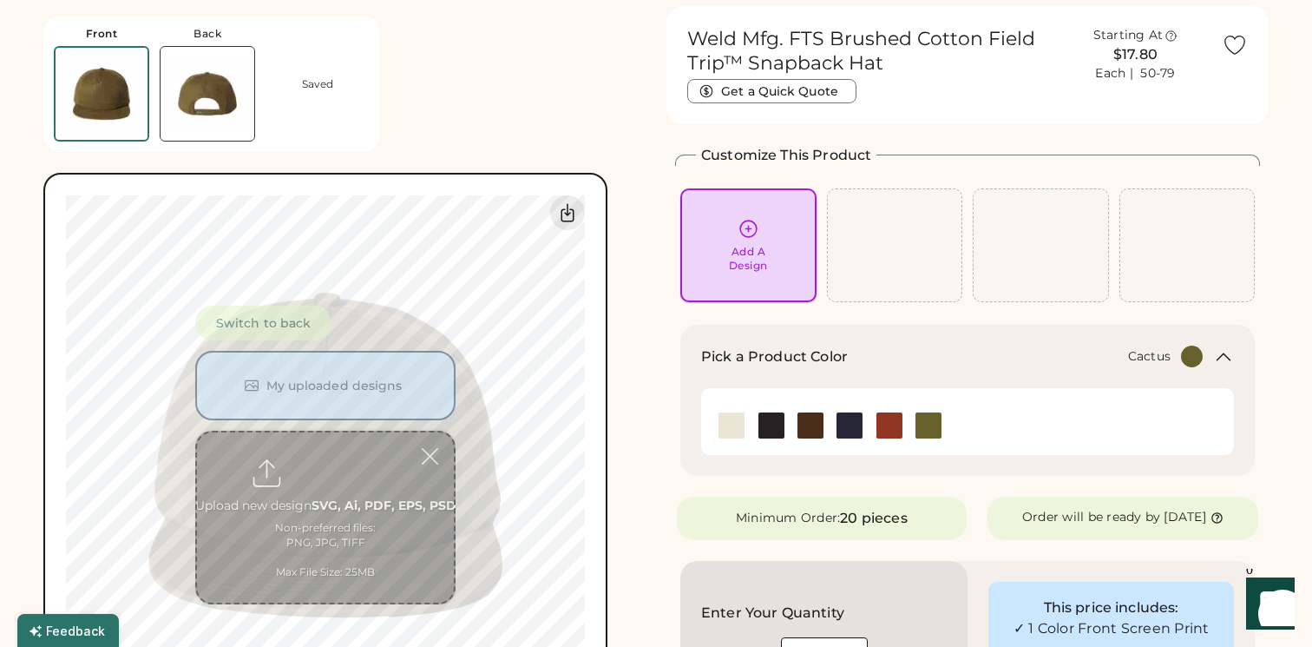
scroll to position [65, 0]
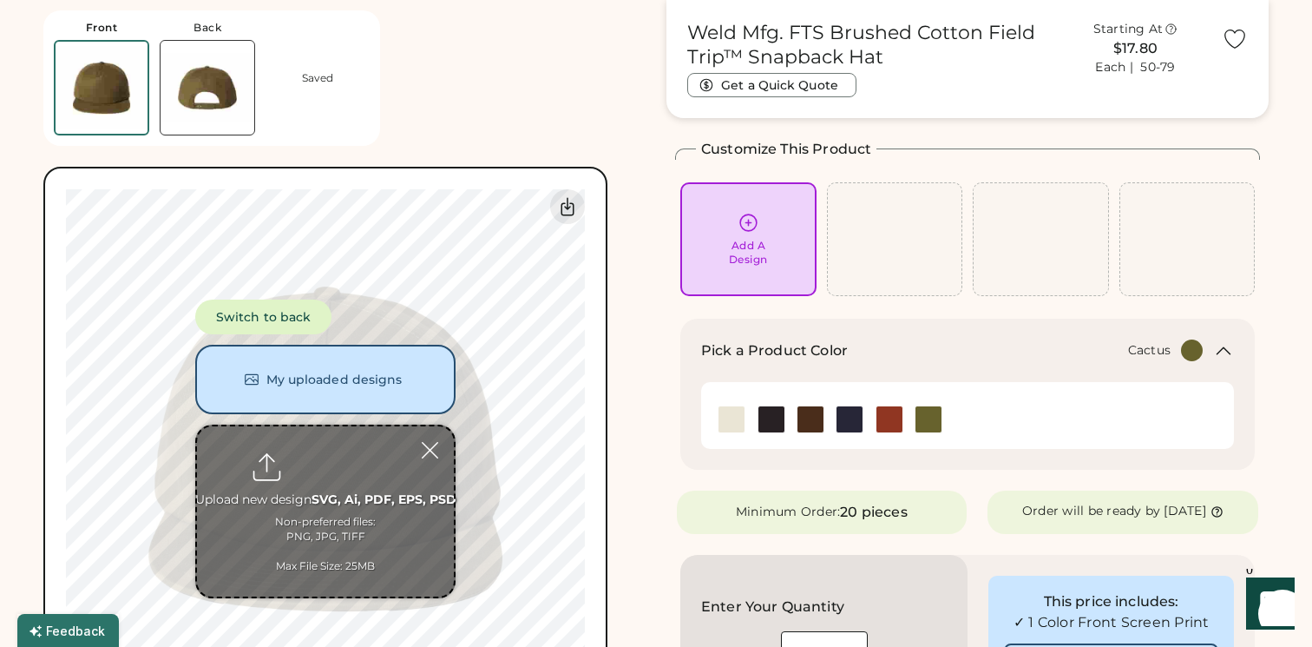
click at [328, 443] on input "file" at bounding box center [325, 511] width 257 height 170
type input "**********"
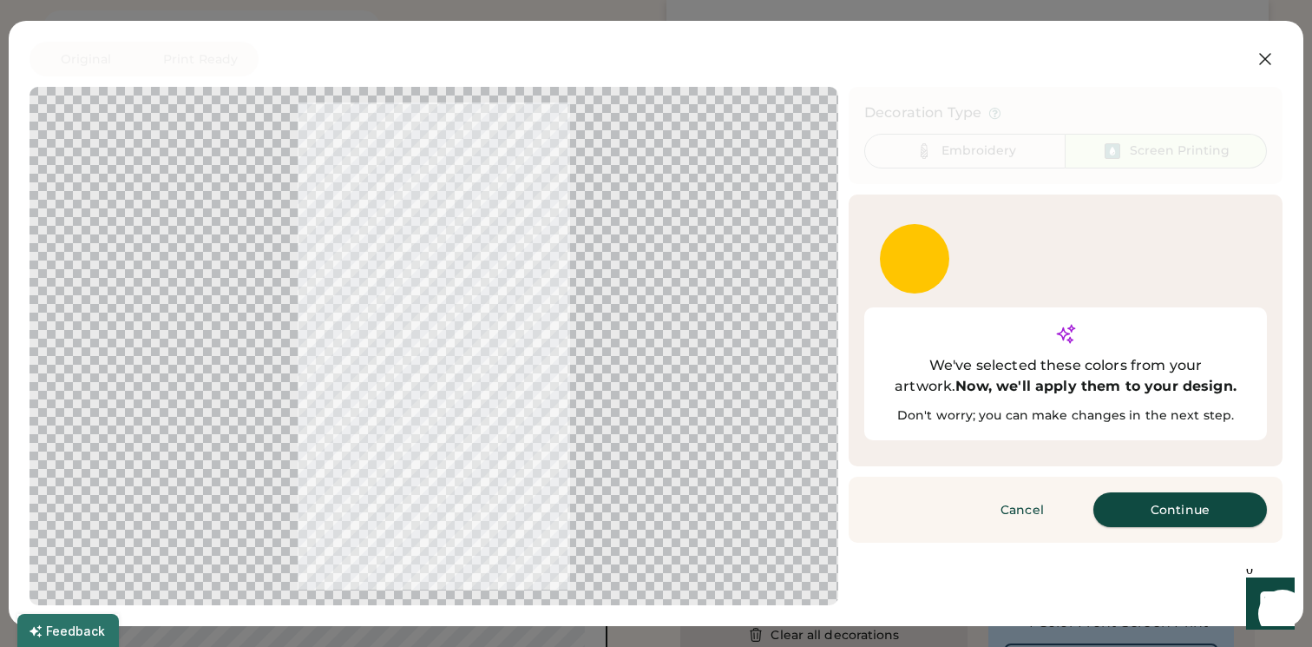
click at [1182, 492] on button "Continue" at bounding box center [1180, 509] width 174 height 35
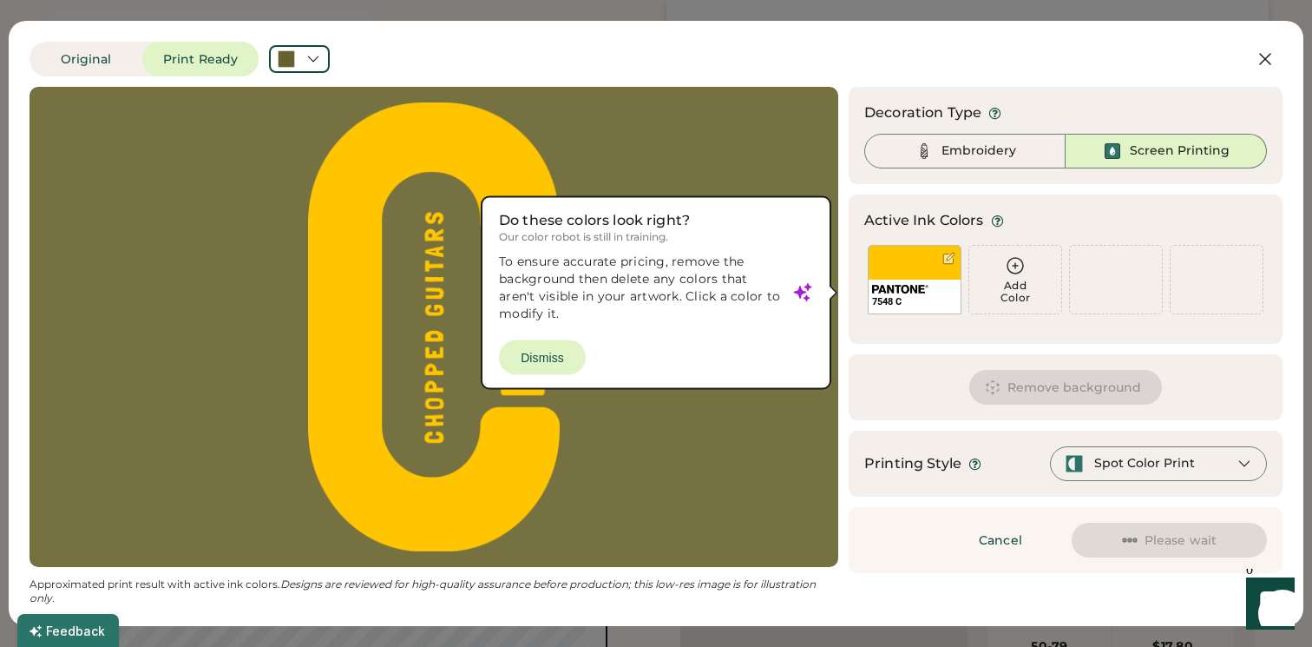
scroll to position [251, 0]
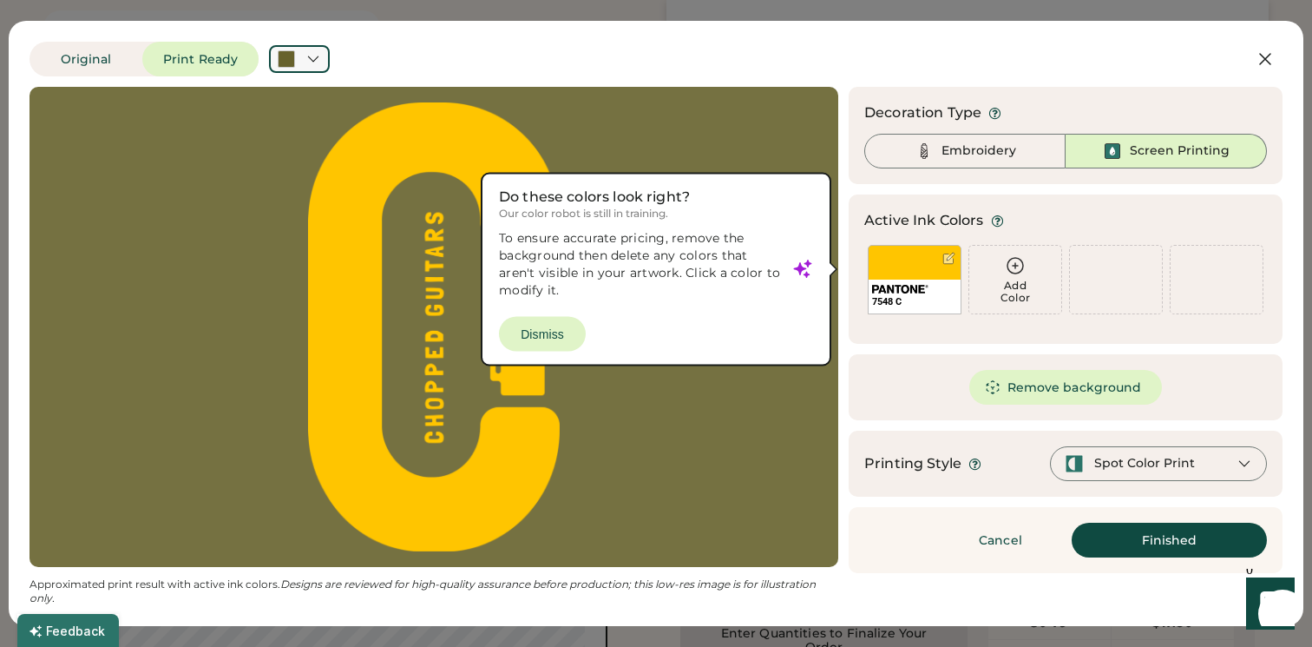
click at [313, 56] on icon at bounding box center [313, 59] width 16 height 16
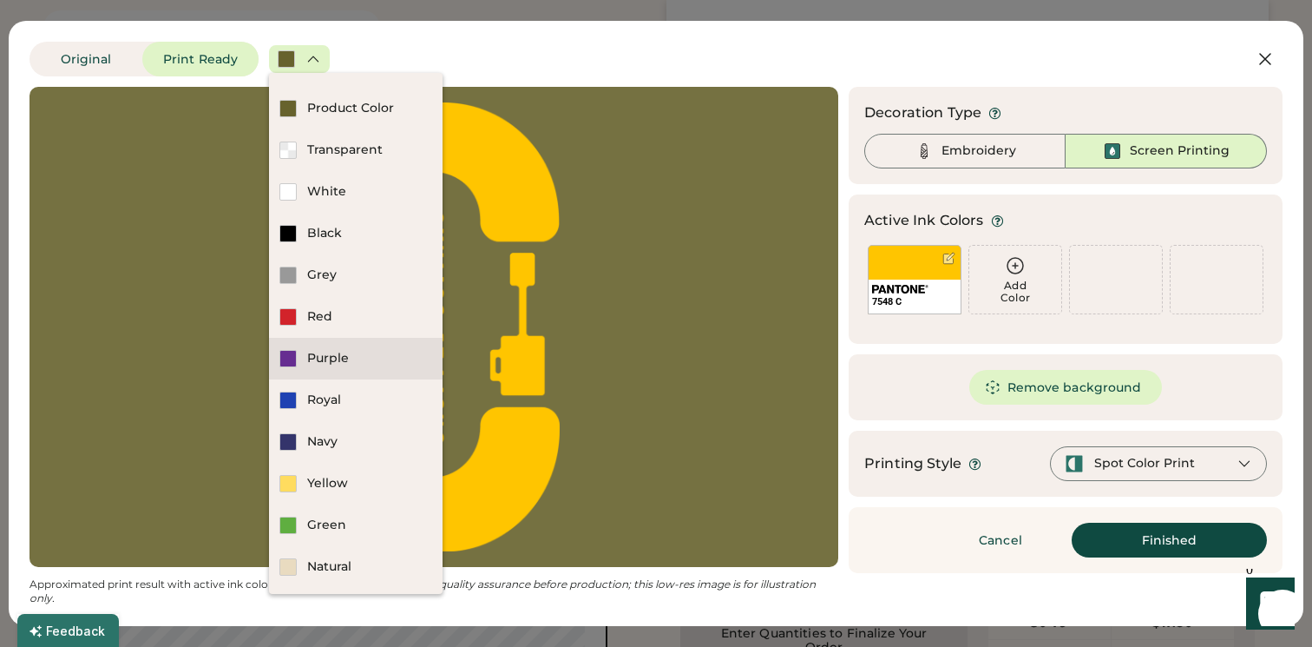
scroll to position [0, 0]
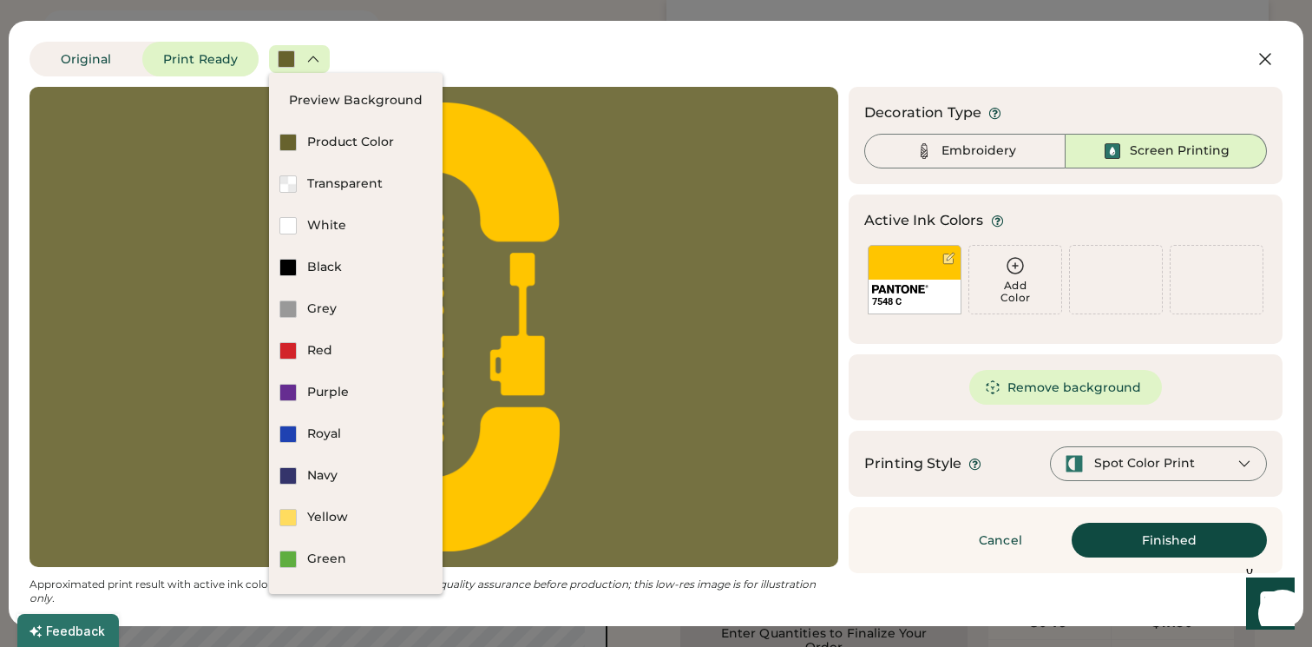
click at [620, 360] on div at bounding box center [434, 326] width 778 height 449
click at [1199, 546] on button "Finished" at bounding box center [1169, 539] width 195 height 35
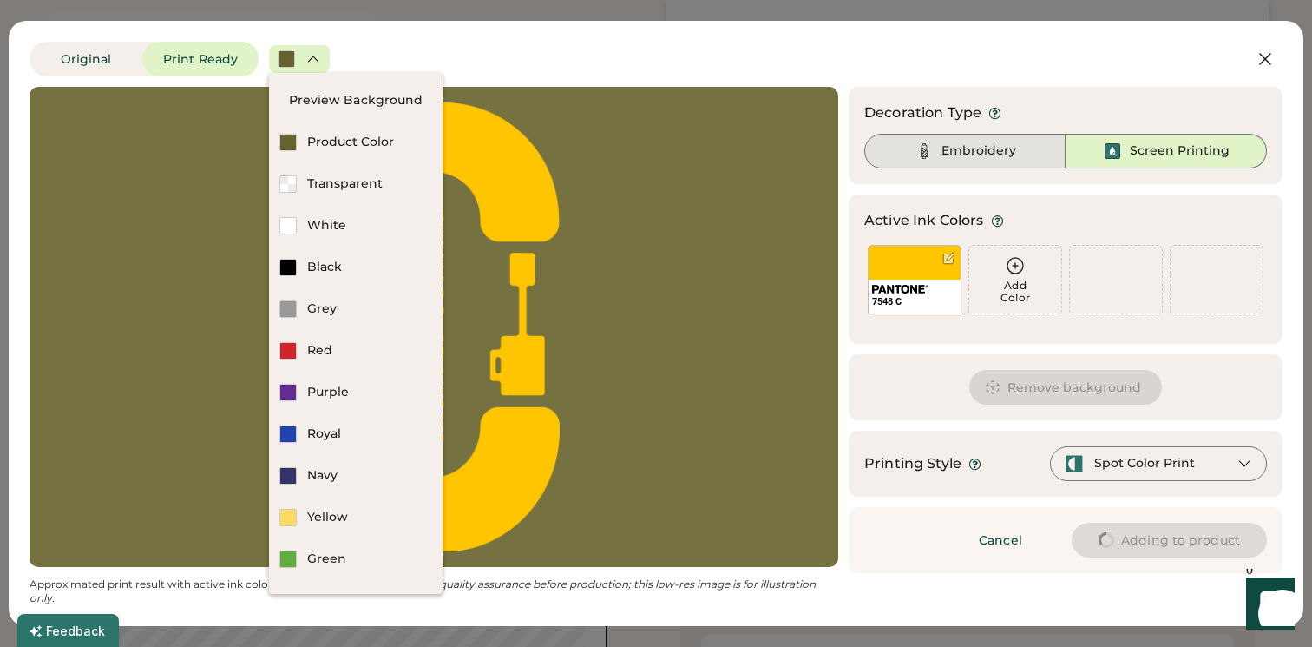
click at [994, 151] on div "Embroidery" at bounding box center [979, 150] width 75 height 17
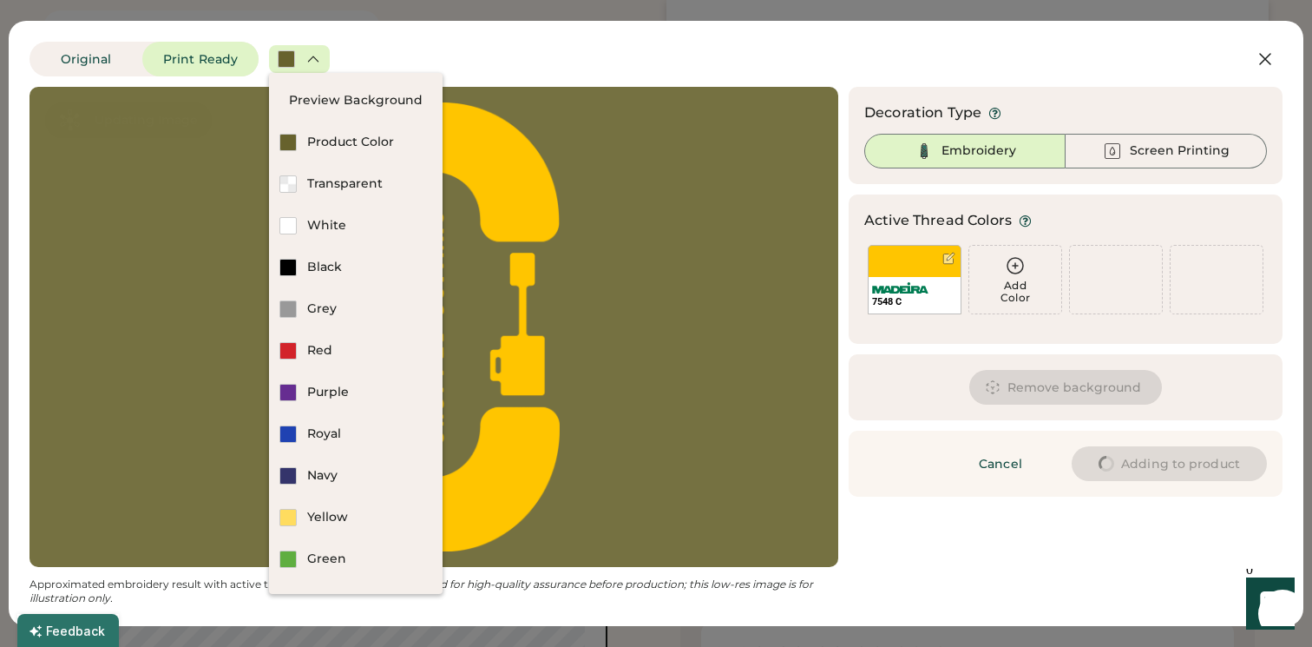
type input "****"
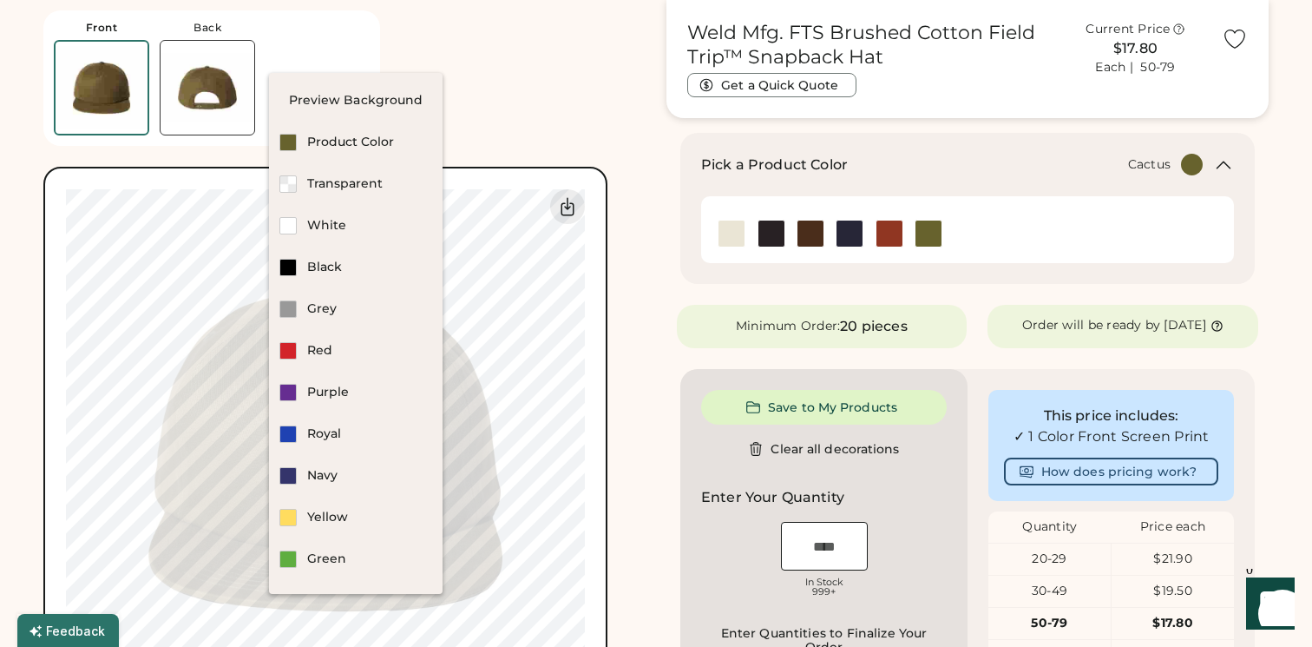
type input "****"
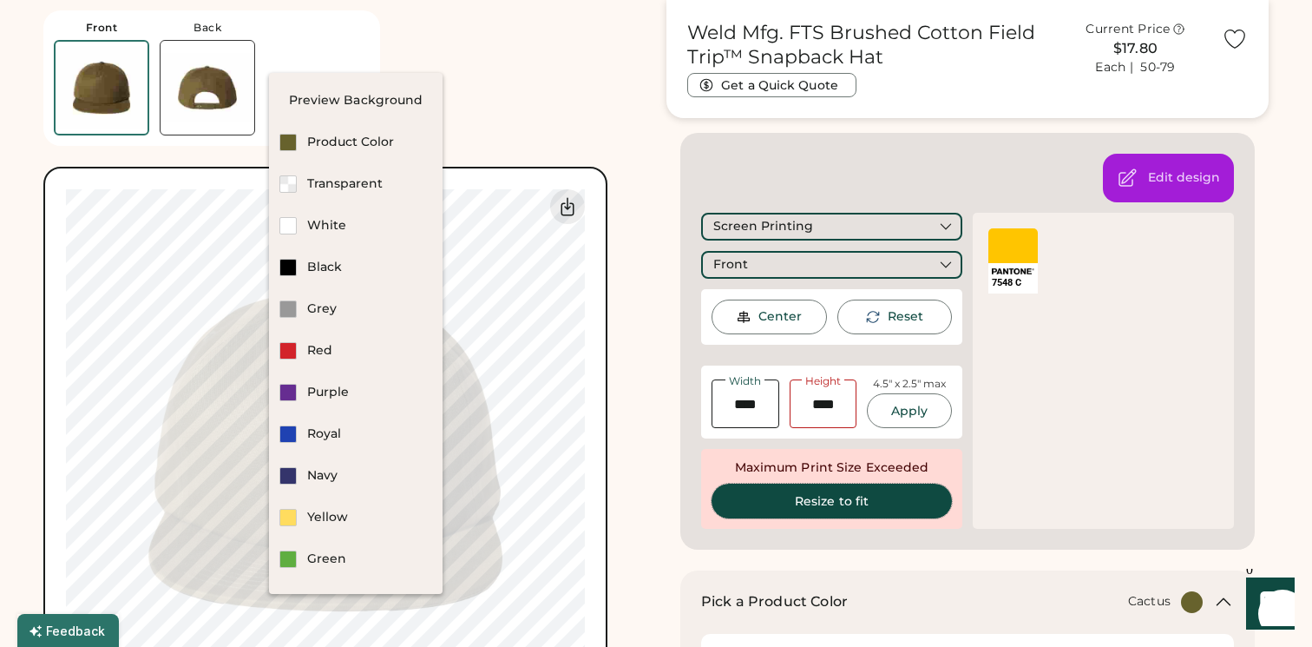
click at [824, 502] on button "Resize to fit" at bounding box center [832, 500] width 240 height 35
type input "****"
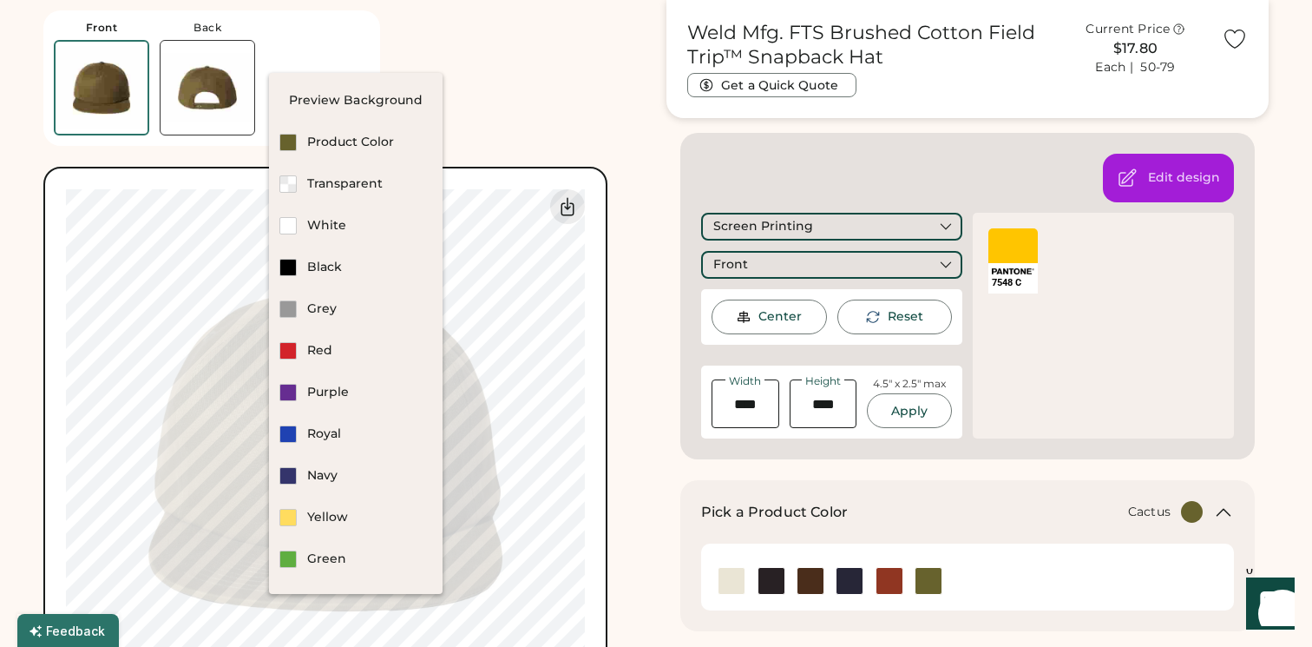
click at [498, 75] on div "Front Back Saved Switch to back My uploaded designs Upload new design SVG, Ai, …" at bounding box center [344, 365] width 602 height 731
click at [250, 62] on img at bounding box center [208, 88] width 94 height 94
type input "****"
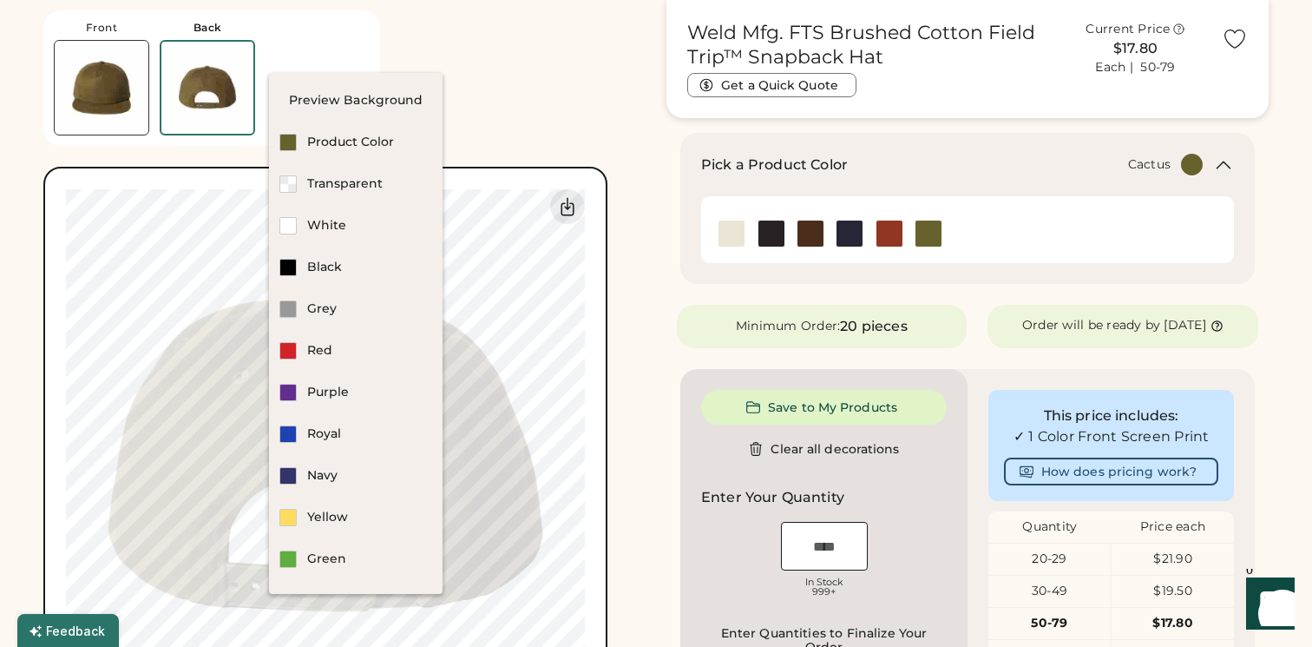
click at [499, 87] on div "Front Back Saved Switch to back My uploaded designs Upload new design SVG, Ai, …" at bounding box center [344, 365] width 602 height 731
click at [371, 63] on div "Front Back Saved" at bounding box center [211, 77] width 337 height 135
click at [340, 102] on div "Preview Background" at bounding box center [356, 100] width 174 height 17
click at [247, 88] on img at bounding box center [207, 88] width 92 height 92
click at [96, 83] on img at bounding box center [102, 88] width 94 height 94
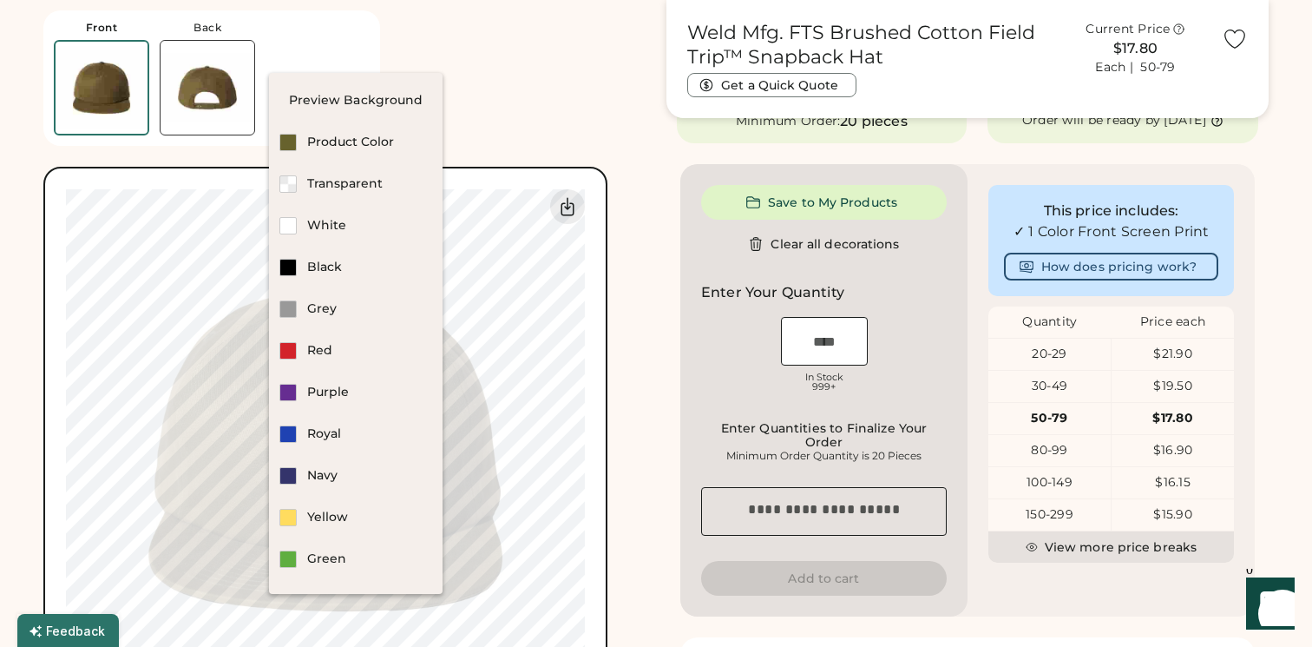
scroll to position [460, 0]
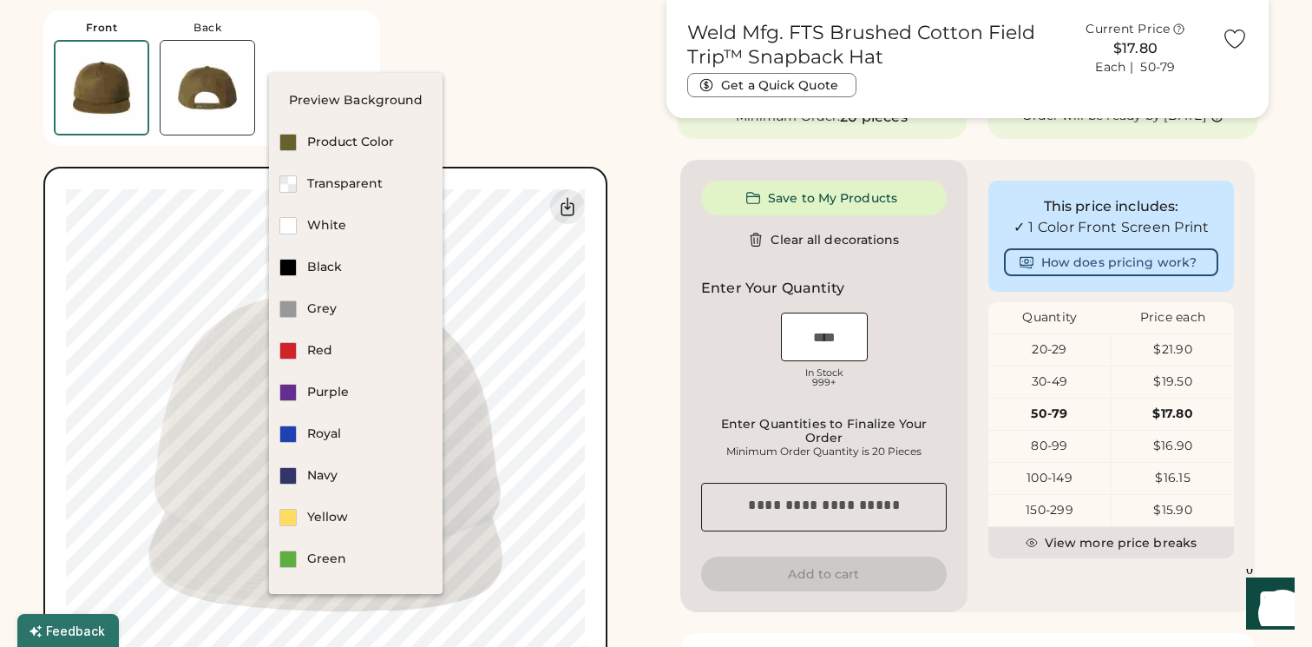
type input "****"
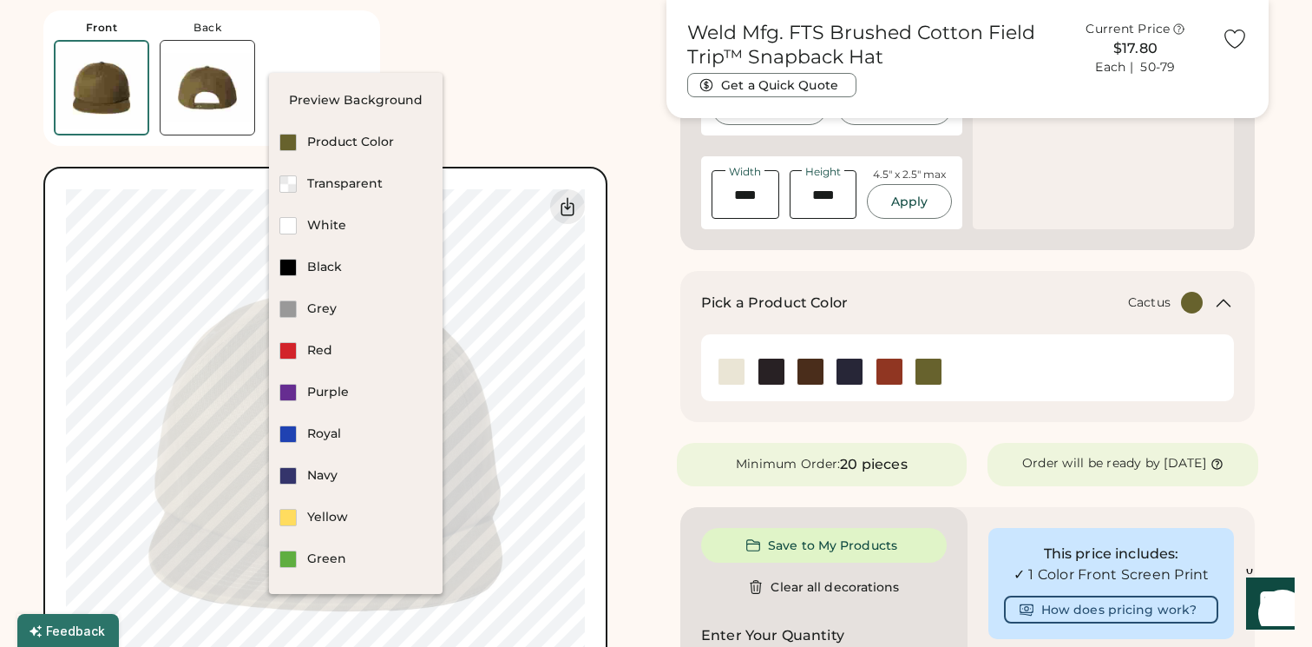
click at [1218, 301] on icon at bounding box center [1223, 302] width 21 height 21
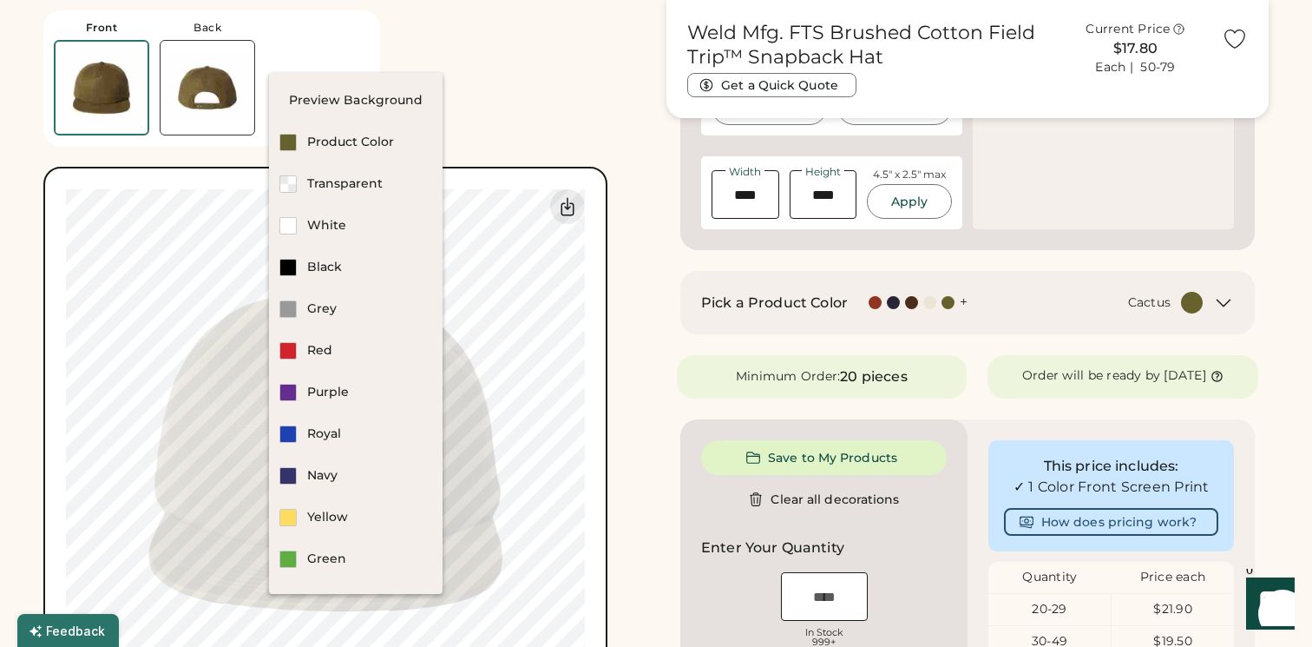
click at [1218, 301] on icon at bounding box center [1224, 302] width 13 height 7
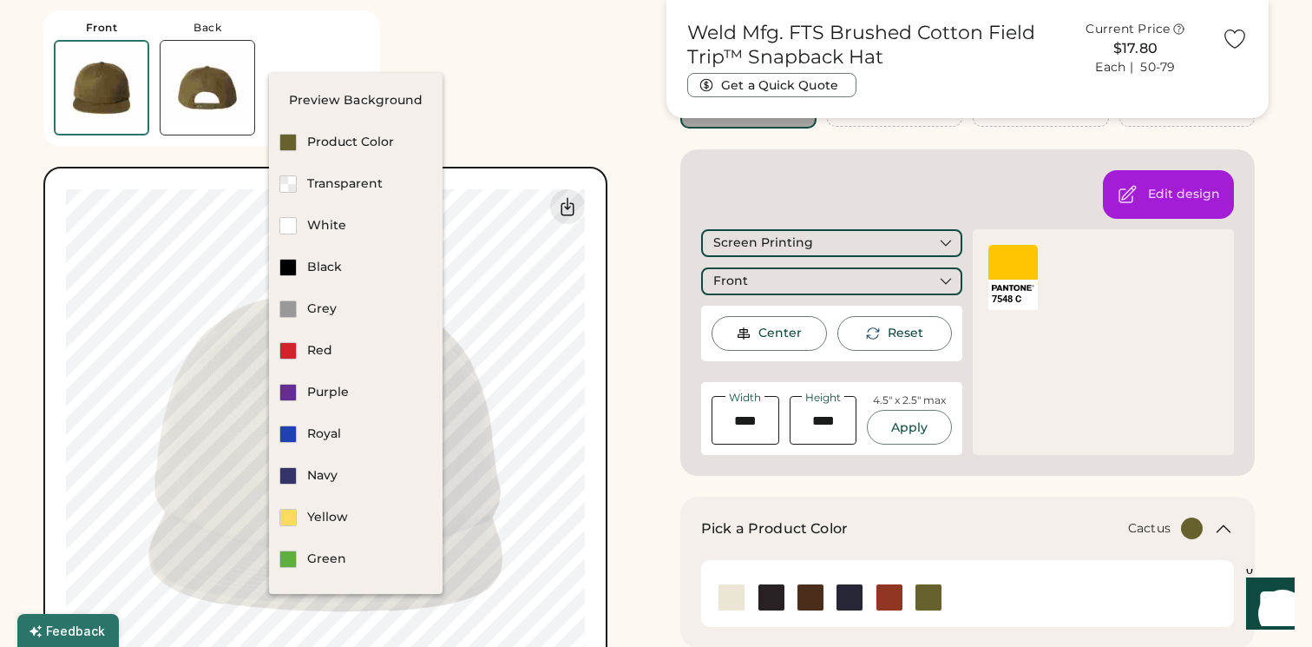
scroll to position [64, 0]
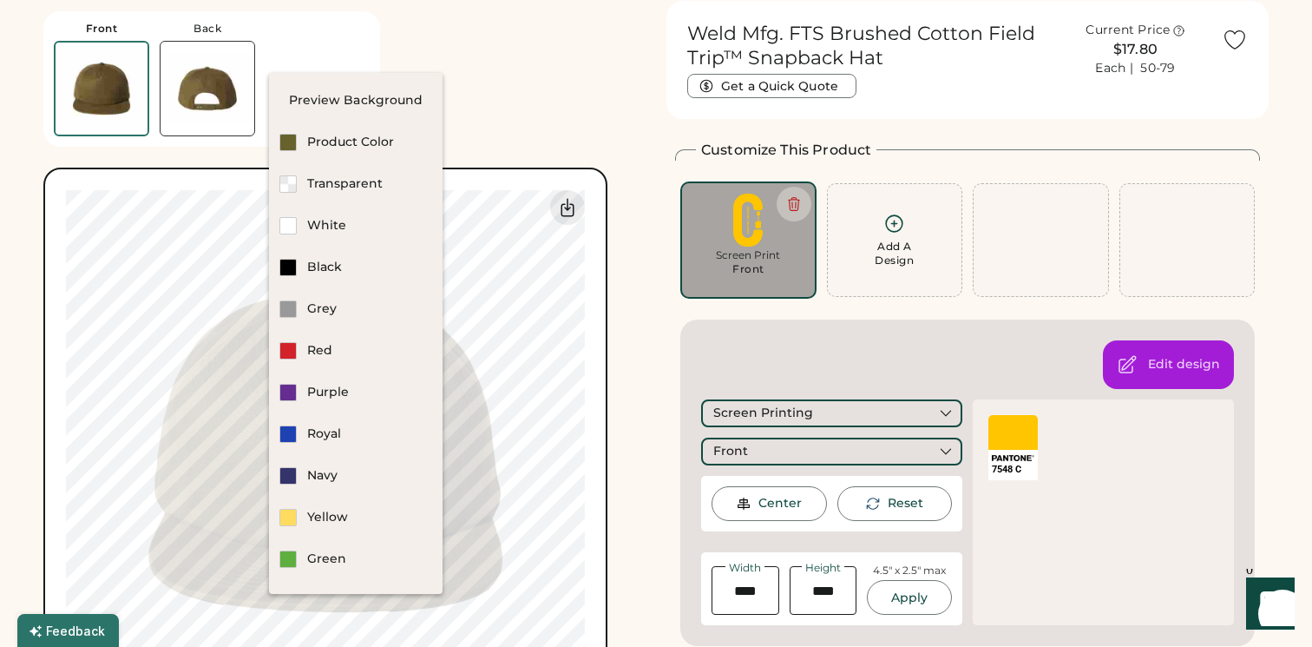
click at [475, 83] on div "Front Back Saved Switch to back My uploaded designs Upload new design SVG, Ai, …" at bounding box center [344, 366] width 602 height 731
click at [328, 439] on body "Front Back Saved Switch to back My uploaded designs Upload new design SVG, Ai, …" at bounding box center [656, 259] width 1312 height 647
click at [334, 176] on div "Transparent" at bounding box center [369, 183] width 125 height 17
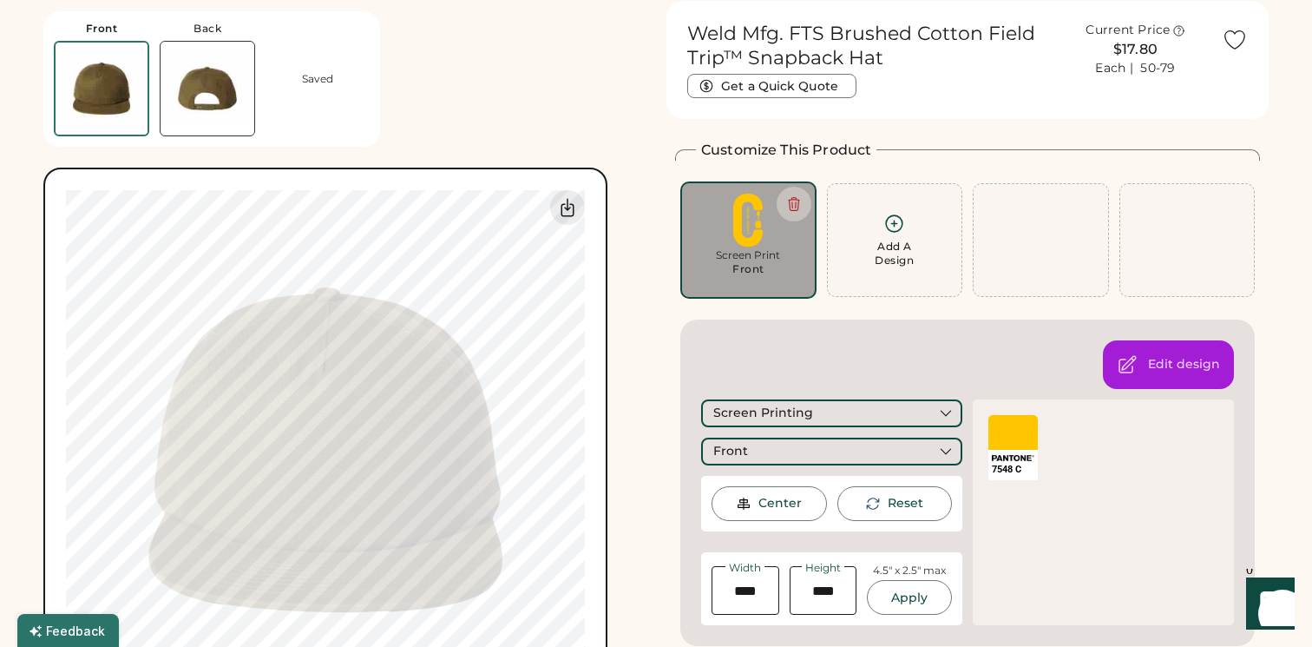
type input "****"
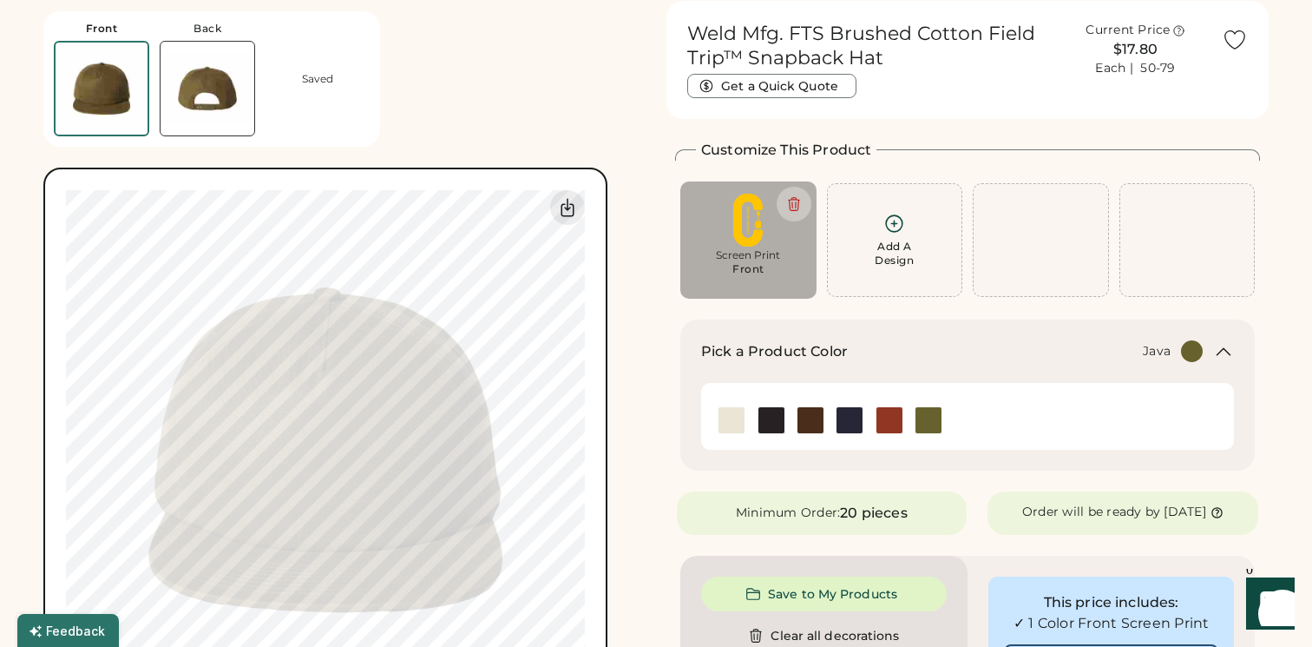
click at [813, 421] on img at bounding box center [811, 420] width 26 height 26
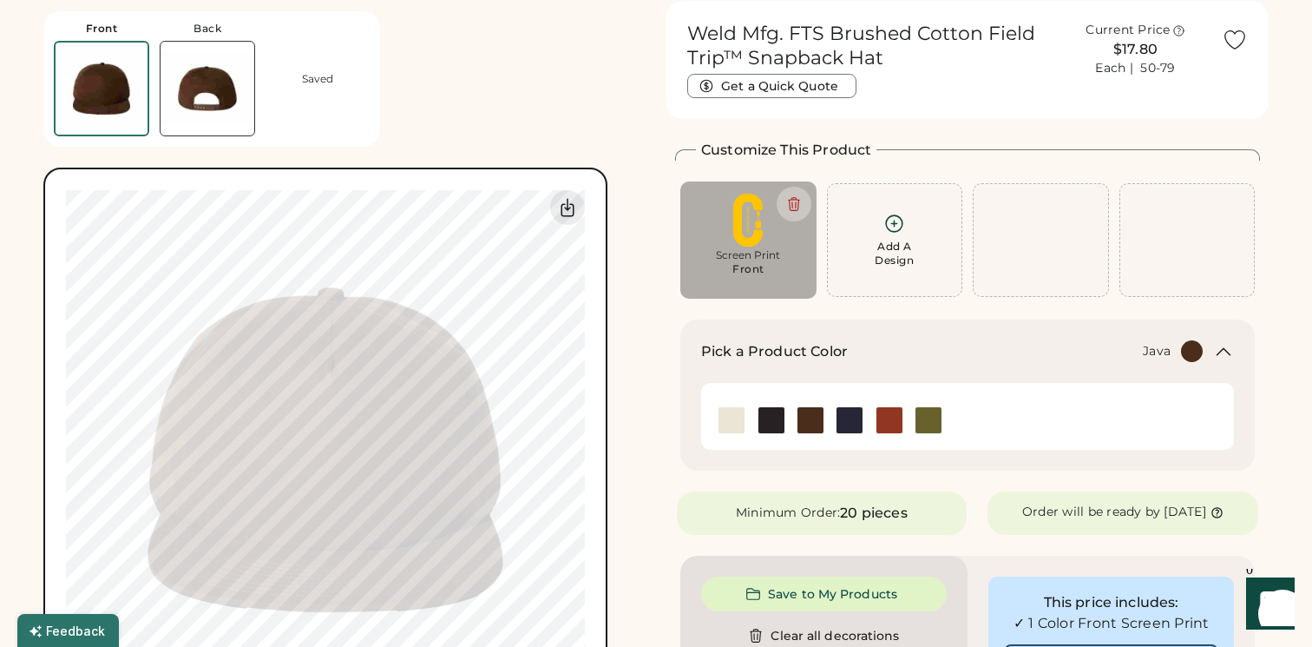
type input "****"
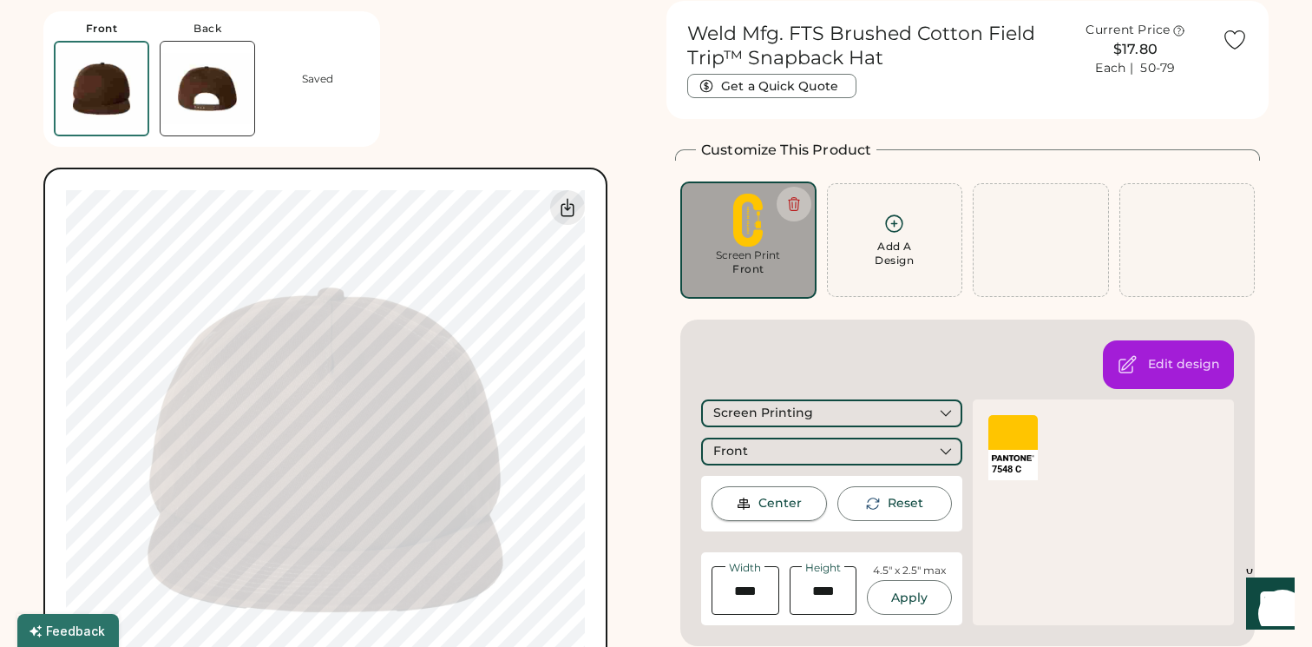
click at [788, 494] on div "Center" at bounding box center [769, 503] width 115 height 35
click at [898, 410] on div "Screen Printing" at bounding box center [831, 413] width 261 height 28
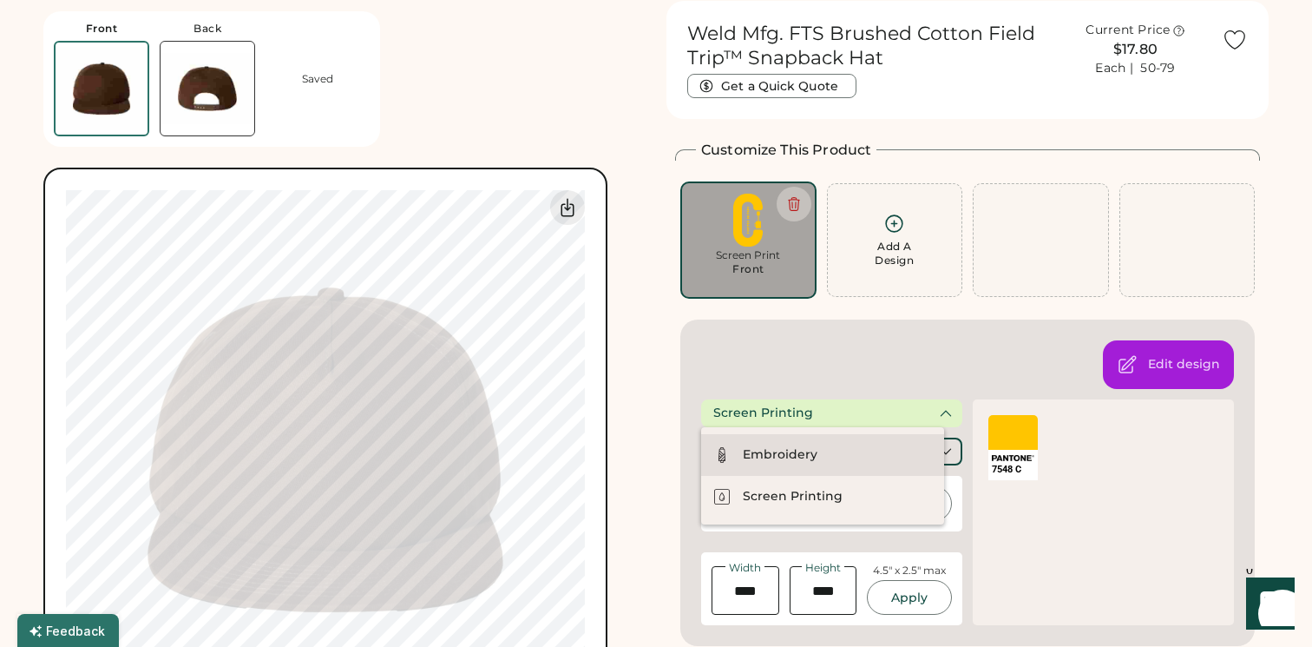
click at [813, 450] on div "Embroidery" at bounding box center [780, 454] width 75 height 17
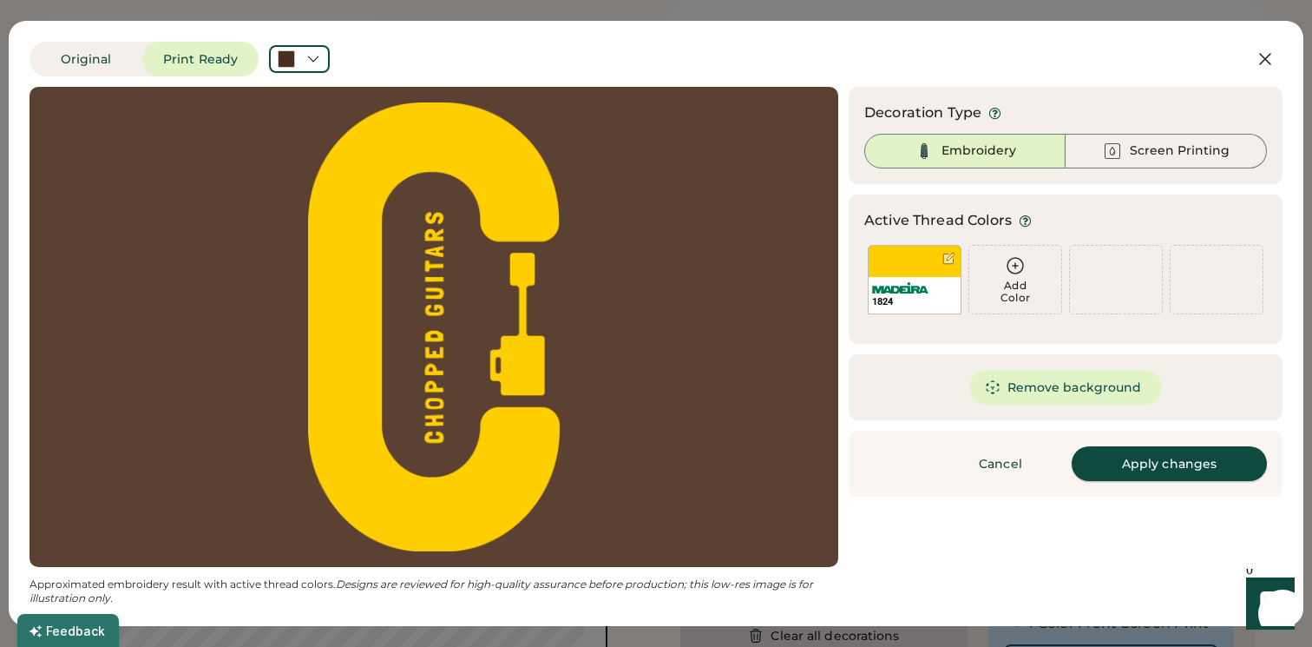
click at [1174, 462] on button "Apply changes" at bounding box center [1169, 463] width 195 height 35
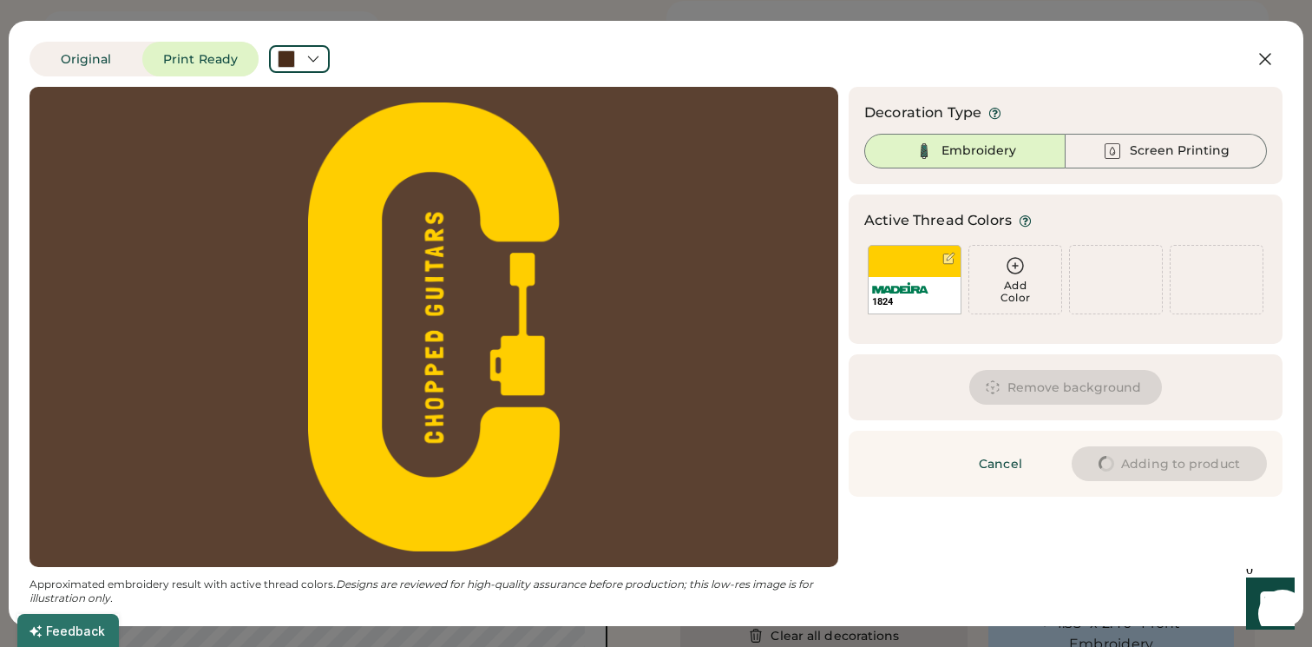
type input "****"
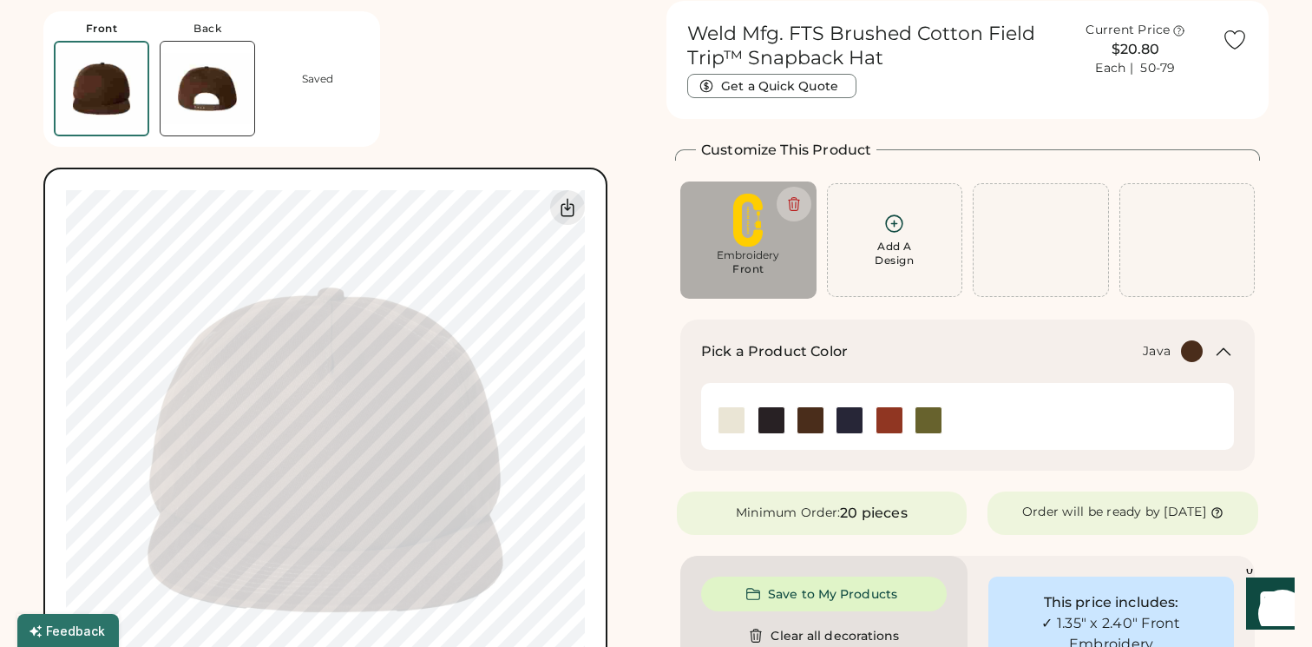
type input "****"
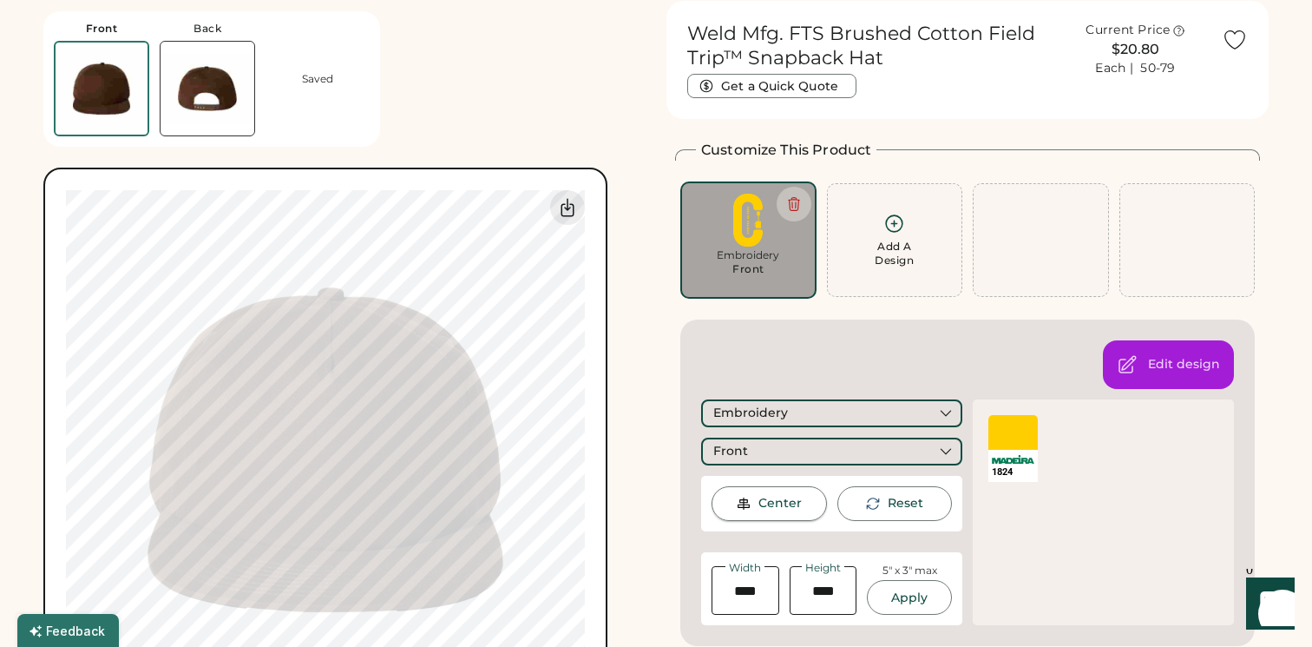
click at [757, 509] on div "Center" at bounding box center [769, 503] width 115 height 35
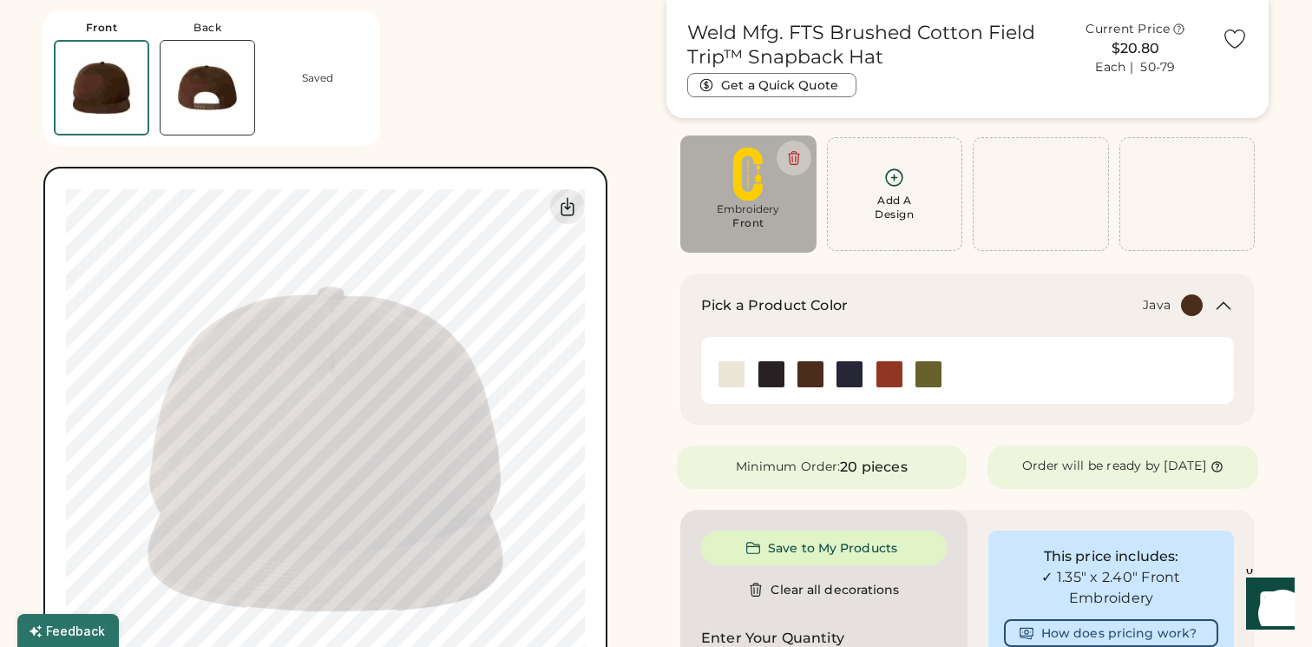
scroll to position [117, 0]
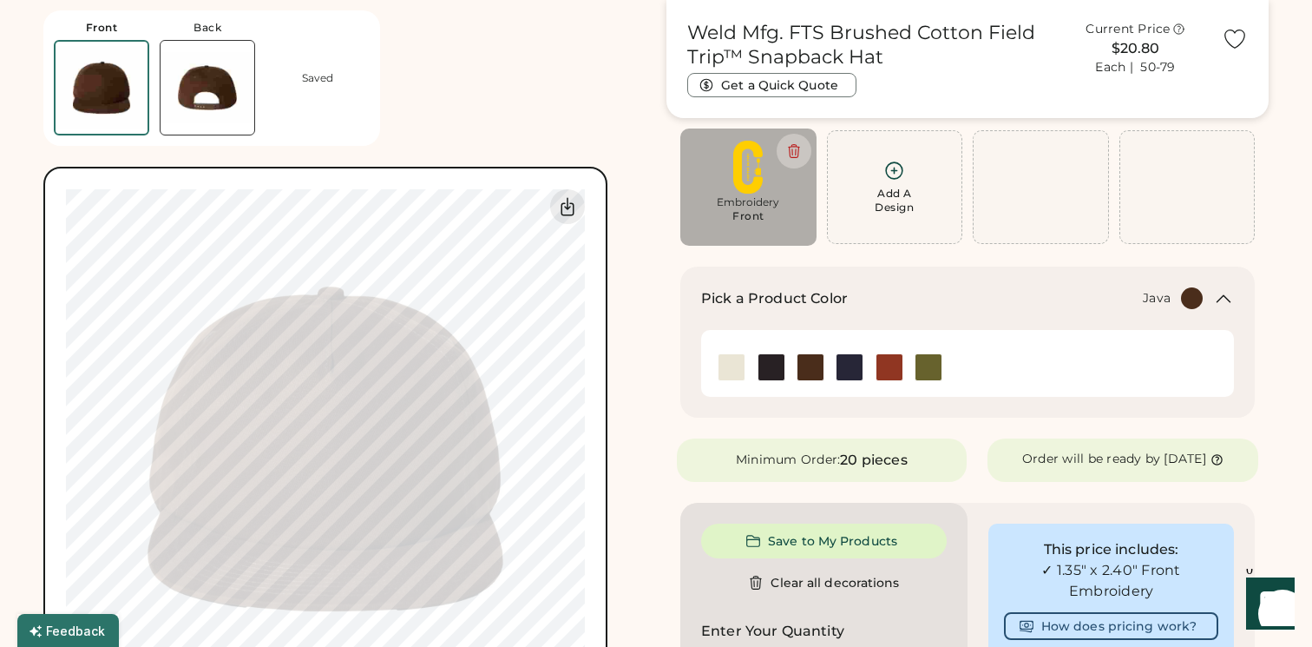
click at [211, 87] on img at bounding box center [208, 88] width 94 height 94
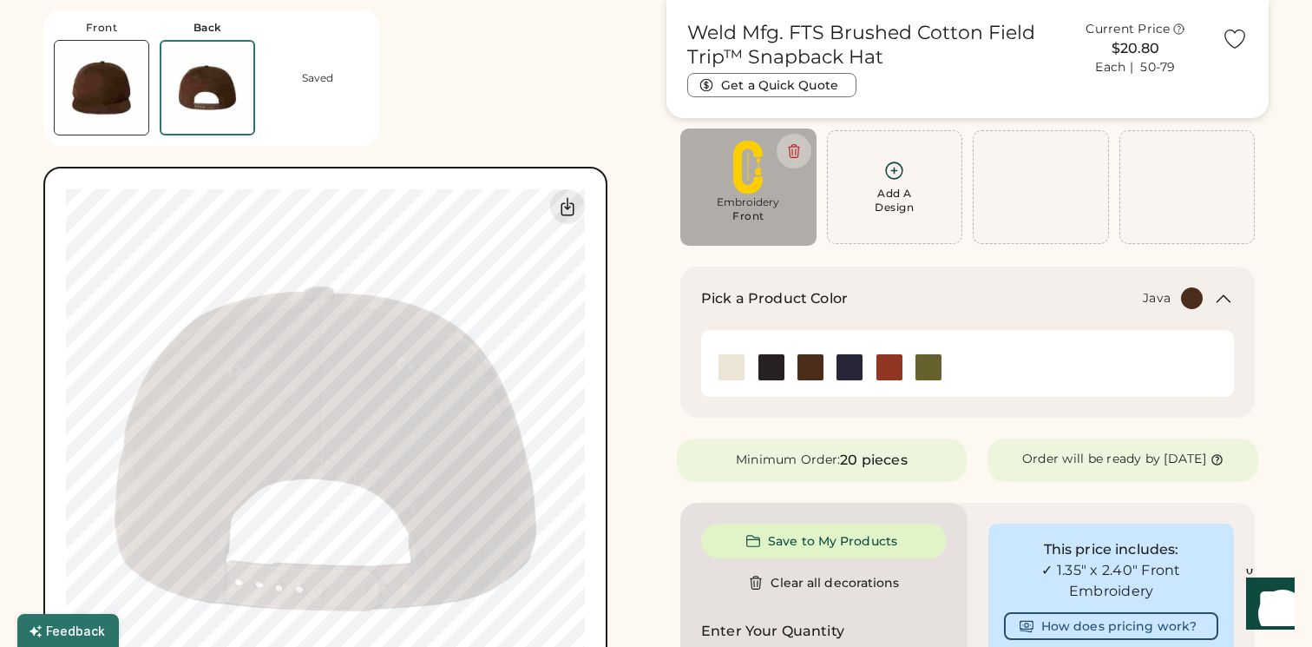
click at [102, 109] on img at bounding box center [102, 88] width 94 height 94
